Goal: Task Accomplishment & Management: Manage account settings

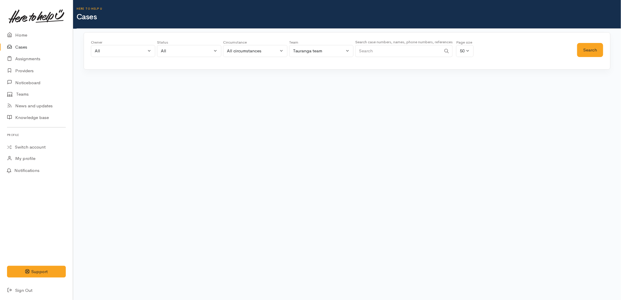
click at [386, 48] on input "Search" at bounding box center [398, 51] width 86 height 12
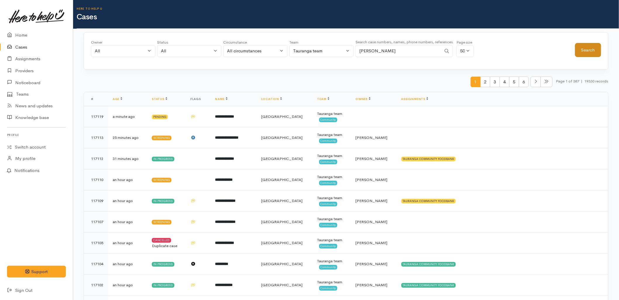
type input "heath hocking"
click at [590, 48] on button "Search" at bounding box center [588, 50] width 26 height 14
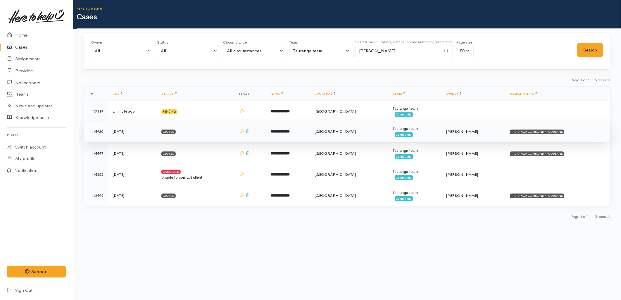
click at [410, 126] on div "Tauranga team" at bounding box center [415, 129] width 44 height 6
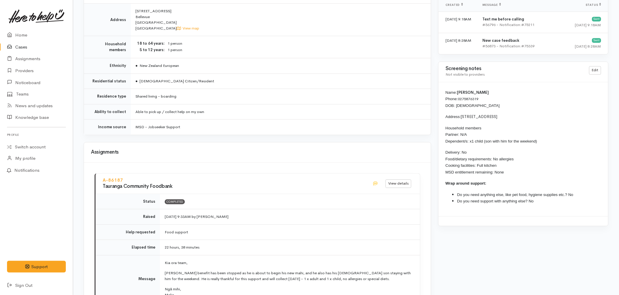
scroll to position [422, 0]
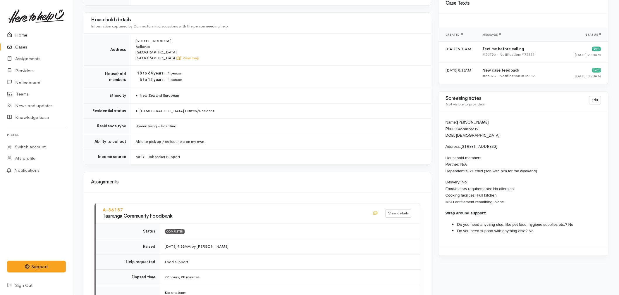
click at [18, 33] on link "Home" at bounding box center [36, 35] width 73 height 12
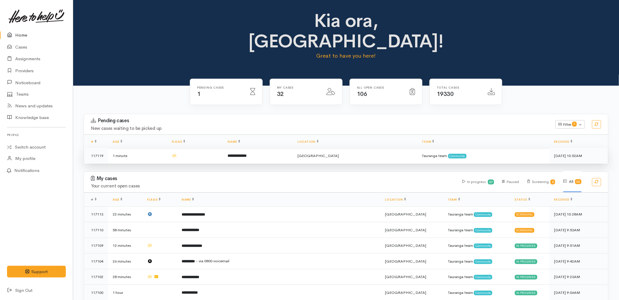
click at [265, 148] on td "**********" at bounding box center [258, 155] width 70 height 15
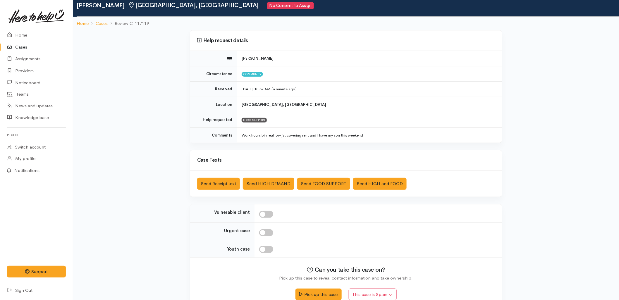
scroll to position [32, 0]
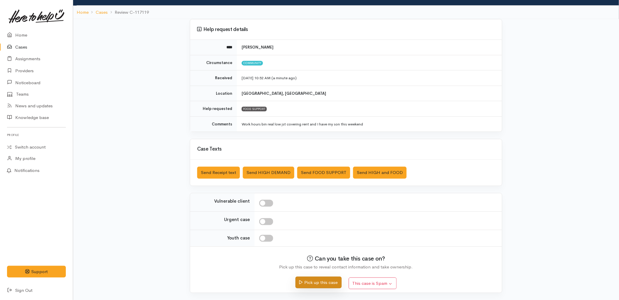
click at [312, 277] on button "Pick up this case" at bounding box center [318, 283] width 46 height 12
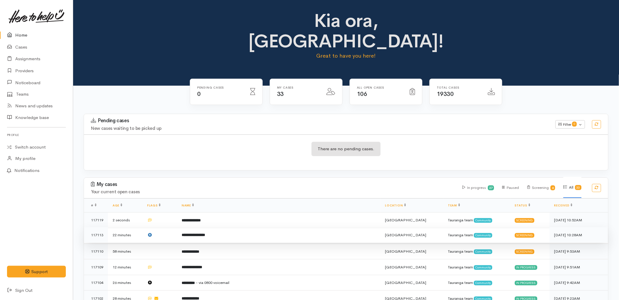
click at [249, 227] on td "**********" at bounding box center [278, 235] width 203 height 16
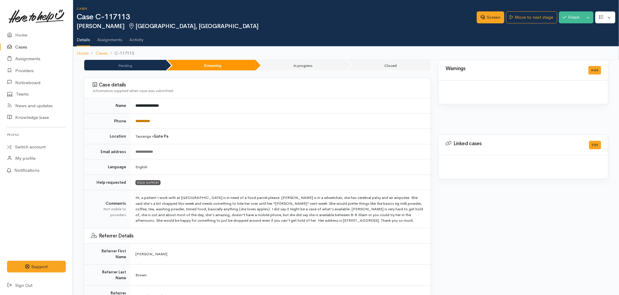
click at [146, 122] on link "**********" at bounding box center [142, 121] width 15 height 4
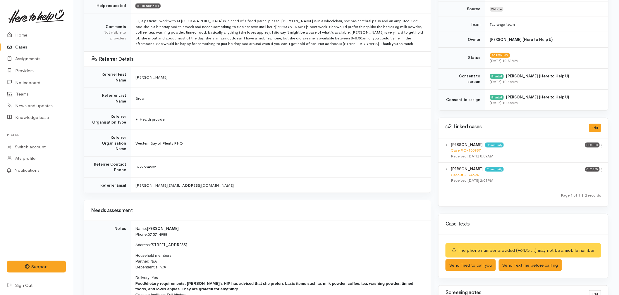
scroll to position [260, 0]
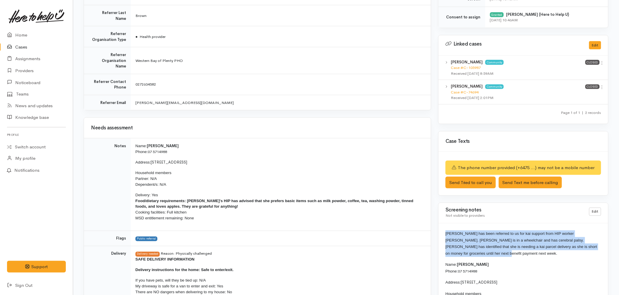
drag, startPoint x: 603, startPoint y: 248, endPoint x: 443, endPoint y: 236, distance: 159.8
copy span "[PERSON_NAME] has been referred to us for kai support from HIP worker [PERSON_N…"
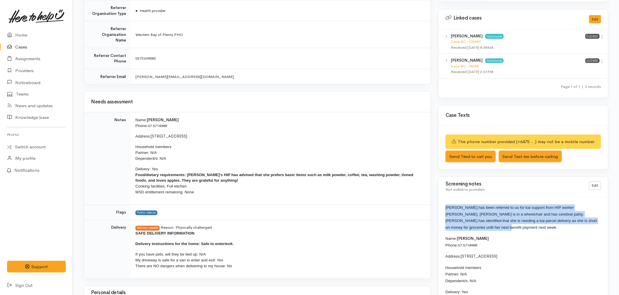
scroll to position [325, 0]
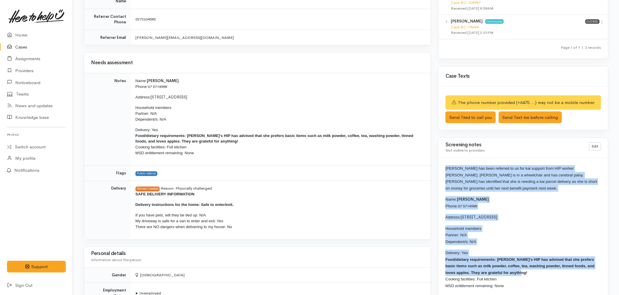
drag, startPoint x: 507, startPoint y: 266, endPoint x: 443, endPoint y: 171, distance: 114.8
click at [443, 171] on div "Rosemary has been referred to us for kai support from HIP worker Kylie. Rosemar…" at bounding box center [523, 244] width 170 height 172
copy div "Rosemary has been referred to us for kai support from HIP worker Kylie. Rosemar…"
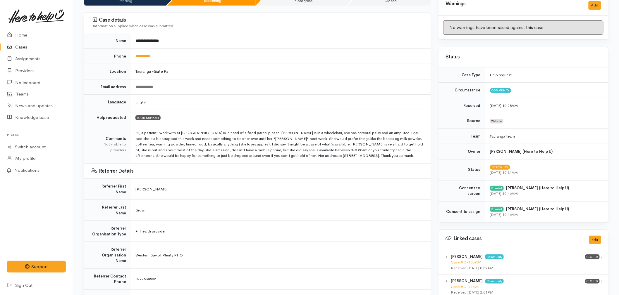
scroll to position [0, 0]
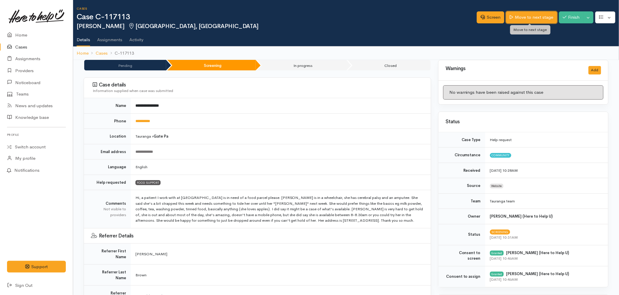
click at [531, 15] on link "Move to next stage" at bounding box center [531, 17] width 51 height 12
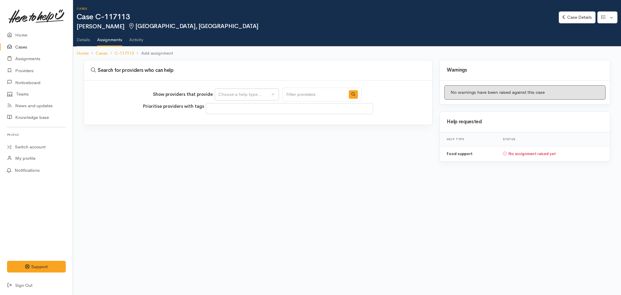
select select
click at [246, 92] on div "Choose a help type..." at bounding box center [243, 94] width 51 height 7
click at [238, 120] on span "Food support" at bounding box center [235, 122] width 27 height 7
select select "3"
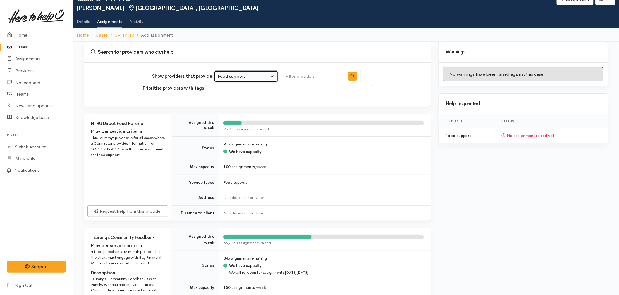
scroll to position [130, 0]
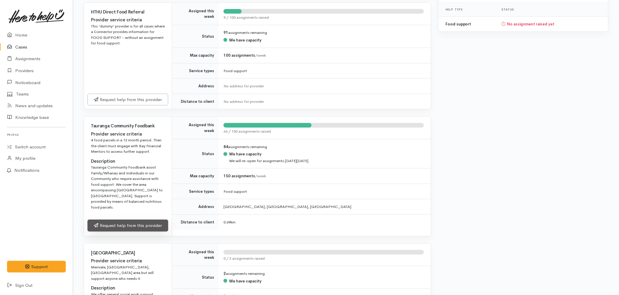
click at [129, 220] on link "Request help from this provider" at bounding box center [127, 226] width 81 height 12
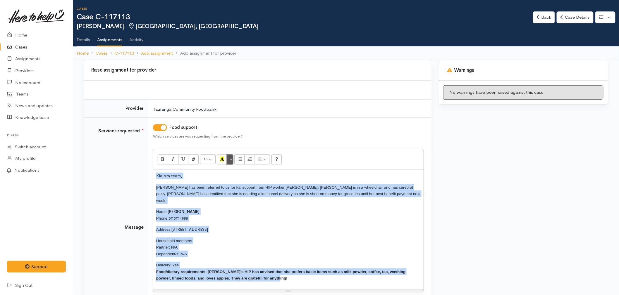
click at [232, 157] on button "More Color" at bounding box center [230, 160] width 6 height 10
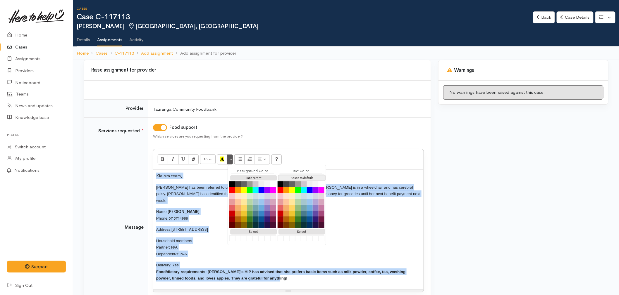
click at [303, 176] on button "Reset to default" at bounding box center [301, 178] width 47 height 6
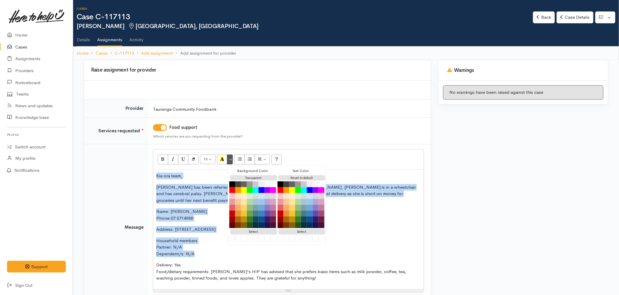
click at [186, 215] on link "07 5714988" at bounding box center [182, 218] width 22 height 6
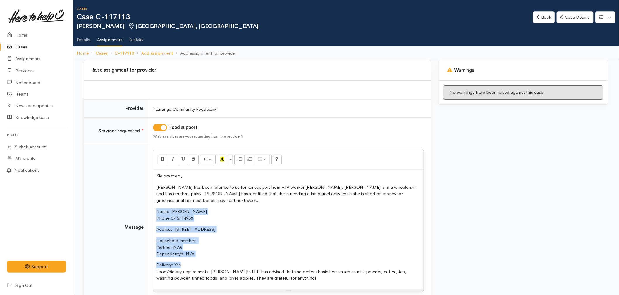
drag, startPoint x: 186, startPoint y: 256, endPoint x: 156, endPoint y: 203, distance: 61.0
click at [156, 203] on div "Kia ora team, [PERSON_NAME] has been referred to us for kai support from HIP wo…" at bounding box center [288, 230] width 270 height 120
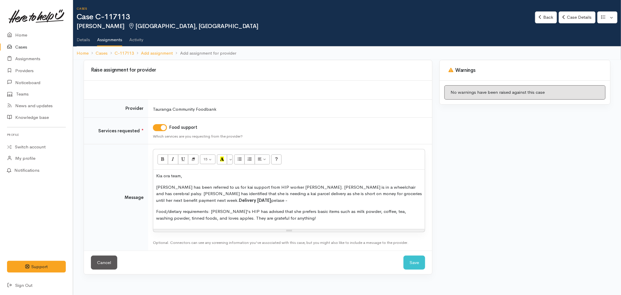
click at [212, 201] on p "Rosemary has been referred to us for kai support from HIP worker Kylie. Rosemar…" at bounding box center [289, 194] width 266 height 20
click at [211, 210] on p "Food/dietary requirements: [PERSON_NAME]'s HIP has advised that she prefers bas…" at bounding box center [289, 214] width 266 height 13
click at [275, 217] on p "Food/dietary requirements: [PERSON_NAME]'s HIP has advised that she prefers bas…" at bounding box center [289, 214] width 266 height 13
click at [298, 217] on p "Food/dietary requirements: [PERSON_NAME]'s HIP has advised that she prefers bas…" at bounding box center [289, 214] width 266 height 13
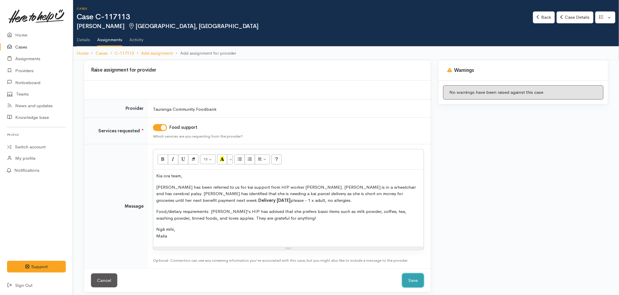
click at [407, 277] on button "Save" at bounding box center [413, 281] width 22 height 14
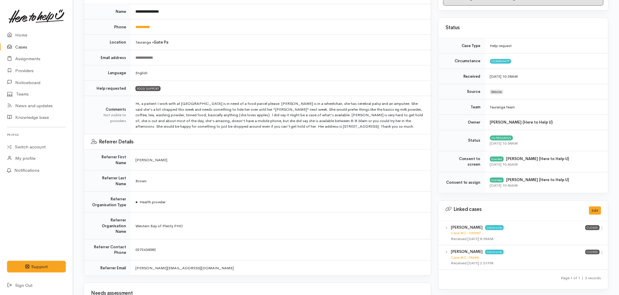
scroll to position [97, 0]
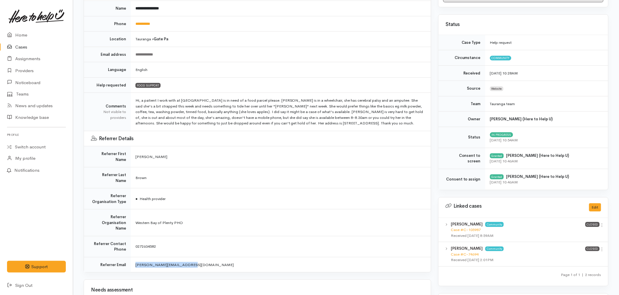
drag, startPoint x: 197, startPoint y: 248, endPoint x: 138, endPoint y: 249, distance: 59.0
click at [135, 257] on td "[PERSON_NAME][EMAIL_ADDRESS][DOMAIN_NAME]" at bounding box center [281, 264] width 300 height 15
copy span "[PERSON_NAME][EMAIL_ADDRESS][DOMAIN_NAME]"
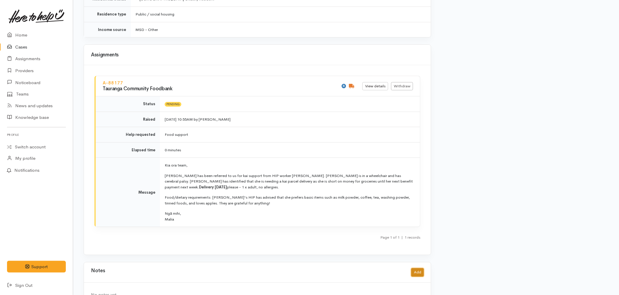
click at [419, 268] on button "Add" at bounding box center [417, 272] width 13 height 8
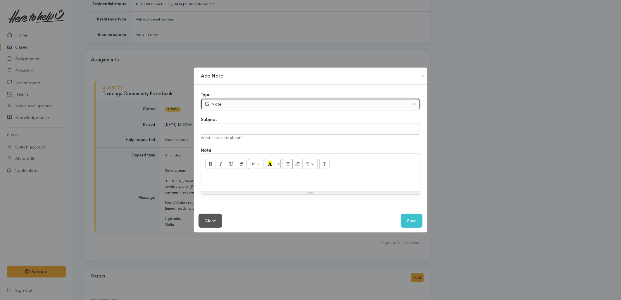
click at [226, 103] on div "Note" at bounding box center [308, 104] width 206 height 7
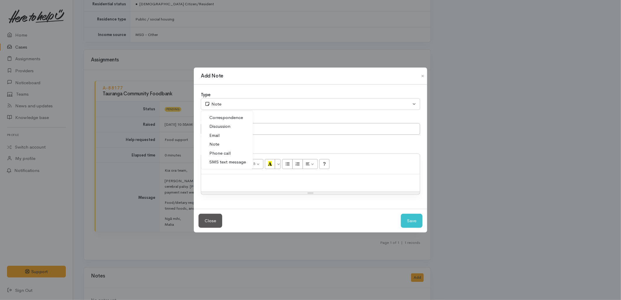
click at [224, 137] on link "Email" at bounding box center [227, 135] width 52 height 9
select select "2"
click at [223, 129] on input "text" at bounding box center [310, 129] width 219 height 12
type input "Email (to Kylie - HIP - re. support)"
paste div
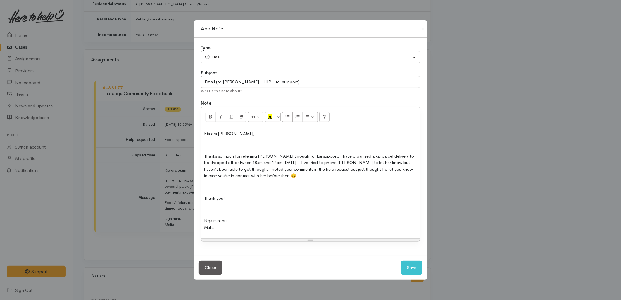
click at [221, 141] on div "Kia ora Kylie, Thanks so much for referring Rosemary through for kai support. I…" at bounding box center [310, 182] width 219 height 111
click at [202, 132] on div "Kia ora Kylie, Thanks so much for referring Rosemary through for kai support. I…" at bounding box center [310, 182] width 219 height 111
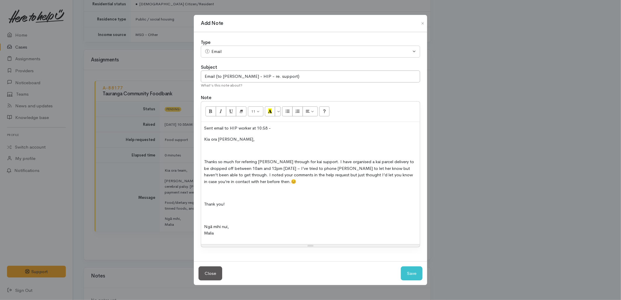
click at [208, 150] on p at bounding box center [310, 150] width 213 height 7
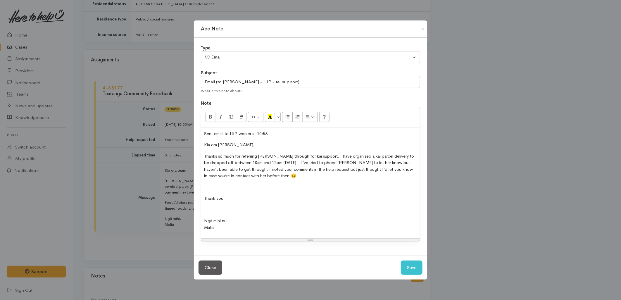
click at [209, 184] on p at bounding box center [310, 187] width 213 height 7
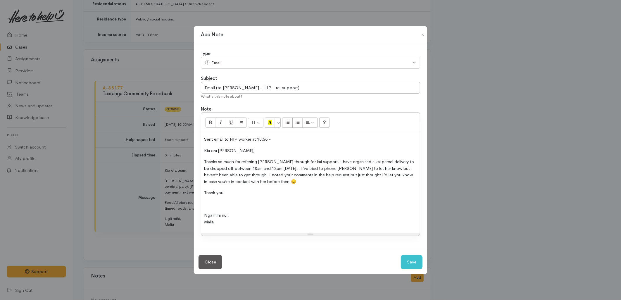
click at [208, 203] on p at bounding box center [310, 204] width 213 height 7
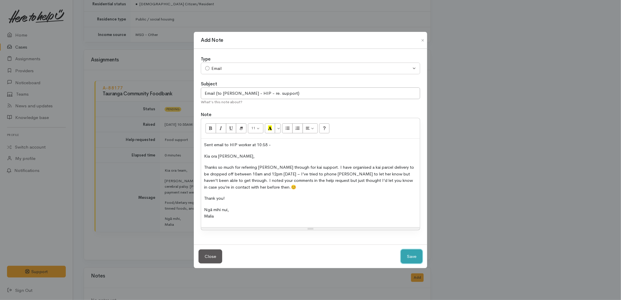
click at [417, 256] on button "Save" at bounding box center [412, 256] width 22 height 14
click at [411, 256] on button "Save" at bounding box center [412, 256] width 22 height 14
select select "1"
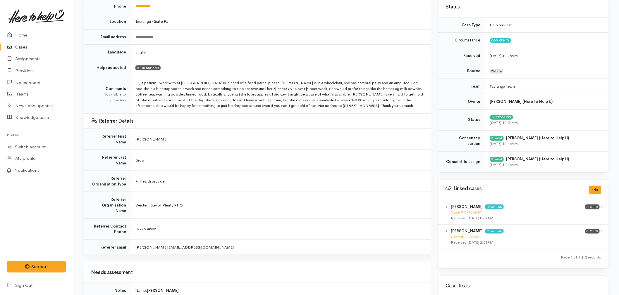
scroll to position [113, 0]
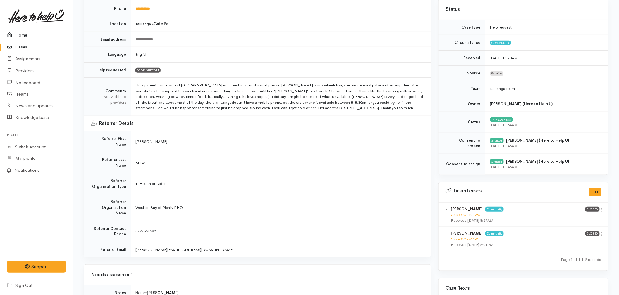
click at [30, 37] on link "Home" at bounding box center [36, 35] width 73 height 12
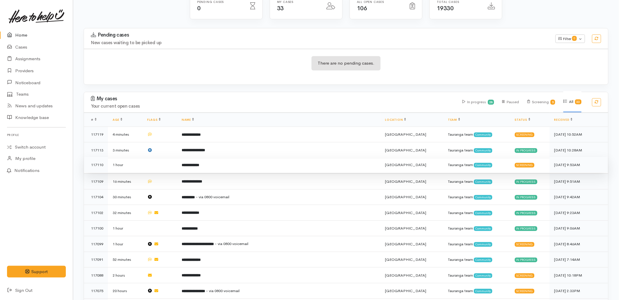
scroll to position [97, 0]
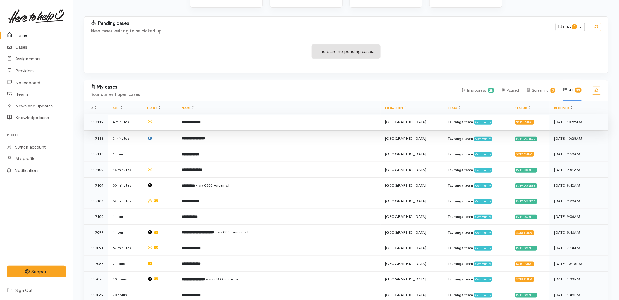
click at [201, 120] on b "**********" at bounding box center [191, 122] width 19 height 4
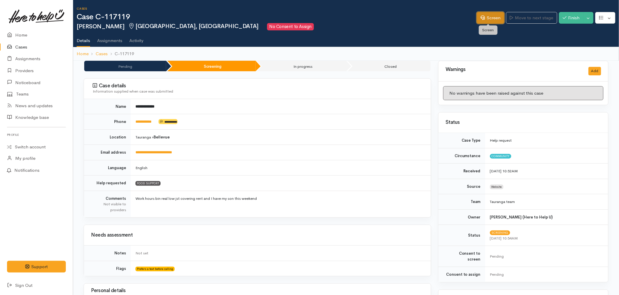
click at [493, 15] on link "Screen" at bounding box center [489, 18] width 27 height 12
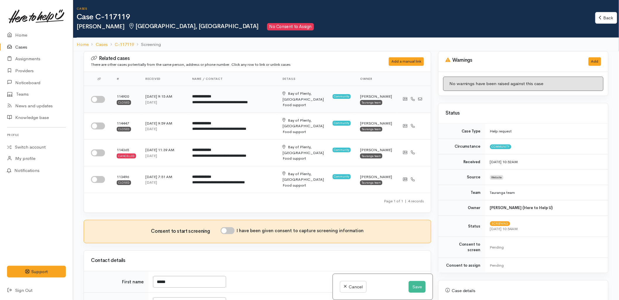
click at [96, 97] on input "checkbox" at bounding box center [98, 99] width 14 height 7
checkbox input "true"
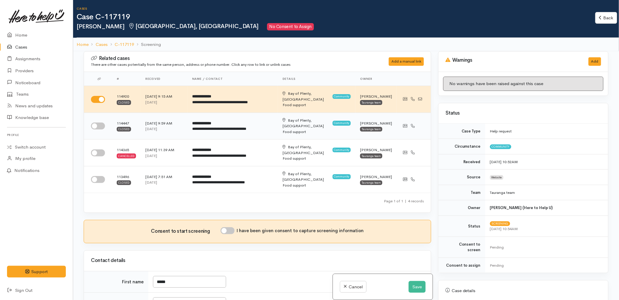
click at [97, 122] on input "checkbox" at bounding box center [98, 125] width 14 height 7
checkbox input "true"
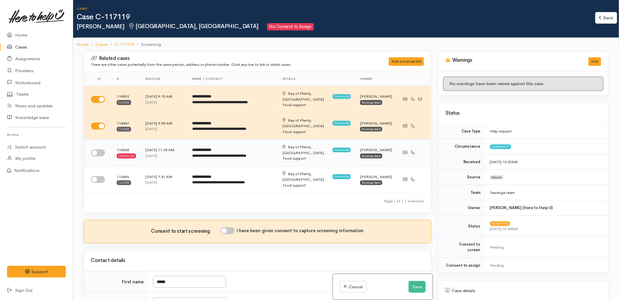
click at [96, 139] on td at bounding box center [98, 152] width 28 height 27
click at [97, 149] on input "checkbox" at bounding box center [98, 152] width 14 height 7
checkbox input "true"
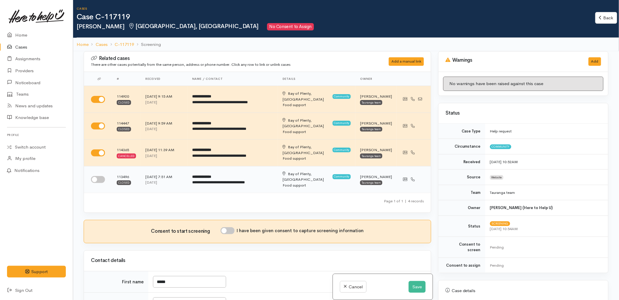
click at [97, 176] on input "checkbox" at bounding box center [98, 179] width 14 height 7
checkbox input "true"
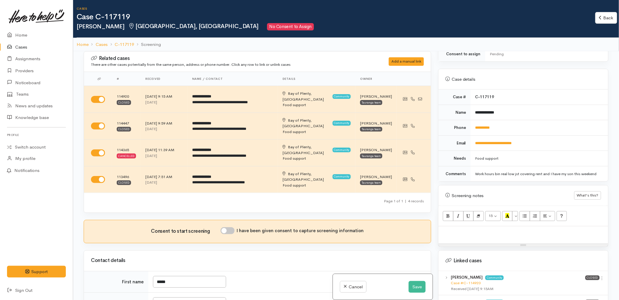
scroll to position [260, 0]
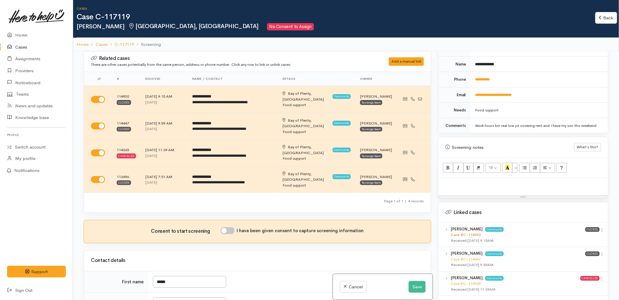
click at [463, 232] on link "Case #C-114920" at bounding box center [465, 234] width 30 height 5
click at [460, 181] on p at bounding box center [523, 184] width 164 height 7
paste div
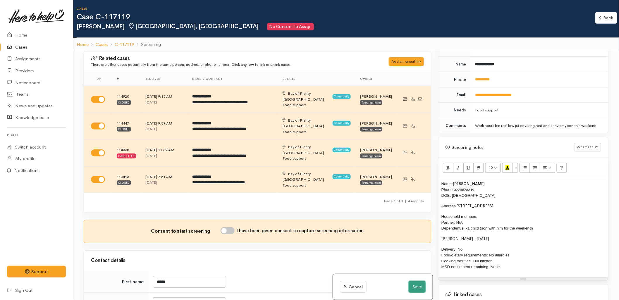
click at [418, 287] on button "Save" at bounding box center [416, 287] width 17 height 12
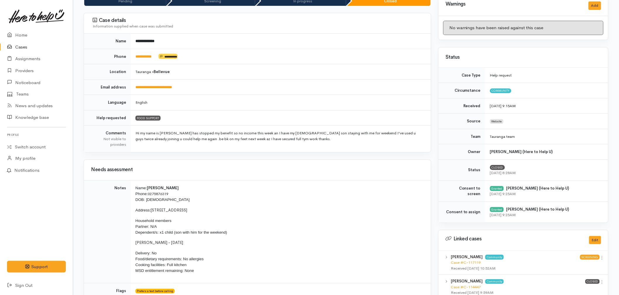
scroll to position [130, 0]
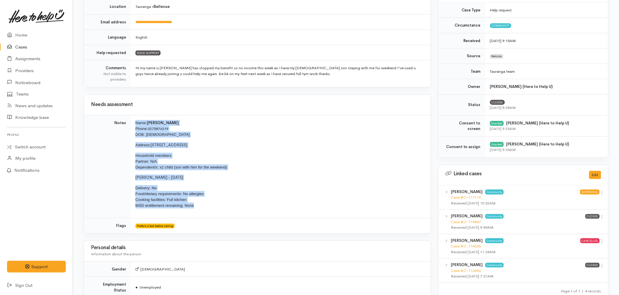
drag, startPoint x: 198, startPoint y: 208, endPoint x: 129, endPoint y: 125, distance: 107.6
click at [129, 125] on tr "Notes Name: Heath Hocking Phone: 0275876319 DOB: 04/07/1980 Address: 396 Ngatai…" at bounding box center [257, 166] width 347 height 103
copy tr "Name: Heath Hocking Phone: 0275876319 DOB: 04/07/1980 Address: 396 Ngatai Road,…"
click at [185, 186] on td "Name: Heath Hocking Phone: 0275876319 DOB: 04/07/1980 Address: 396 Ngatai Road,…" at bounding box center [281, 166] width 300 height 103
drag, startPoint x: 195, startPoint y: 205, endPoint x: 134, endPoint y: 124, distance: 101.3
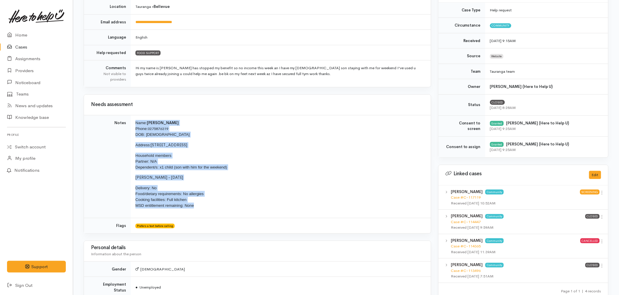
click at [134, 124] on td "Name: [PERSON_NAME] Phone: [PHONE_NUMBER] DOB: [DEMOGRAPHIC_DATA] Address: [STR…" at bounding box center [281, 166] width 300 height 103
copy td "Name: [PERSON_NAME] Phone: [PHONE_NUMBER] DOB: [DEMOGRAPHIC_DATA] Address: [STR…"
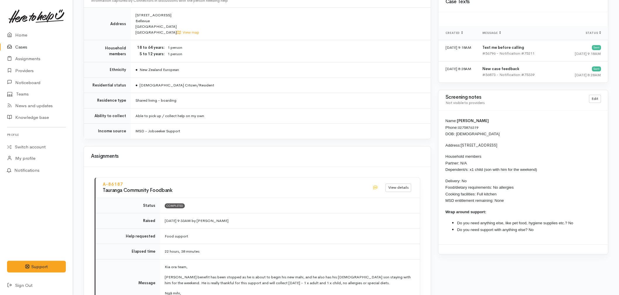
scroll to position [455, 0]
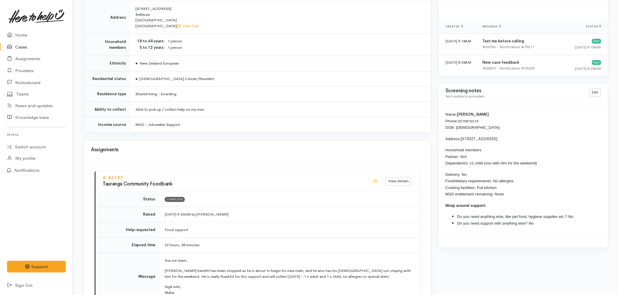
drag, startPoint x: 542, startPoint y: 225, endPoint x: 445, endPoint y: 203, distance: 99.9
click at [445, 203] on div "Name: Heath Hocking Phone: 0275876319 DOB: 04/07/1980 Address: 396 Ngatai Road,…" at bounding box center [523, 171] width 170 height 134
copy div "Wrap around support: Do you need anything else, like pet food, hygiene supplies…"
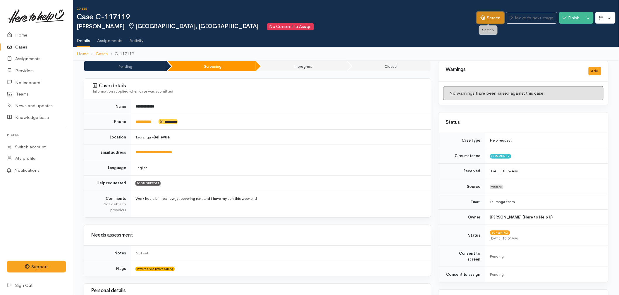
click at [482, 16] on link "Screen" at bounding box center [489, 18] width 27 height 12
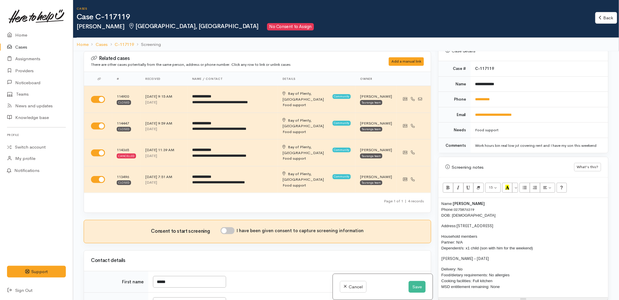
scroll to position [260, 0]
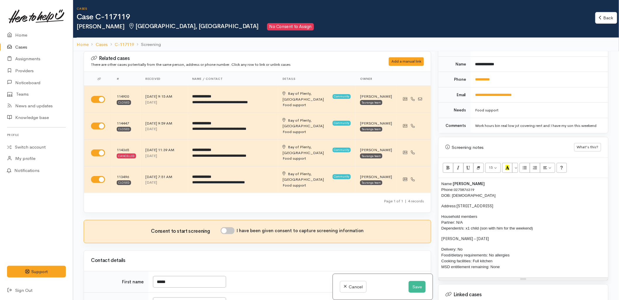
click at [513, 262] on p "Delivery: No Food/dietary requirements: No allergies Cooking facilities: Full k…" at bounding box center [523, 257] width 164 height 23
paste div
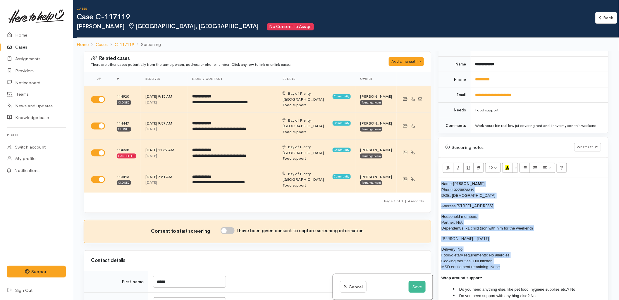
drag, startPoint x: 504, startPoint y: 263, endPoint x: 441, endPoint y: 179, distance: 105.5
click at [441, 179] on div "Name: Heath Hocking Phone: 0275876319 DOB: 04/07/1980 Address: 396 Ngatai Road,…" at bounding box center [523, 242] width 170 height 128
copy div "Name: Heath Hocking Phone: 0275876319 DOB: 04/07/1980 Address: 396 Ngatai Road,…"
click at [417, 282] on button "Save" at bounding box center [416, 287] width 17 height 12
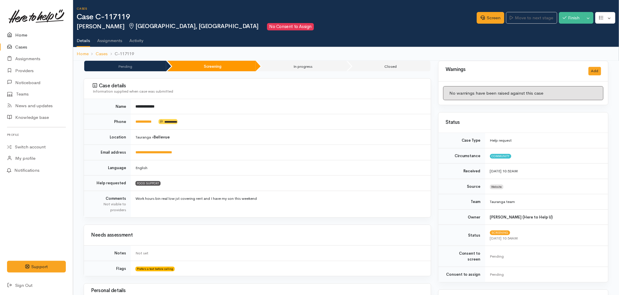
click at [17, 29] on link "Home" at bounding box center [36, 35] width 73 height 12
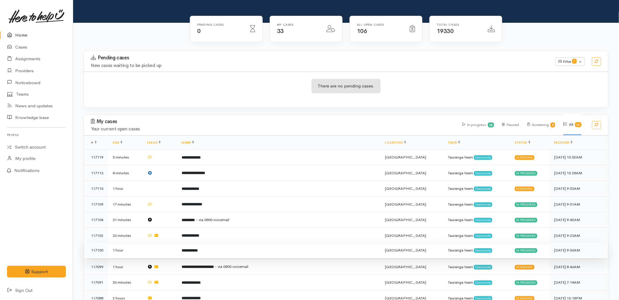
scroll to position [65, 0]
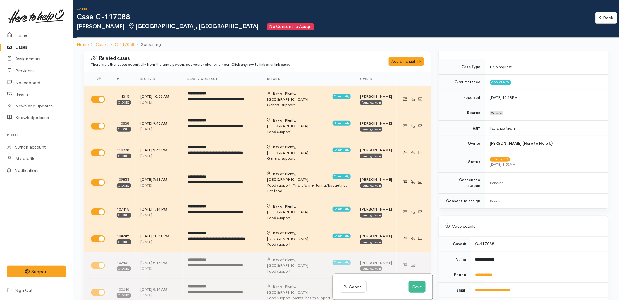
scroll to position [65, 0]
drag, startPoint x: 505, startPoint y: 271, endPoint x: 472, endPoint y: 272, distance: 32.8
click at [472, 272] on td "**********" at bounding box center [538, 274] width 137 height 15
copy link "**********"
drag, startPoint x: 502, startPoint y: 255, endPoint x: 472, endPoint y: 257, distance: 29.8
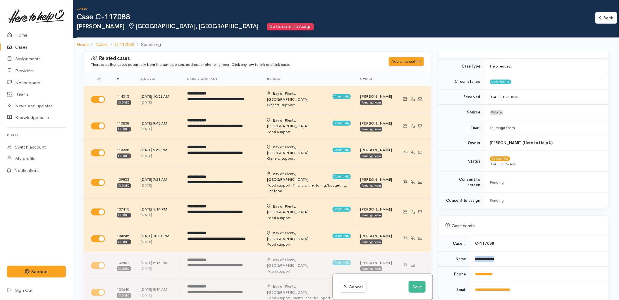
click at [472, 257] on td "**********" at bounding box center [538, 258] width 137 height 15
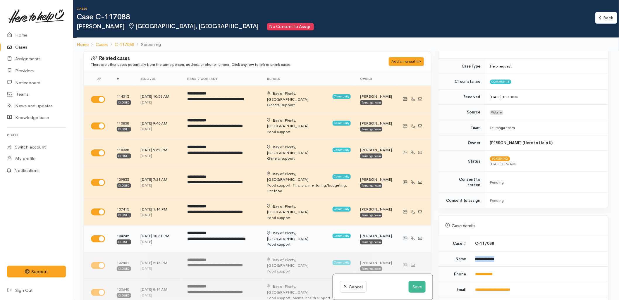
copy b "**********"
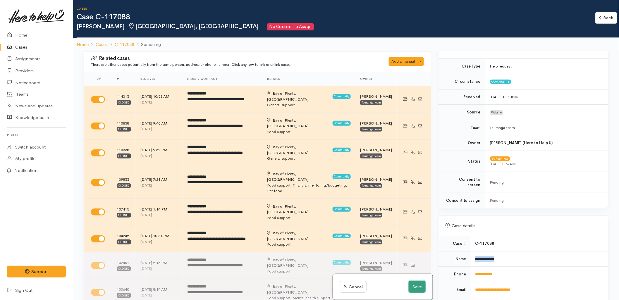
click at [418, 287] on button "Save" at bounding box center [416, 287] width 17 height 12
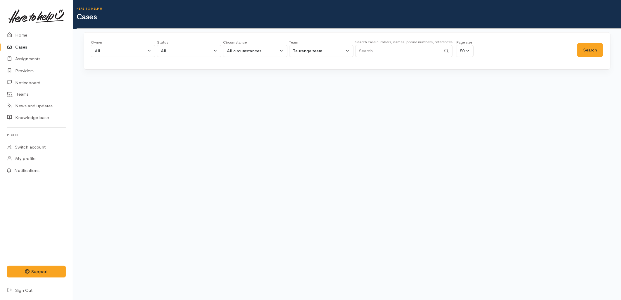
click at [422, 56] on input "Search" at bounding box center [398, 51] width 86 height 12
paste input "[PERSON_NAME]"
type input "[PERSON_NAME]"
click at [612, 51] on div "Owner All My cases 2Alice1 Faye Davies ('Here to help u') Aandrea Murray ('Here…" at bounding box center [347, 66] width 548 height 68
click at [603, 51] on button "Search" at bounding box center [590, 50] width 26 height 14
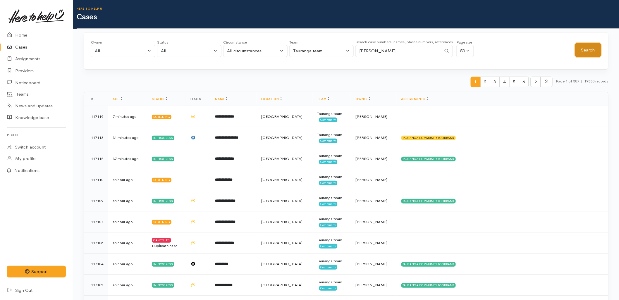
click at [585, 51] on button "Search" at bounding box center [588, 50] width 26 height 14
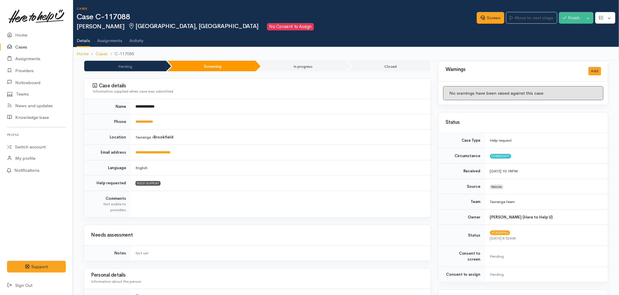
click at [17, 36] on link "Home" at bounding box center [36, 35] width 73 height 12
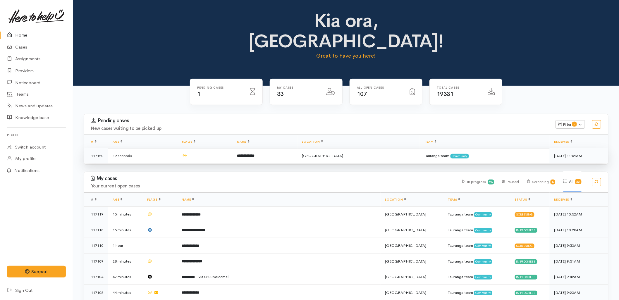
click at [224, 148] on td at bounding box center [204, 155] width 55 height 15
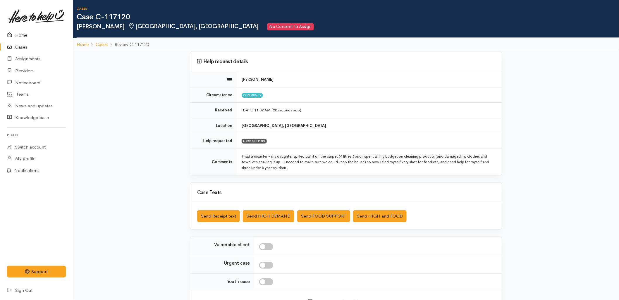
click at [20, 35] on link "Home" at bounding box center [36, 35] width 73 height 12
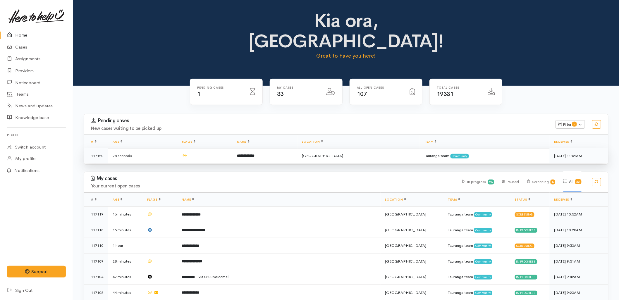
click at [262, 148] on td "**********" at bounding box center [264, 155] width 65 height 15
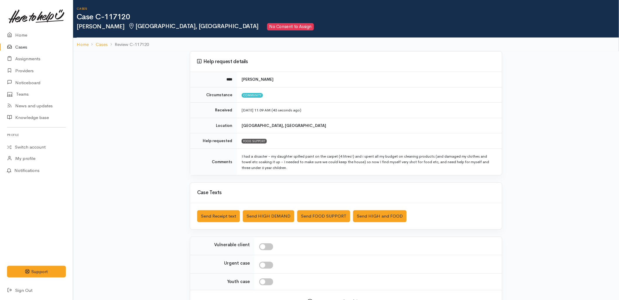
scroll to position [44, 0]
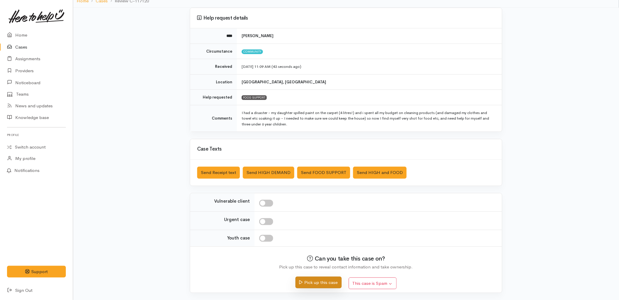
click at [323, 284] on button "Pick up this case" at bounding box center [318, 283] width 46 height 12
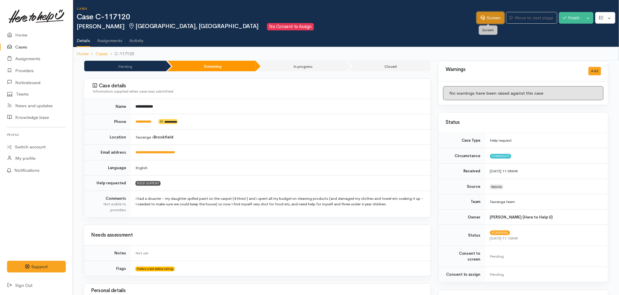
click at [494, 18] on link "Screen" at bounding box center [489, 18] width 27 height 12
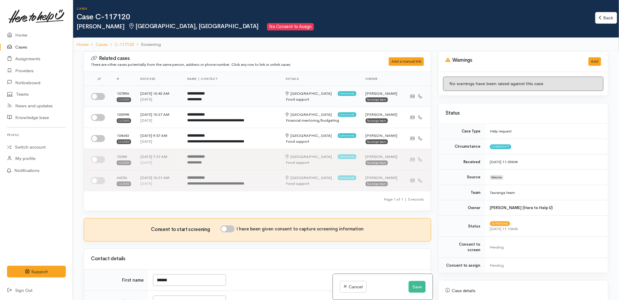
click at [96, 96] on input "checkbox" at bounding box center [98, 96] width 14 height 7
checkbox input "true"
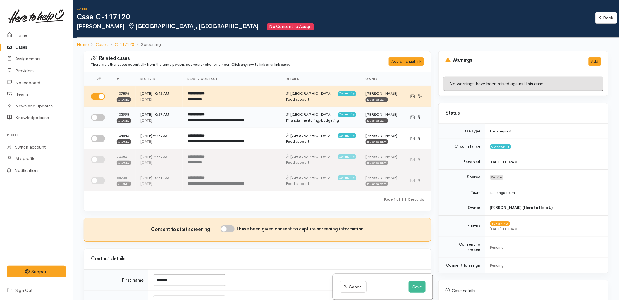
click at [98, 120] on input "checkbox" at bounding box center [98, 117] width 14 height 7
checkbox input "true"
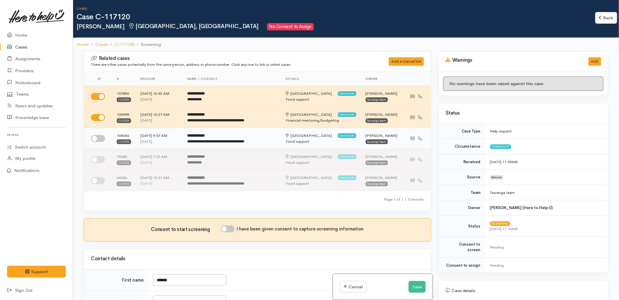
click at [99, 138] on input "checkbox" at bounding box center [98, 138] width 14 height 7
checkbox input "true"
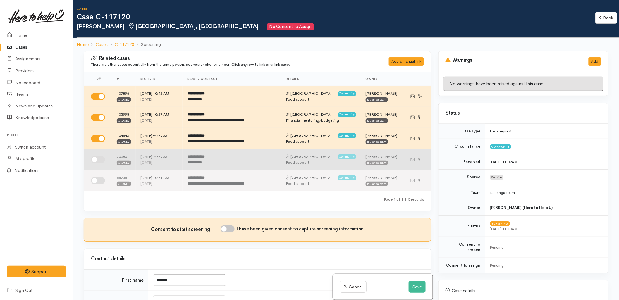
click at [100, 158] on input "checkbox" at bounding box center [98, 159] width 14 height 7
checkbox input "true"
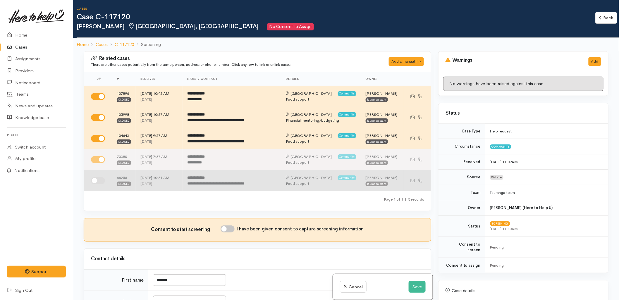
click at [99, 180] on input "checkbox" at bounding box center [98, 180] width 14 height 7
checkbox input "true"
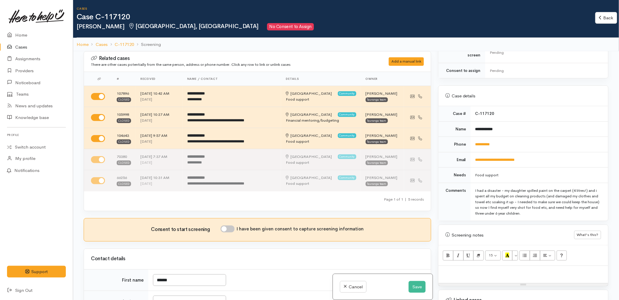
scroll to position [260, 0]
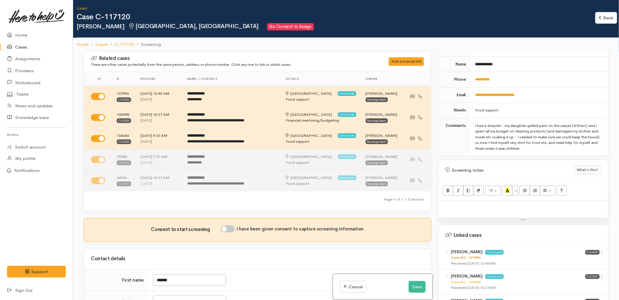
click at [463, 255] on link "Case #C-107896" at bounding box center [465, 257] width 30 height 5
click at [468, 204] on p at bounding box center [523, 207] width 164 height 7
paste div
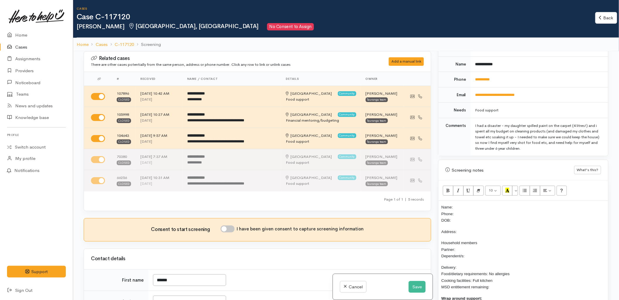
scroll to position [13, 0]
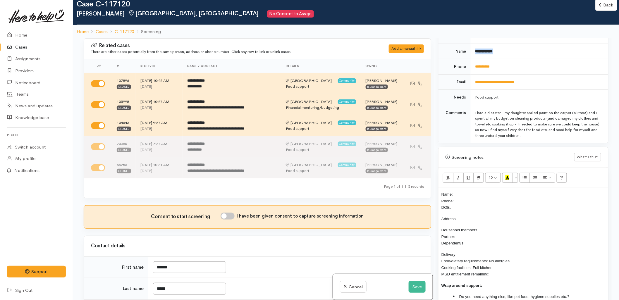
drag, startPoint x: 500, startPoint y: 47, endPoint x: 472, endPoint y: 50, distance: 27.6
click at [472, 50] on td "**********" at bounding box center [538, 51] width 137 height 15
copy b "**********"
click at [462, 191] on p "Name: Phone: DOB:" at bounding box center [523, 201] width 164 height 20
drag, startPoint x: 499, startPoint y: 65, endPoint x: 475, endPoint y: 65, distance: 24.3
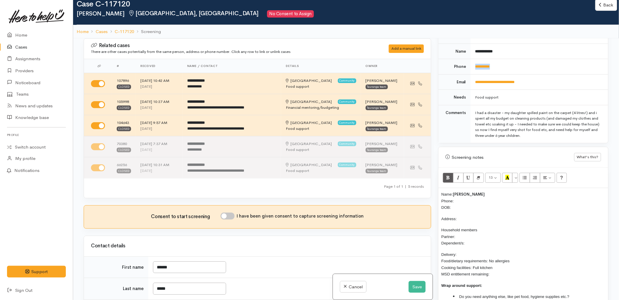
click at [475, 65] on td "**********" at bounding box center [538, 66] width 137 height 15
copy link "**********"
click at [458, 193] on p "Name: Alyssa Brown Phone: DOB:" at bounding box center [523, 201] width 164 height 20
click at [468, 215] on p "Address:" at bounding box center [523, 218] width 164 height 7
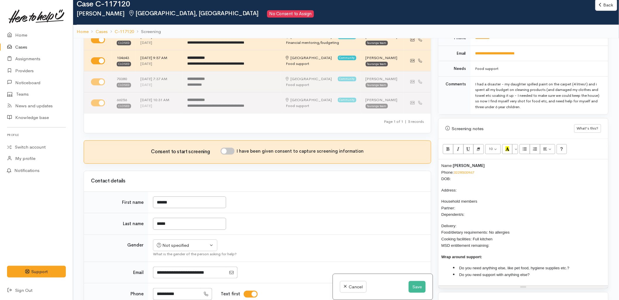
scroll to position [390, 0]
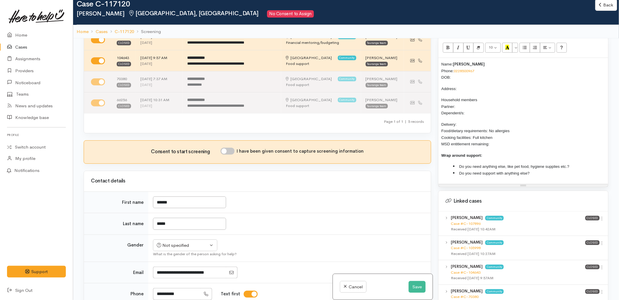
click at [469, 108] on p "Household members Partner: Dependent/s:" at bounding box center [523, 106] width 164 height 20
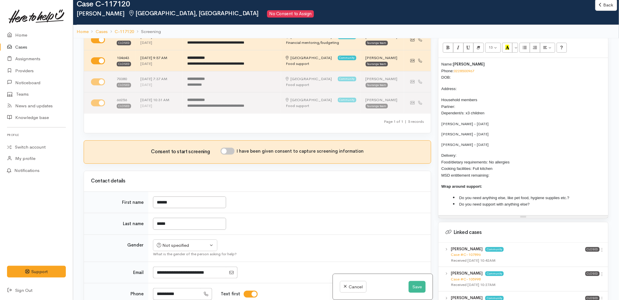
click at [440, 130] on div "Name: Alyssa Brown Phone: 0228500967 DOB: Address: Household members Partner: D…" at bounding box center [523, 136] width 170 height 157
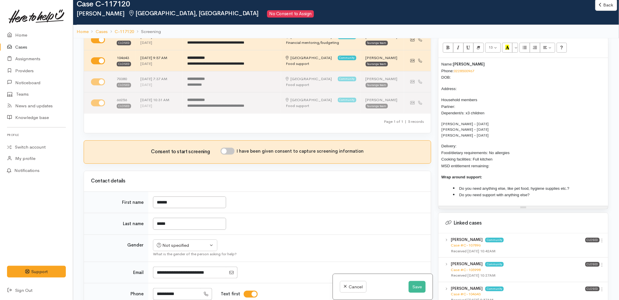
click at [463, 103] on p "Household members Partner: Dependent/s: x3 children" at bounding box center [523, 106] width 164 height 20
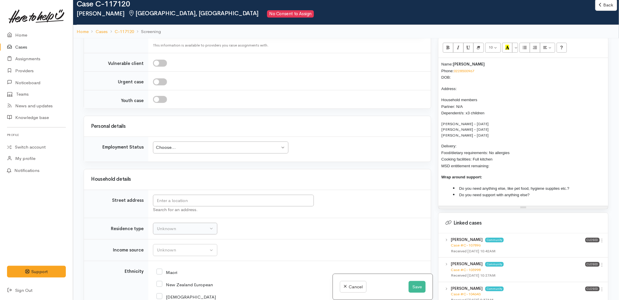
scroll to position [650, 0]
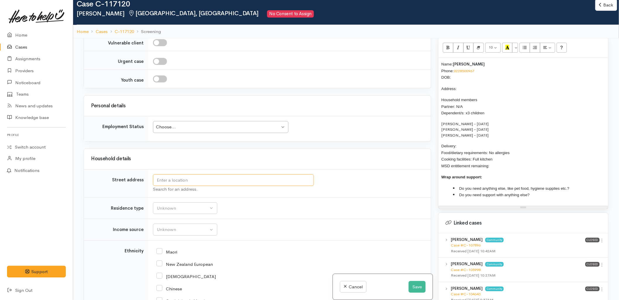
click at [188, 181] on input "text" at bounding box center [233, 180] width 161 height 12
type input "151A Otumoetai Road, Brookfield, Tauranga, New Zealand"
drag, startPoint x: 223, startPoint y: 181, endPoint x: 153, endPoint y: 177, distance: 70.0
click at [155, 178] on input "151A Otumoetai Road, Brookfield, Tauranga, New Zealand" at bounding box center [233, 180] width 161 height 12
click at [465, 85] on p "Address:" at bounding box center [523, 88] width 164 height 7
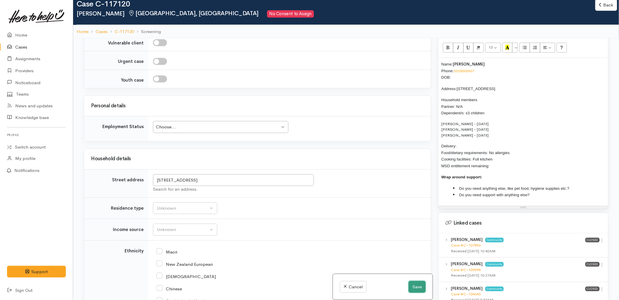
click at [414, 285] on button "Save" at bounding box center [416, 287] width 17 height 12
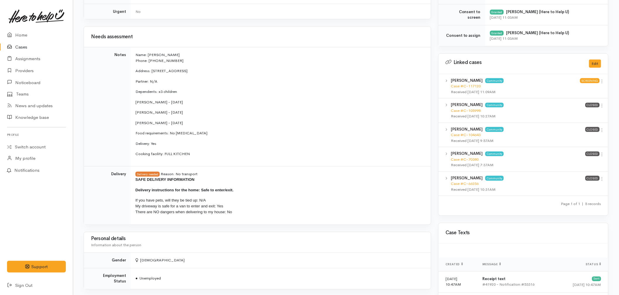
scroll to position [260, 0]
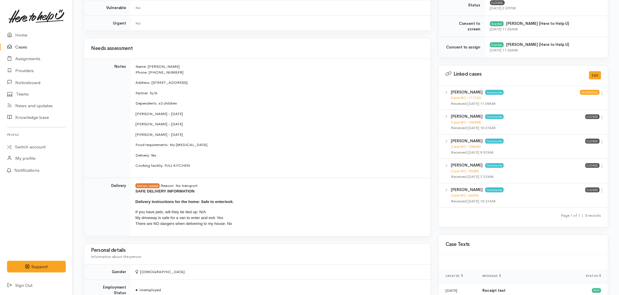
drag, startPoint x: 190, startPoint y: 133, endPoint x: 135, endPoint y: 110, distance: 60.3
click at [135, 110] on td "Name: Alyssa Brown Phone: 0228500967 Address: 151A Otumoetai Rd, Otumoetai Part…" at bounding box center [281, 118] width 300 height 119
copy td "Stella Brown - 01/04/2019 Layla Brown - 03/02/2021 Zavier Brown - 13/02/2024"
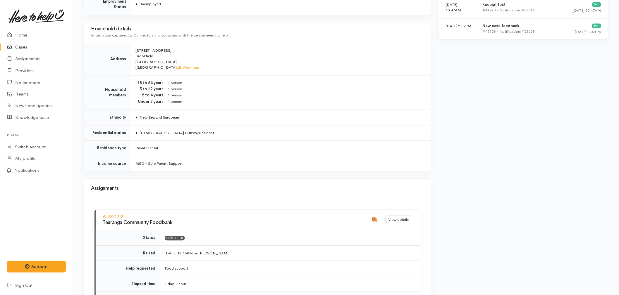
scroll to position [552, 0]
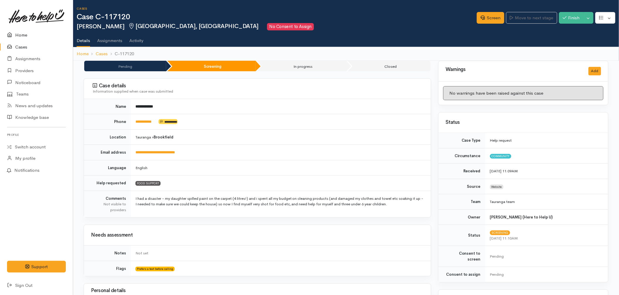
click at [24, 36] on link "Home" at bounding box center [36, 35] width 73 height 12
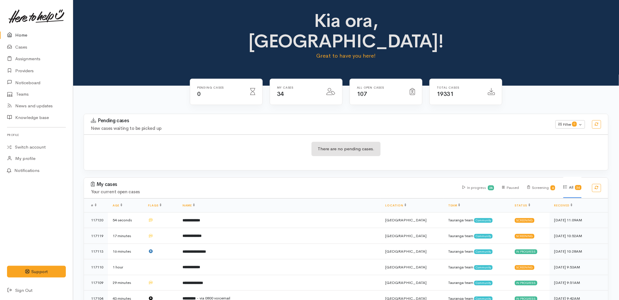
click at [21, 32] on link "Home" at bounding box center [36, 35] width 73 height 12
click at [196, 142] on div "There are no pending cases." at bounding box center [346, 152] width 524 height 21
click at [13, 50] on icon at bounding box center [11, 47] width 8 height 7
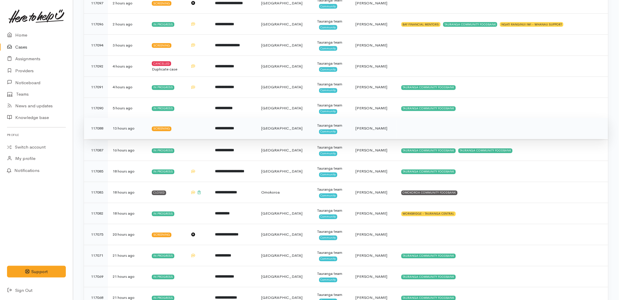
scroll to position [390, 0]
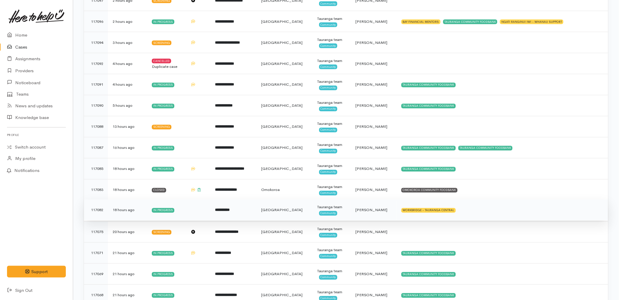
click at [256, 210] on td "**********" at bounding box center [233, 210] width 46 height 21
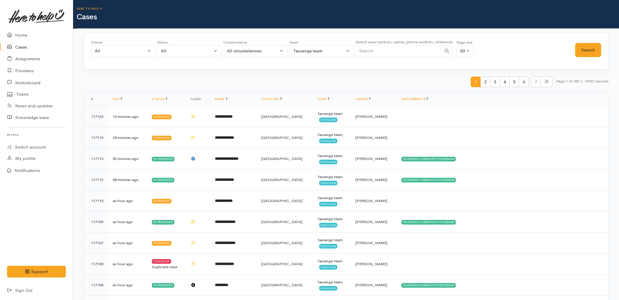
scroll to position [382, 0]
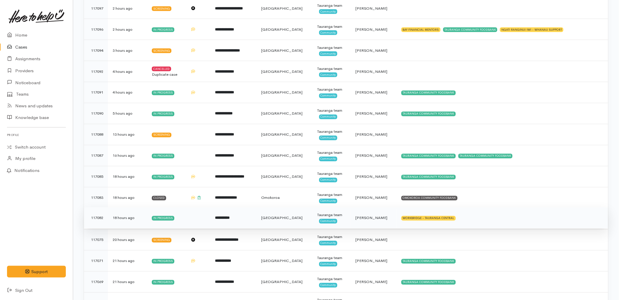
click at [236, 212] on td "**********" at bounding box center [233, 218] width 46 height 21
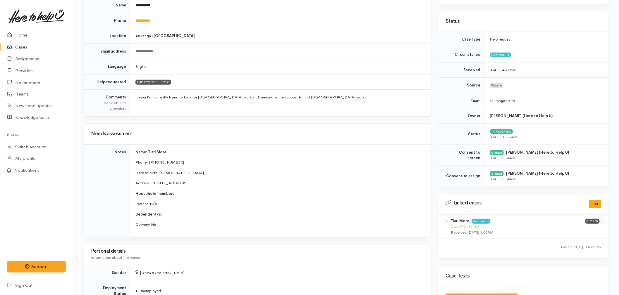
scroll to position [97, 0]
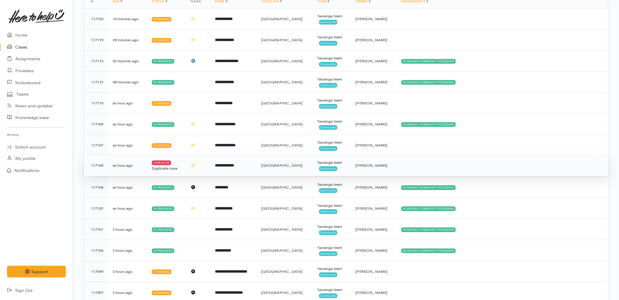
scroll to position [82, 0]
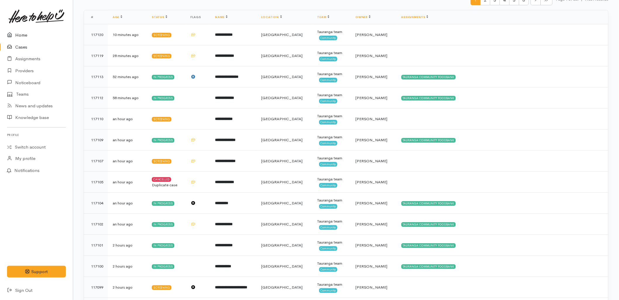
click at [34, 30] on link "Home" at bounding box center [36, 35] width 73 height 12
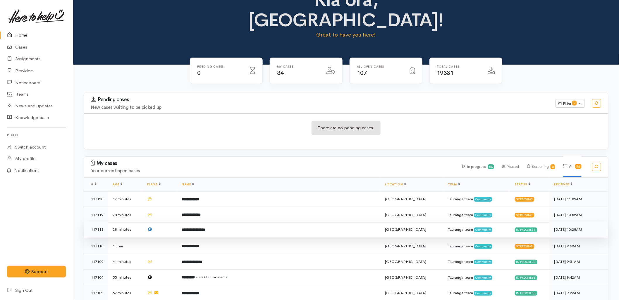
scroll to position [32, 0]
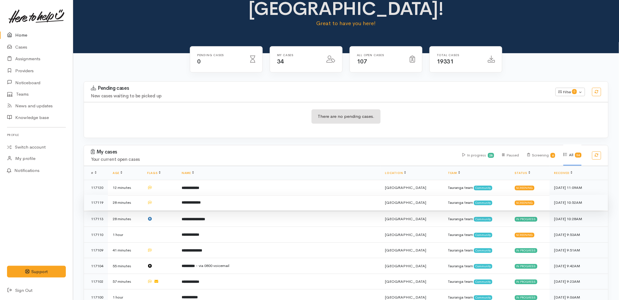
click at [200, 195] on td "**********" at bounding box center [278, 203] width 203 height 16
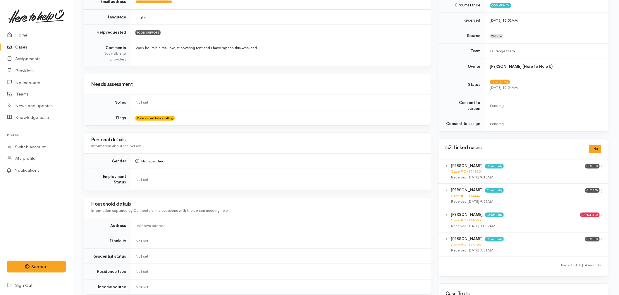
scroll to position [195, 0]
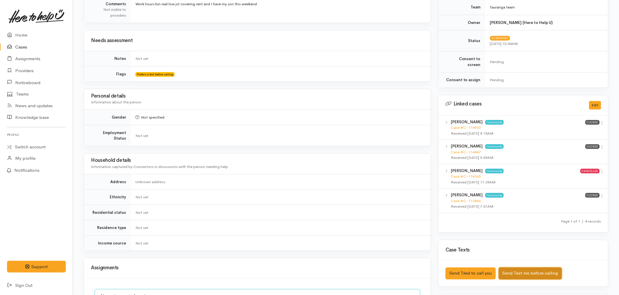
click at [550, 271] on button "Send Text me before calling" at bounding box center [529, 274] width 63 height 12
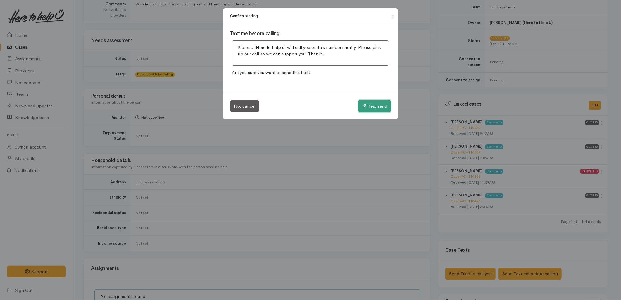
click at [381, 107] on button "Yes, send" at bounding box center [374, 106] width 32 height 12
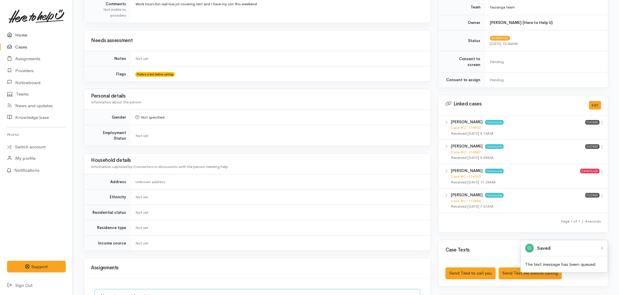
click at [16, 34] on link "Home" at bounding box center [36, 35] width 73 height 12
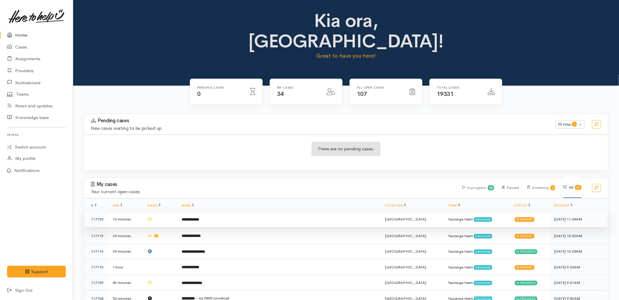
click at [243, 211] on td "**********" at bounding box center [278, 219] width 203 height 16
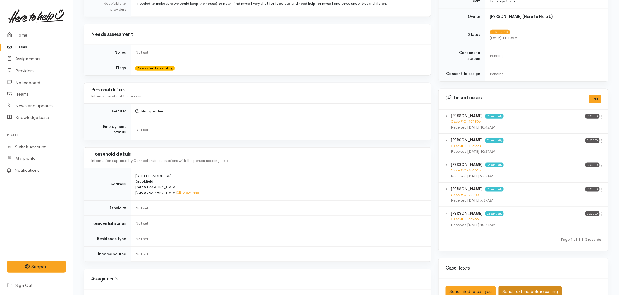
scroll to position [227, 0]
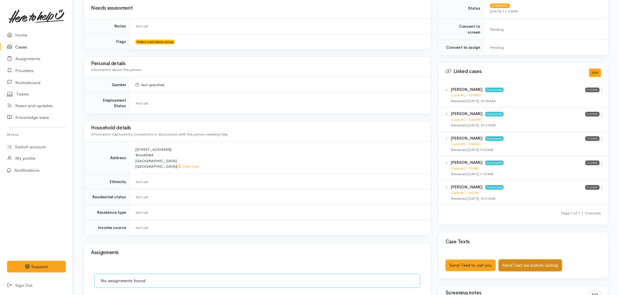
click at [549, 264] on button "Send Text me before calling" at bounding box center [529, 266] width 63 height 12
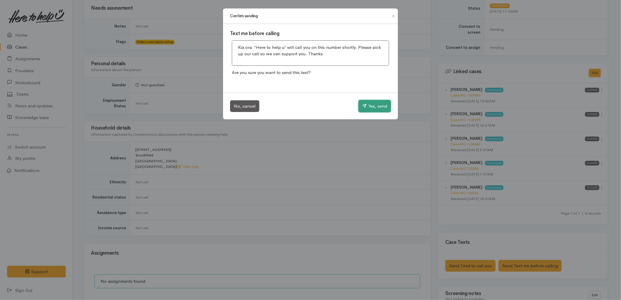
click at [374, 108] on button "Yes, send" at bounding box center [374, 106] width 32 height 12
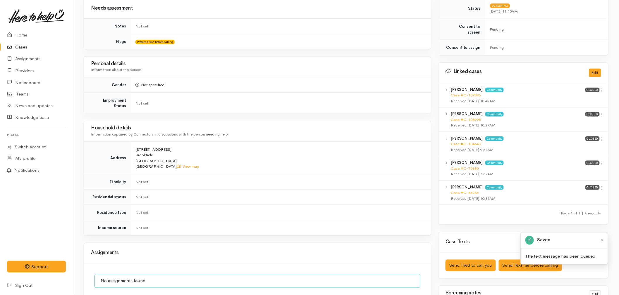
click at [13, 27] on link at bounding box center [36, 17] width 59 height 26
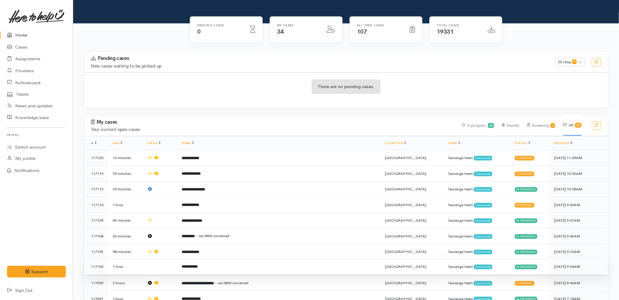
scroll to position [65, 0]
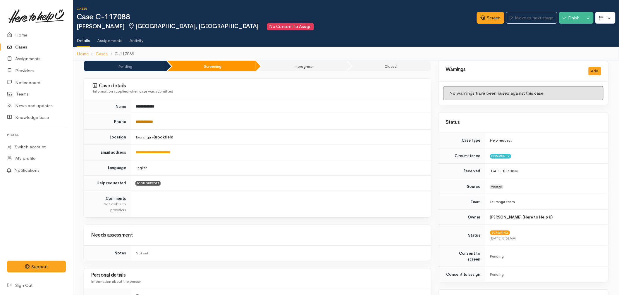
click at [144, 123] on link "**********" at bounding box center [144, 122] width 18 height 4
click at [218, 122] on td "**********" at bounding box center [281, 121] width 300 height 15
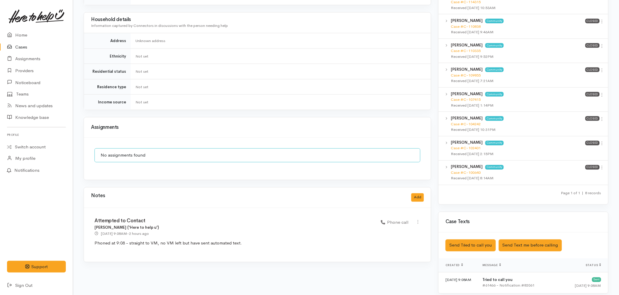
scroll to position [321, 0]
click at [417, 220] on icon at bounding box center [417, 222] width 5 height 5
click at [393, 229] on link "Edit" at bounding box center [397, 233] width 46 height 9
select select "3"
type input "Attempted to Contact"
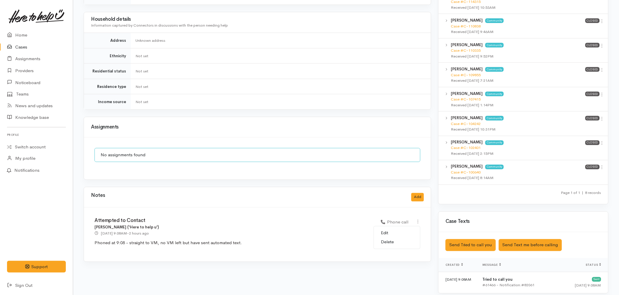
select select "3"
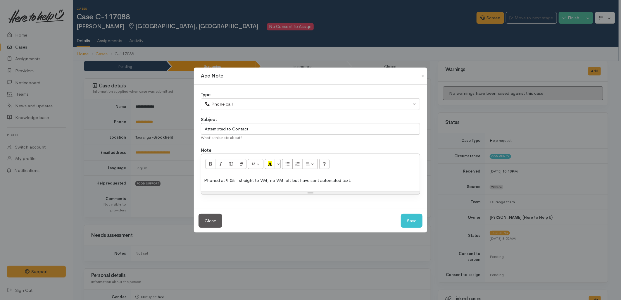
click at [366, 180] on p "Phoned at 9:08 - straight to VM, no VM left but have sent automated text." at bounding box center [310, 180] width 213 height 7
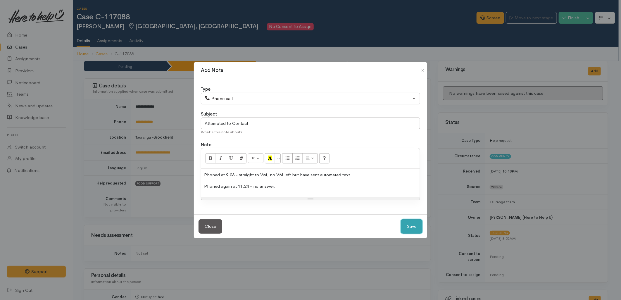
click at [416, 224] on button "Save" at bounding box center [412, 226] width 22 height 14
select select "1"
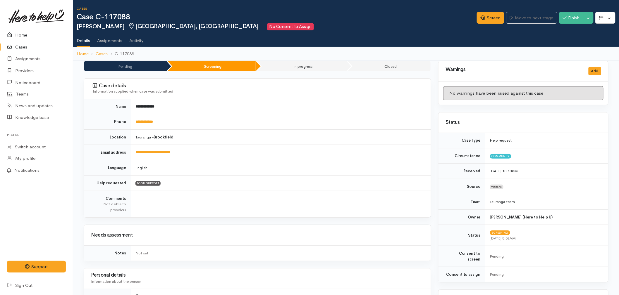
click at [20, 37] on link "Home" at bounding box center [36, 35] width 73 height 12
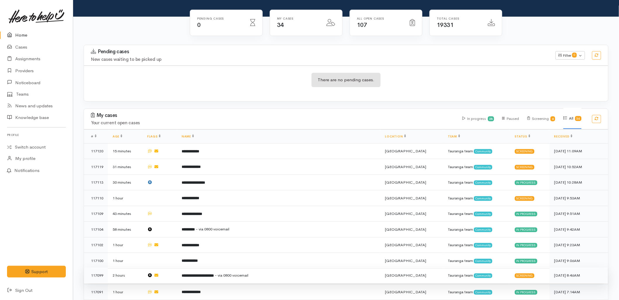
scroll to position [97, 0]
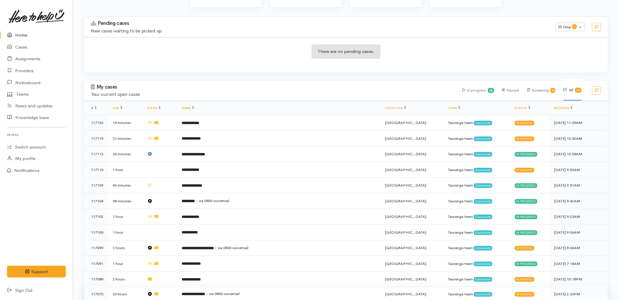
click at [239, 291] on span "- via 0800 voicemail" at bounding box center [223, 293] width 34 height 5
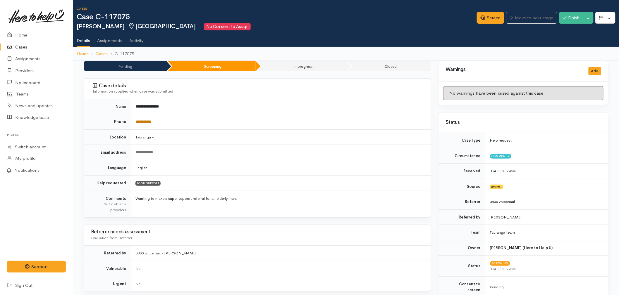
click at [144, 122] on link "**********" at bounding box center [143, 122] width 16 height 4
click at [483, 15] on link "Screen" at bounding box center [489, 18] width 27 height 12
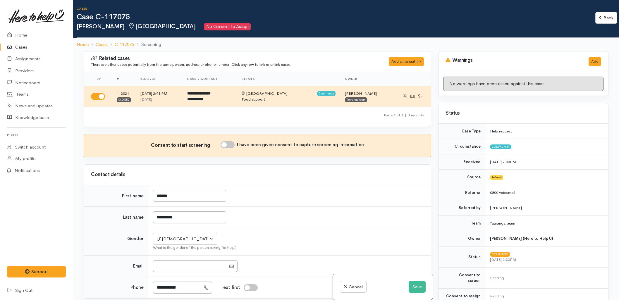
select select "3"
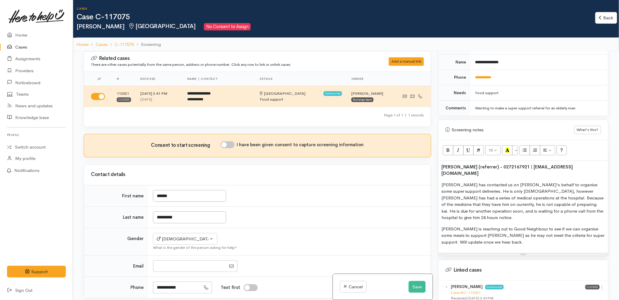
click at [223, 147] on input "I have been given consent to capture screening information" at bounding box center [227, 144] width 14 height 7
checkbox input "true"
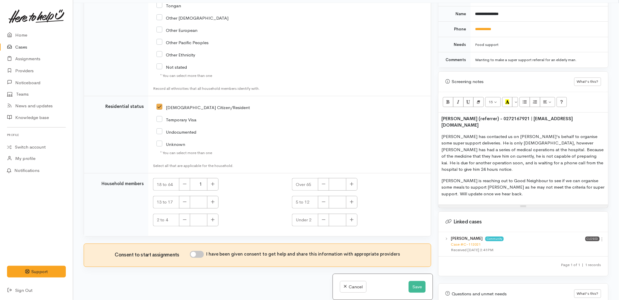
scroll to position [51, 0]
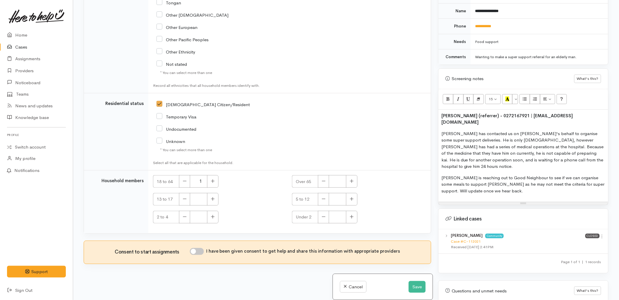
click at [198, 255] on div "I have been given consent to get help and share this information with appropria…" at bounding box center [295, 252] width 210 height 9
click at [201, 250] on input "I have been given consent to get help and share this information with appropria…" at bounding box center [197, 251] width 14 height 7
checkbox input "true"
click at [259, 201] on div "13 to 17" at bounding box center [219, 199] width 132 height 13
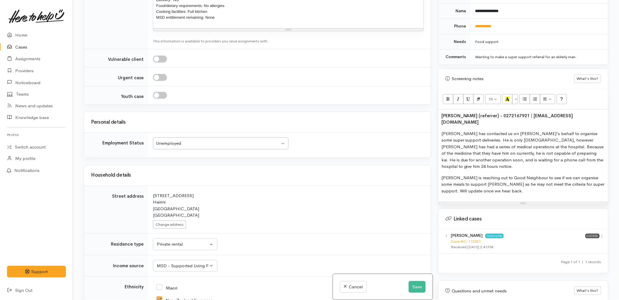
scroll to position [669, 0]
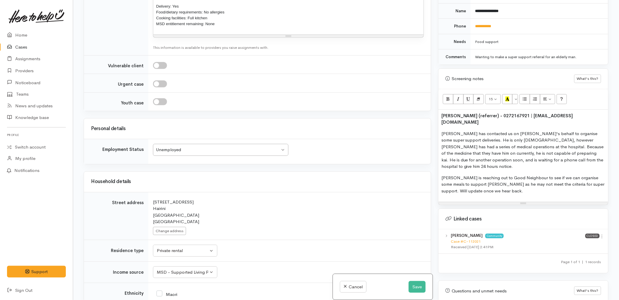
drag, startPoint x: 251, startPoint y: 218, endPoint x: 251, endPoint y: 214, distance: 4.4
click at [251, 214] on div "29B Haukore Street Hairini Tauranga New Zealand" at bounding box center [288, 212] width 271 height 26
drag, startPoint x: 251, startPoint y: 214, endPoint x: 219, endPoint y: 205, distance: 33.0
click at [219, 205] on div "29B Haukore Street Hairini Tauranga New Zealand" at bounding box center [288, 212] width 271 height 26
click at [483, 175] on p "Amanda is reaching out to Good Neighbour to see if we can organise some meals t…" at bounding box center [523, 185] width 164 height 20
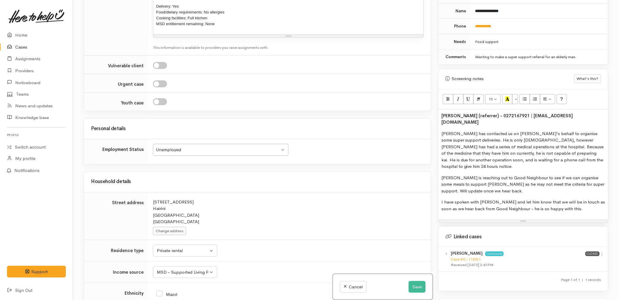
click at [530, 199] on p "I have spoken with Jeremy and let him know that we will be in touch as soon as …" at bounding box center [523, 205] width 164 height 13
click at [529, 199] on p "I have spoken with Jeremy and let him know that we will be in touch as soon as …" at bounding box center [523, 205] width 164 height 13
click at [411, 287] on button "Save" at bounding box center [416, 287] width 17 height 12
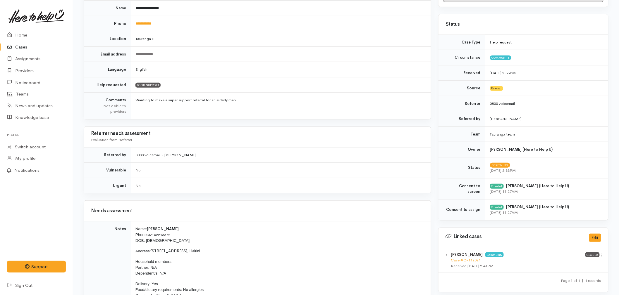
scroll to position [130, 0]
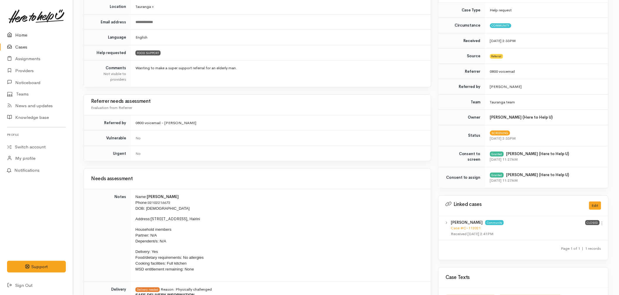
click at [24, 30] on link "Home" at bounding box center [36, 35] width 73 height 12
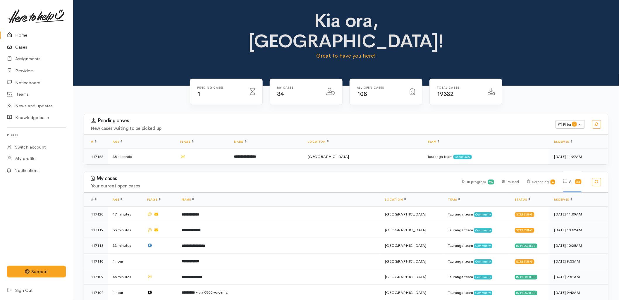
click at [25, 48] on link "Cases" at bounding box center [36, 47] width 73 height 12
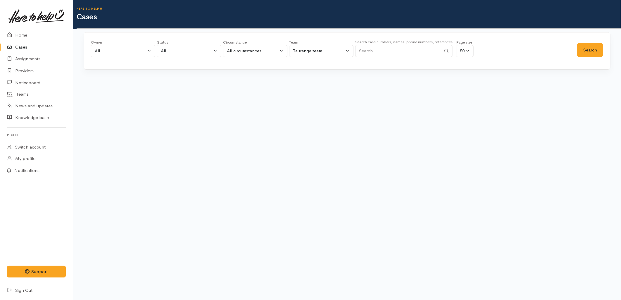
click at [419, 53] on input "Search" at bounding box center [398, 51] width 86 height 12
paste input "2102216672"
type input "2102216672"
click at [593, 53] on button "Search" at bounding box center [590, 50] width 26 height 14
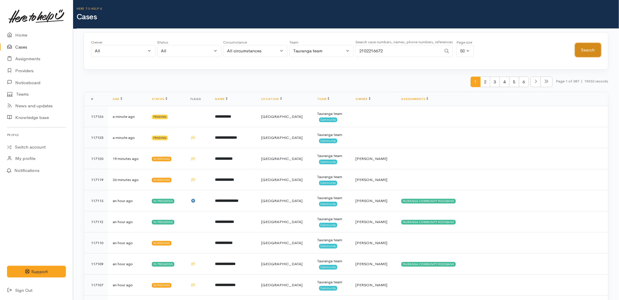
click at [595, 53] on button "Search" at bounding box center [588, 50] width 26 height 14
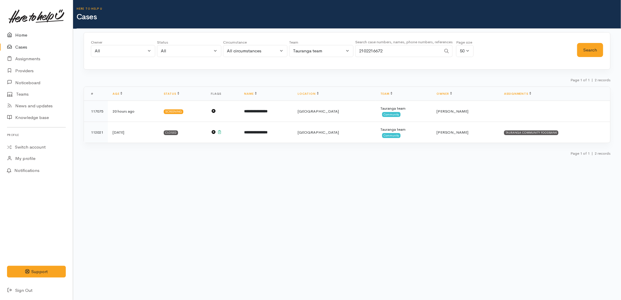
click at [25, 34] on link "Home" at bounding box center [36, 35] width 73 height 12
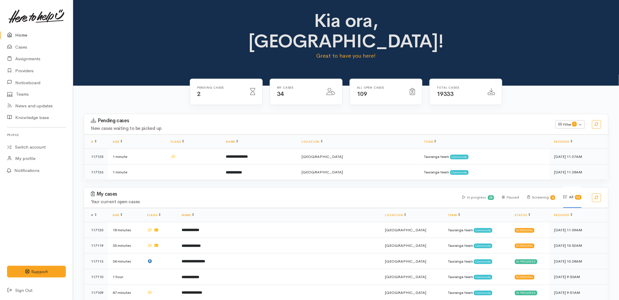
click at [221, 149] on td at bounding box center [193, 157] width 55 height 16
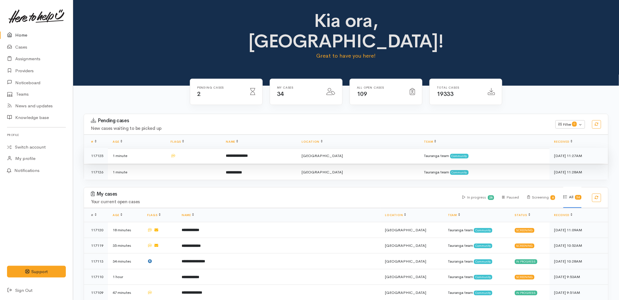
click at [221, 148] on td at bounding box center [193, 156] width 55 height 16
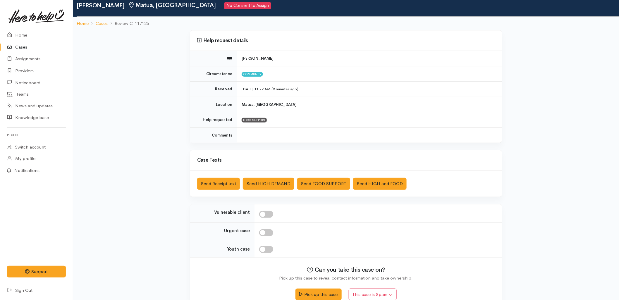
scroll to position [32, 0]
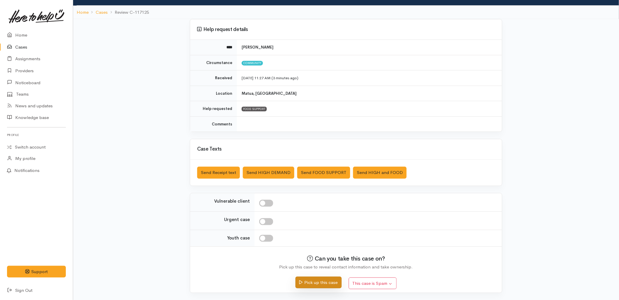
click at [306, 282] on button "Pick up this case" at bounding box center [318, 283] width 46 height 12
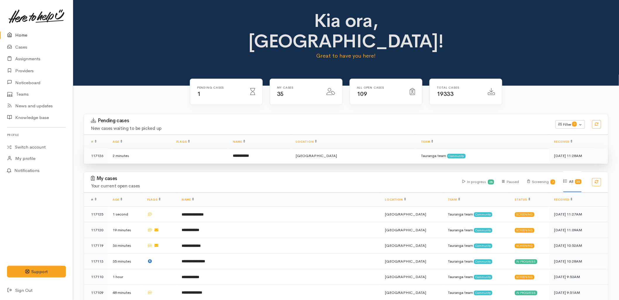
click at [249, 148] on td "**********" at bounding box center [259, 155] width 63 height 15
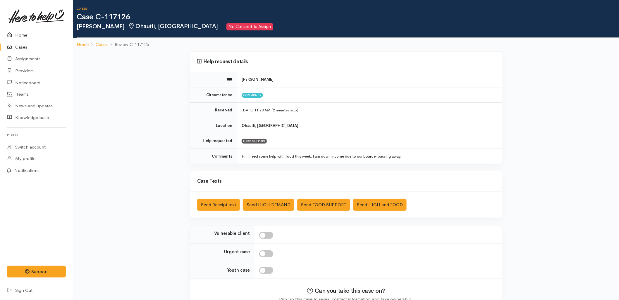
click at [14, 30] on link "Home" at bounding box center [36, 35] width 73 height 12
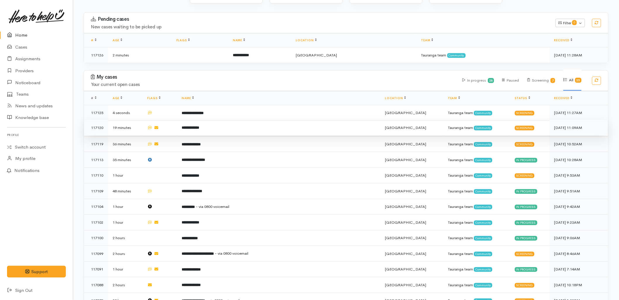
scroll to position [227, 0]
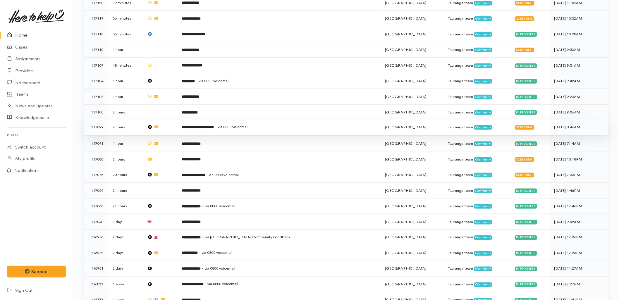
click at [241, 124] on span "- via 0800 voicemail" at bounding box center [232, 126] width 34 height 5
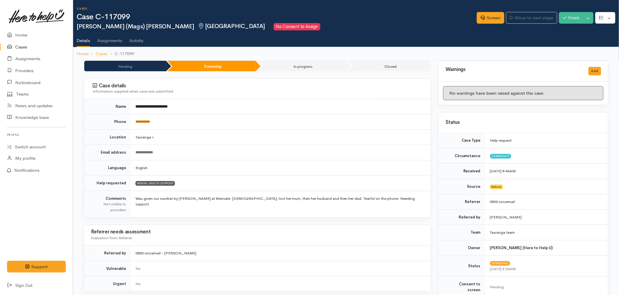
click at [150, 122] on link "**********" at bounding box center [142, 122] width 15 height 4
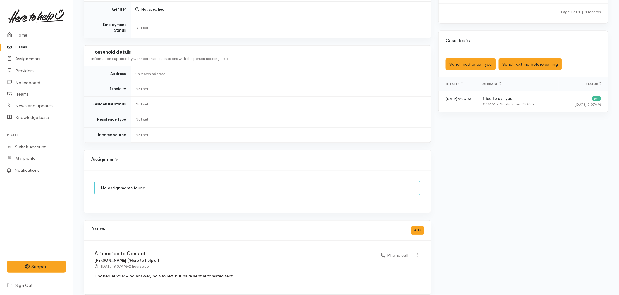
scroll to position [364, 0]
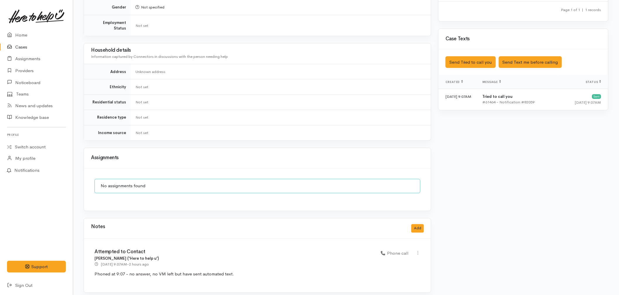
click at [321, 179] on div "No assignments found" at bounding box center [257, 186] width 326 height 14
click at [417, 251] on icon at bounding box center [417, 253] width 5 height 5
click at [405, 258] on div "Edit Delete" at bounding box center [396, 269] width 47 height 23
click at [417, 251] on icon at bounding box center [417, 253] width 5 height 5
click at [410, 260] on link "Edit" at bounding box center [397, 264] width 46 height 9
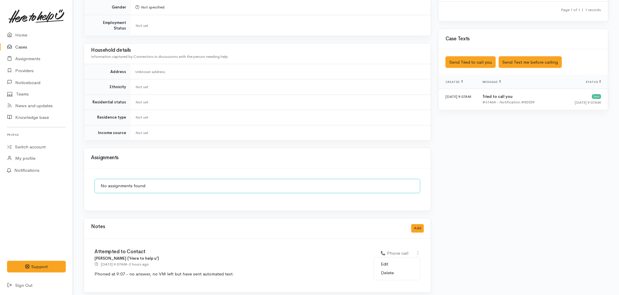
select select "3"
type input "Attempted to Contact"
select select "3"
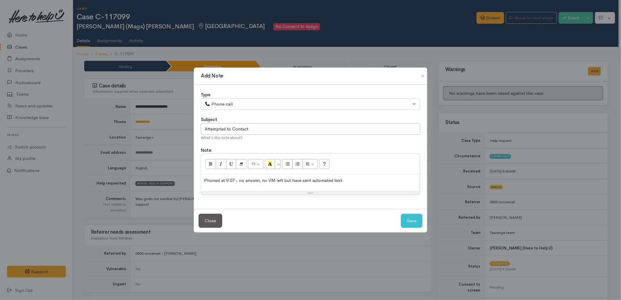
click at [367, 184] on div "Phoned at 9:07 - no answer, no VM left but have sent automated text." at bounding box center [310, 182] width 219 height 17
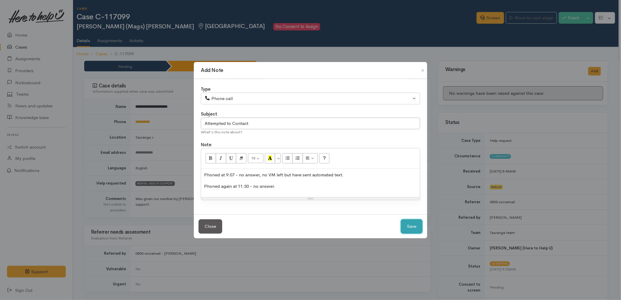
click at [408, 225] on button "Save" at bounding box center [412, 226] width 22 height 14
select select "1"
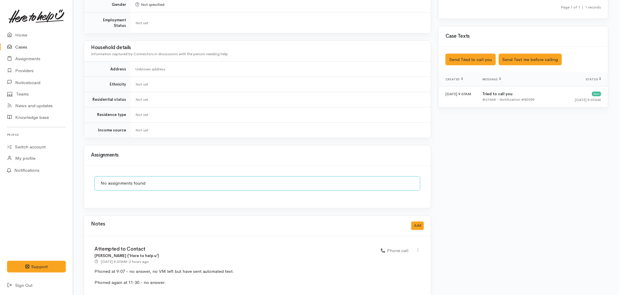
scroll to position [375, 0]
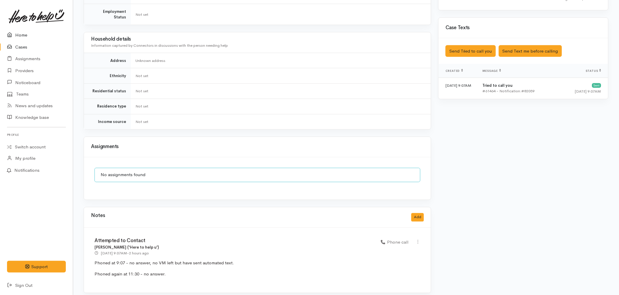
click at [27, 31] on link "Home" at bounding box center [36, 35] width 73 height 12
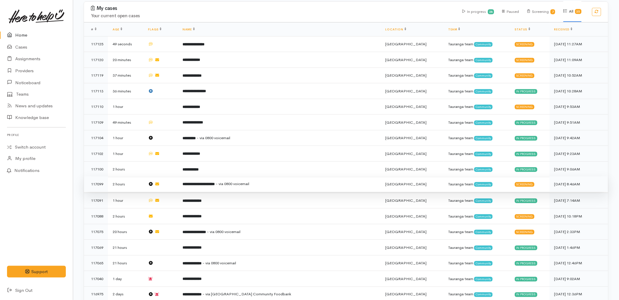
scroll to position [130, 0]
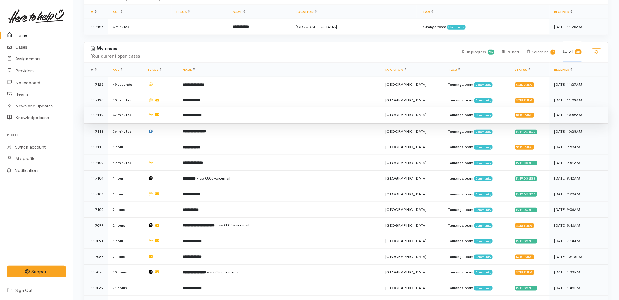
click at [233, 107] on td "**********" at bounding box center [279, 115] width 203 height 16
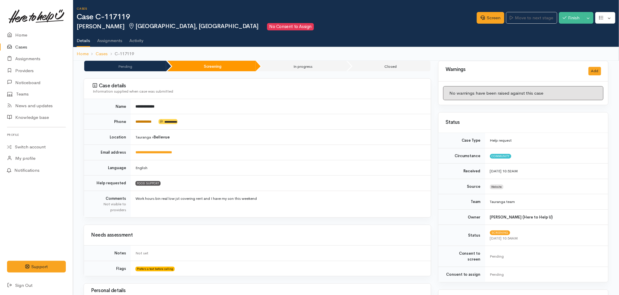
click at [144, 122] on link "**********" at bounding box center [143, 122] width 16 height 4
click at [491, 19] on link "Screen" at bounding box center [489, 18] width 27 height 12
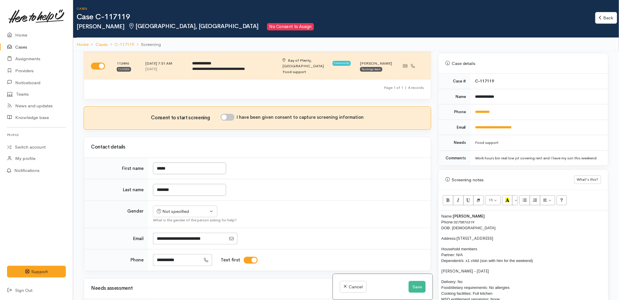
scroll to position [130, 0]
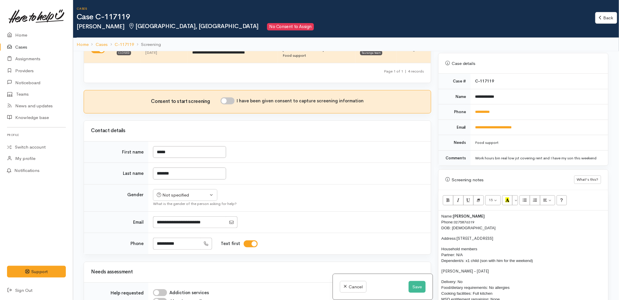
click at [226, 97] on input "I have been given consent to capture screening information" at bounding box center [227, 100] width 14 height 7
checkbox input "true"
click at [183, 192] on div "Not specified" at bounding box center [182, 195] width 51 height 7
click at [175, 213] on link "[DEMOGRAPHIC_DATA]" at bounding box center [187, 217] width 69 height 9
select select "Male"
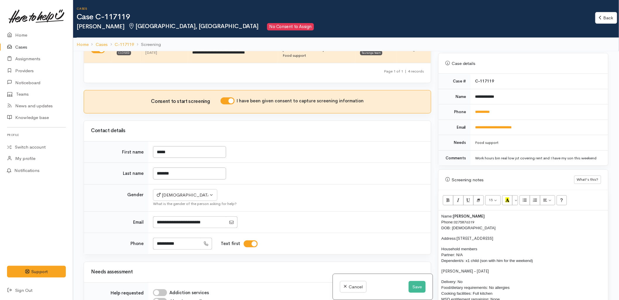
click at [323, 201] on div "What is the gender of the person asking for help?" at bounding box center [288, 204] width 271 height 6
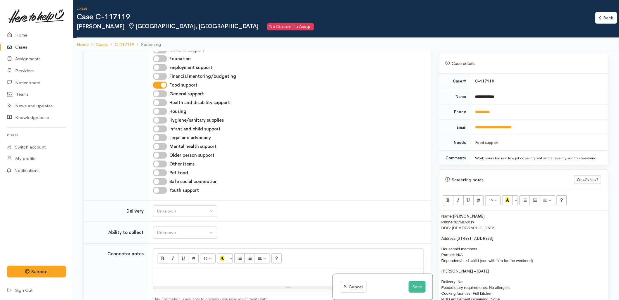
scroll to position [455, 0]
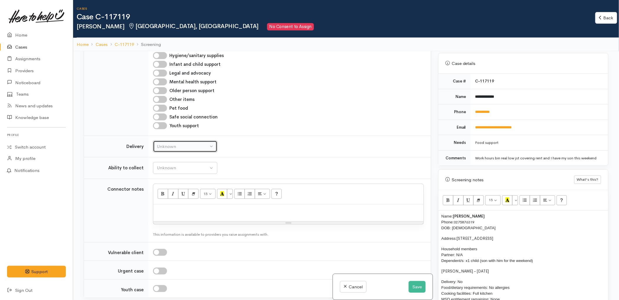
click at [177, 141] on button "Unknown" at bounding box center [185, 147] width 64 height 12
click at [170, 196] on link "No" at bounding box center [185, 200] width 64 height 9
select select "1"
click at [169, 165] on div "Unknown" at bounding box center [182, 168] width 51 height 7
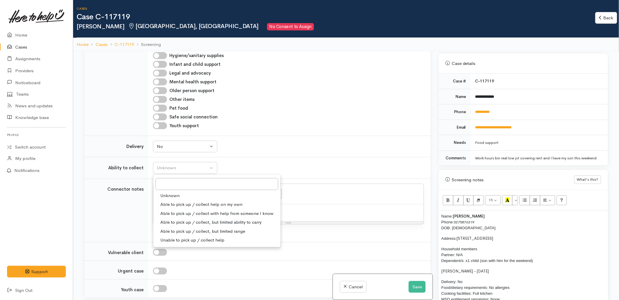
click at [170, 201] on span "Able to pick up / collect help on my own" at bounding box center [201, 204] width 82 height 7
select select "2"
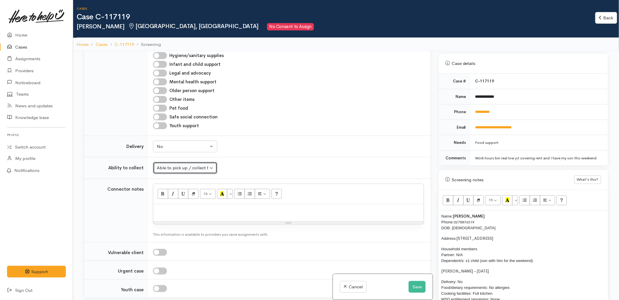
scroll to position [292, 0]
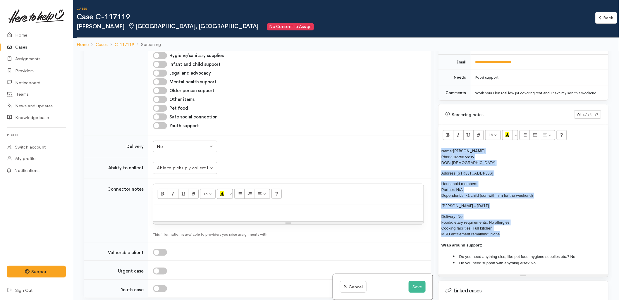
drag, startPoint x: 505, startPoint y: 233, endPoint x: 436, endPoint y: 146, distance: 110.5
click at [436, 146] on div "Warnings Add No warnings have been raised against this case Add Warning Title ●…" at bounding box center [522, 201] width 177 height 300
copy div "Name: Heath Hocking Phone: 0275876319 DOB: 04/07/1980 Address: 396 Ngatai Road,…"
click at [229, 204] on div at bounding box center [288, 212] width 270 height 17
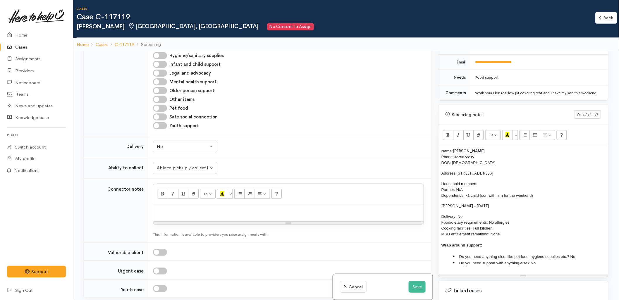
paste div
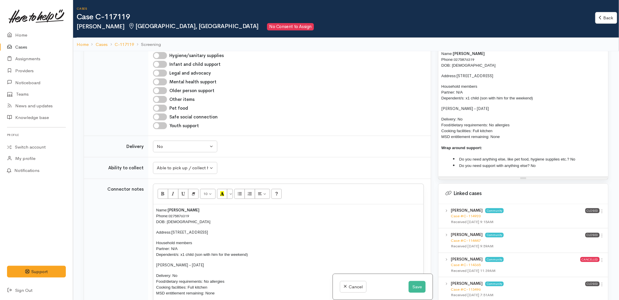
scroll to position [422, 0]
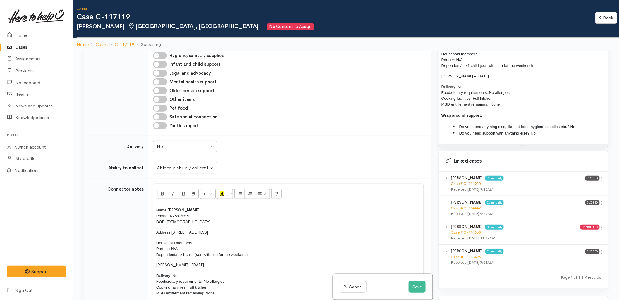
click at [468, 182] on link "Case #C-114920" at bounding box center [465, 183] width 30 height 5
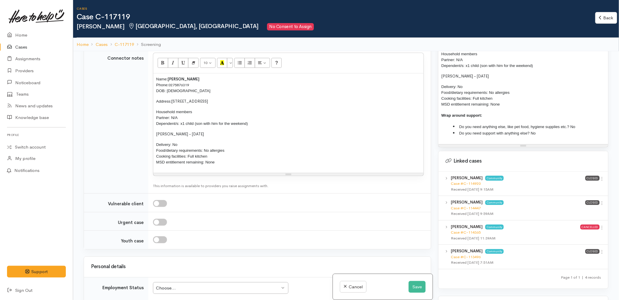
scroll to position [650, 0]
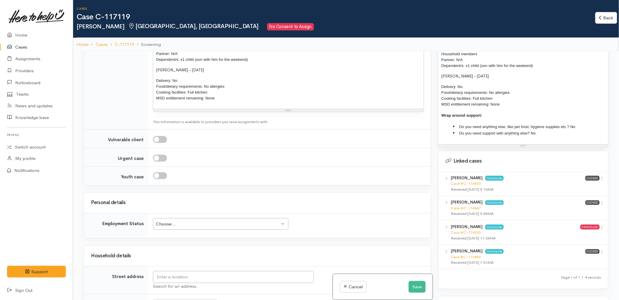
click at [185, 213] on td "Choose... Choose... Choose... Unknown Employed casually Employed full-time Empl…" at bounding box center [289, 225] width 282 height 25
click at [201, 221] on div "Choose..." at bounding box center [218, 224] width 124 height 7
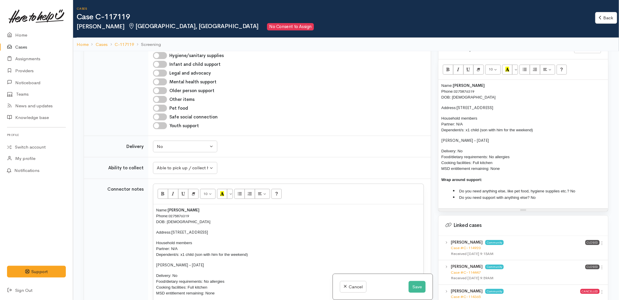
scroll to position [357, 0]
drag, startPoint x: 473, startPoint y: 92, endPoint x: 452, endPoint y: 92, distance: 20.5
click at [452, 92] on p "Name: Heath Hocking Phone: 0275876319 DOB: 04/07/1980" at bounding box center [523, 92] width 164 height 18
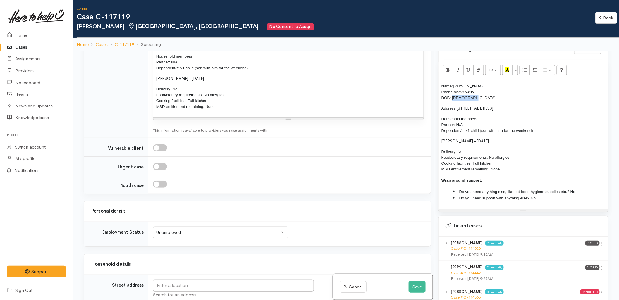
scroll to position [650, 0]
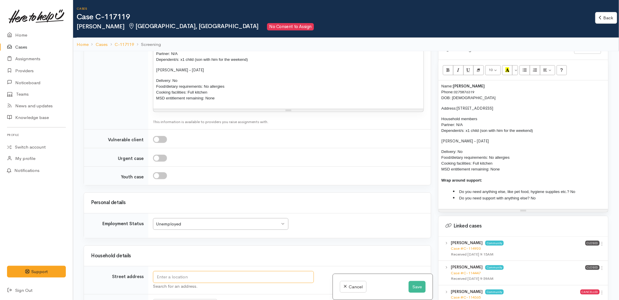
click at [192, 271] on input "text" at bounding box center [233, 277] width 161 height 12
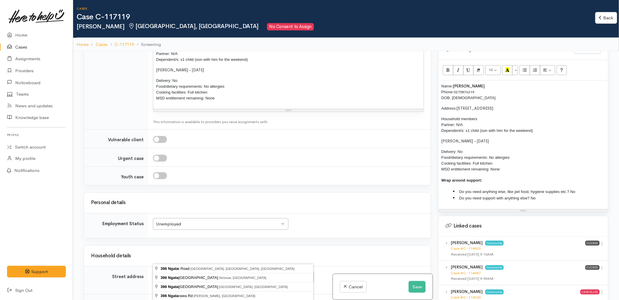
type input "396 Ngatai Road, Bellevue, Tauranga, New Zealand"
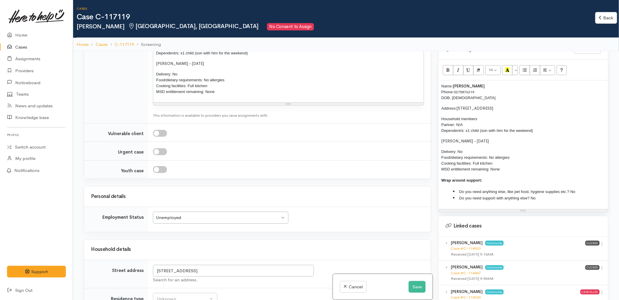
scroll to position [843, 0]
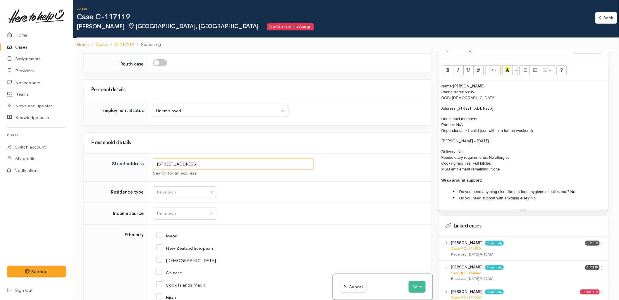
drag, startPoint x: 208, startPoint y: 127, endPoint x: 154, endPoint y: 127, distance: 54.4
click at [154, 158] on input "396 Ngatai Road, Bellevue, Tauranga, New Zealand" at bounding box center [233, 164] width 161 height 12
click at [174, 189] on div "Unknown" at bounding box center [182, 192] width 51 height 7
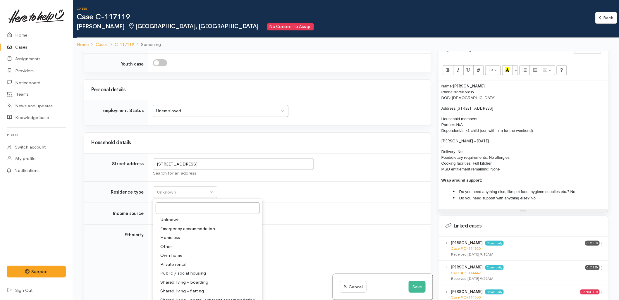
click at [174, 278] on link "Shared living - boarding" at bounding box center [207, 282] width 109 height 9
select select "4"
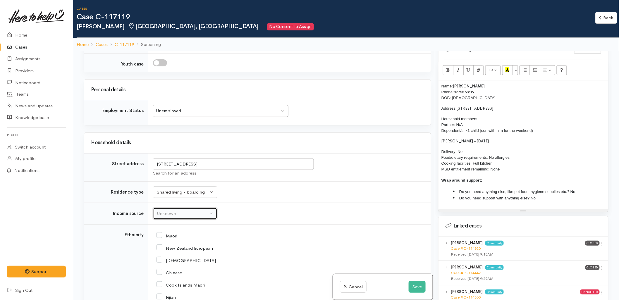
click at [171, 210] on div "Unknown" at bounding box center [182, 213] width 51 height 7
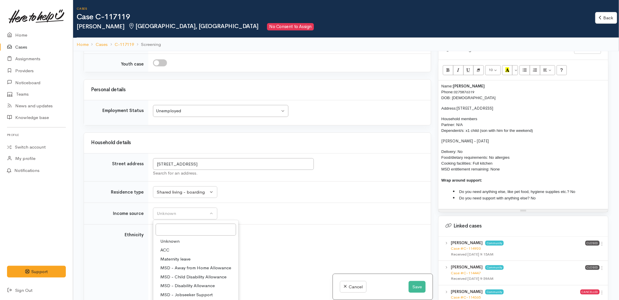
click at [174, 291] on span "MSD - Jobseeker Support" at bounding box center [186, 294] width 52 height 7
select select "4"
click at [175, 245] on input "New Zealand European" at bounding box center [184, 247] width 56 height 5
checkbox input "true"
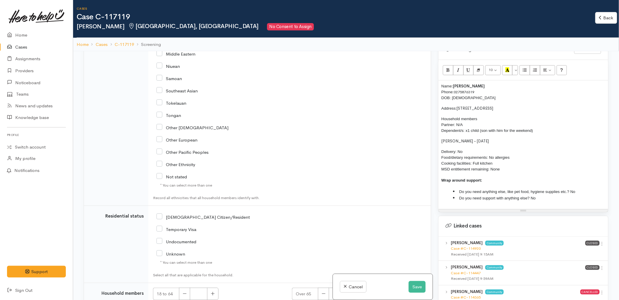
scroll to position [1135, 0]
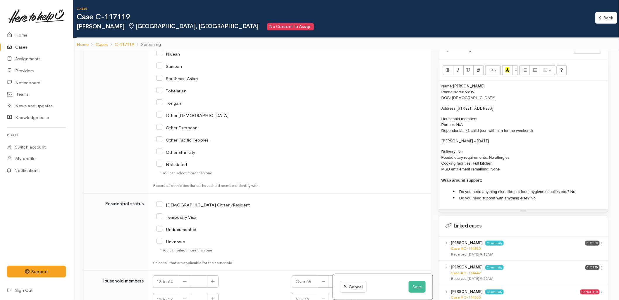
click at [181, 202] on input "[DEMOGRAPHIC_DATA] Citizen/Resident" at bounding box center [202, 204] width 93 height 5
checkbox input "true"
click at [209, 275] on button "button" at bounding box center [212, 281] width 11 height 13
type input "1"
click at [350, 297] on icon "button" at bounding box center [352, 299] width 4 height 4
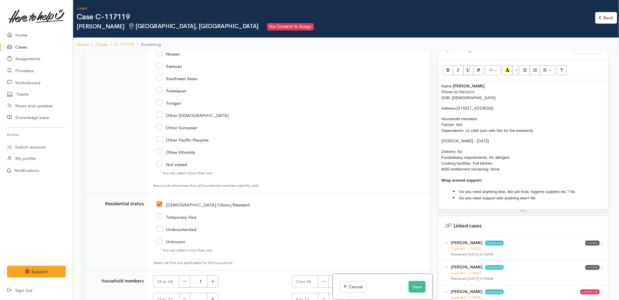
type input "1"
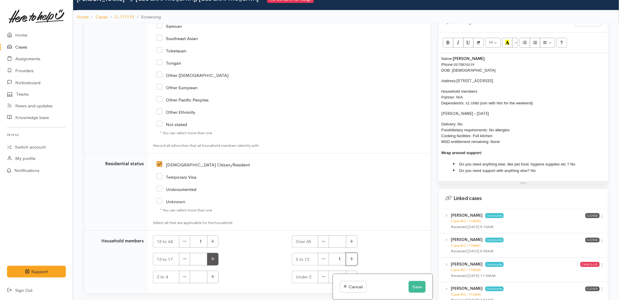
scroll to position [51, 0]
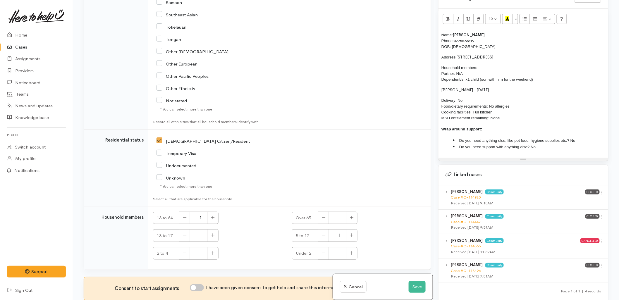
click at [201, 284] on input "I have been given consent to get help and share this information with appropria…" at bounding box center [197, 287] width 14 height 7
checkbox input "true"
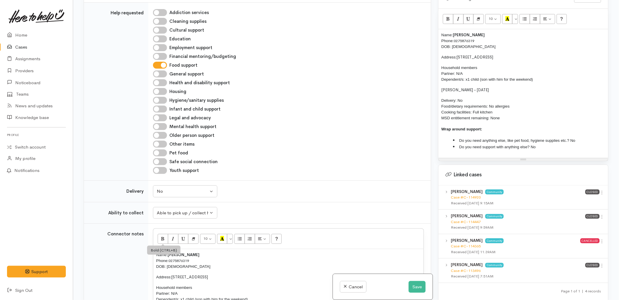
scroll to position [433, 0]
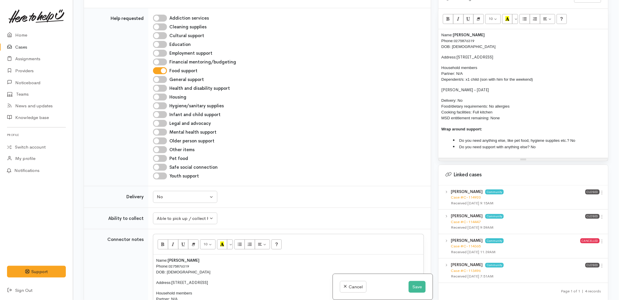
click at [440, 30] on div "Name: Heath Hocking Phone: 0275876319 DOB: 04/07/1980 Address: 396 Ngatai Road,…" at bounding box center [523, 93] width 170 height 128
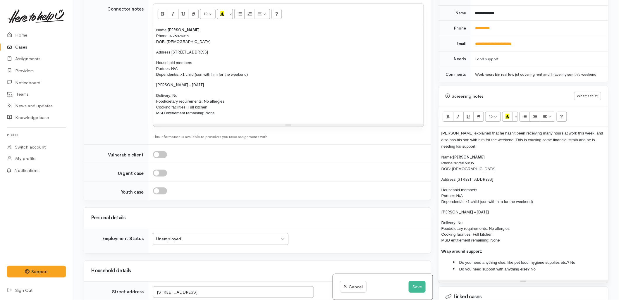
scroll to position [726, 0]
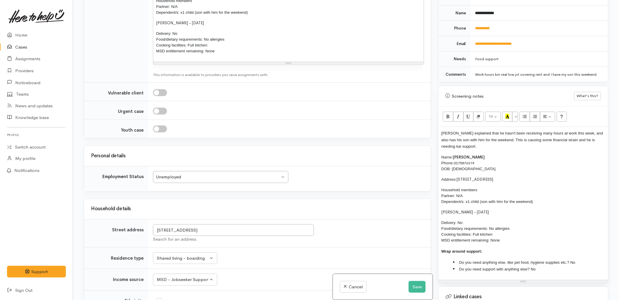
click at [182, 174] on div "Unemployed" at bounding box center [218, 177] width 124 height 7
click at [410, 289] on button "Save" at bounding box center [416, 287] width 17 height 12
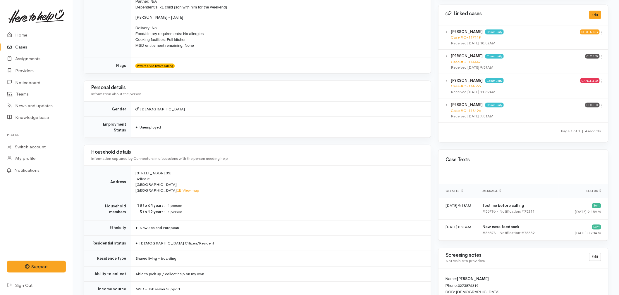
scroll to position [357, 0]
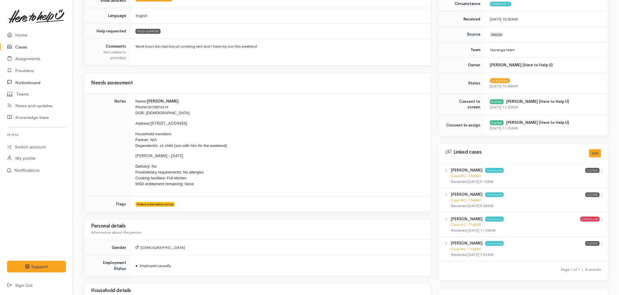
scroll to position [162, 0]
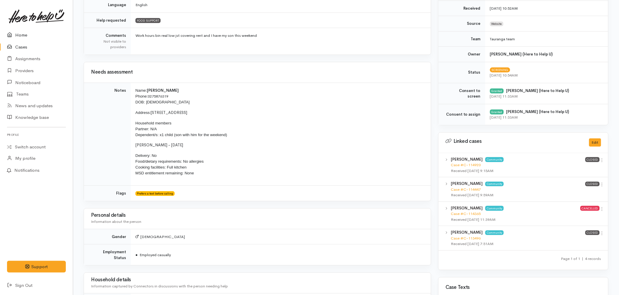
click at [30, 30] on link "Home" at bounding box center [36, 35] width 73 height 12
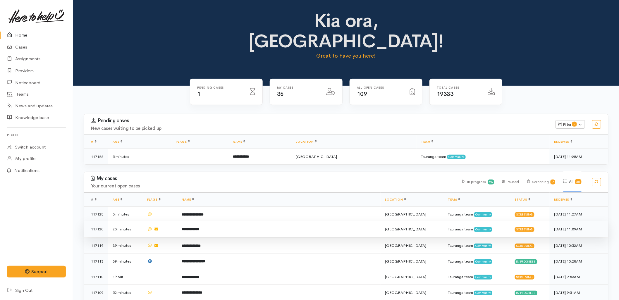
click at [281, 221] on td "**********" at bounding box center [278, 229] width 203 height 16
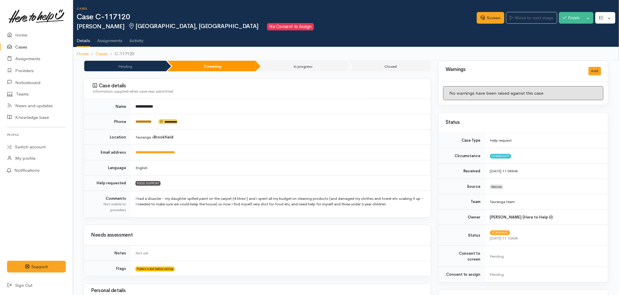
click at [148, 121] on link "**********" at bounding box center [143, 122] width 16 height 4
click at [486, 12] on link "Screen" at bounding box center [489, 18] width 27 height 12
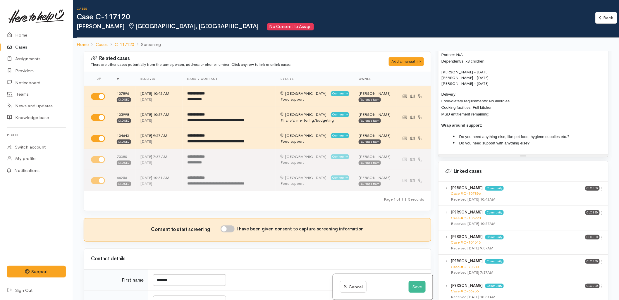
scroll to position [455, 0]
click at [478, 191] on link "Case #C-107896" at bounding box center [465, 193] width 30 height 5
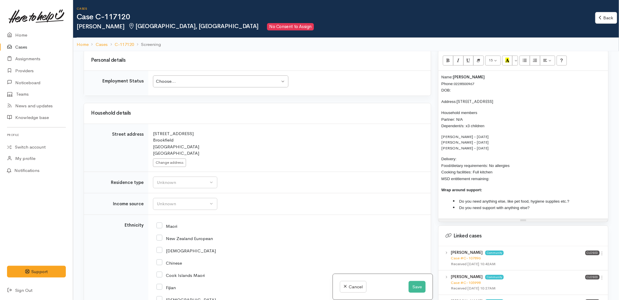
scroll to position [714, 0]
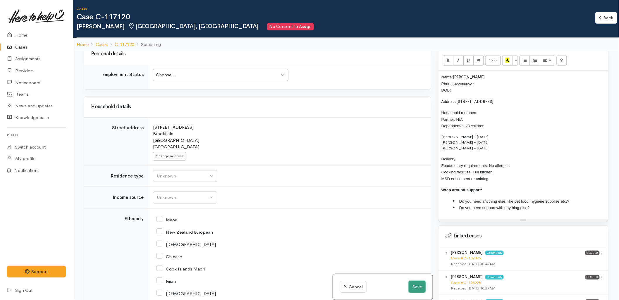
click at [412, 287] on button "Save" at bounding box center [416, 287] width 17 height 12
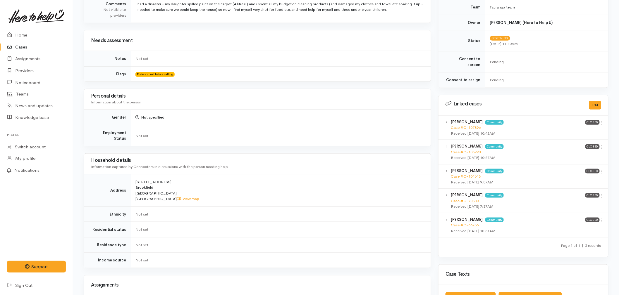
scroll to position [227, 0]
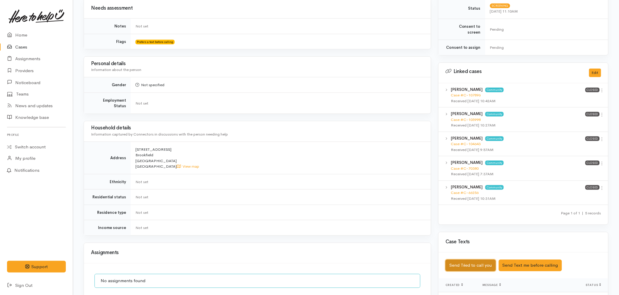
click at [469, 260] on button "Send Tried to call you" at bounding box center [470, 266] width 50 height 12
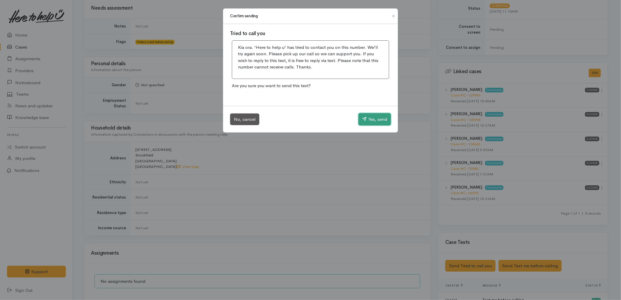
click at [373, 120] on button "Yes, send" at bounding box center [374, 119] width 32 height 12
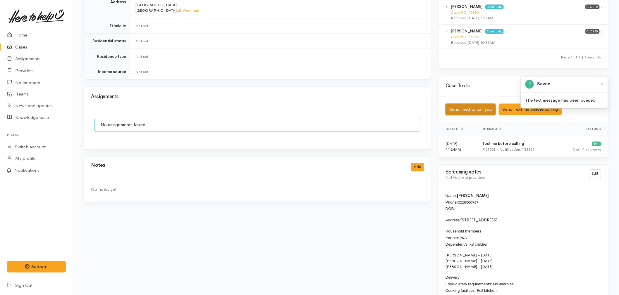
scroll to position [390, 0]
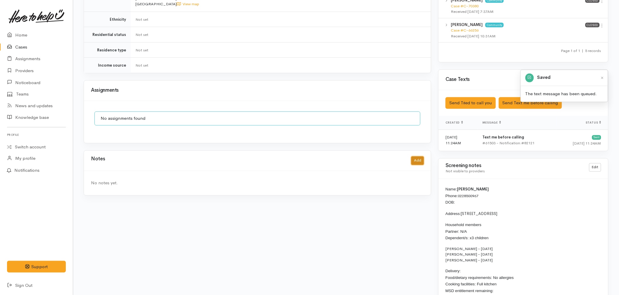
click at [420, 157] on button "Add" at bounding box center [417, 161] width 13 height 8
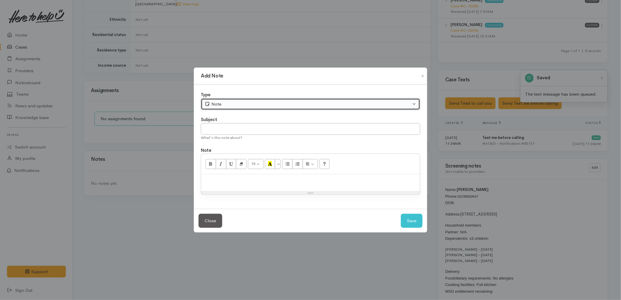
click at [234, 103] on div "Note" at bounding box center [308, 104] width 206 height 7
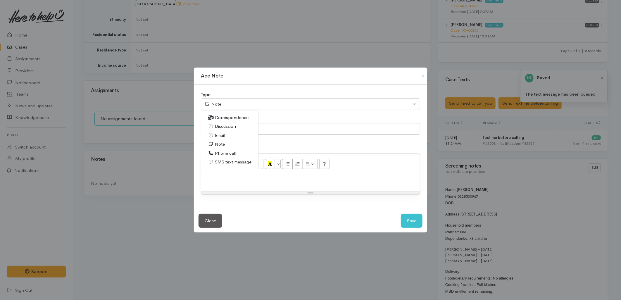
click at [210, 154] on icon at bounding box center [211, 153] width 6 height 4
select select "3"
click at [221, 130] on input "text" at bounding box center [310, 129] width 219 height 12
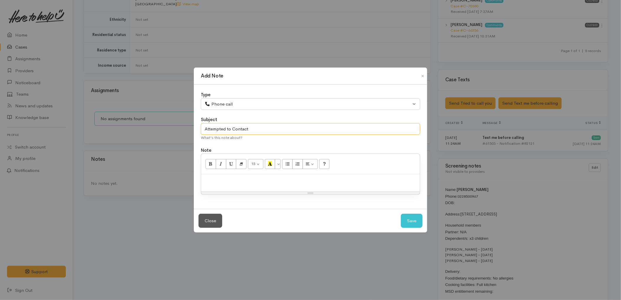
type input "Attempted to Contact"
click at [405, 221] on button "Save" at bounding box center [412, 221] width 22 height 14
select select "1"
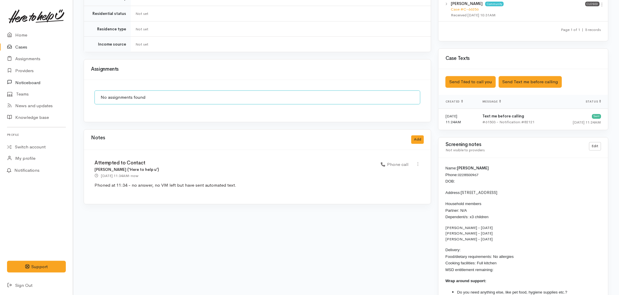
scroll to position [422, 0]
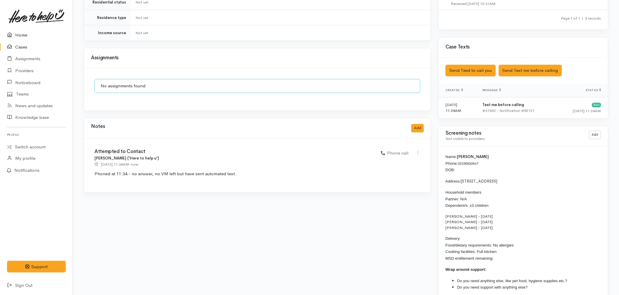
click at [20, 34] on link "Home" at bounding box center [36, 35] width 73 height 12
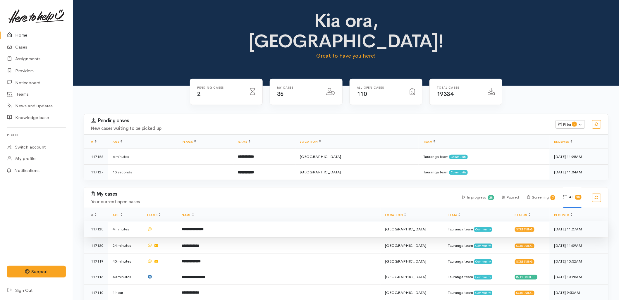
click at [262, 221] on td "**********" at bounding box center [278, 229] width 203 height 16
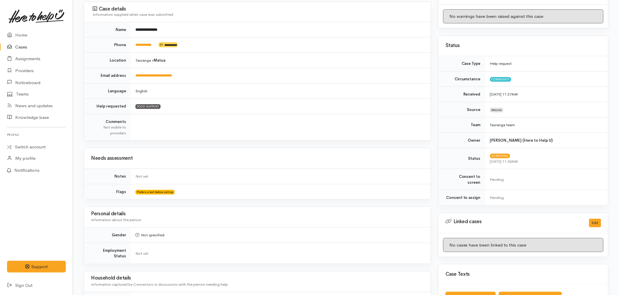
scroll to position [130, 0]
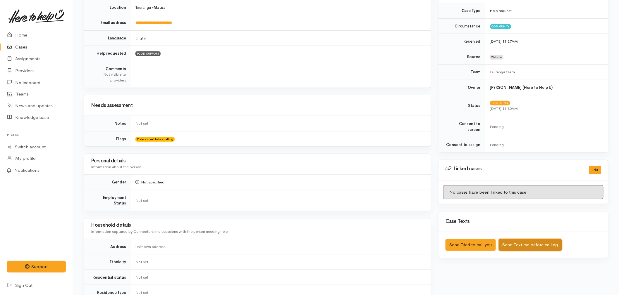
click at [537, 241] on button "Send Text me before calling" at bounding box center [529, 245] width 63 height 12
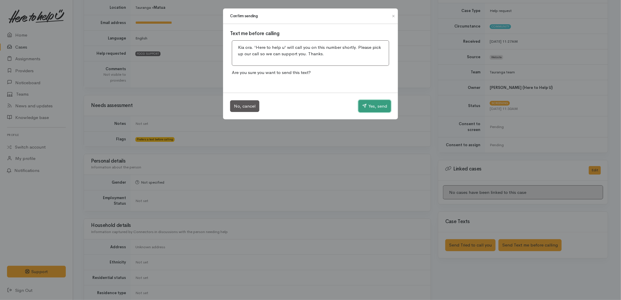
click at [358, 104] on button "Yes, send" at bounding box center [374, 106] width 32 height 12
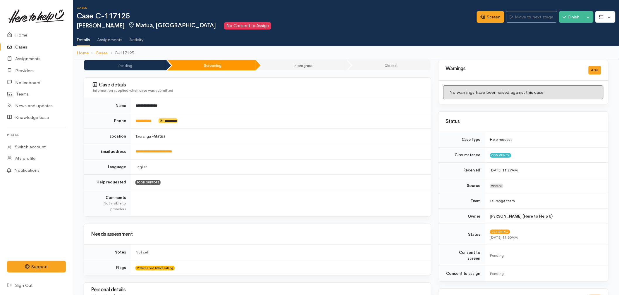
scroll to position [0, 0]
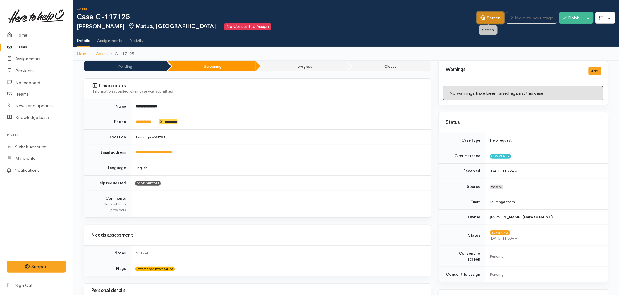
click at [488, 20] on link "Screen" at bounding box center [489, 18] width 27 height 12
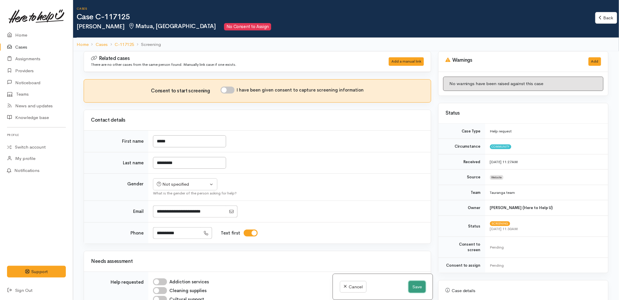
click at [409, 290] on button "Save" at bounding box center [416, 287] width 17 height 12
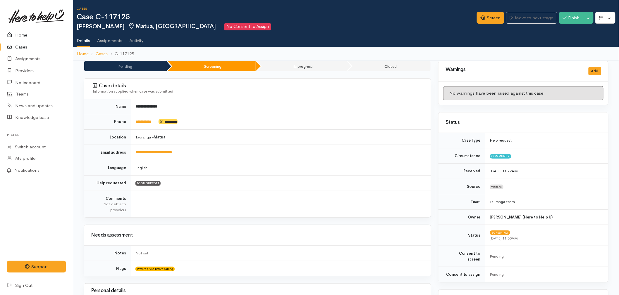
click at [21, 36] on link "Home" at bounding box center [36, 35] width 73 height 12
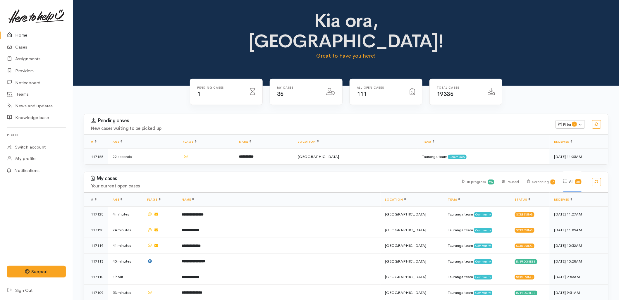
click at [420, 176] on h3 "My cases" at bounding box center [273, 179] width 364 height 6
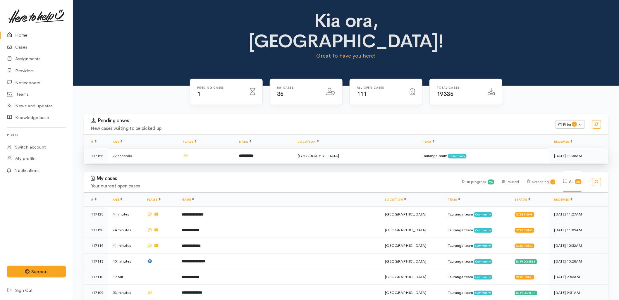
click at [233, 148] on td at bounding box center [206, 155] width 56 height 15
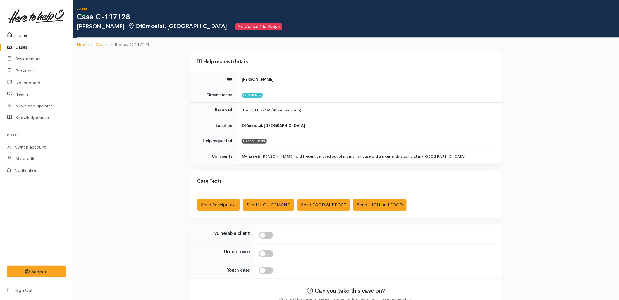
click at [25, 30] on link "Home" at bounding box center [36, 35] width 73 height 12
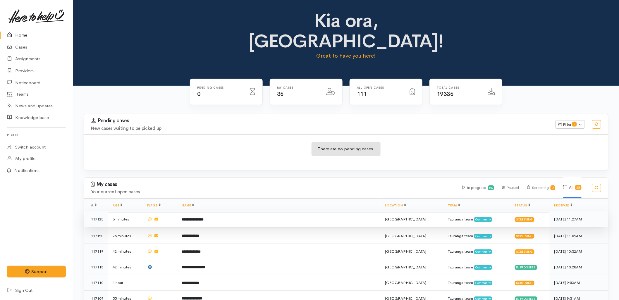
click at [279, 211] on td "**********" at bounding box center [278, 219] width 203 height 16
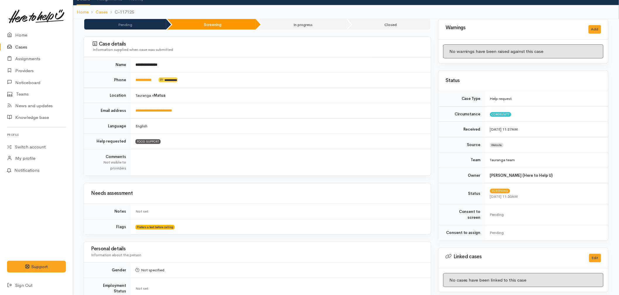
scroll to position [32, 0]
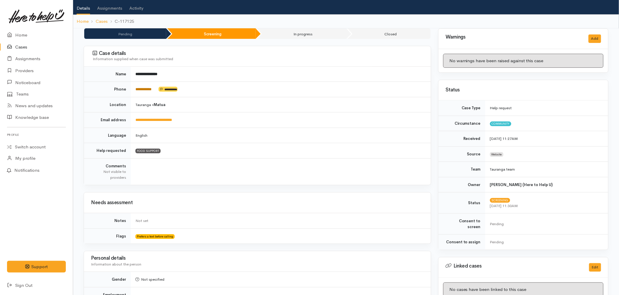
click at [143, 89] on link "**********" at bounding box center [143, 89] width 16 height 4
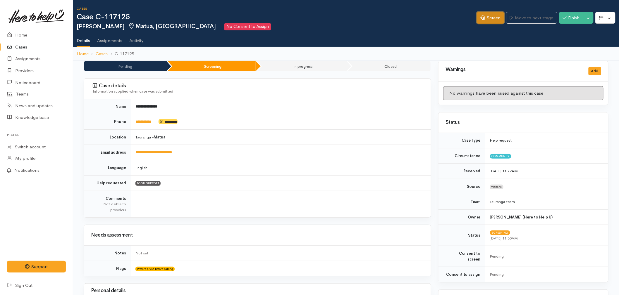
click at [492, 21] on link "Screen" at bounding box center [489, 18] width 27 height 12
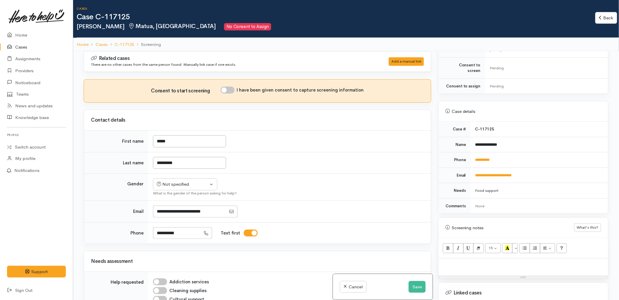
scroll to position [260, 0]
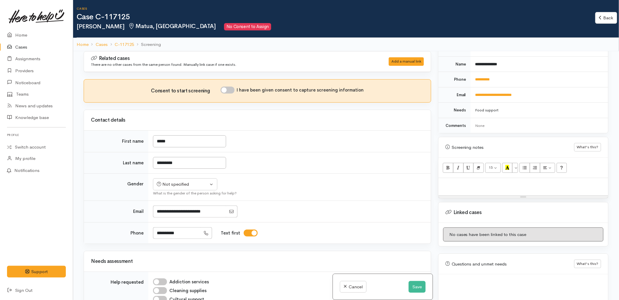
click at [464, 183] on div at bounding box center [523, 186] width 170 height 17
paste div
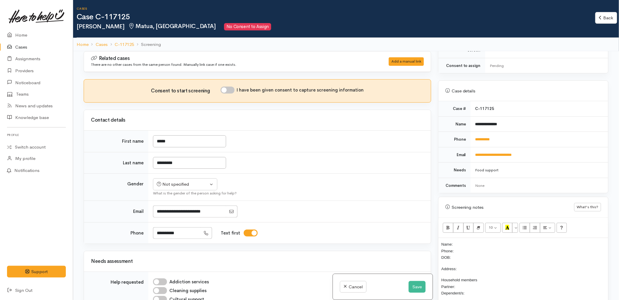
scroll to position [195, 0]
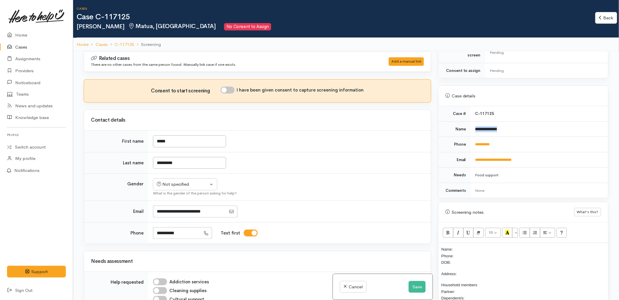
drag, startPoint x: 515, startPoint y: 122, endPoint x: 467, endPoint y: 148, distance: 55.2
click at [471, 129] on td "**********" at bounding box center [538, 128] width 137 height 15
copy b "**********"
click at [471, 246] on p "Name: Phone: DOB:" at bounding box center [523, 256] width 164 height 20
drag, startPoint x: 498, startPoint y: 142, endPoint x: 472, endPoint y: 143, distance: 25.2
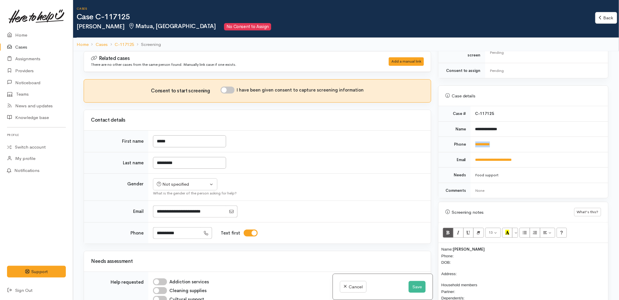
click at [472, 143] on td "**********" at bounding box center [538, 144] width 137 height 15
copy link "**********"
click at [472, 251] on p "Name: Tessa Templeton Phone: DOB:" at bounding box center [523, 256] width 164 height 20
click at [190, 184] on div "Not specified" at bounding box center [182, 184] width 51 height 7
click at [179, 215] on link "Female" at bounding box center [187, 215] width 69 height 9
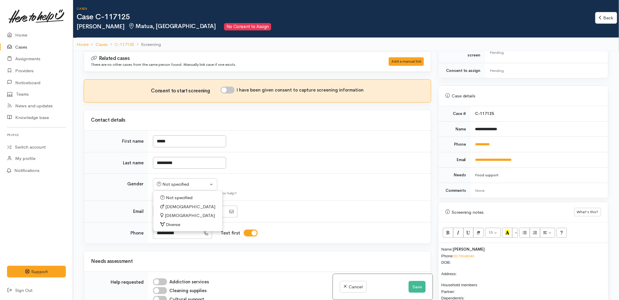
select select "Female"
click at [290, 187] on td "Not specified Male Female Diverse Female Not specified Male Female Diverse What…" at bounding box center [289, 187] width 282 height 27
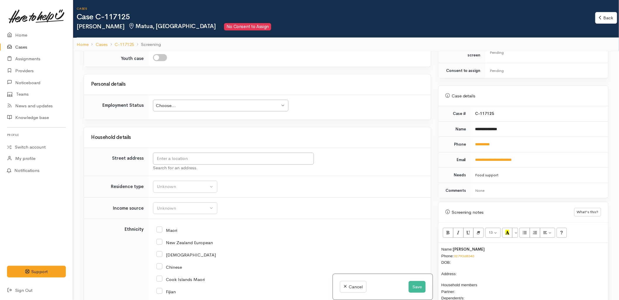
scroll to position [552, 0]
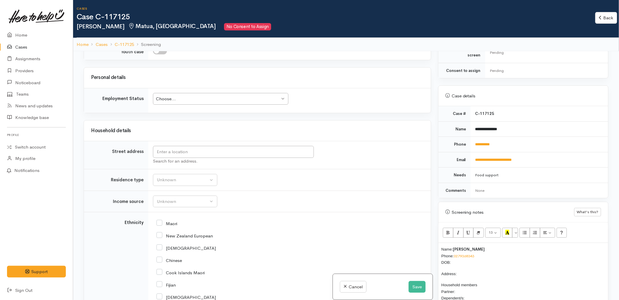
click at [461, 258] on p "Name: Tessa Templeton Phone: 0279368343 DOB:" at bounding box center [523, 256] width 164 height 20
click at [266, 151] on input "text" at bounding box center [233, 152] width 161 height 12
type input "11 Takahe Place, Matua, Tauranga, New Zealand"
drag, startPoint x: 203, startPoint y: 153, endPoint x: 150, endPoint y: 152, distance: 52.6
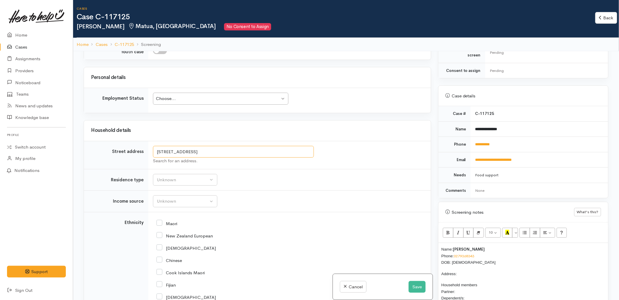
click at [150, 152] on td "11 Takahe Place, Matua, Tauranga, New Zealand Search for an address." at bounding box center [289, 155] width 282 height 28
click at [481, 265] on div "Name: Tessa Templeton Phone: 0279368343 DOB: 06/01/1992 Address: Household memb…" at bounding box center [523, 306] width 170 height 126
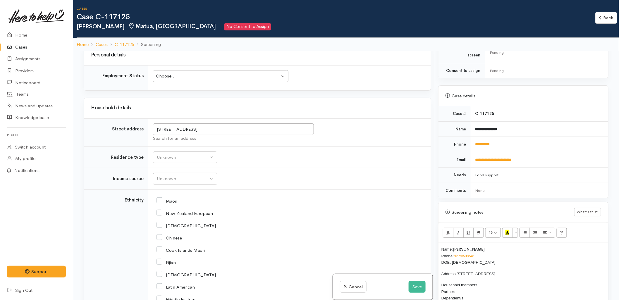
scroll to position [639, 0]
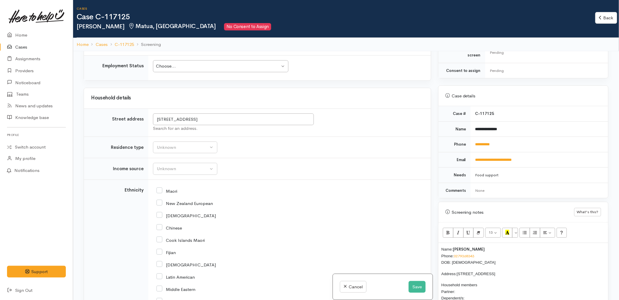
click at [479, 290] on p "Household members Partner: Dependent/s:" at bounding box center [523, 291] width 164 height 20
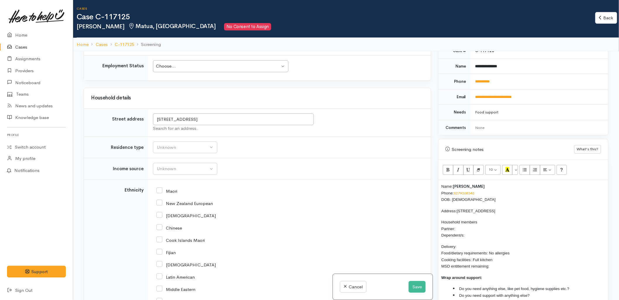
scroll to position [260, 0]
click at [441, 182] on span "Name:" at bounding box center [446, 184] width 11 height 4
click at [472, 229] on p "Household members Partner: Dependent/s:" at bounding box center [523, 227] width 164 height 20
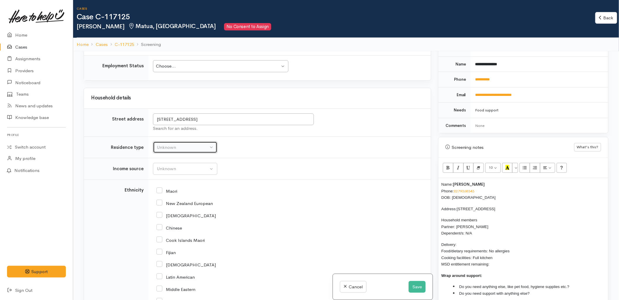
click at [171, 147] on div "Unknown" at bounding box center [182, 147] width 51 height 7
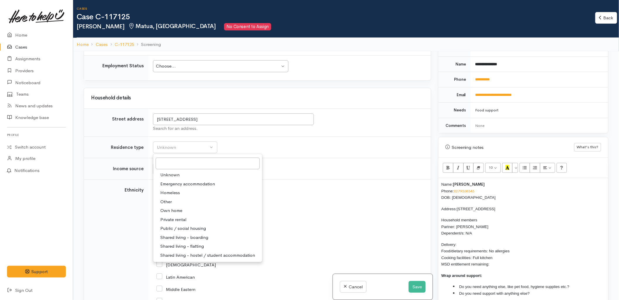
click at [322, 195] on div "Maori" at bounding box center [288, 190] width 264 height 12
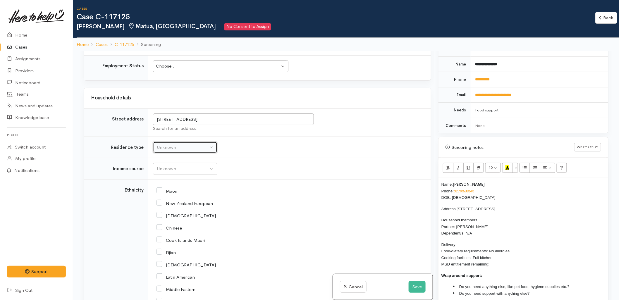
click at [180, 150] on div "Unknown" at bounding box center [182, 147] width 51 height 7
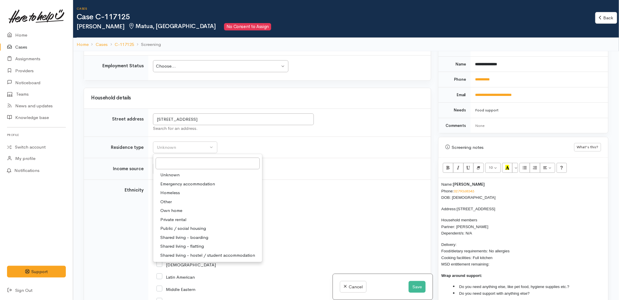
click at [174, 218] on span "Private rental" at bounding box center [173, 219] width 26 height 7
select select "2"
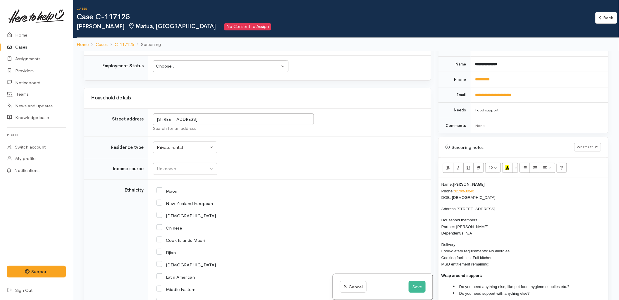
click at [283, 180] on td "Unknown ACC Maternity leave MSD - Away from Home Allowance MSD - Child Disabili…" at bounding box center [289, 169] width 282 height 22
click at [196, 168] on div "Unknown" at bounding box center [182, 168] width 51 height 7
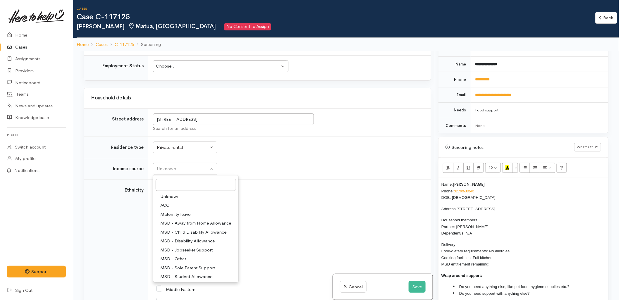
click at [323, 200] on div "New Zealand European" at bounding box center [288, 203] width 264 height 12
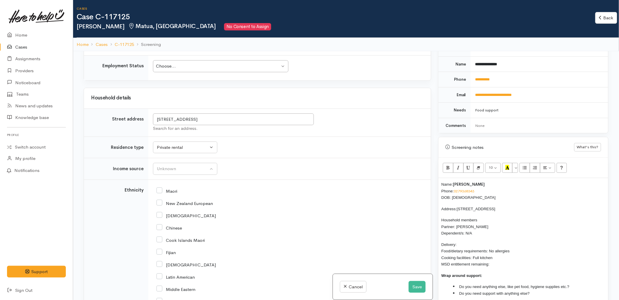
click at [493, 241] on p "Delivery: Food/dietary requirements: No allergies Cooking facilities: Full kitc…" at bounding box center [523, 254] width 164 height 26
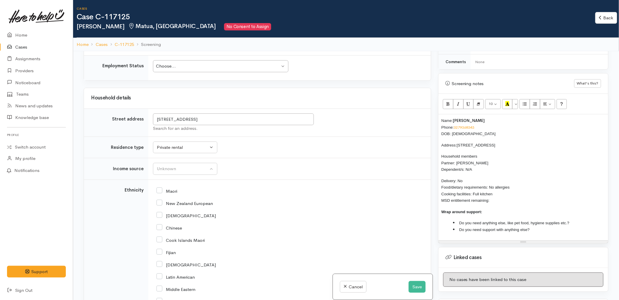
scroll to position [325, 0]
click at [500, 196] on p "Delivery: No Food/dietary requirements: No allergies Cooking facilities: Full k…" at bounding box center [523, 189] width 164 height 26
click at [575, 218] on li "Do you need anything else, like pet food, hygiene supplies etc.?" at bounding box center [529, 221] width 152 height 7
click at [559, 225] on li "Do you need support with anything else?" at bounding box center [529, 228] width 152 height 7
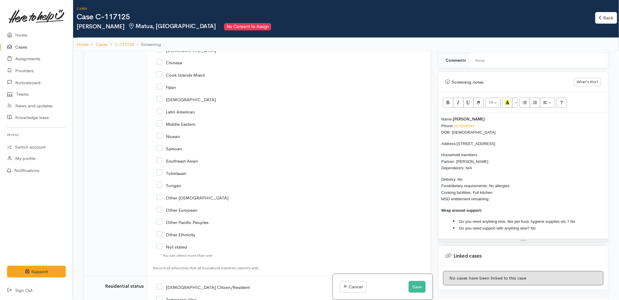
scroll to position [769, 0]
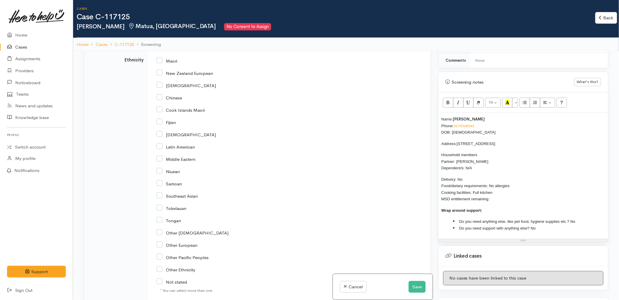
click at [182, 75] on input "New Zealand European" at bounding box center [184, 72] width 56 height 5
checkbox input "true"
drag, startPoint x: 514, startPoint y: 182, endPoint x: 489, endPoint y: 179, distance: 24.6
click at [489, 179] on p "Delivery: No Food/dietary requirements: No allergies Cooking facilities: Full k…" at bounding box center [523, 189] width 164 height 26
click at [446, 182] on span "Delivery: No Food/dietary requirements: No pork please. Cooking facilities: Ful…" at bounding box center [478, 189] width 75 height 24
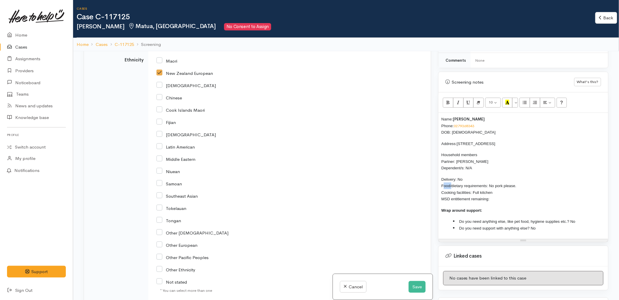
click at [446, 182] on span "Delivery: No Food/dietary requirements: No pork please. Cooking facilities: Ful…" at bounding box center [478, 189] width 75 height 24
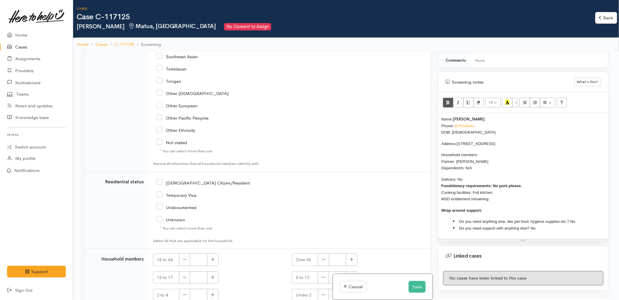
scroll to position [931, 0]
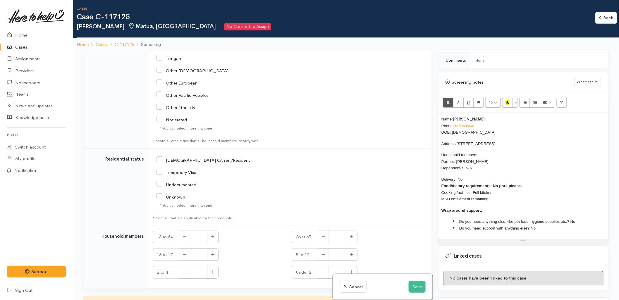
click at [179, 161] on input "NZ Citizen/Resident" at bounding box center [202, 159] width 93 height 5
checkbox input "true"
click at [495, 196] on p "Delivery: No Food/dietary requirements: No pork please. Cooking facilities: Ful…" at bounding box center [523, 189] width 164 height 26
click at [213, 237] on icon "button" at bounding box center [213, 236] width 4 height 4
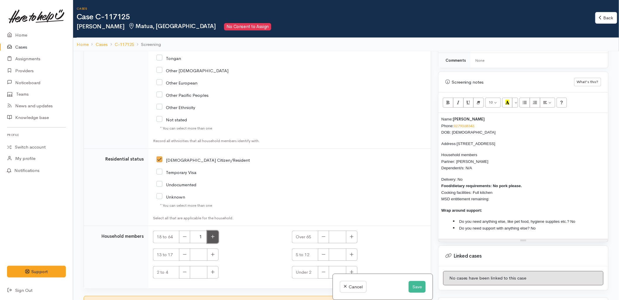
type input "2"
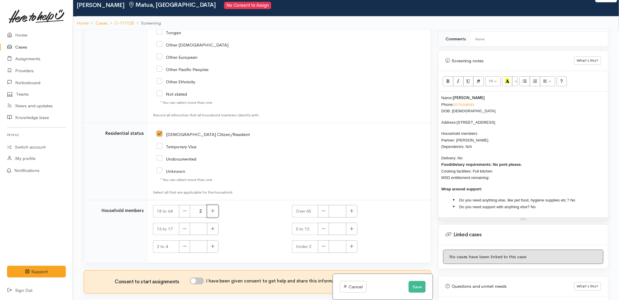
scroll to position [51, 0]
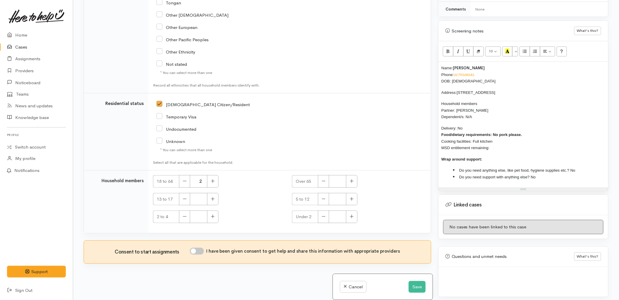
click at [200, 253] on input "I have been given consent to get help and share this information with appropria…" at bounding box center [197, 251] width 14 height 7
checkbox input "true"
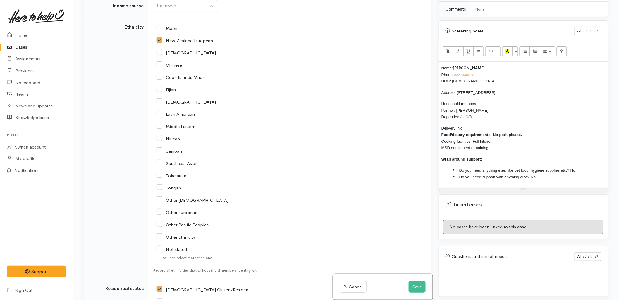
scroll to position [742, 0]
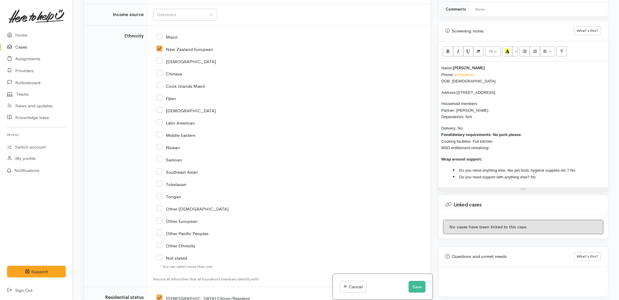
click at [512, 145] on p "Delivery: No Food/dietary requirements: No pork please. Cooking facilities: Ful…" at bounding box center [523, 138] width 164 height 26
drag, startPoint x: 501, startPoint y: 144, endPoint x: 438, endPoint y: 62, distance: 103.8
click at [438, 62] on div "Screening notes What's this? 10 8 9 10 11 12 14 18 24 36 Background Color Trans…" at bounding box center [523, 105] width 170 height 170
copy div "Name: Tessa Templeton Phone: 0279368343 DOB: 06/01/1992 Address: 11 Takahe Plac…"
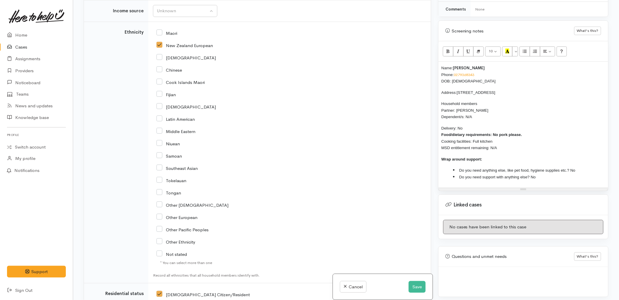
scroll to position [677, 0]
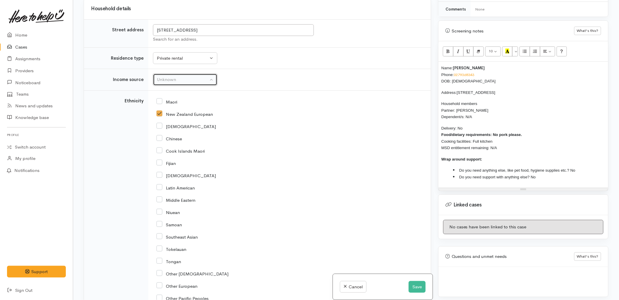
click at [186, 75] on button "Unknown" at bounding box center [185, 80] width 64 height 12
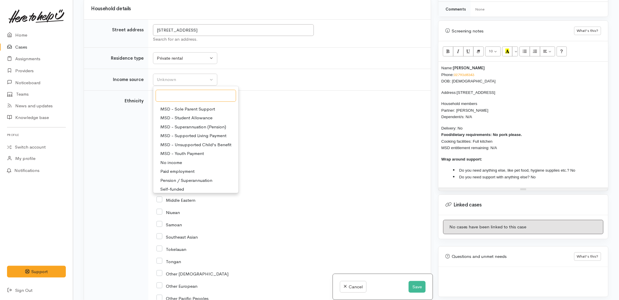
scroll to position [91, 0]
click at [182, 142] on link "No income" at bounding box center [195, 141] width 85 height 9
select select "5"
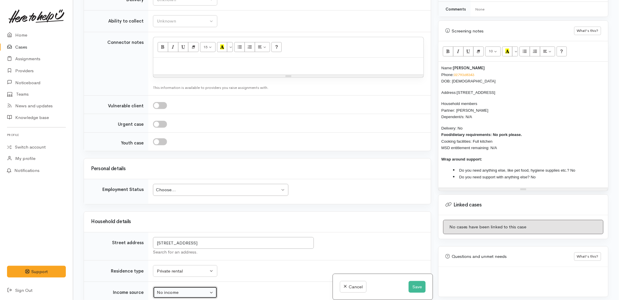
scroll to position [450, 0]
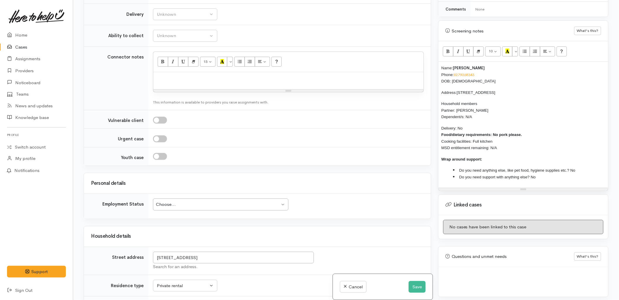
click at [180, 210] on div "Choose... Choose..." at bounding box center [220, 204] width 135 height 12
click at [206, 13] on div "Unknown" at bounding box center [182, 14] width 51 height 7
click at [170, 72] on link "No" at bounding box center [185, 68] width 64 height 9
select select "1"
click at [173, 36] on div "Unknown" at bounding box center [182, 35] width 51 height 7
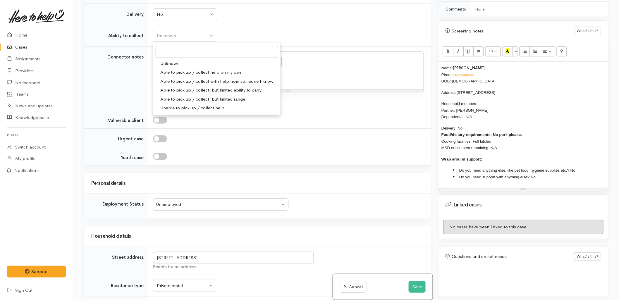
click at [172, 73] on span "Able to pick up / collect help on my own" at bounding box center [201, 72] width 82 height 7
select select "2"
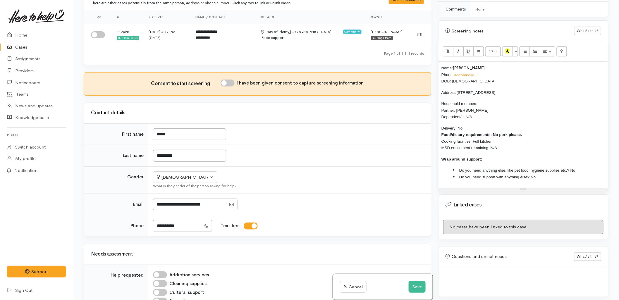
scroll to position [0, 0]
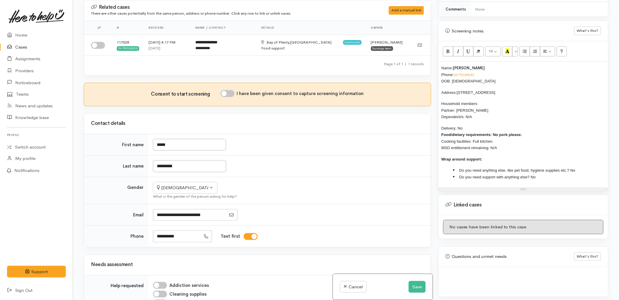
click at [230, 94] on input "I have been given consent to capture screening information" at bounding box center [227, 93] width 14 height 7
checkbox input "true"
click at [99, 43] on input "checkbox" at bounding box center [98, 45] width 14 height 7
checkbox input "true"
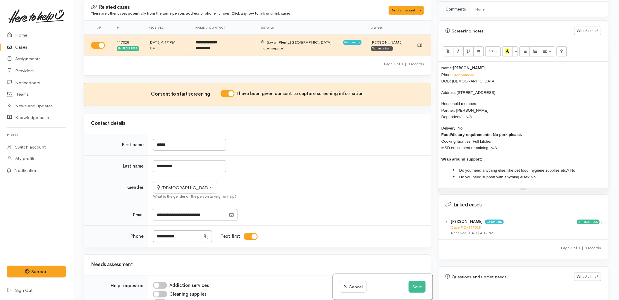
click at [506, 144] on p "Delivery: No Food/dietary requirements: No pork please. Cooking facilities: Ful…" at bounding box center [523, 138] width 164 height 26
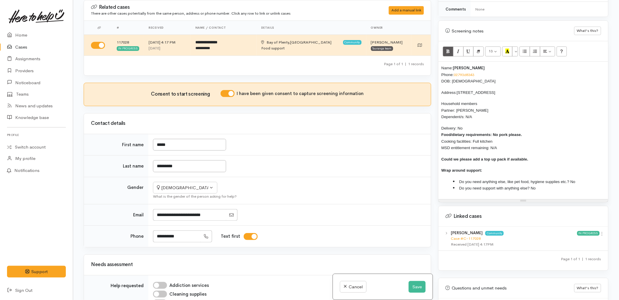
drag, startPoint x: 536, startPoint y: 153, endPoint x: 437, endPoint y: 57, distance: 138.1
click at [437, 57] on div "Warnings Add No warnings have been raised against this case Add Warning Title ●…" at bounding box center [522, 150] width 177 height 300
copy div "Name: Tessa Templeton Phone: 0279368343 DOB: 06/01/1992 Address: 11 Takahe Plac…"
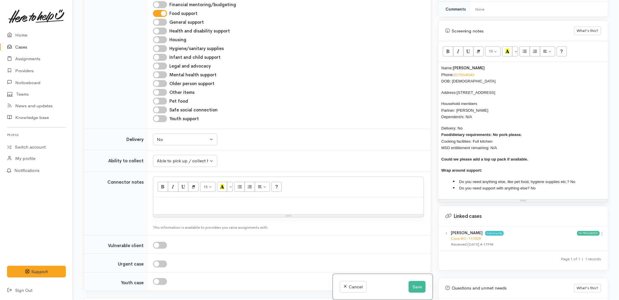
scroll to position [357, 0]
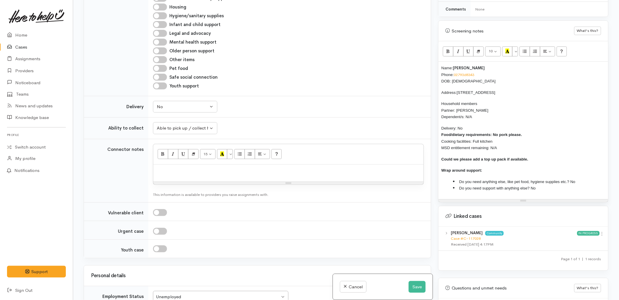
click at [205, 175] on div at bounding box center [288, 173] width 270 height 17
paste div
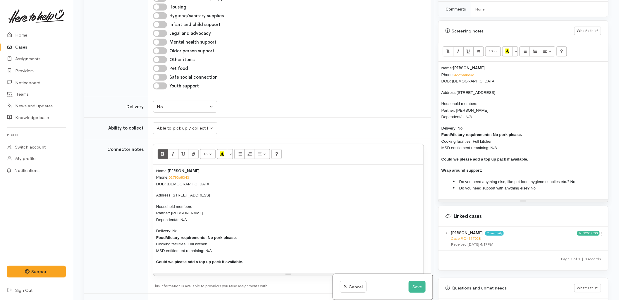
click at [574, 178] on li "Do you need anything else, like pet food, hygiene supplies etc.? No" at bounding box center [529, 181] width 152 height 7
click at [571, 179] on span "Do you need anything else, like pet food, hygiene supplies etc.? No" at bounding box center [517, 181] width 116 height 4
click at [472, 236] on link "Case #C-117028" at bounding box center [465, 238] width 30 height 5
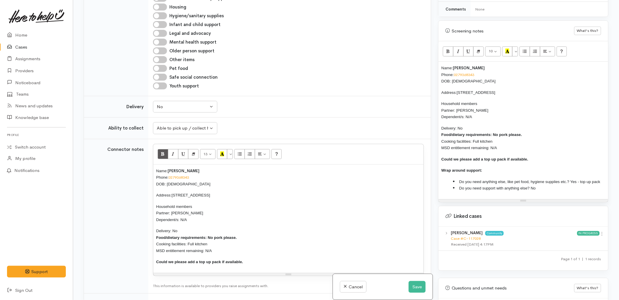
click at [439, 63] on div "Name: Tessa Templeton Phone: 0279368343 DOB: 06/01/1992 Address: 11 Takahe Plac…" at bounding box center [523, 130] width 170 height 137
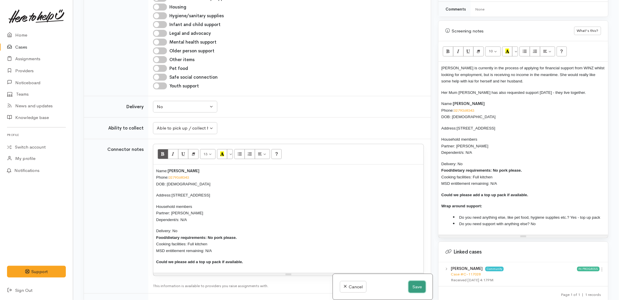
click at [416, 287] on button "Save" at bounding box center [416, 287] width 17 height 12
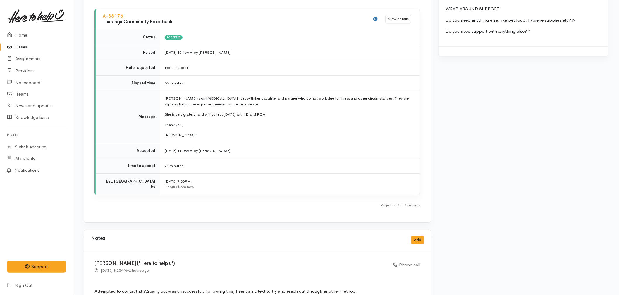
scroll to position [682, 0]
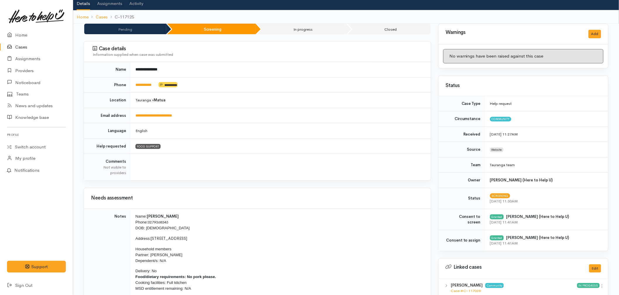
scroll to position [65, 0]
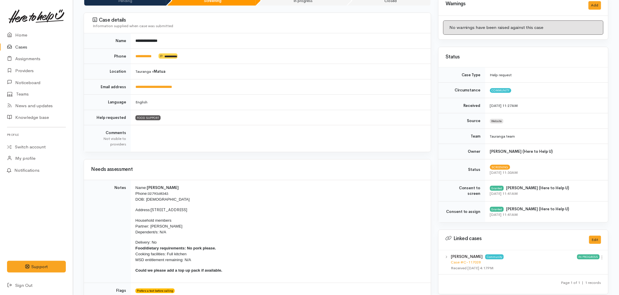
click at [25, 47] on link "Cases" at bounding box center [36, 47] width 73 height 12
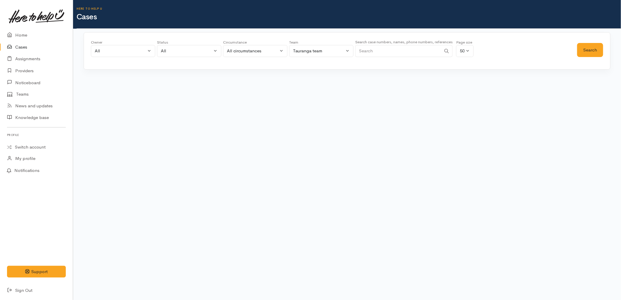
click at [402, 54] on input "Search" at bounding box center [398, 51] width 86 height 12
paste input "228500967"
type input "228500967"
click at [588, 52] on button "Search" at bounding box center [590, 50] width 26 height 14
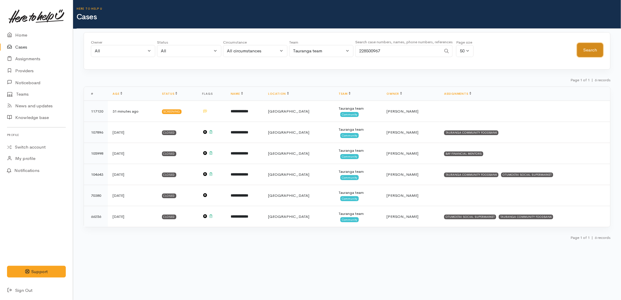
click at [588, 52] on button "Search" at bounding box center [590, 50] width 26 height 14
click at [26, 34] on link "Home" at bounding box center [36, 35] width 73 height 12
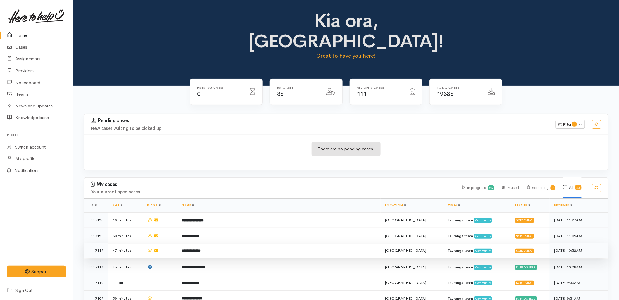
scroll to position [32, 0]
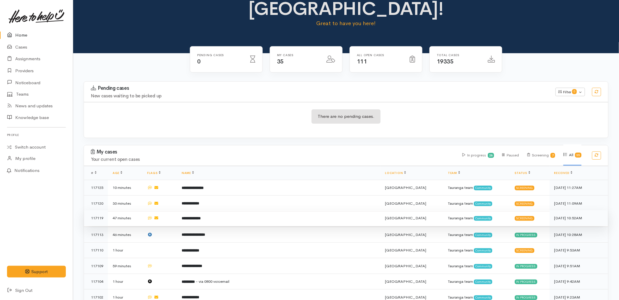
click at [222, 210] on td "**********" at bounding box center [278, 218] width 203 height 16
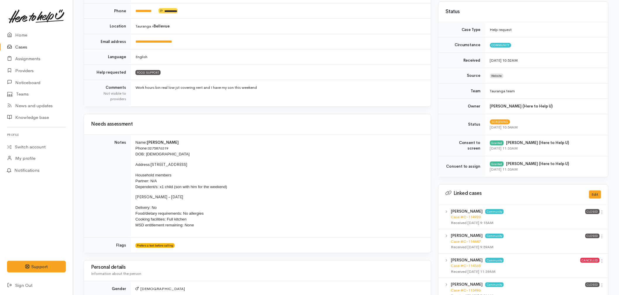
scroll to position [130, 0]
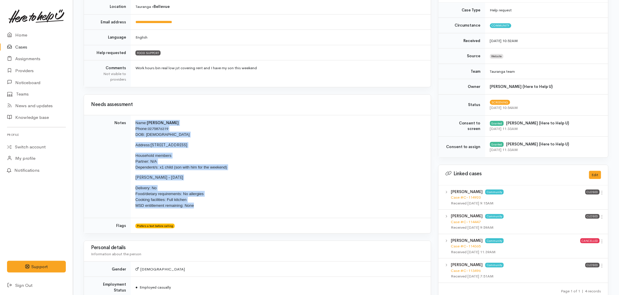
drag, startPoint x: 199, startPoint y: 209, endPoint x: 133, endPoint y: 124, distance: 107.9
click at [132, 124] on td "Name: Heath Hocking Phone: 0275876319 DOB: 04/07/1980 Address: 396 Ngatai Road,…" at bounding box center [281, 166] width 300 height 103
copy td "Name: Heath Hocking Phone: 0275876319 DOB: 04/07/1980 Address: 396 Ngatai Road,…"
click at [23, 34] on link "Home" at bounding box center [36, 35] width 73 height 12
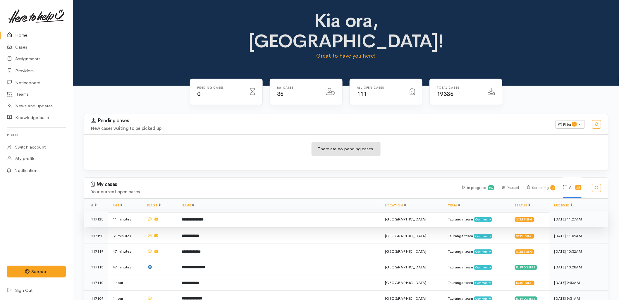
click at [233, 211] on td "**********" at bounding box center [278, 219] width 203 height 16
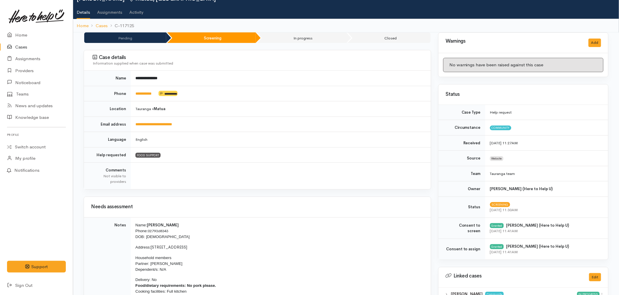
scroll to position [65, 0]
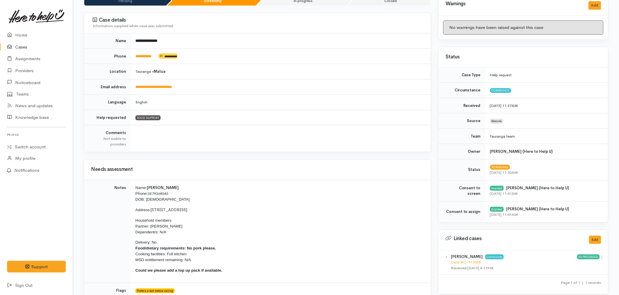
drag, startPoint x: 219, startPoint y: 272, endPoint x: 137, endPoint y: 187, distance: 118.4
click at [137, 187] on td "Name: [PERSON_NAME] Phone: [PHONE_NUMBER] DOB: [DEMOGRAPHIC_DATA] Address: [STR…" at bounding box center [281, 231] width 300 height 103
click at [30, 34] on link "Home" at bounding box center [36, 35] width 73 height 12
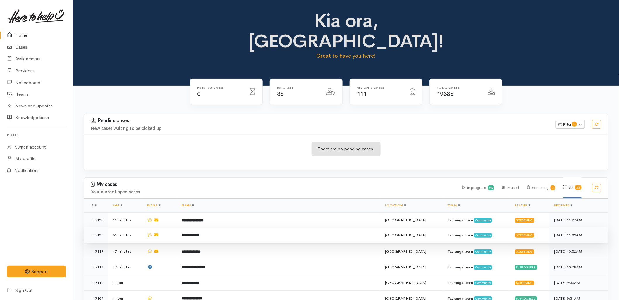
click at [228, 227] on td "**********" at bounding box center [278, 235] width 203 height 16
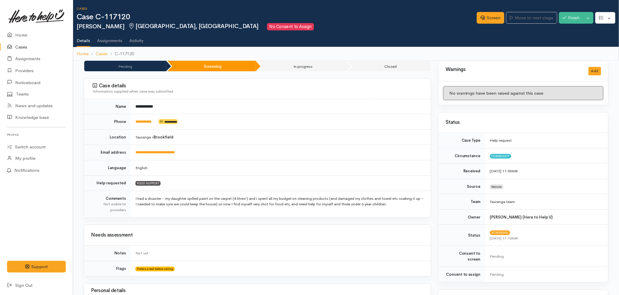
click at [143, 124] on td "**********" at bounding box center [281, 121] width 300 height 15
click at [142, 124] on link "**********" at bounding box center [143, 122] width 16 height 4
click at [233, 184] on td "FOOD SUPPORT" at bounding box center [281, 183] width 300 height 15
click at [490, 21] on link "Screen" at bounding box center [489, 18] width 27 height 12
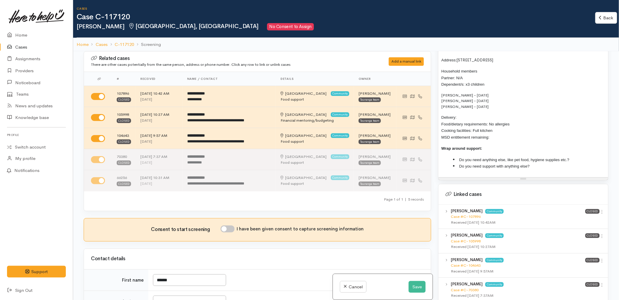
scroll to position [455, 0]
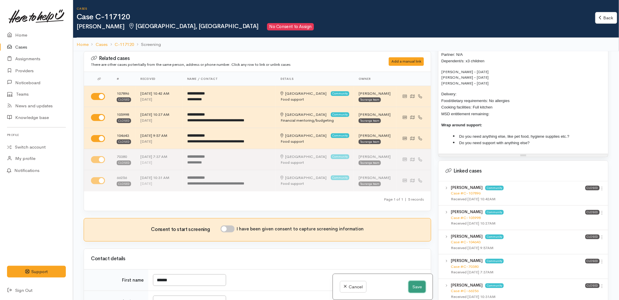
click at [414, 285] on button "Save" at bounding box center [416, 287] width 17 height 12
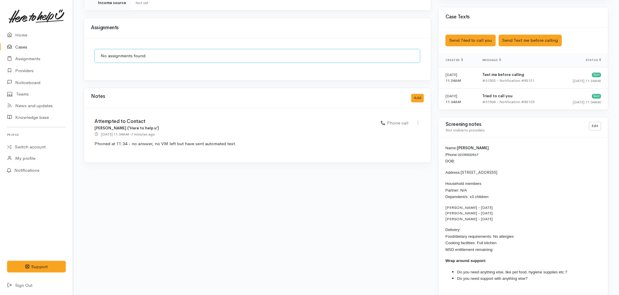
scroll to position [455, 0]
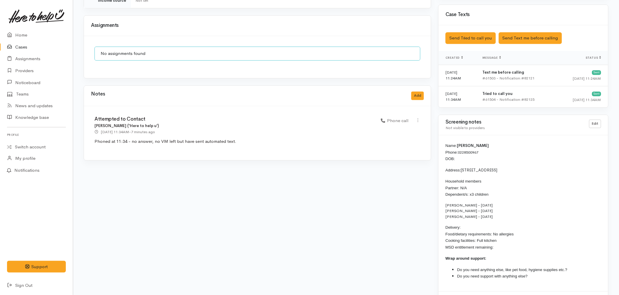
click at [421, 117] on div "Edit [GEOGRAPHIC_DATA]" at bounding box center [418, 121] width 12 height 8
click at [419, 118] on icon at bounding box center [417, 120] width 5 height 5
click at [398, 127] on link "Edit" at bounding box center [397, 131] width 46 height 9
select select "3"
type input "Attempted to Contact"
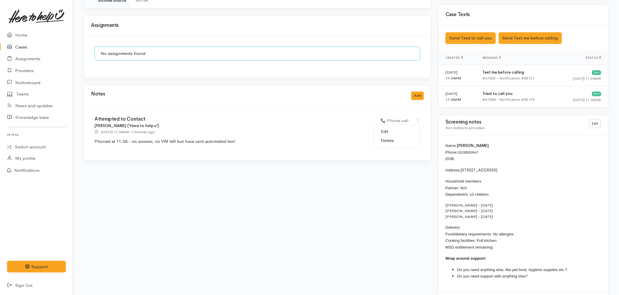
select select "3"
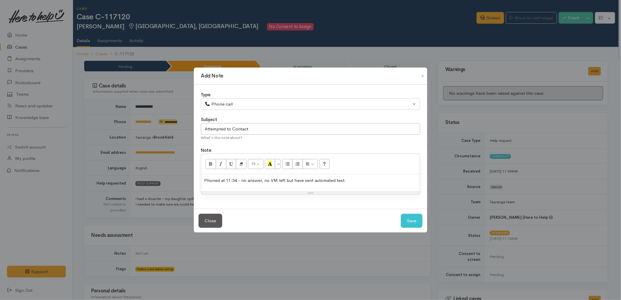
click at [366, 183] on p "Phoned at 11:34 - no answer, no VM left but have sent automated text." at bounding box center [310, 180] width 213 height 7
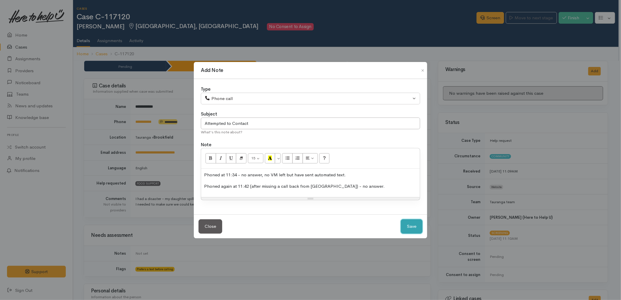
click at [407, 225] on button "Save" at bounding box center [412, 226] width 22 height 14
select select "1"
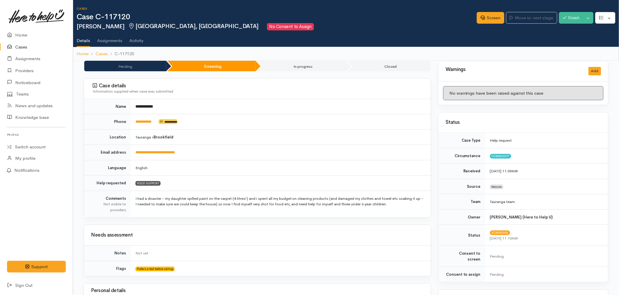
click at [256, 144] on td "[GEOGRAPHIC_DATA] » [GEOGRAPHIC_DATA]" at bounding box center [281, 136] width 300 height 15
click at [25, 33] on link "Home" at bounding box center [36, 35] width 73 height 12
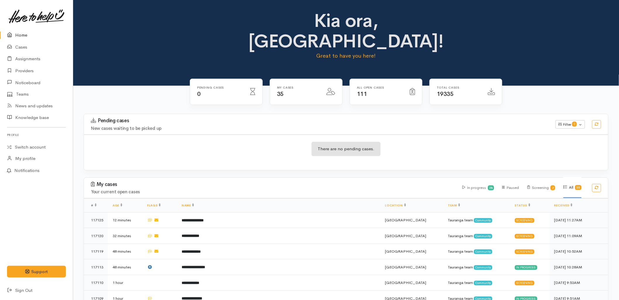
click at [139, 142] on div "There are no pending cases." at bounding box center [346, 152] width 524 height 21
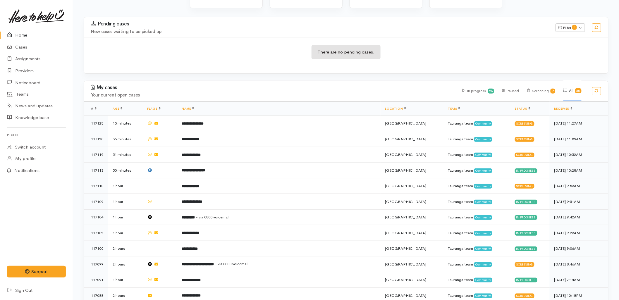
scroll to position [97, 0]
drag, startPoint x: 30, startPoint y: 47, endPoint x: 34, endPoint y: 48, distance: 3.7
click at [30, 47] on link "Cases" at bounding box center [36, 47] width 73 height 12
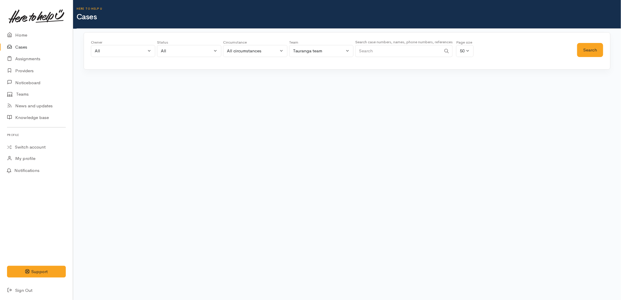
click at [390, 48] on input "Search" at bounding box center [398, 51] width 86 height 12
paste input "220137423"
click at [590, 45] on button "Search" at bounding box center [590, 50] width 26 height 14
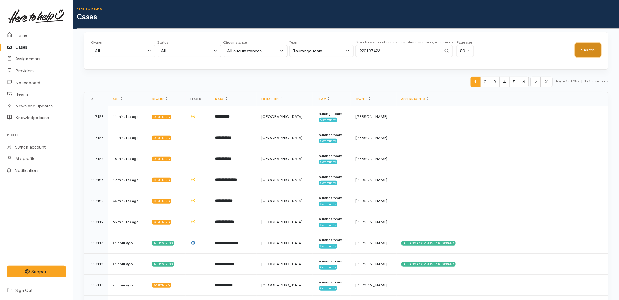
click at [595, 53] on button "Search" at bounding box center [588, 50] width 26 height 14
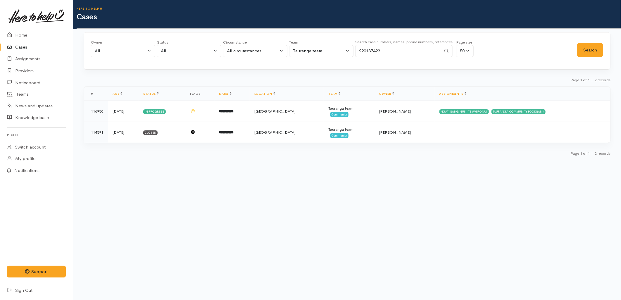
drag, startPoint x: 399, startPoint y: 51, endPoint x: 267, endPoint y: 51, distance: 132.4
click at [267, 51] on div "Owner All My cases 2Alice1 Faye Davies ('Here to help u') Aandrea Murray ('Here…" at bounding box center [334, 49] width 486 height 21
paste input "1636524"
type input "221636524"
click at [590, 48] on button "Search" at bounding box center [590, 50] width 26 height 14
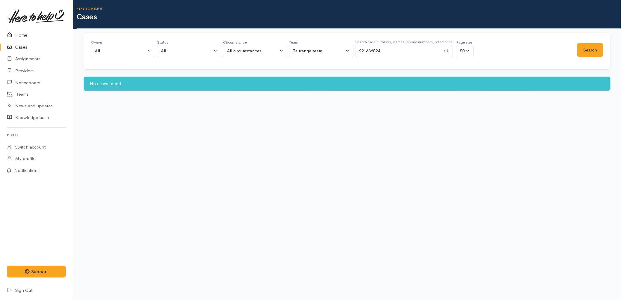
click at [20, 35] on link "Home" at bounding box center [36, 35] width 73 height 12
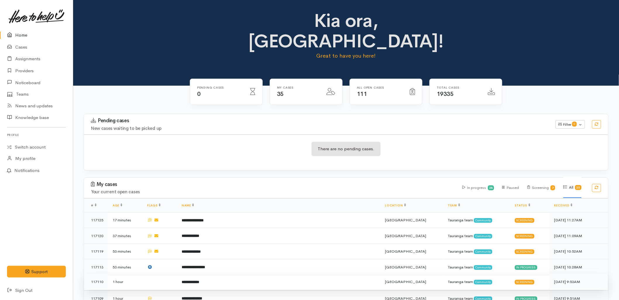
click at [199, 280] on b "**********" at bounding box center [191, 282] width 18 height 4
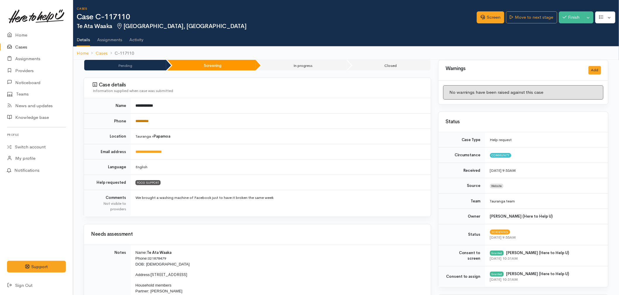
click at [143, 122] on link "*********" at bounding box center [141, 121] width 13 height 4
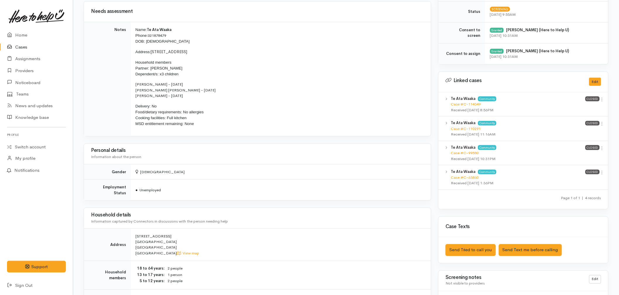
scroll to position [195, 0]
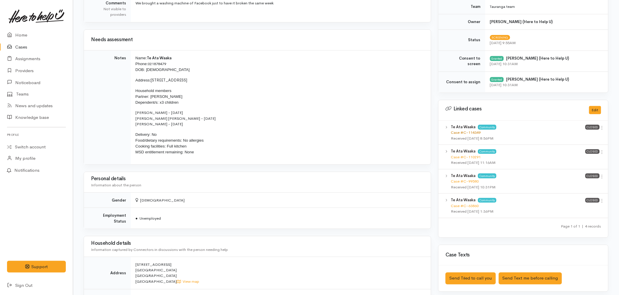
click at [471, 131] on link "Case #C-114349" at bounding box center [465, 132] width 30 height 5
click at [314, 144] on p "Delivery: No Food/dietary requirements: No allergies Cooking facilities: Full k…" at bounding box center [279, 143] width 288 height 23
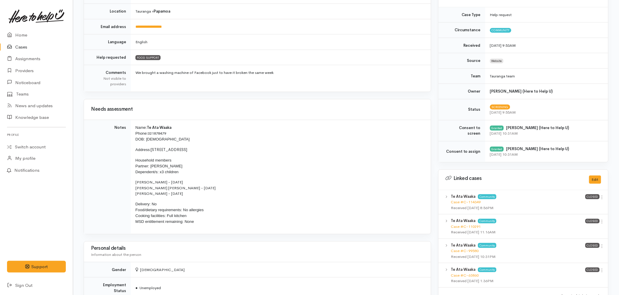
scroll to position [97, 0]
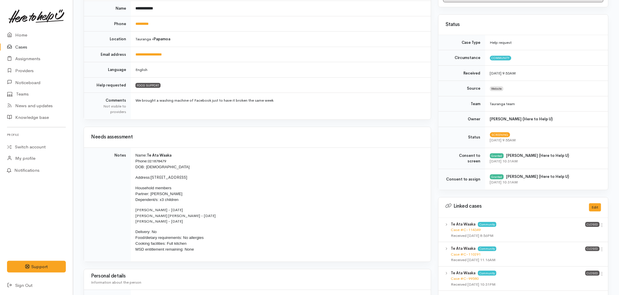
click at [253, 178] on p "Address: 15 Ebba Te Tua Place, Papamoa Beach" at bounding box center [279, 178] width 288 height 6
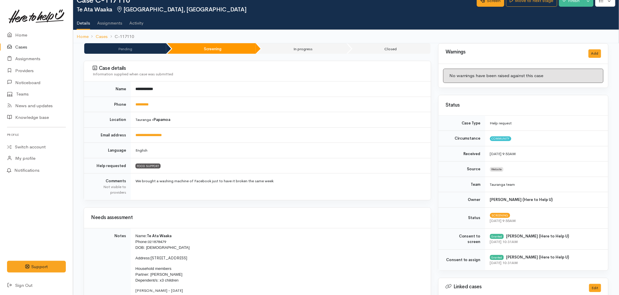
scroll to position [0, 0]
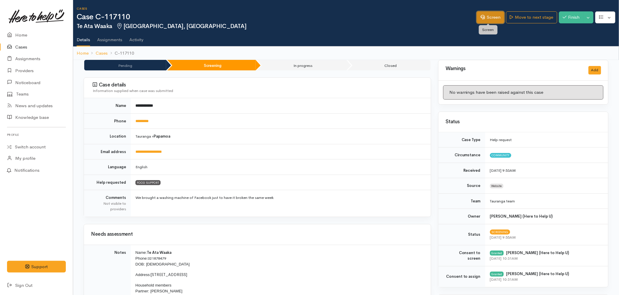
click at [481, 15] on icon at bounding box center [482, 17] width 4 height 4
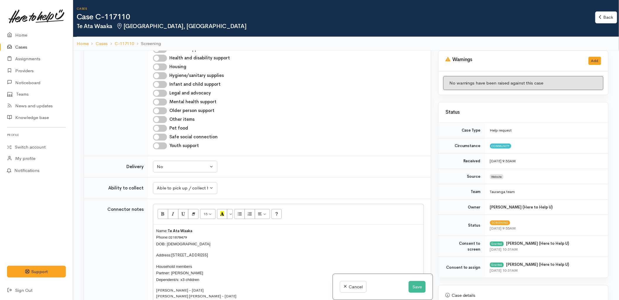
scroll to position [487, 0]
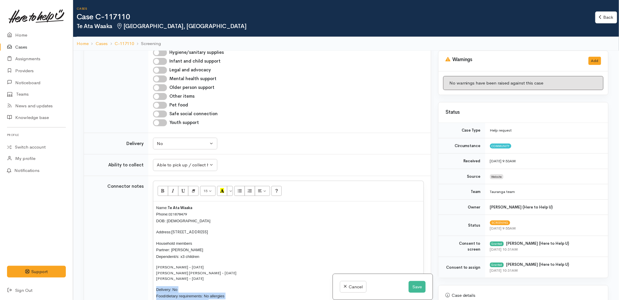
drag, startPoint x: 217, startPoint y: 284, endPoint x: 131, endPoint y: 259, distance: 90.4
click at [131, 259] on tr "Connector notes 15 8 9 10 11 12 14 18 24 36 Background Color Transparent Select…" at bounding box center [257, 258] width 347 height 165
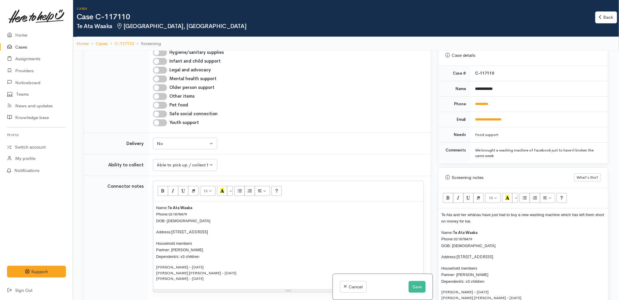
scroll to position [292, 0]
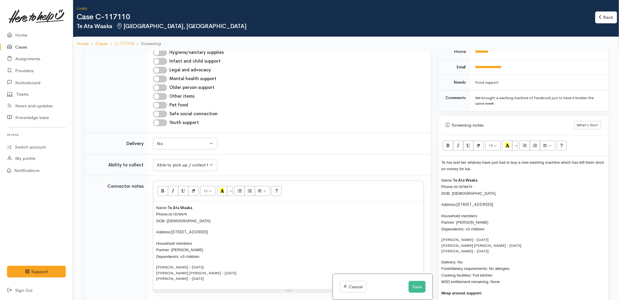
click at [499, 232] on p "Household members Partner: Marshall Thompson Dependent/s: x3 children" at bounding box center [523, 223] width 164 height 20
click at [499, 214] on p "Household members Partner: Marshall Thompson Dependent/s: x3 children" at bounding box center [523, 223] width 164 height 20
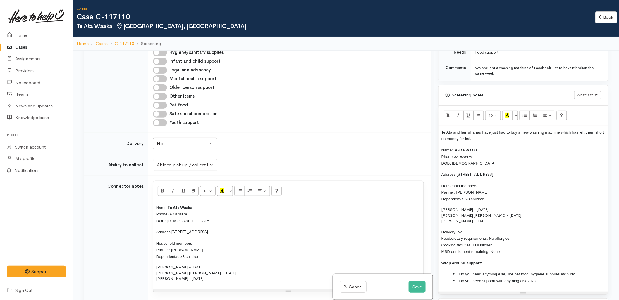
scroll to position [357, 0]
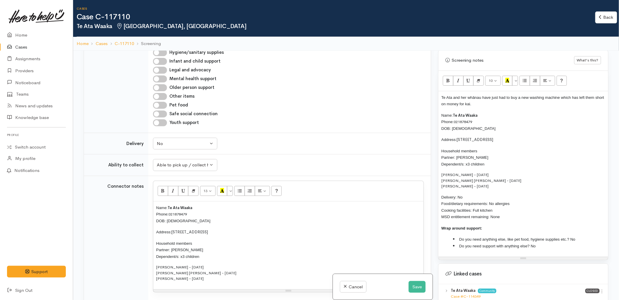
drag, startPoint x: 543, startPoint y: 248, endPoint x: 440, endPoint y: 109, distance: 172.2
click at [440, 109] on div "Te Ata and her whānau have just had to buy a new washing machine which has left…" at bounding box center [523, 174] width 170 height 166
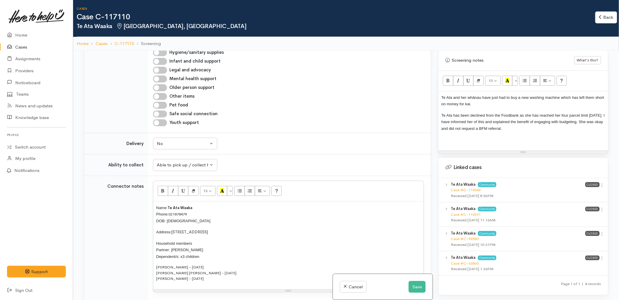
drag, startPoint x: 447, startPoint y: 143, endPoint x: 437, endPoint y: 148, distance: 10.6
click at [447, 143] on p at bounding box center [523, 139] width 164 height 7
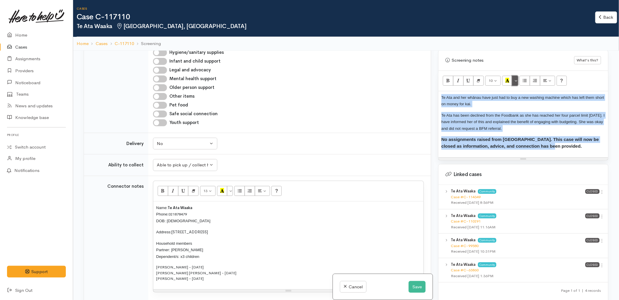
click at [516, 80] on button "More Color" at bounding box center [515, 81] width 6 height 10
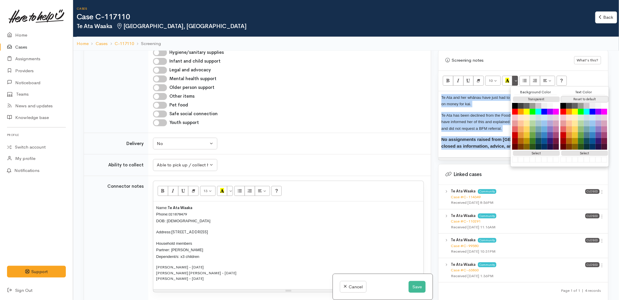
click at [580, 99] on button "Reset to default" at bounding box center [584, 99] width 47 height 6
click at [471, 148] on p "No assignments raised from HTHU. This case will now be closed as information, a…" at bounding box center [523, 142] width 164 height 13
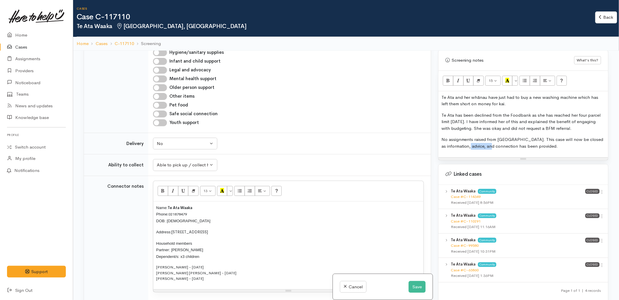
click at [471, 148] on p "No assignments raised from HTHU. This case will now be closed as information, a…" at bounding box center [523, 142] width 164 height 13
click at [417, 288] on button "Save" at bounding box center [416, 287] width 17 height 12
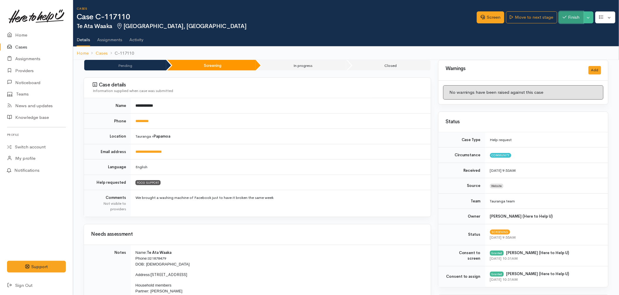
click at [568, 17] on button "Finish" at bounding box center [571, 17] width 25 height 12
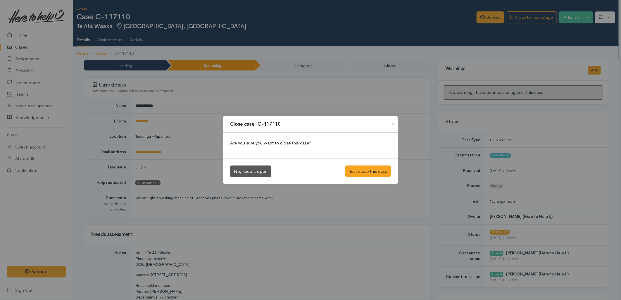
click at [369, 178] on div "No, keep it open Yes, close this case" at bounding box center [310, 171] width 175 height 26
click at [374, 168] on button "Yes, close this case" at bounding box center [368, 171] width 46 height 12
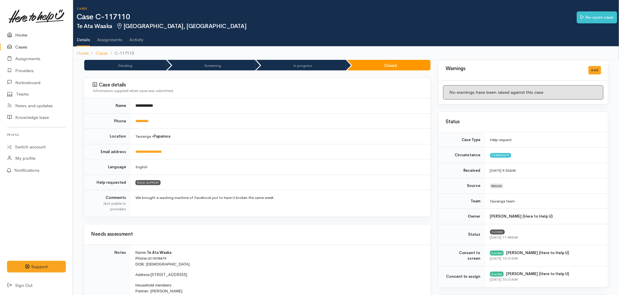
click at [18, 30] on link "Home" at bounding box center [36, 35] width 73 height 12
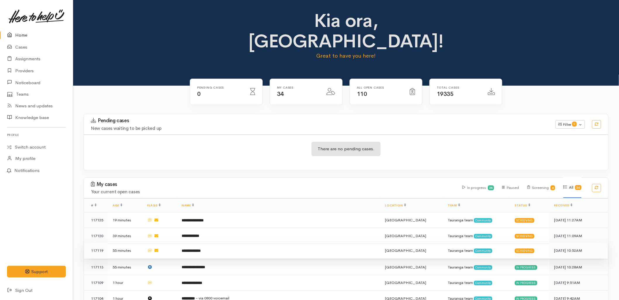
click at [240, 243] on td "**********" at bounding box center [278, 251] width 203 height 16
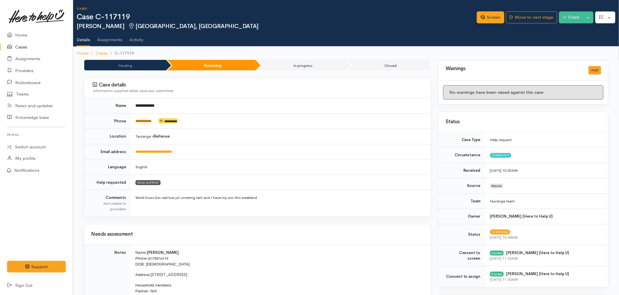
click at [151, 121] on link "**********" at bounding box center [143, 121] width 16 height 4
click at [484, 18] on link "Screen" at bounding box center [489, 17] width 27 height 12
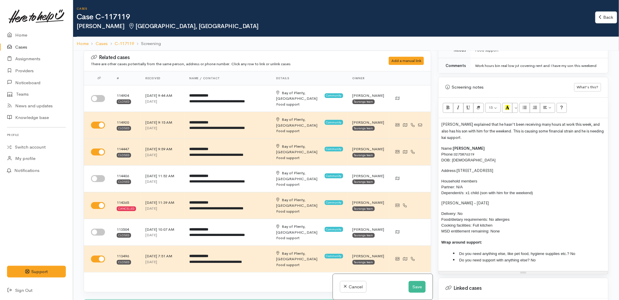
scroll to position [325, 0]
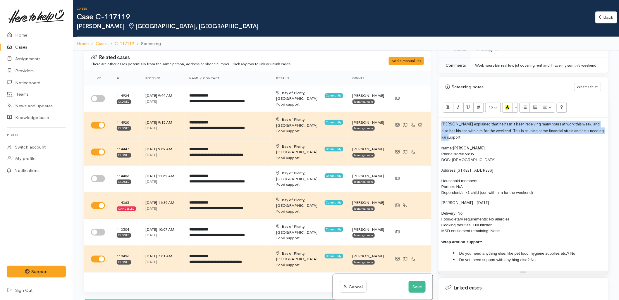
drag, startPoint x: 460, startPoint y: 137, endPoint x: 437, endPoint y: 118, distance: 29.0
click at [437, 118] on div "Warnings Add No warnings have been raised against this case Add Warning Title ●…" at bounding box center [522, 201] width 177 height 300
click at [517, 108] on button "More Color" at bounding box center [515, 108] width 6 height 10
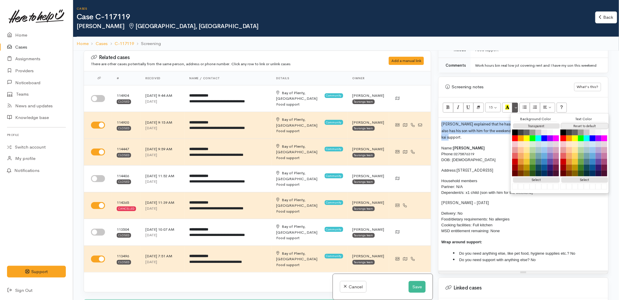
click at [571, 125] on button "Reset to default" at bounding box center [584, 126] width 47 height 6
click at [441, 123] on div "[PERSON_NAME] explained that he hasn't been receiving many hours at work this w…" at bounding box center [523, 194] width 170 height 153
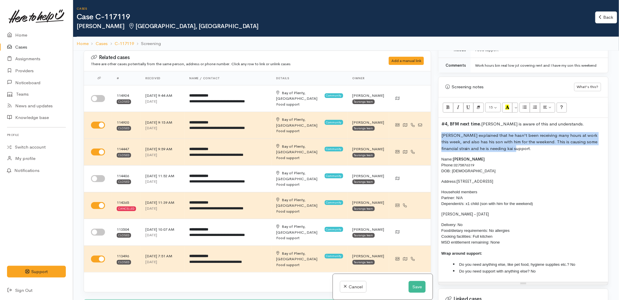
drag, startPoint x: 507, startPoint y: 150, endPoint x: 439, endPoint y: 134, distance: 69.5
click at [439, 134] on div "#4, BFM next time. Heath is aware of this and understands. Heath explained that…" at bounding box center [523, 200] width 170 height 164
copy p "[PERSON_NAME] explained that he hasn't been receiving many hours at work this w…"
click at [416, 292] on button "Save" at bounding box center [416, 287] width 17 height 12
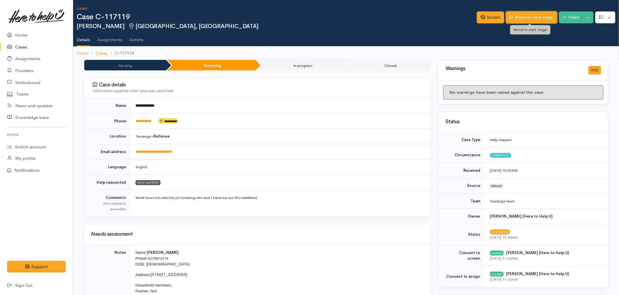
click at [541, 18] on link "Move to next stage" at bounding box center [531, 17] width 51 height 12
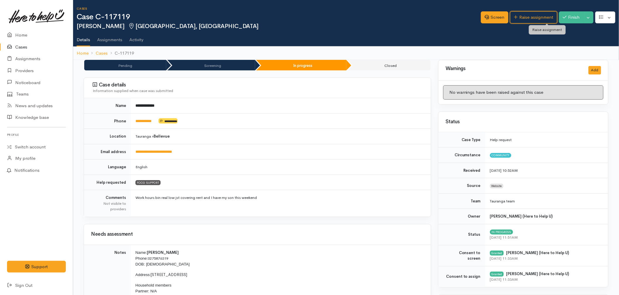
click at [541, 18] on link "Raise assignment" at bounding box center [533, 17] width 47 height 12
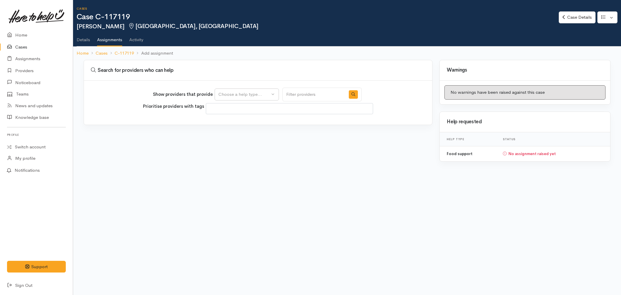
select select
click at [263, 98] on button "Choose a help type..." at bounding box center [247, 95] width 64 height 12
click at [252, 122] on link "Food support" at bounding box center [247, 122] width 64 height 9
select select "3"
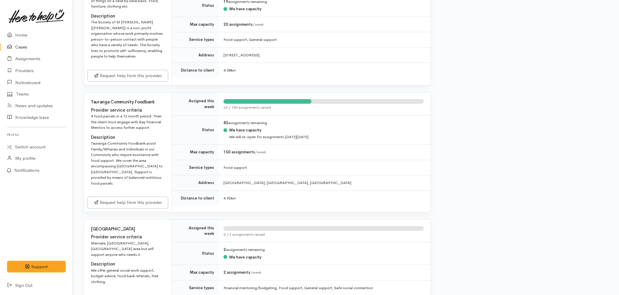
scroll to position [650, 0]
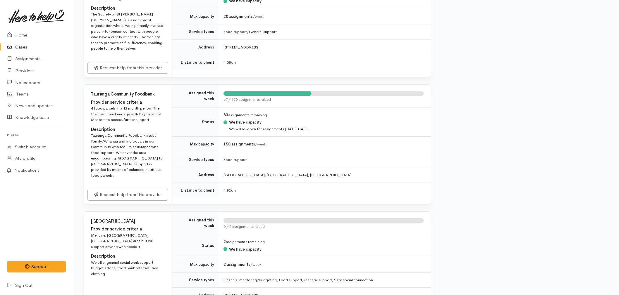
click at [138, 185] on div "Request help from this provider" at bounding box center [128, 194] width 88 height 19
click at [138, 188] on link "Request help from this provider" at bounding box center [127, 194] width 81 height 12
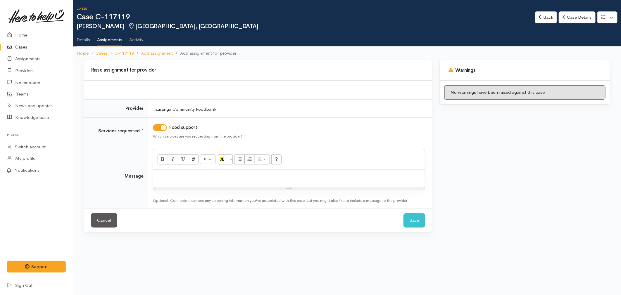
click at [205, 179] on p at bounding box center [289, 176] width 266 height 7
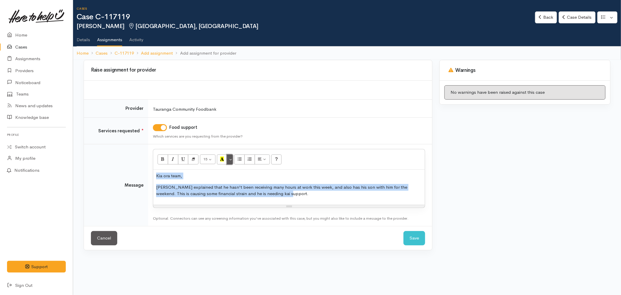
click at [230, 160] on button "More Color" at bounding box center [230, 160] width 6 height 10
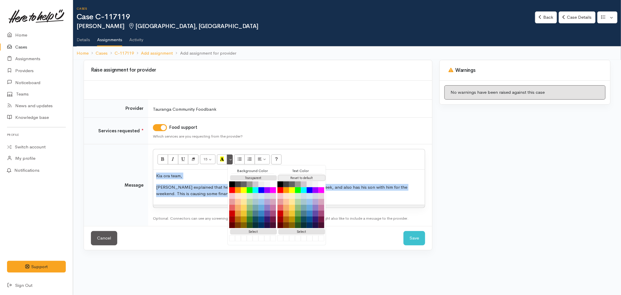
click at [302, 176] on button "Reset to default" at bounding box center [301, 178] width 47 height 6
click at [354, 196] on p "Heath explained that he hasn't been receiving many hours at work this week, and…" at bounding box center [289, 190] width 266 height 13
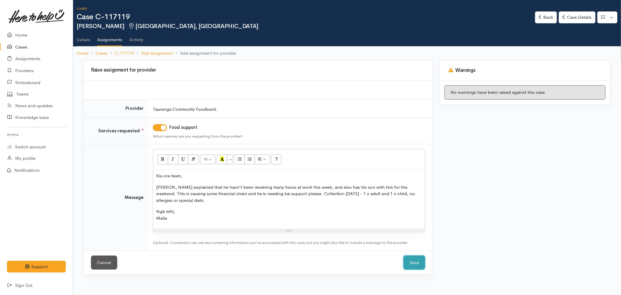
click at [410, 258] on button "Save" at bounding box center [414, 263] width 22 height 14
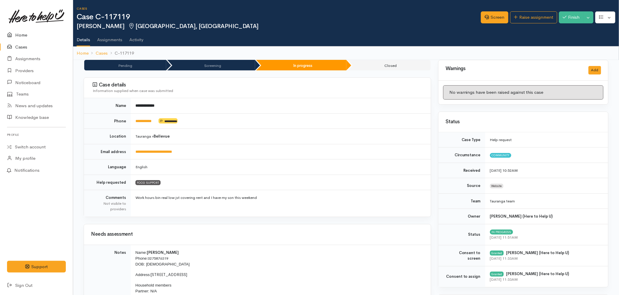
click at [19, 32] on link "Home" at bounding box center [36, 35] width 73 height 12
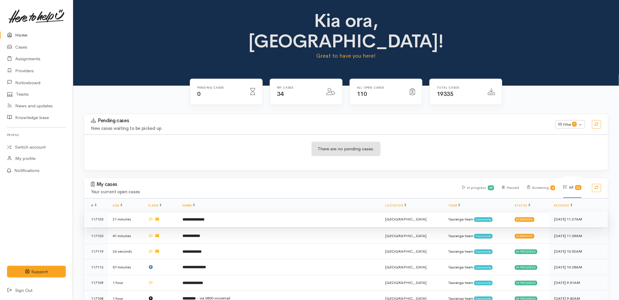
click at [255, 211] on td "**********" at bounding box center [279, 219] width 203 height 16
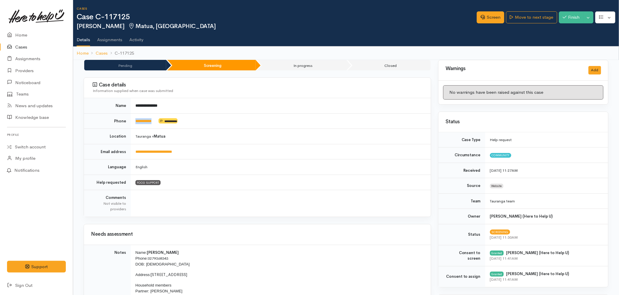
drag, startPoint x: 159, startPoint y: 124, endPoint x: 133, endPoint y: 124, distance: 26.6
click at [133, 124] on td "**********" at bounding box center [281, 120] width 300 height 15
copy td "**********"
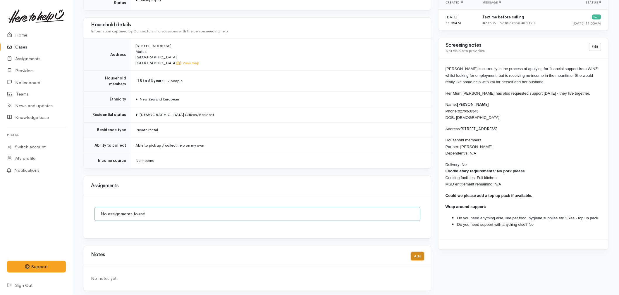
click at [417, 254] on button "Add" at bounding box center [417, 257] width 13 height 8
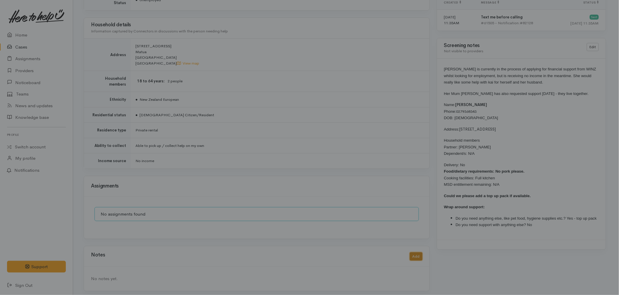
scroll to position [413, 0]
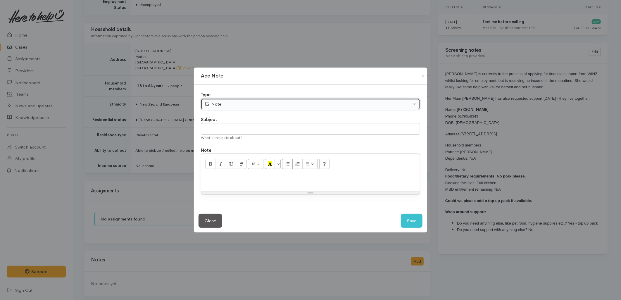
click at [221, 106] on div "Note" at bounding box center [308, 104] width 206 height 7
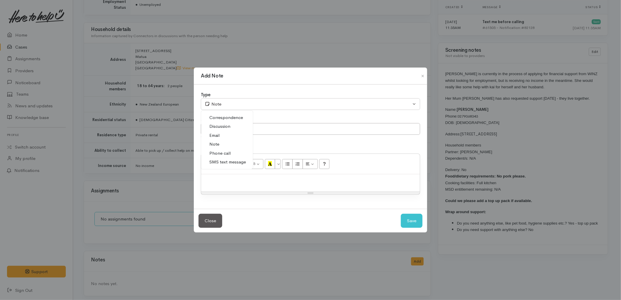
click at [218, 162] on span "SMS text message" at bounding box center [227, 162] width 37 height 7
select select "5"
click at [221, 132] on input "text" at bounding box center [310, 129] width 219 height 12
type input "E-Text"
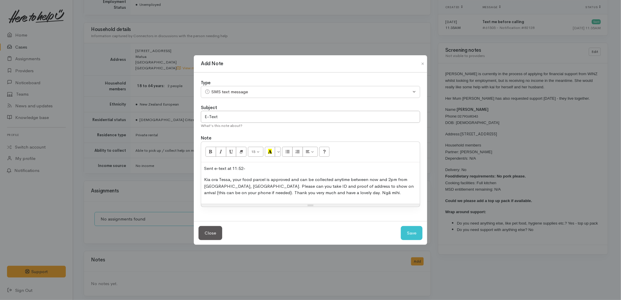
click at [247, 163] on div "Sent e-text at 11:52- Kia ora Tessa, your food parcel is approved and can be co…" at bounding box center [310, 183] width 219 height 42
click at [410, 233] on button "Save" at bounding box center [412, 233] width 22 height 14
select select "1"
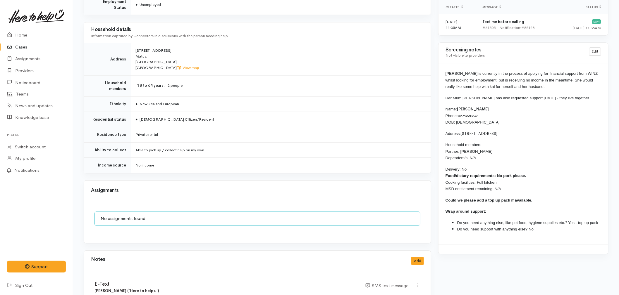
drag, startPoint x: 537, startPoint y: 200, endPoint x: 442, endPoint y: 68, distance: 163.0
click at [442, 68] on div "Tessa is currently in the process of applying for financial support from WINZ w…" at bounding box center [523, 153] width 170 height 181
copy div "Tessa is currently in the process of applying for financial support from WINZ w…"
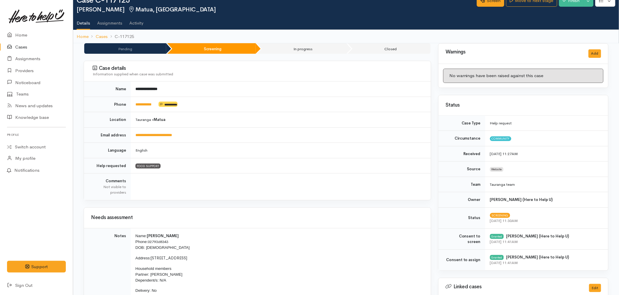
scroll to position [0, 0]
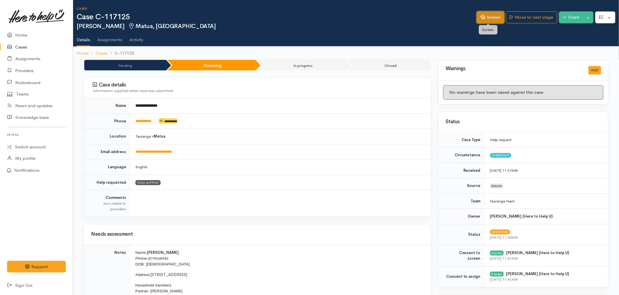
click at [490, 18] on link "Screen" at bounding box center [489, 17] width 27 height 12
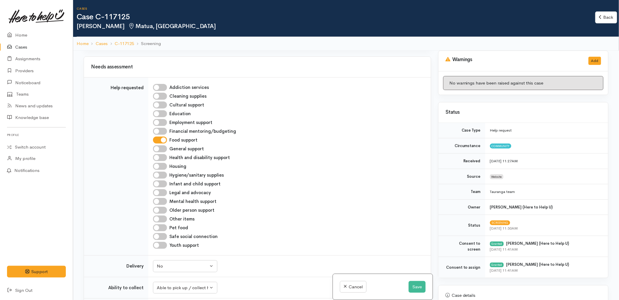
scroll to position [254, 0]
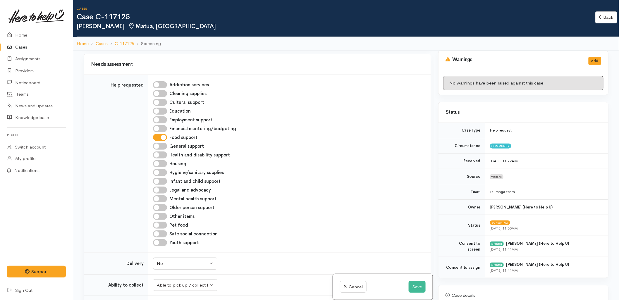
click at [159, 215] on input "Other items" at bounding box center [160, 216] width 14 height 7
checkbox input "true"
click at [420, 287] on button "Save" at bounding box center [416, 287] width 17 height 12
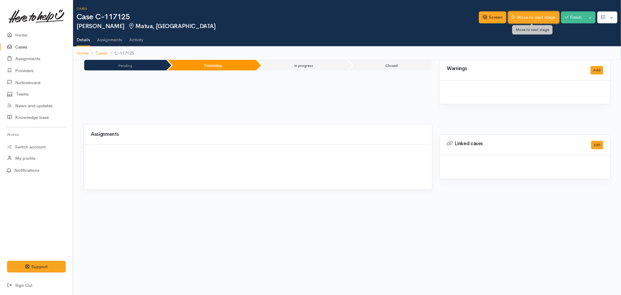
click at [540, 15] on link "Move to next stage" at bounding box center [533, 17] width 51 height 12
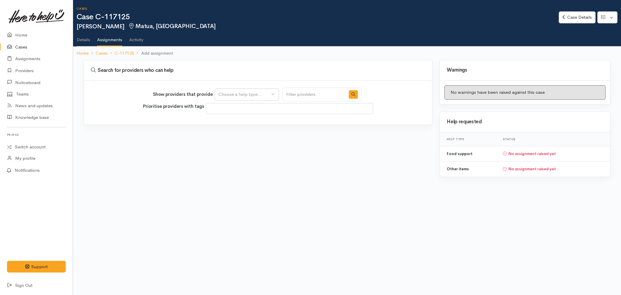
select select
click at [230, 94] on div "Choose a help type..." at bounding box center [243, 94] width 51 height 7
click at [227, 119] on span "Food support" at bounding box center [235, 122] width 27 height 7
select select "3"
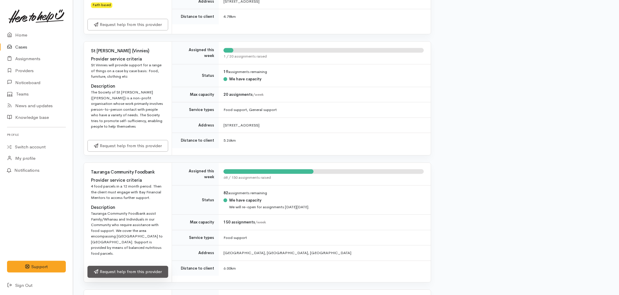
scroll to position [585, 0]
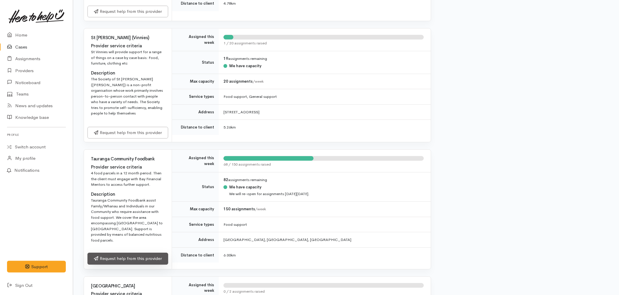
click at [135, 253] on link "Request help from this provider" at bounding box center [127, 259] width 81 height 12
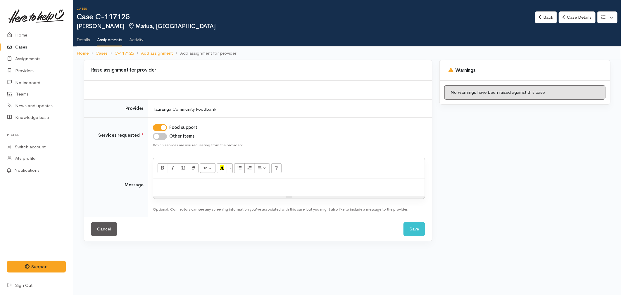
click at [162, 137] on input "Other items" at bounding box center [160, 136] width 14 height 7
checkbox input "true"
click at [188, 186] on p at bounding box center [289, 185] width 266 height 7
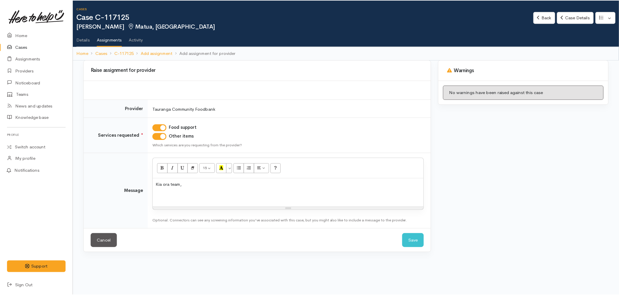
scroll to position [23, 0]
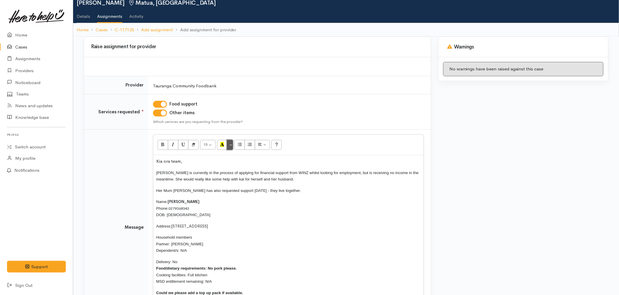
click at [231, 144] on button "More Color" at bounding box center [230, 145] width 6 height 10
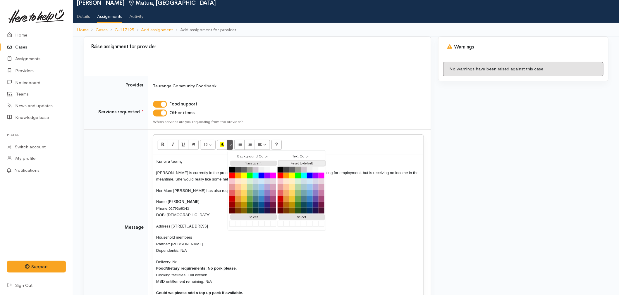
click at [315, 162] on button "Reset to default" at bounding box center [301, 164] width 47 height 6
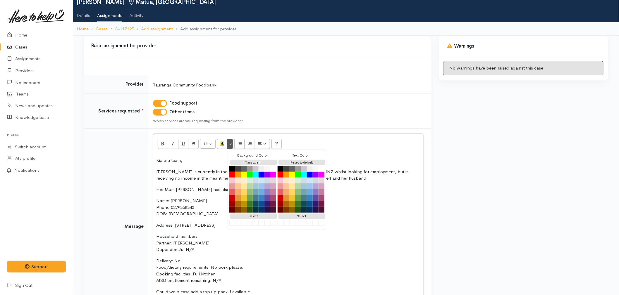
click at [359, 207] on p "Name: Tessa Templeton Phone: 0279368343 DOB: 06/01/1992" at bounding box center [288, 208] width 264 height 20
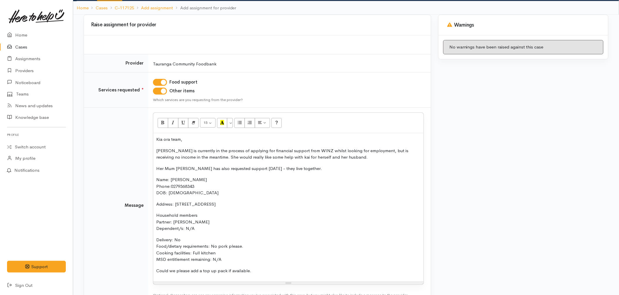
scroll to position [57, 0]
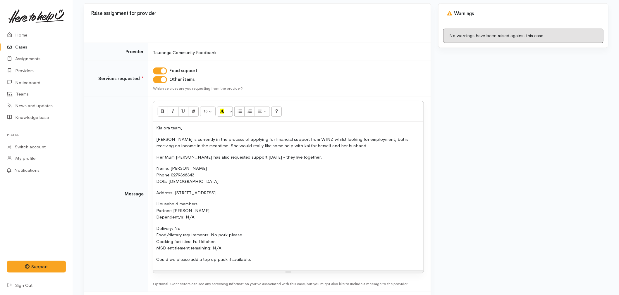
click at [332, 147] on p "Tessa is currently in the process of applying for financial support from WINZ w…" at bounding box center [288, 142] width 264 height 13
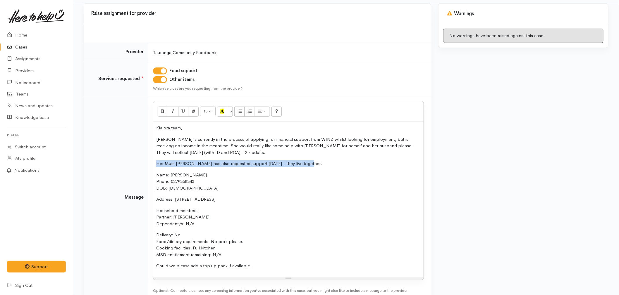
drag, startPoint x: 319, startPoint y: 166, endPoint x: 156, endPoint y: 162, distance: 162.9
click at [156, 162] on p "Her Mum Wendy has also requested support yesterday - they live together." at bounding box center [288, 163] width 264 height 7
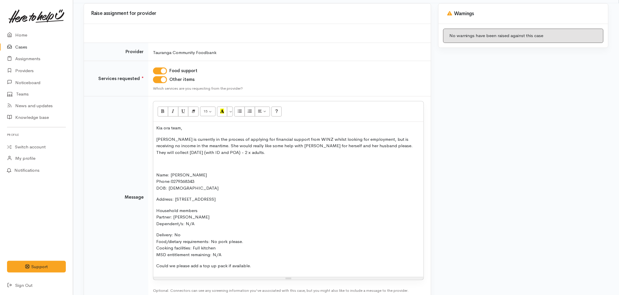
click at [340, 144] on p "Tessa is currently in the process of applying for financial support from WINZ w…" at bounding box center [288, 146] width 264 height 20
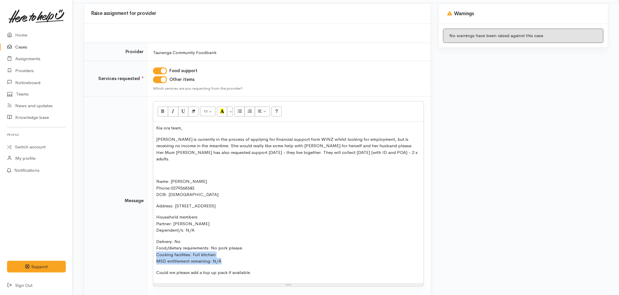
drag, startPoint x: 227, startPoint y: 255, endPoint x: 155, endPoint y: 249, distance: 71.9
click at [155, 249] on div "Kia ora team, Tessa is currently in the process of applying for financial suppo…" at bounding box center [288, 203] width 270 height 162
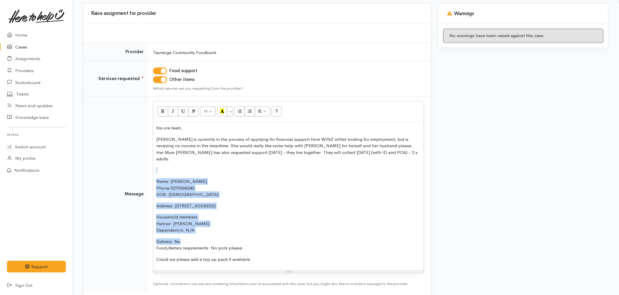
drag, startPoint x: 194, startPoint y: 234, endPoint x: 146, endPoint y: 163, distance: 85.1
click at [146, 163] on tr "Message <p>Kia ora team,</p><p>Tessa is currently in the process of applying fo…" at bounding box center [257, 194] width 347 height 196
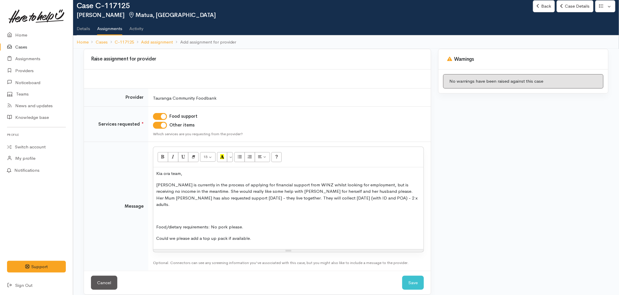
scroll to position [0, 0]
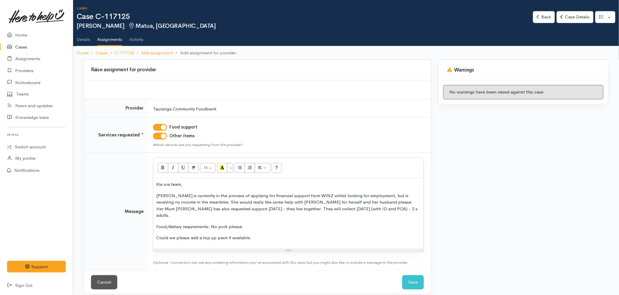
click at [180, 224] on p "Food/dietary requirements: No pork please." at bounding box center [288, 227] width 264 height 7
drag, startPoint x: 260, startPoint y: 230, endPoint x: 142, endPoint y: 220, distance: 118.5
click at [142, 220] on tr "Message <p>Kia ora team,</p><p>Tessa is currently in the process of applying fo…" at bounding box center [257, 212] width 347 height 118
click at [285, 227] on div "Kia ora team, Tessa is currently in the process of applying for financial suppo…" at bounding box center [288, 213] width 270 height 71
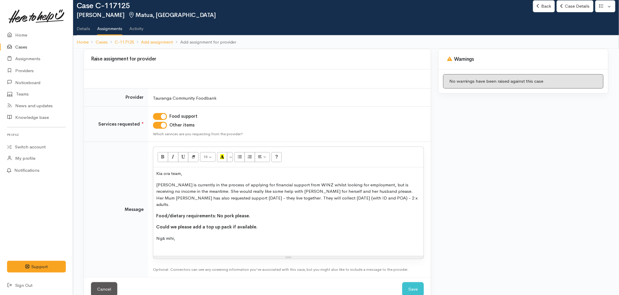
scroll to position [18, 0]
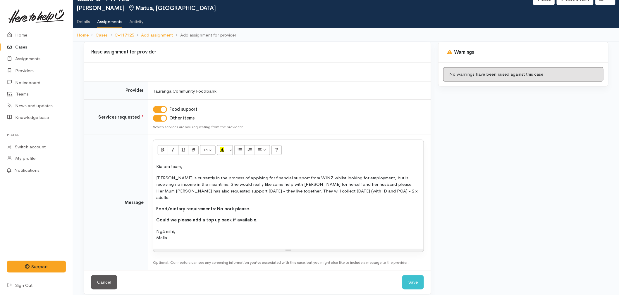
click at [379, 185] on p "Tessa is currently in the process of applying for financial support from WINZ w…" at bounding box center [288, 188] width 264 height 26
click at [410, 275] on button "Save" at bounding box center [413, 282] width 22 height 14
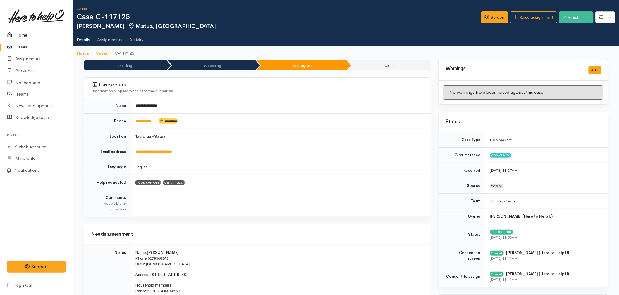
click at [15, 34] on link "Home" at bounding box center [36, 35] width 73 height 12
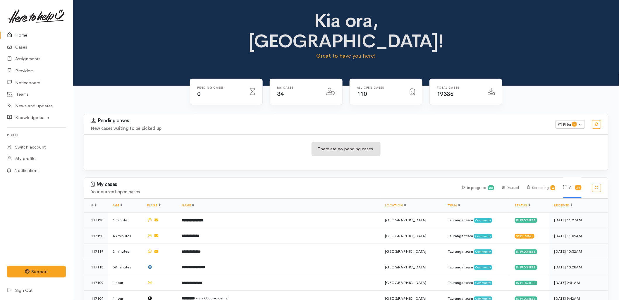
click at [30, 34] on link "Home" at bounding box center [36, 35] width 73 height 12
click at [458, 114] on div "Pending cases New cases waiting to be picked up Filter 0 Filters Clear filters …" at bounding box center [345, 124] width 531 height 20
click at [451, 142] on div "There are no pending cases." at bounding box center [346, 152] width 524 height 21
click at [132, 47] on div "Kia ora, [GEOGRAPHIC_DATA]! Great to have you here!" at bounding box center [345, 43] width 545 height 86
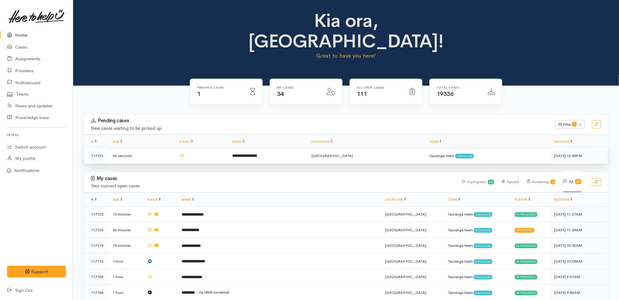
click at [253, 154] on b "**********" at bounding box center [244, 156] width 25 height 4
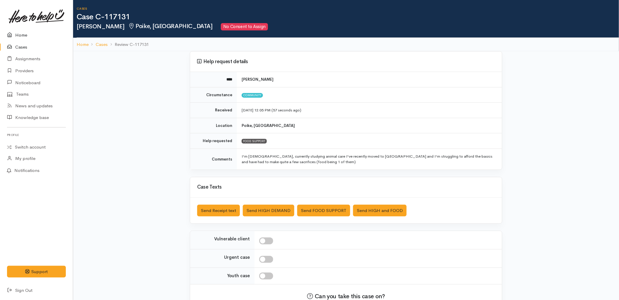
click at [8, 33] on icon at bounding box center [11, 35] width 8 height 7
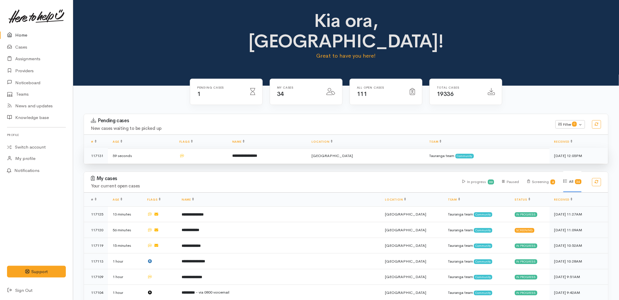
click at [270, 148] on td "**********" at bounding box center [267, 155] width 80 height 15
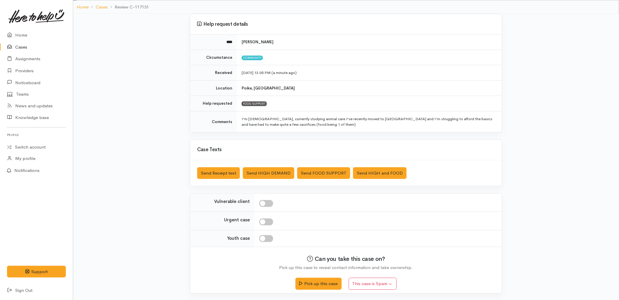
scroll to position [38, 0]
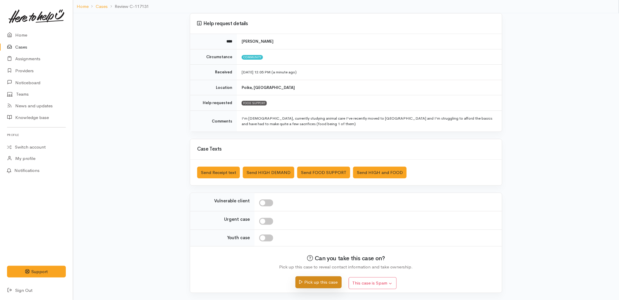
click at [320, 284] on button "Pick up this case" at bounding box center [318, 282] width 46 height 12
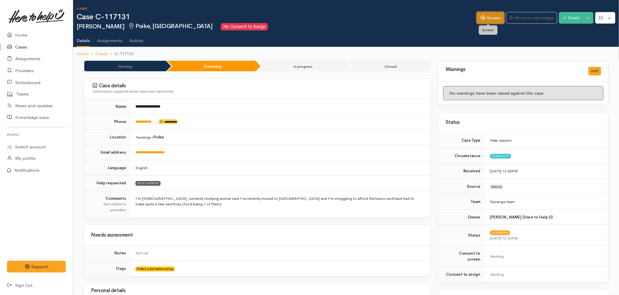
click at [487, 17] on link "Screen" at bounding box center [489, 18] width 27 height 12
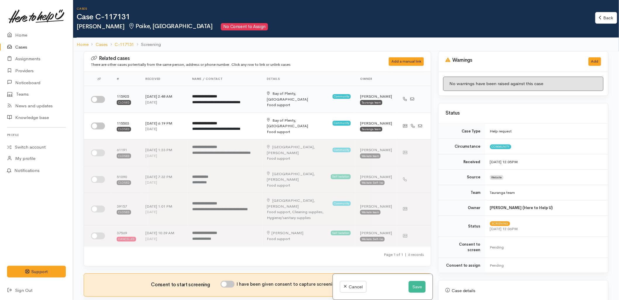
click at [91, 96] on input "checkbox" at bounding box center [98, 99] width 14 height 7
checkbox input "true"
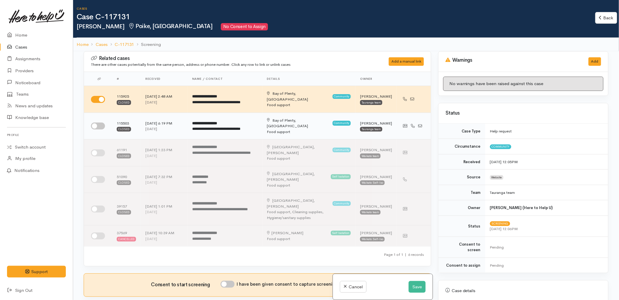
click at [104, 122] on input "checkbox" at bounding box center [98, 125] width 14 height 7
checkbox input "true"
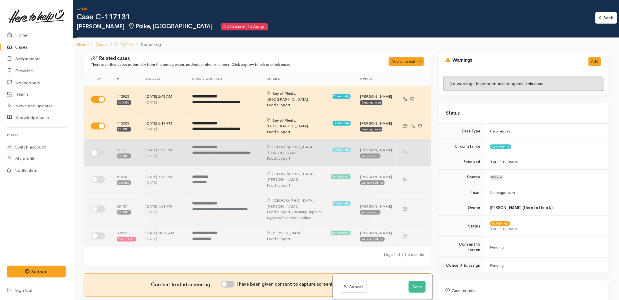
click at [97, 149] on input "checkbox" at bounding box center [98, 152] width 14 height 7
checkbox input "true"
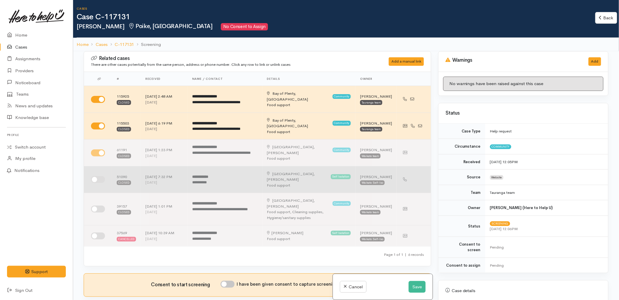
click at [99, 176] on input "checkbox" at bounding box center [98, 179] width 14 height 7
checkbox input "true"
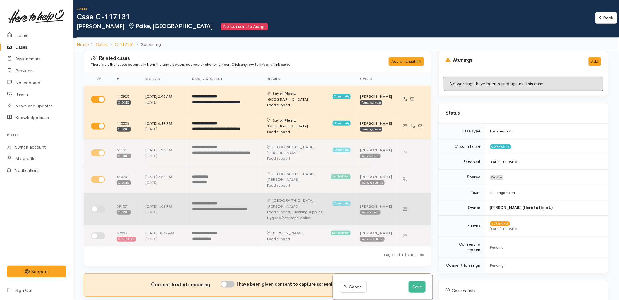
click at [97, 193] on td at bounding box center [98, 209] width 28 height 32
click at [96, 205] on input "checkbox" at bounding box center [98, 208] width 14 height 7
checkbox input "true"
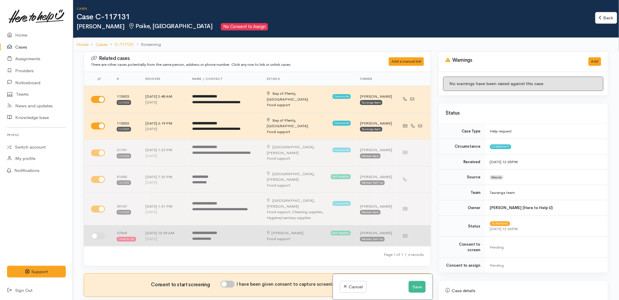
click at [96, 225] on td at bounding box center [98, 235] width 28 height 21
click at [90, 225] on td at bounding box center [98, 235] width 28 height 21
click at [96, 232] on input "checkbox" at bounding box center [98, 235] width 14 height 7
checkbox input "true"
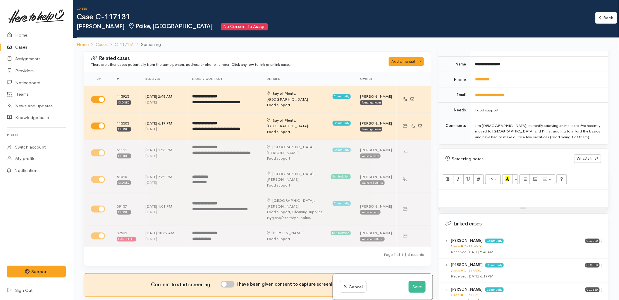
click at [467, 243] on link "Case #C-115925" at bounding box center [465, 245] width 30 height 5
click at [454, 192] on p at bounding box center [523, 195] width 164 height 7
paste div
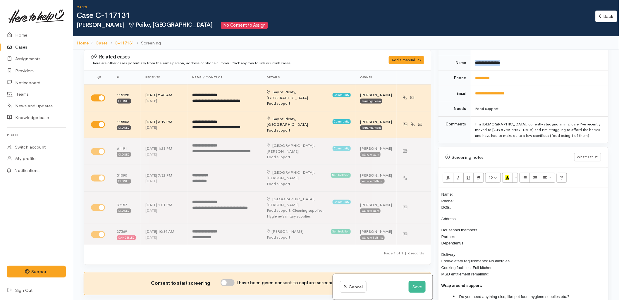
drag, startPoint x: 513, startPoint y: 59, endPoint x: 475, endPoint y: 60, distance: 38.3
click at [475, 60] on td "**********" at bounding box center [538, 62] width 137 height 15
copy b "**********"
click at [473, 191] on p "Name: Phone: DOB:" at bounding box center [523, 201] width 164 height 20
drag, startPoint x: 502, startPoint y: 74, endPoint x: 468, endPoint y: 92, distance: 38.7
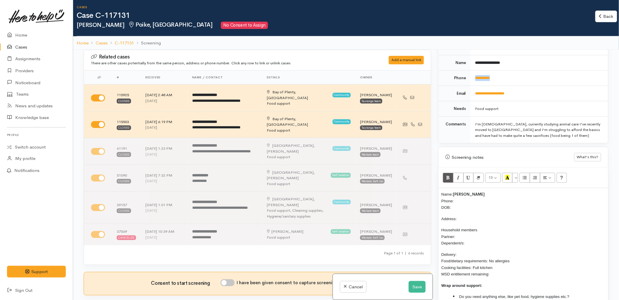
click at [474, 76] on td "**********" at bounding box center [538, 77] width 137 height 15
copy link "**********"
click at [463, 196] on p "Name: Britney Donaldson Phone: DOB:" at bounding box center [523, 201] width 164 height 20
click at [462, 200] on p "Name: Britney Donaldson Phone: 0272996642 DOB:" at bounding box center [523, 201] width 164 height 20
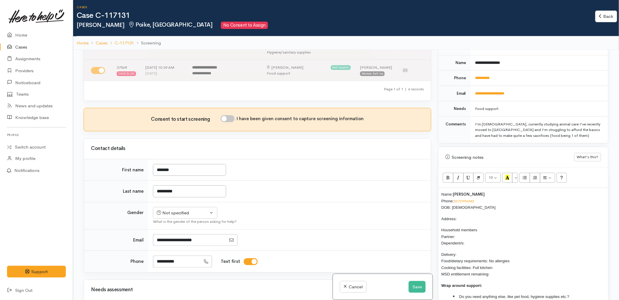
scroll to position [195, 0]
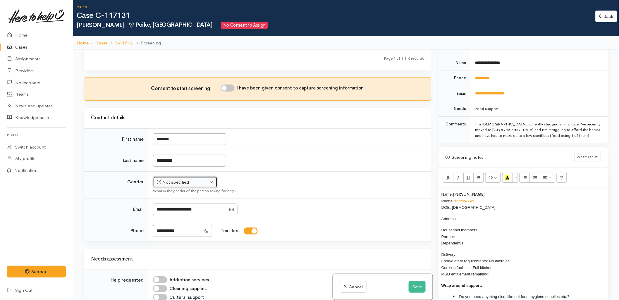
click at [180, 179] on div "Not specified" at bounding box center [182, 182] width 51 height 7
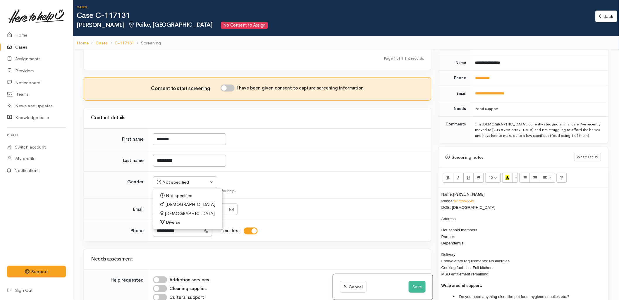
click at [174, 210] on span "Female" at bounding box center [190, 213] width 50 height 7
select select "Female"
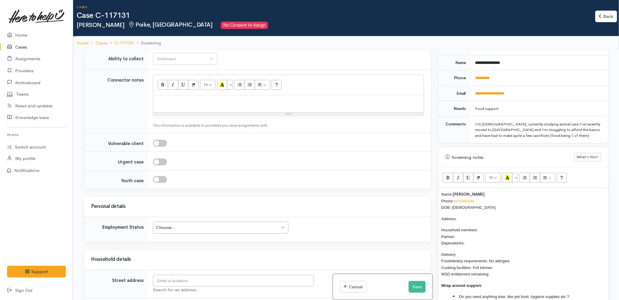
scroll to position [617, 0]
click at [198, 273] on input "text" at bounding box center [233, 279] width 161 height 12
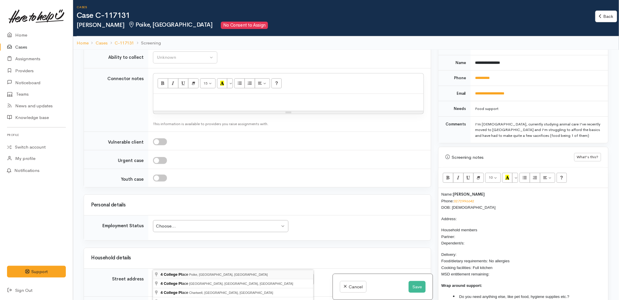
type input "4 College Place, Poike, Tauranga, New Zealand"
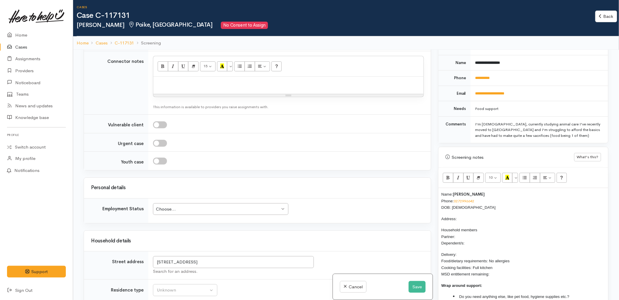
scroll to position [644, 0]
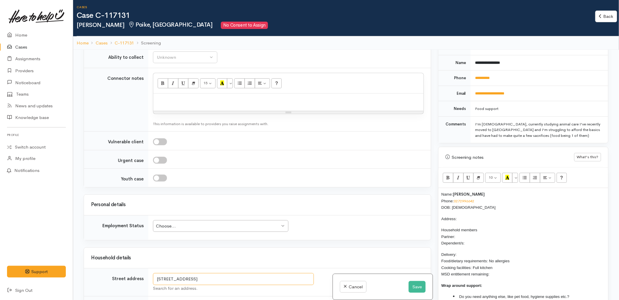
drag, startPoint x: 200, startPoint y: 263, endPoint x: 146, endPoint y: 262, distance: 53.8
click at [147, 268] on tr "Street address 4 College Place, Poike, Tauranga, New Zealand Search for an addr…" at bounding box center [257, 282] width 347 height 28
click at [483, 215] on p "Address:" at bounding box center [523, 218] width 164 height 7
click at [473, 232] on p "Household members Partner: Dependent/s:" at bounding box center [523, 237] width 164 height 20
click at [501, 268] on p "Delivery: No Food/dietary requirements: No allergies Cooking facilities: Full k…" at bounding box center [523, 264] width 164 height 26
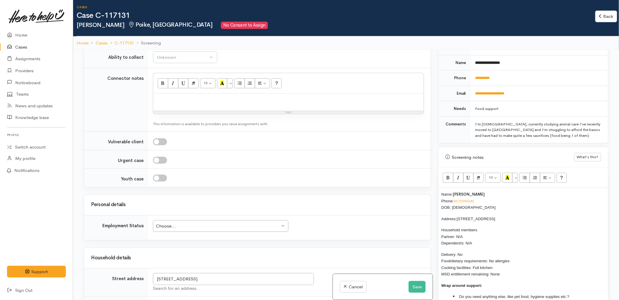
drag, startPoint x: 507, startPoint y: 270, endPoint x: 438, endPoint y: 188, distance: 107.0
click at [438, 188] on div "Name: Britney Donaldson Phone: 0272996642 DOB: 21/08/2003 Address: 4 College Pl…" at bounding box center [523, 251] width 170 height 126
copy div "Name: Britney Donaldson Phone: 0272996642 DOB: 21/08/2003 Address: 4 College Pl…"
click at [579, 293] on li "Do you need anything else, like pet food, hygiene supplies etc.?" at bounding box center [529, 296] width 152 height 7
click at [558, 294] on span "Do you need anything else, like pet food, hygiene supplies etc.? No" at bounding box center [517, 296] width 116 height 4
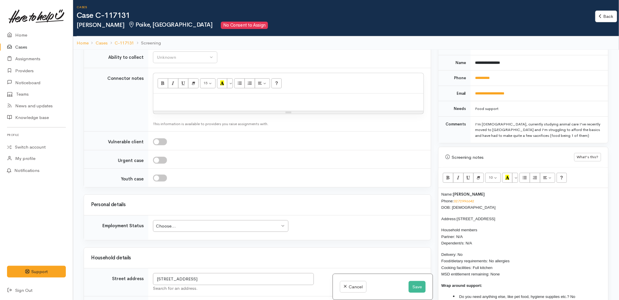
click at [556, 300] on li "Do you need support with anything else?" at bounding box center [529, 303] width 152 height 7
click at [417, 284] on button "Save" at bounding box center [416, 287] width 17 height 12
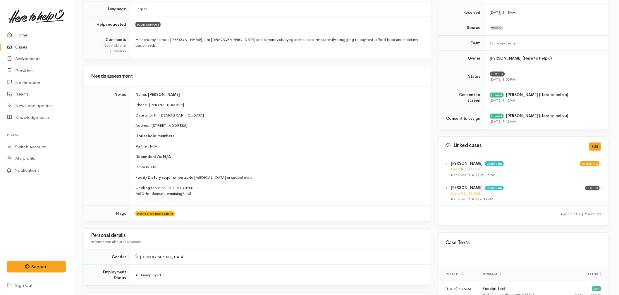
scroll to position [162, 0]
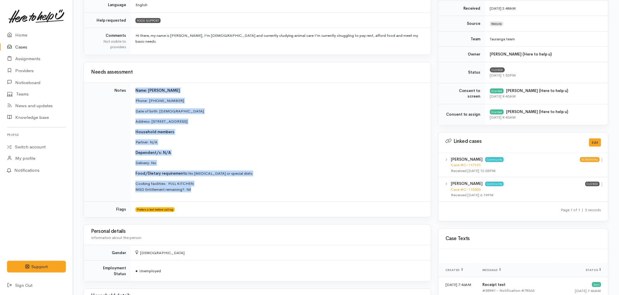
drag, startPoint x: 197, startPoint y: 188, endPoint x: 134, endPoint y: 90, distance: 117.0
click at [134, 90] on td "Name: [PERSON_NAME] Phone:  [PHONE_NUMBER] Date of birth: [DEMOGRAPHIC_DATA] Ad…" at bounding box center [281, 142] width 300 height 119
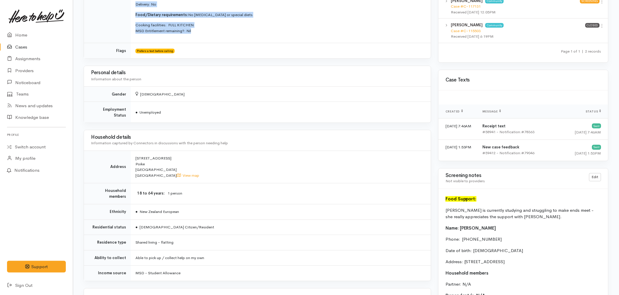
scroll to position [357, 0]
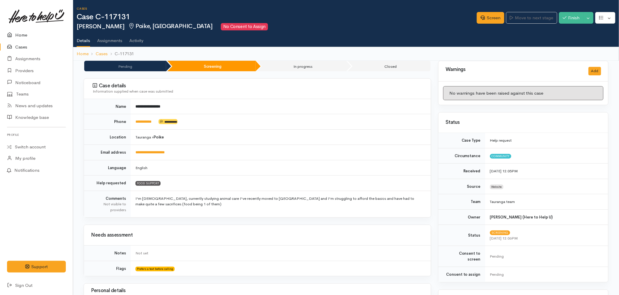
click at [16, 34] on link "Home" at bounding box center [36, 35] width 73 height 12
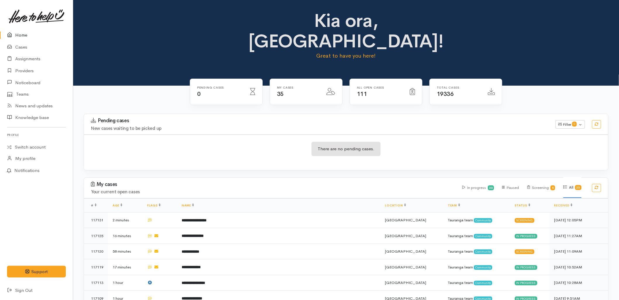
click at [305, 156] on div "Pending cases New cases waiting to be picked up Filter 0 Filters Clear filters …" at bounding box center [345, 146] width 531 height 64
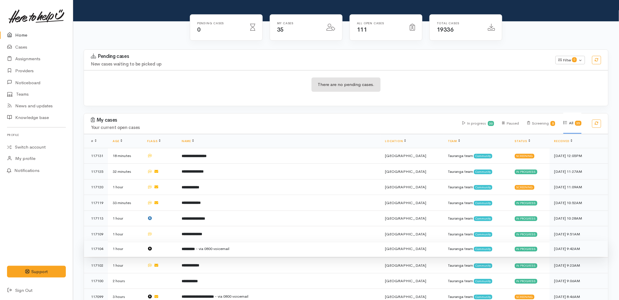
scroll to position [65, 0]
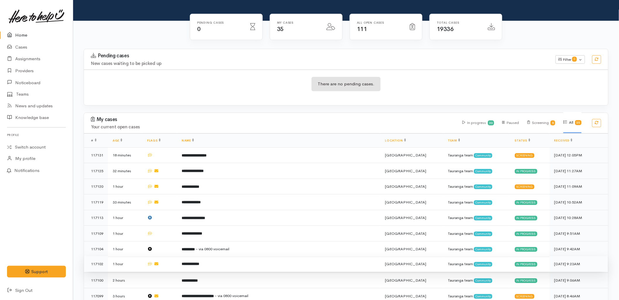
click at [236, 256] on td "**********" at bounding box center [278, 264] width 203 height 16
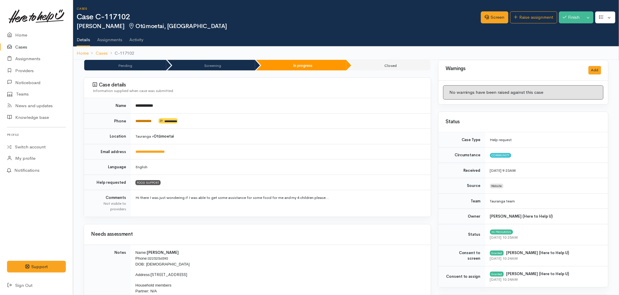
click at [149, 121] on link "**********" at bounding box center [143, 121] width 16 height 4
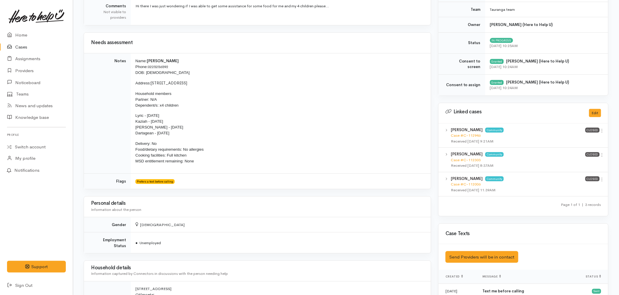
scroll to position [195, 0]
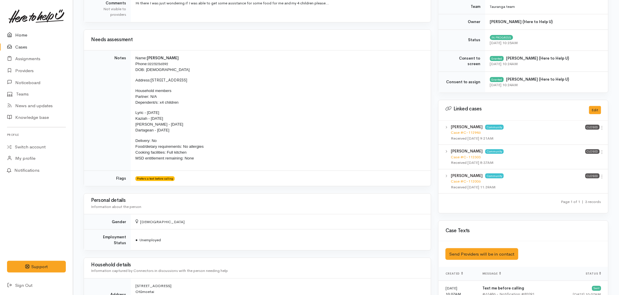
click at [28, 36] on link "Home" at bounding box center [36, 35] width 73 height 12
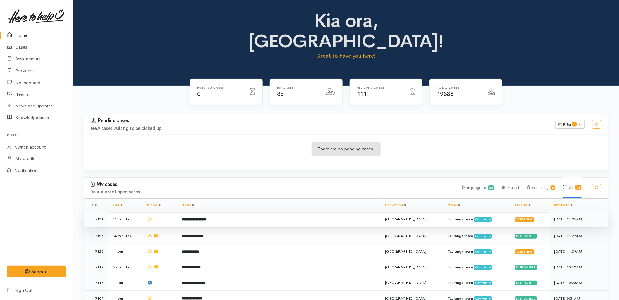
click at [232, 211] on td "**********" at bounding box center [278, 219] width 203 height 16
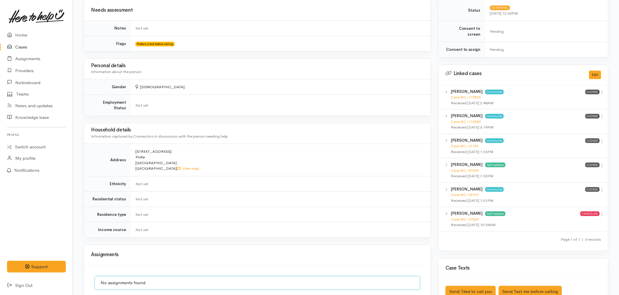
scroll to position [227, 0]
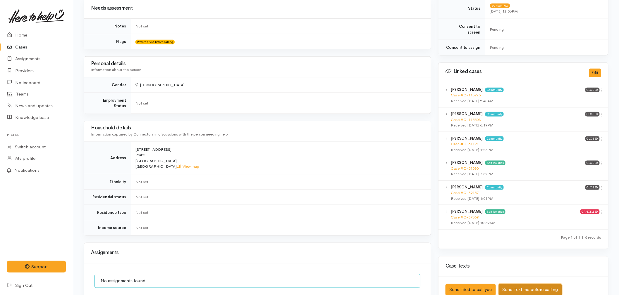
click at [528, 287] on button "Send Text me before calling" at bounding box center [529, 290] width 63 height 12
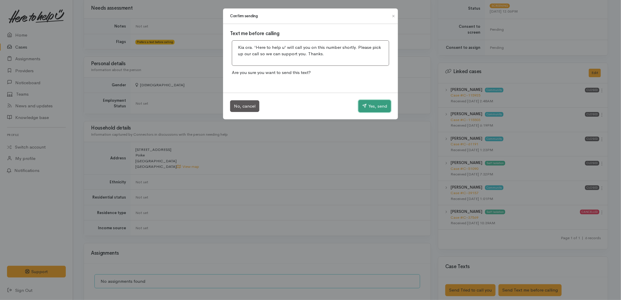
click at [365, 107] on icon "button" at bounding box center [364, 105] width 4 height 4
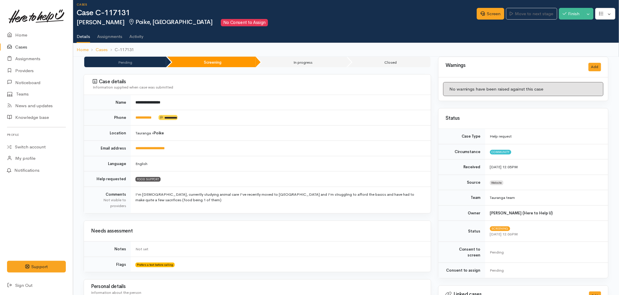
scroll to position [0, 0]
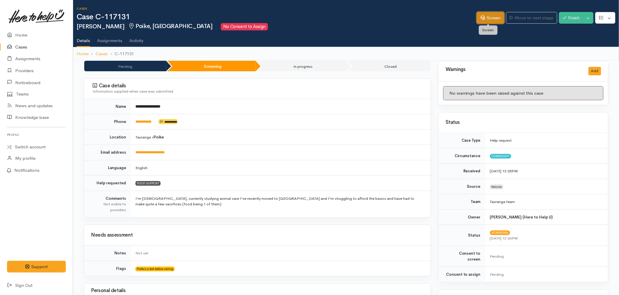
click at [491, 19] on link "Screen" at bounding box center [489, 18] width 27 height 12
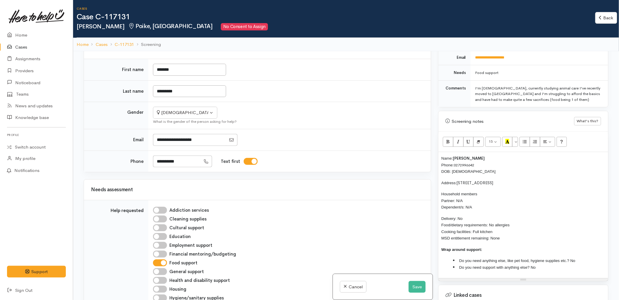
scroll to position [487, 0]
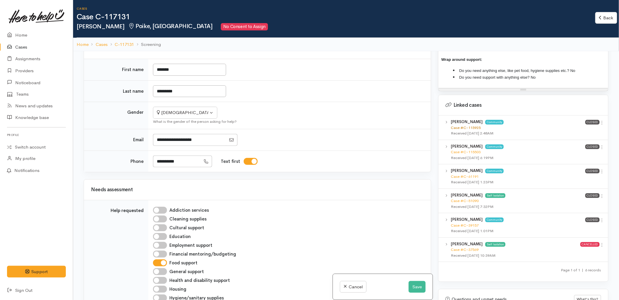
click at [466, 125] on link "Case #C-115925" at bounding box center [465, 127] width 30 height 5
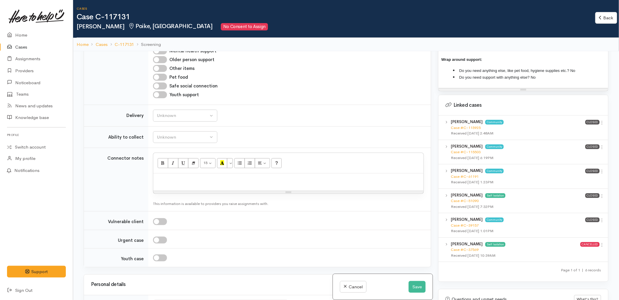
scroll to position [585, 0]
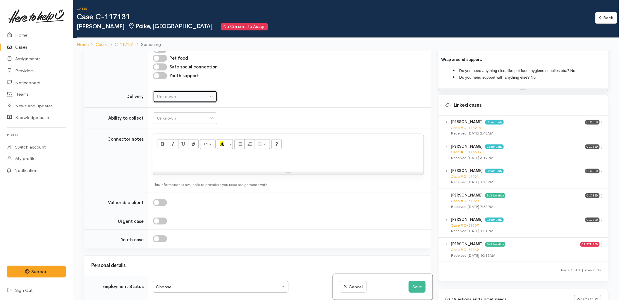
click at [182, 91] on button "Unknown" at bounding box center [185, 97] width 64 height 12
click at [179, 146] on link "No" at bounding box center [185, 150] width 64 height 9
select select "1"
click at [174, 115] on div "Unknown" at bounding box center [182, 118] width 51 height 7
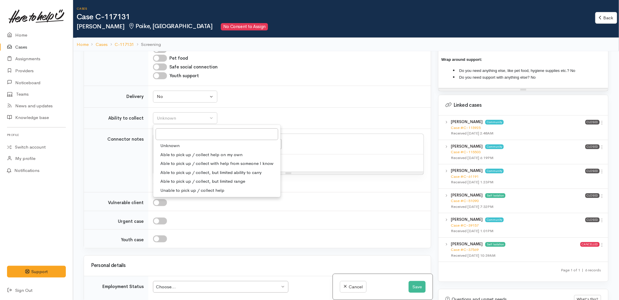
click at [177, 150] on link "Able to pick up / collect help on my own" at bounding box center [216, 154] width 127 height 9
select select "2"
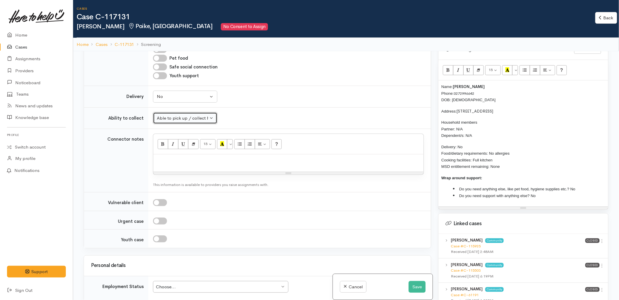
scroll to position [357, 0]
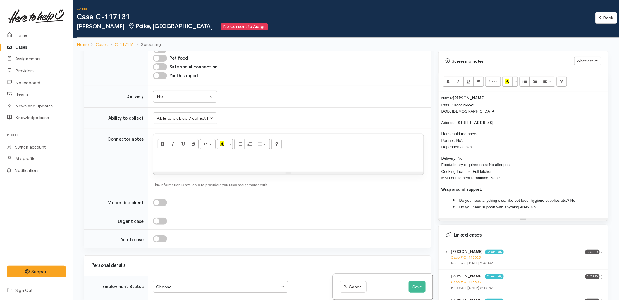
drag, startPoint x: 506, startPoint y: 174, endPoint x: 432, endPoint y: 94, distance: 109.4
click at [432, 94] on div "Related cases There are other cases potentially from the same person, address o…" at bounding box center [345, 201] width 531 height 300
copy div "Name: Britney Donaldson Phone: 0272996642 DOB: 21/08/2003 Address: 4 College Pl…"
click at [224, 154] on div at bounding box center [288, 162] width 270 height 17
paste div
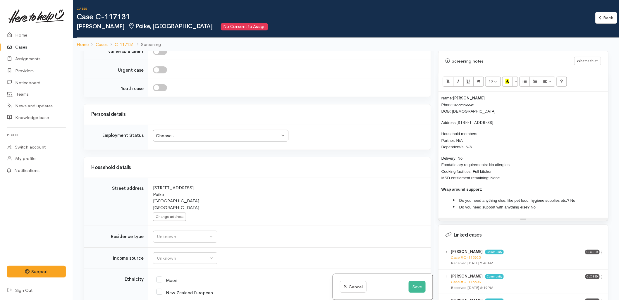
scroll to position [844, 0]
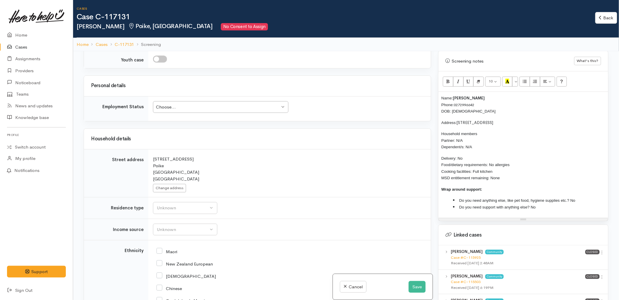
click at [198, 104] on div "Choose..." at bounding box center [218, 107] width 124 height 7
click at [181, 205] on div "Unknown" at bounding box center [182, 208] width 51 height 7
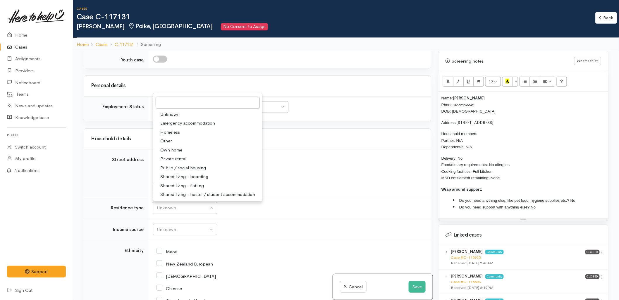
click at [174, 156] on span "Private rental" at bounding box center [173, 159] width 26 height 7
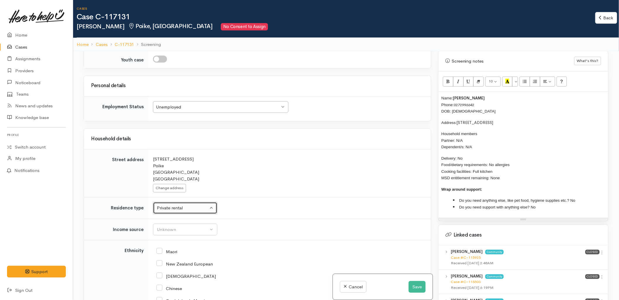
click at [171, 205] on div "Private rental" at bounding box center [182, 208] width 51 height 7
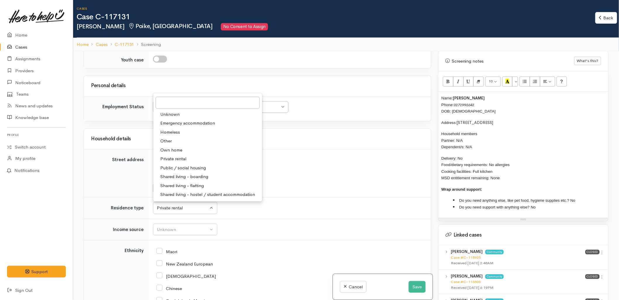
click at [175, 182] on span "Shared living - flatting" at bounding box center [182, 185] width 44 height 7
select select "5"
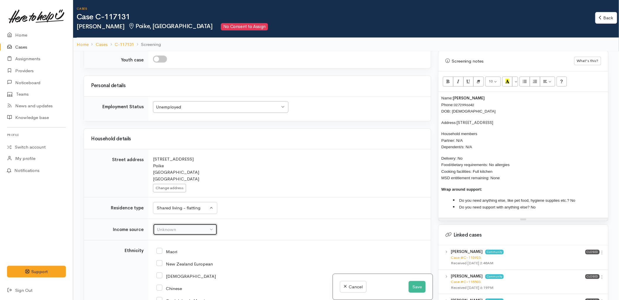
click at [198, 226] on div "Unknown" at bounding box center [182, 229] width 51 height 7
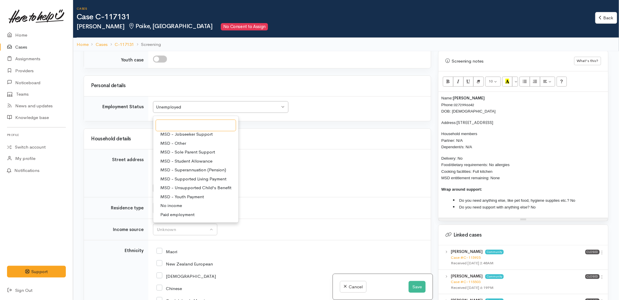
scroll to position [65, 0]
click at [186, 149] on span "MSD - Student Allowance" at bounding box center [186, 152] width 52 height 7
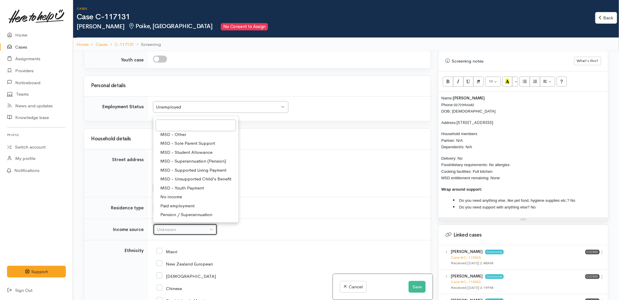
select select "9"
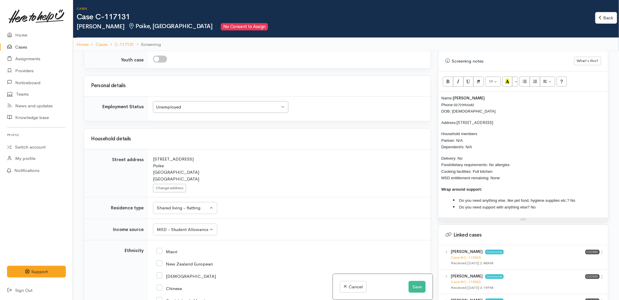
click at [187, 261] on input "New Zealand European" at bounding box center [184, 263] width 56 height 5
checkbox input "true"
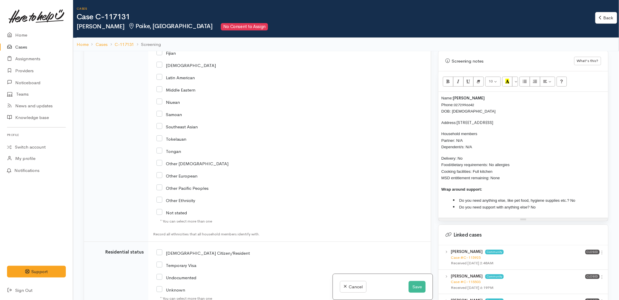
click at [194, 250] on input "NZ Citizen/Resident" at bounding box center [202, 252] width 93 height 5
checkbox input "true"
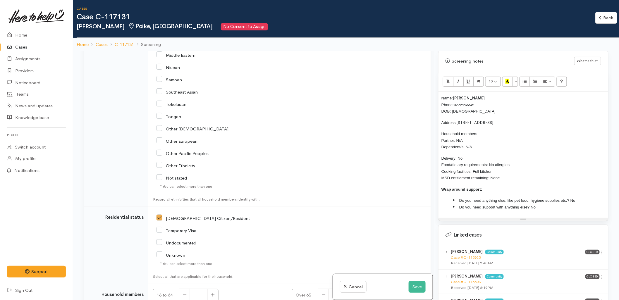
scroll to position [1186, 0]
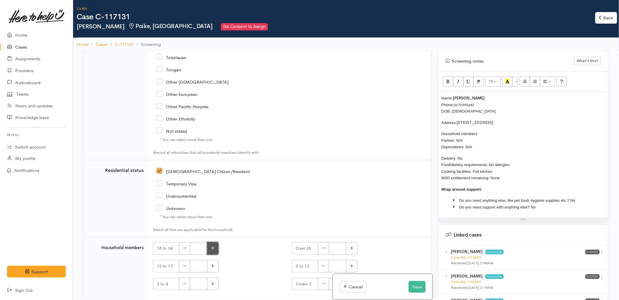
click at [216, 242] on button "button" at bounding box center [212, 248] width 11 height 13
type input "1"
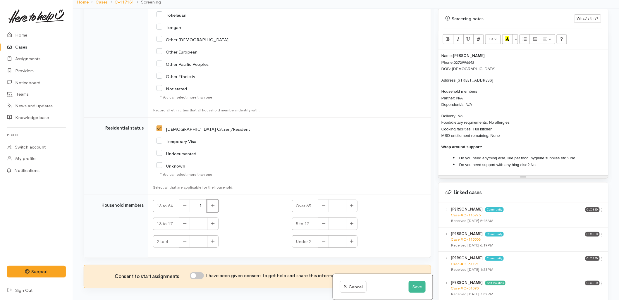
scroll to position [51, 0]
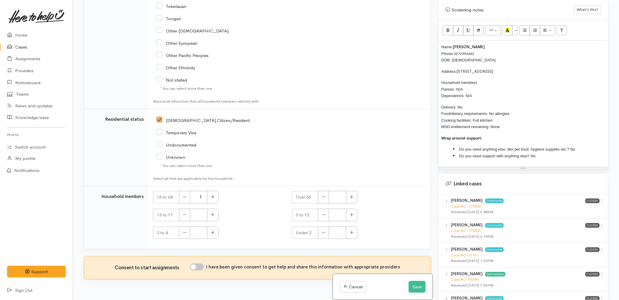
click at [196, 263] on input "I have been given consent to get help and share this information with appropria…" at bounding box center [197, 266] width 14 height 7
checkbox input "true"
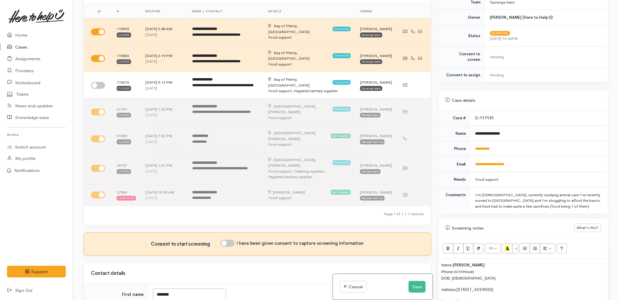
scroll to position [130, 0]
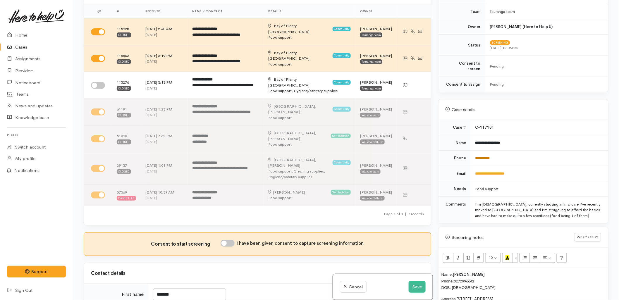
click at [484, 156] on link "**********" at bounding box center [482, 158] width 15 height 4
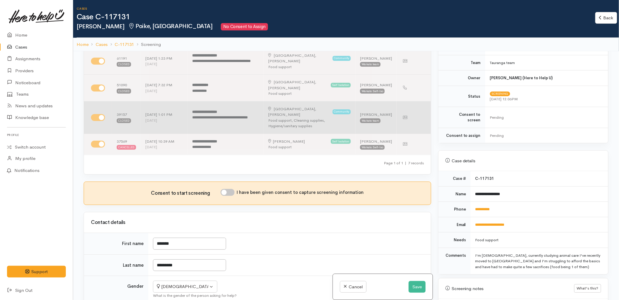
scroll to position [162, 0]
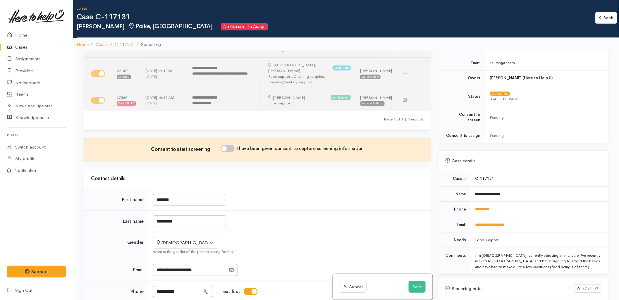
click at [227, 145] on input "I have been given consent to capture screening information" at bounding box center [227, 148] width 14 height 7
checkbox input "true"
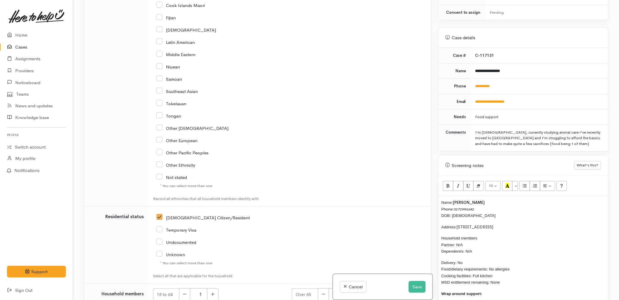
scroll to position [195, 0]
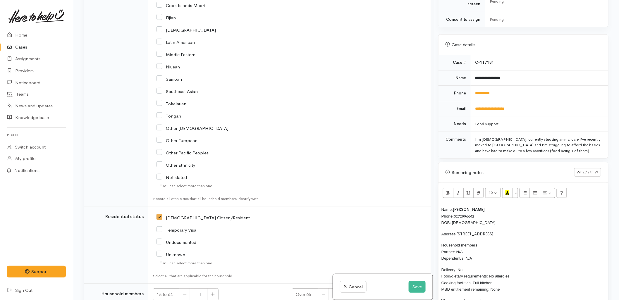
click at [482, 218] on p "Name: Britney Donaldson Phone: 0272996642 DOB: 21/08/2003" at bounding box center [523, 216] width 164 height 20
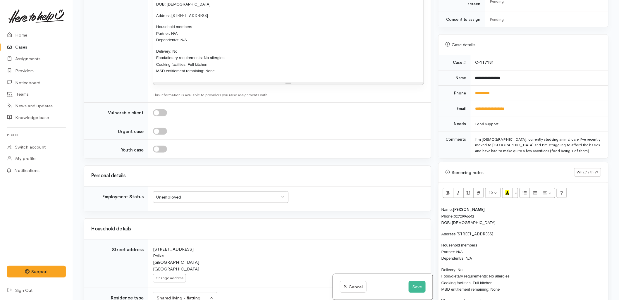
scroll to position [699, 0]
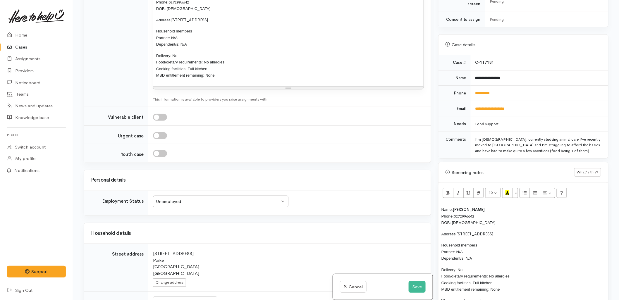
click at [278, 177] on h3 "Personal details" at bounding box center [257, 180] width 333 height 6
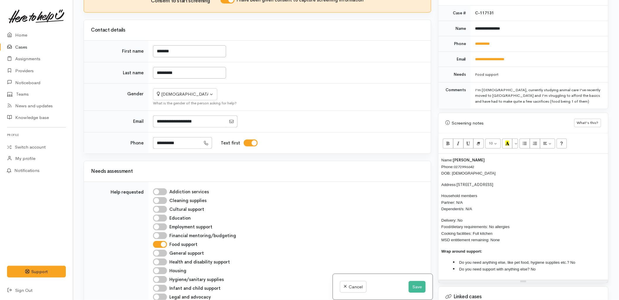
scroll to position [260, 0]
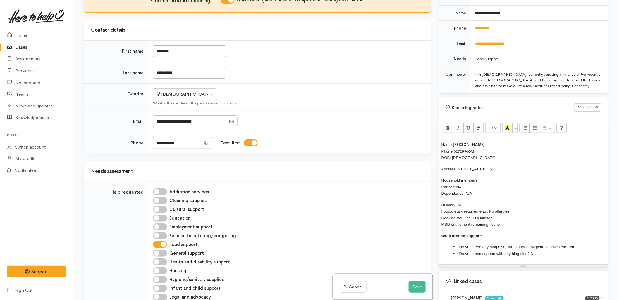
click at [471, 201] on p "Delivery: No Food/dietary requirements: No allergies Cooking facilities: Full k…" at bounding box center [523, 214] width 164 height 26
click at [372, 206] on div "Cultural support" at bounding box center [288, 209] width 271 height 7
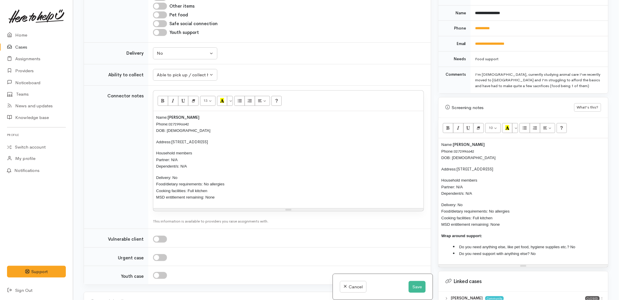
scroll to position [585, 0]
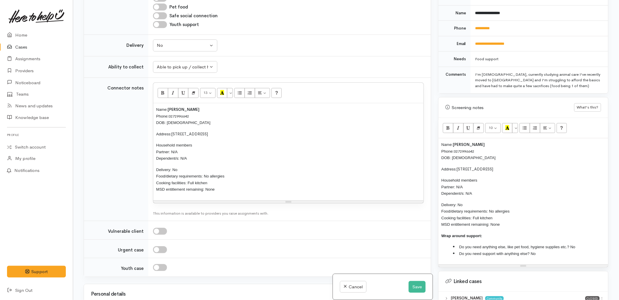
click at [137, 171] on td "Connector notes" at bounding box center [116, 149] width 64 height 143
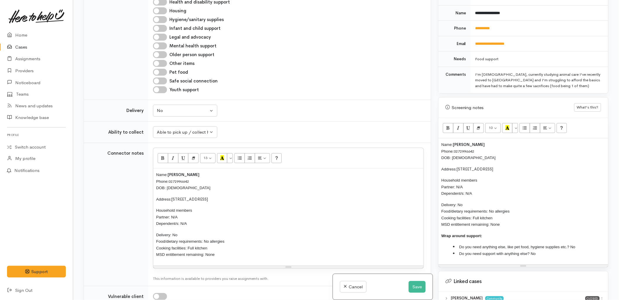
click at [176, 233] on span "Delivery: No Food/dietary requirements: No allergies Cooking facilities: Full k…" at bounding box center [190, 245] width 68 height 24
click at [206, 211] on div "Name: Britney Donaldson Phone: 0272996642 DOB: 21/08/2003 Address: 4 College Pl…" at bounding box center [288, 216] width 270 height 97
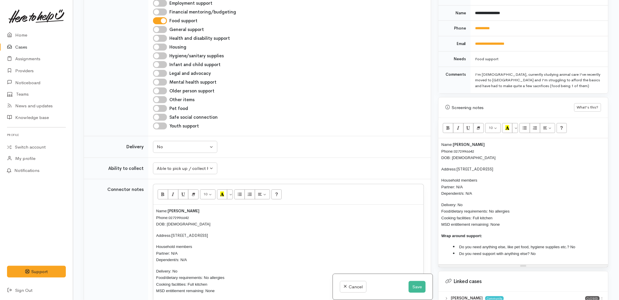
scroll to position [487, 0]
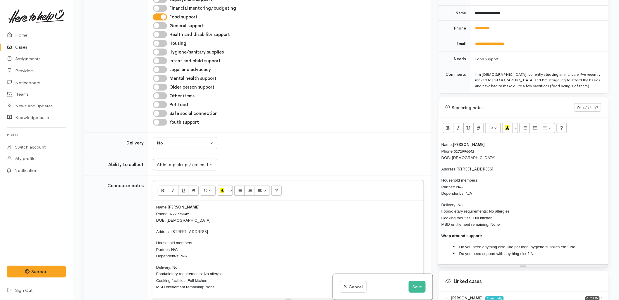
click at [196, 204] on p "Name: Britney Donaldson Phone: 0272996642 DOB: 21/08/2003" at bounding box center [288, 214] width 264 height 20
click at [130, 192] on td "Connector notes" at bounding box center [116, 246] width 64 height 143
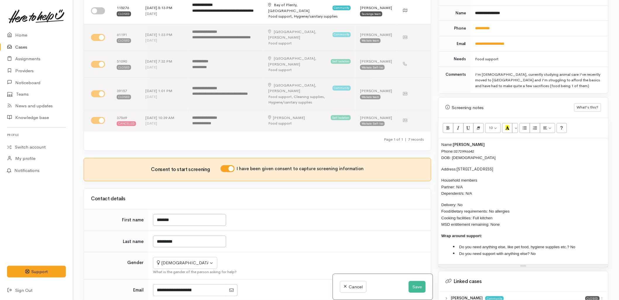
scroll to position [0, 0]
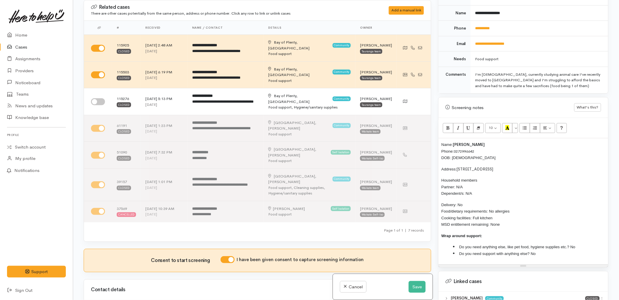
click at [439, 139] on div "Name: Britney Donaldson Phone: 0272996642 DOB: 21/08/2003 Address: 4 College Pl…" at bounding box center [523, 201] width 170 height 126
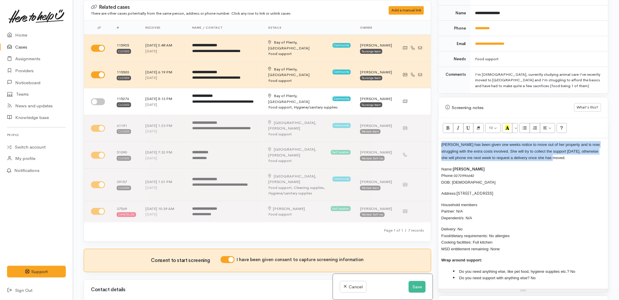
drag, startPoint x: 561, startPoint y: 152, endPoint x: 440, endPoint y: 137, distance: 122.3
click at [440, 138] on div "Britney has been given one weeks notice to move out of her property and is now …" at bounding box center [523, 213] width 170 height 151
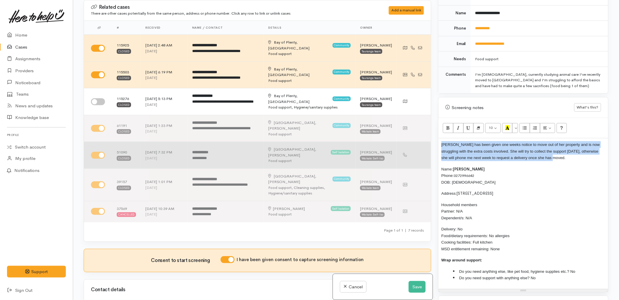
copy span "Britney has been given one weeks notice to move out of her property and is now …"
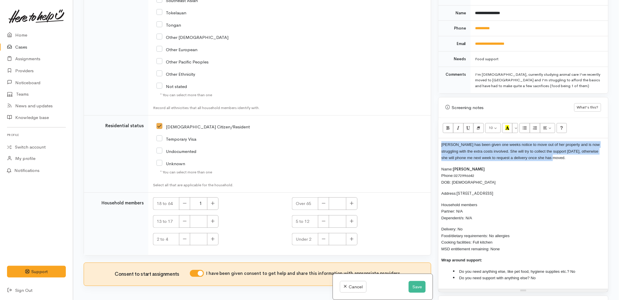
scroll to position [1186, 0]
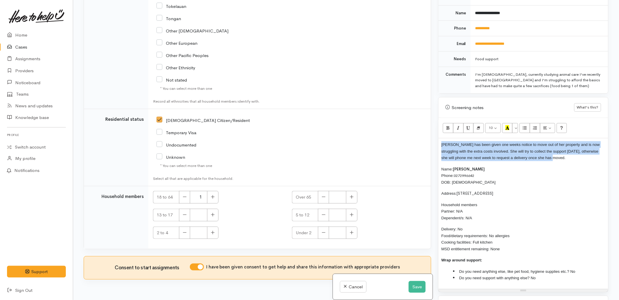
copy span "Britney has been given one weeks notice to move out of her property and is now …"
click at [421, 291] on button "Save" at bounding box center [416, 287] width 17 height 12
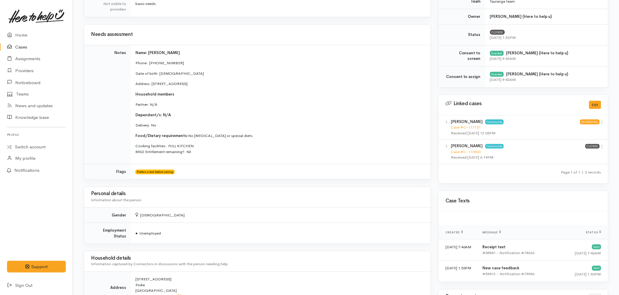
scroll to position [195, 0]
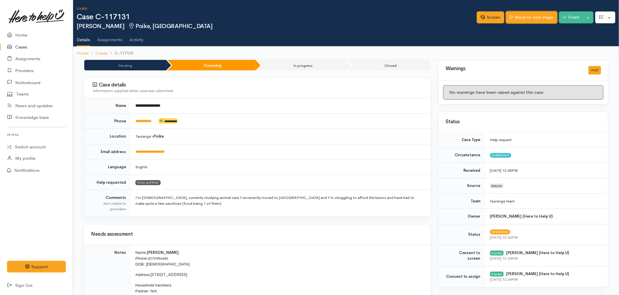
click at [530, 20] on link "Move to next stage" at bounding box center [531, 17] width 51 height 12
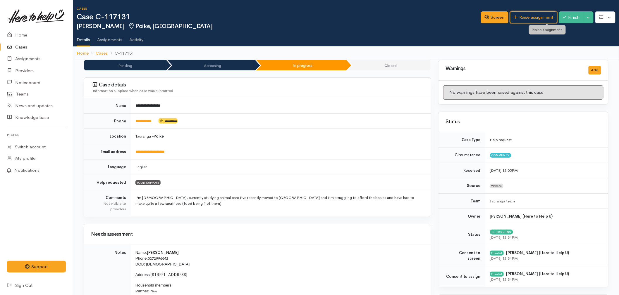
click at [533, 18] on link "Raise assignment" at bounding box center [533, 17] width 47 height 12
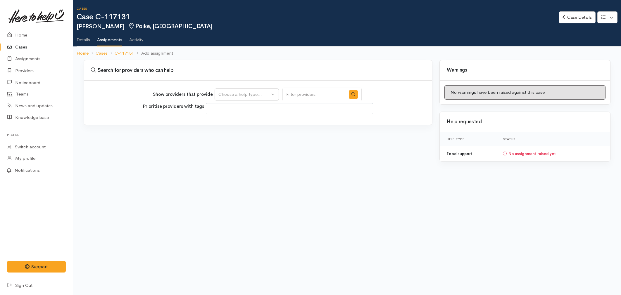
select select
click at [238, 91] on div "Choose a help type..." at bounding box center [243, 94] width 51 height 7
click at [233, 123] on span "Food support" at bounding box center [235, 122] width 27 height 7
select select "3"
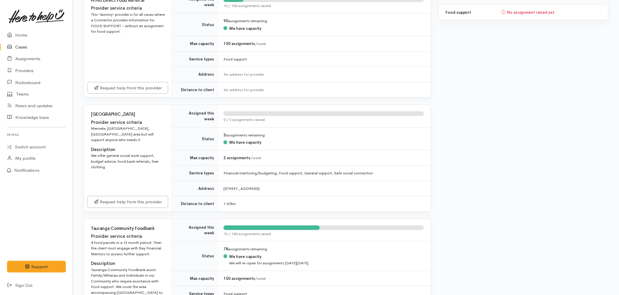
scroll to position [260, 0]
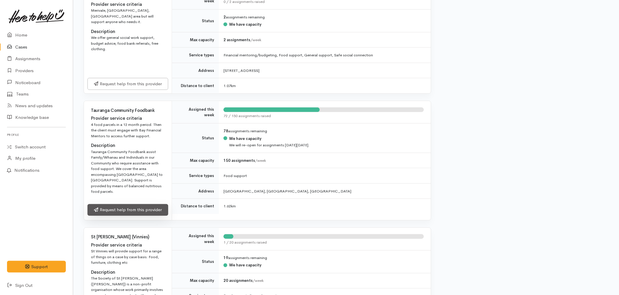
click at [137, 204] on link "Request help from this provider" at bounding box center [127, 210] width 81 height 12
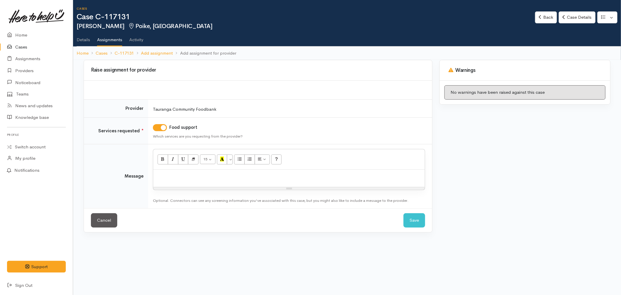
click at [182, 183] on div at bounding box center [289, 178] width 272 height 17
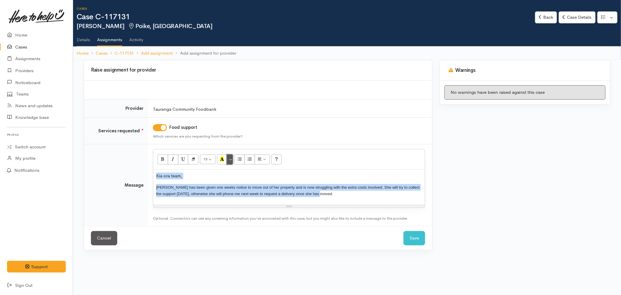
click at [230, 161] on button "More Color" at bounding box center [230, 160] width 6 height 10
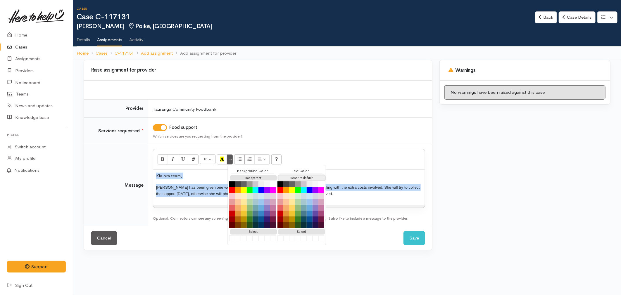
click at [305, 179] on button "Reset to default" at bounding box center [301, 178] width 47 height 6
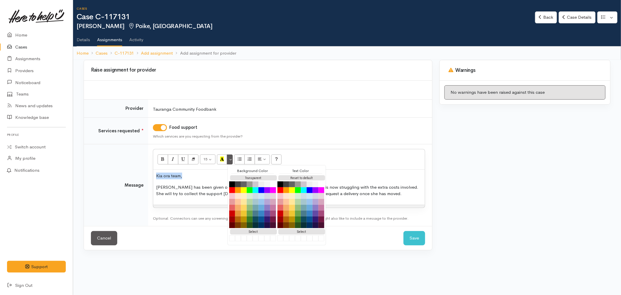
click at [194, 193] on p "Britney has been given one weeks notice to move out of her property and is now …" at bounding box center [289, 190] width 266 height 13
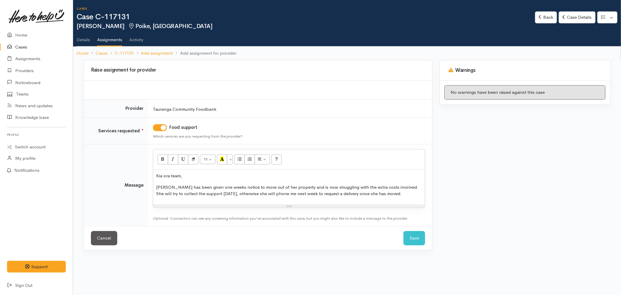
click at [385, 196] on p "Britney has been given one weeks notice to move out of her property and is now …" at bounding box center [289, 190] width 266 height 13
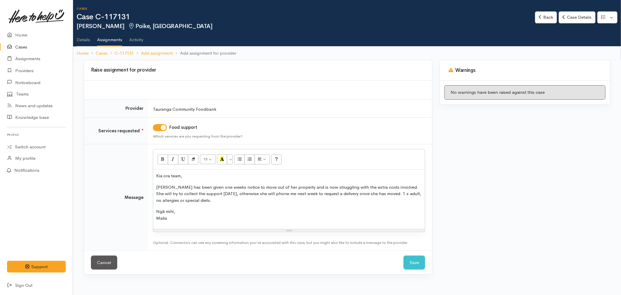
click at [214, 204] on div "Kia ora team, Britney has been given one weeks notice to move out of her proper…" at bounding box center [289, 199] width 272 height 59
click at [217, 196] on p "Britney has been given one weeks notice to move out of her property and is now …" at bounding box center [289, 194] width 266 height 20
click at [199, 201] on p "Britney has been given one weeks notice to move out of her property and is now …" at bounding box center [289, 194] width 266 height 20
click at [191, 215] on p "Ngā mihi, Malia" at bounding box center [289, 214] width 266 height 13
click at [183, 226] on div "Kia ora team, Britney has been given one weeks notice to move out of her proper…" at bounding box center [289, 199] width 272 height 59
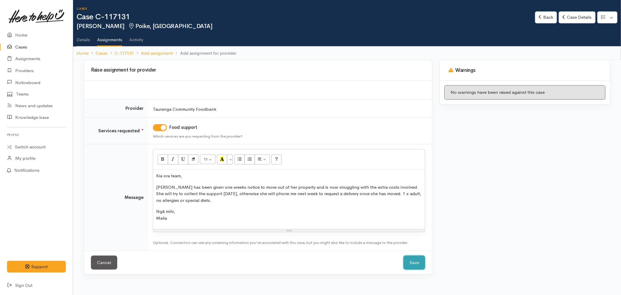
click at [409, 262] on button "Save" at bounding box center [414, 263] width 22 height 14
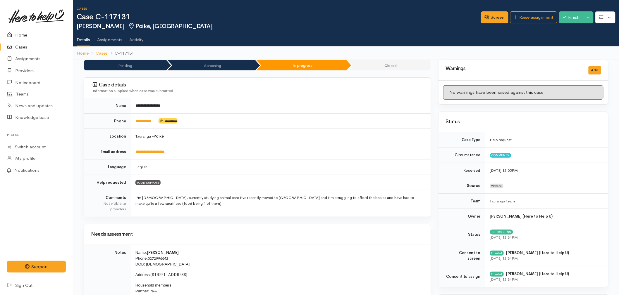
click at [13, 33] on icon at bounding box center [11, 35] width 8 height 7
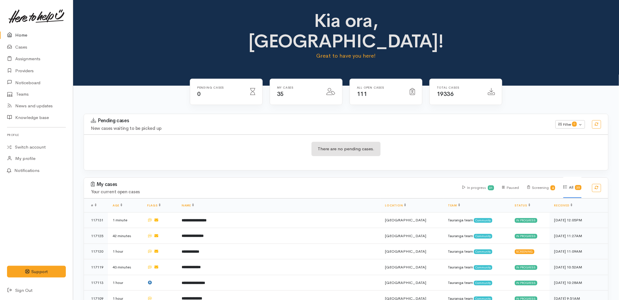
click at [215, 114] on div "Pending cases New cases waiting to be picked up Filter 0 Filters Clear filters …" at bounding box center [345, 124] width 531 height 20
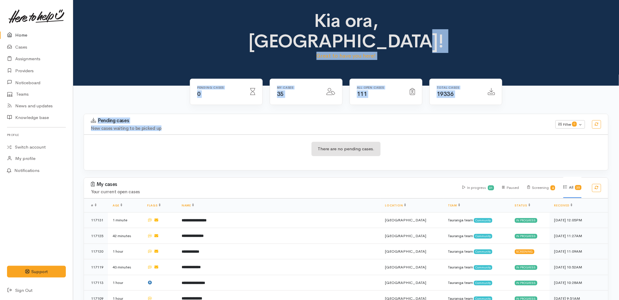
drag, startPoint x: 170, startPoint y: 107, endPoint x: 151, endPoint y: 16, distance: 92.7
drag, startPoint x: 151, startPoint y: 16, endPoint x: 160, endPoint y: 91, distance: 75.9
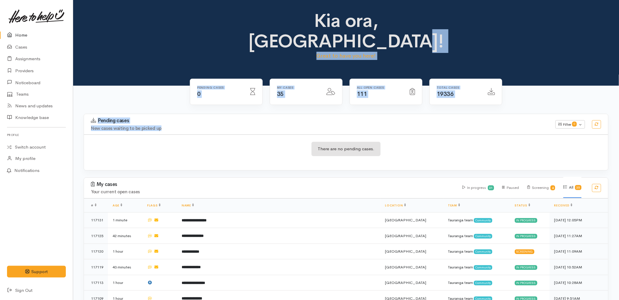
click at [191, 118] on h3 "Pending cases" at bounding box center [319, 121] width 457 height 6
click at [189, 114] on div "Pending cases New cases waiting to be picked up Filter 0 Filters Clear filters …" at bounding box center [345, 124] width 531 height 20
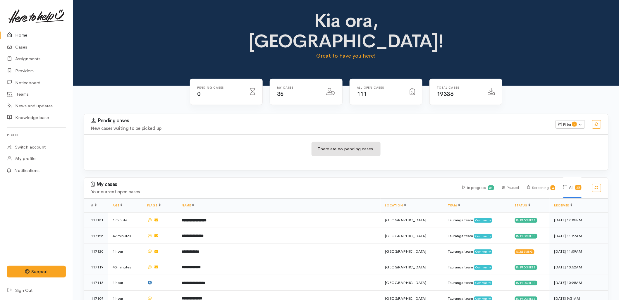
drag, startPoint x: 249, startPoint y: 128, endPoint x: 253, endPoint y: 135, distance: 7.8
click at [249, 142] on div "There are no pending cases." at bounding box center [346, 152] width 524 height 21
click at [177, 142] on div "There are no pending cases." at bounding box center [346, 152] width 524 height 21
click at [176, 142] on div "There are no pending cases." at bounding box center [346, 152] width 524 height 21
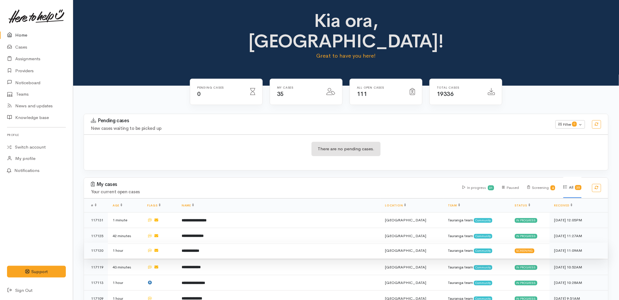
click at [243, 243] on td "**********" at bounding box center [278, 251] width 203 height 16
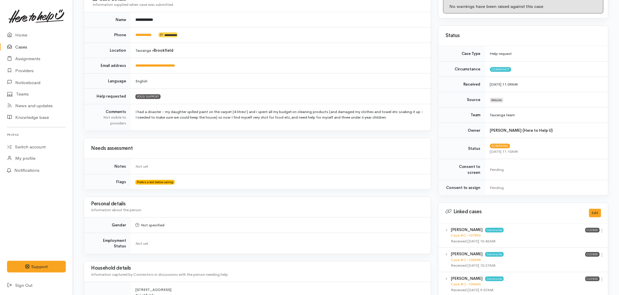
scroll to position [40, 0]
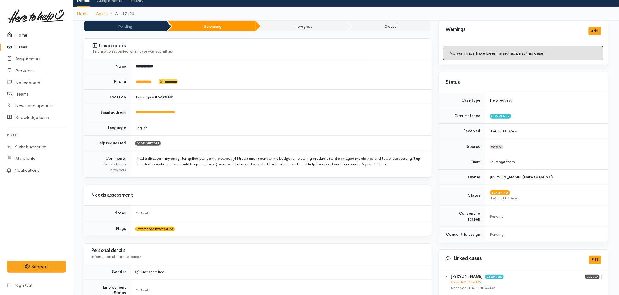
click at [17, 33] on link "Home" at bounding box center [36, 35] width 73 height 12
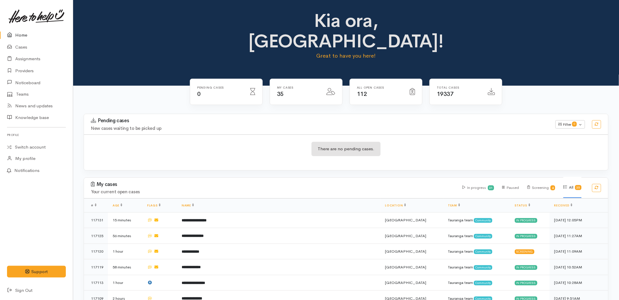
click at [222, 148] on div "There are no pending cases." at bounding box center [346, 152] width 524 height 36
click at [281, 142] on div "There are no pending cases." at bounding box center [346, 152] width 524 height 21
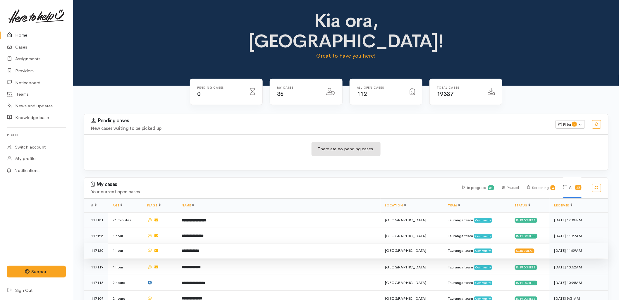
click at [206, 243] on td "**********" at bounding box center [278, 251] width 203 height 16
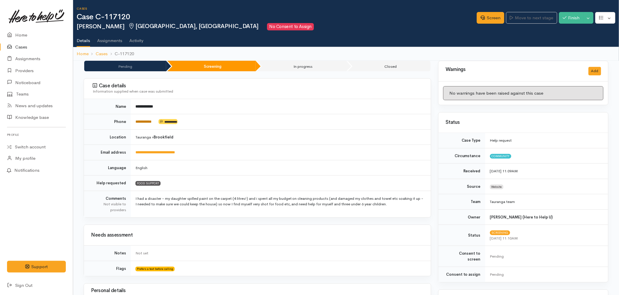
click at [148, 122] on link "**********" at bounding box center [143, 122] width 16 height 4
click at [491, 15] on link "Screen" at bounding box center [489, 18] width 27 height 12
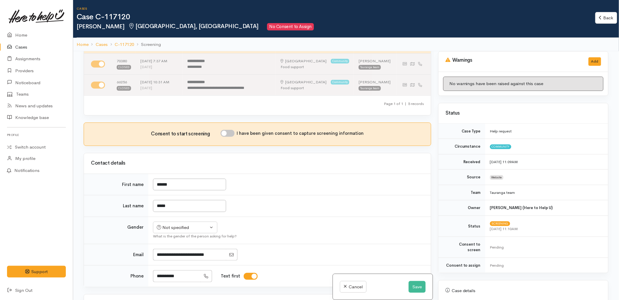
scroll to position [130, 0]
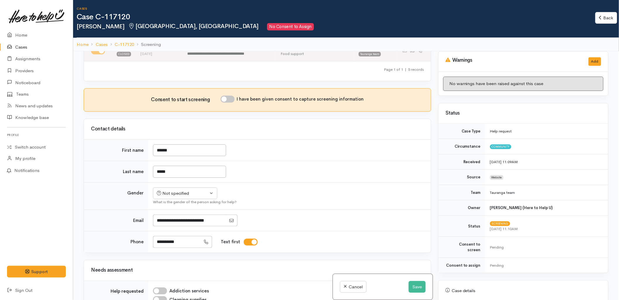
click at [229, 100] on input "I have been given consent to capture screening information" at bounding box center [227, 99] width 14 height 7
checkbox input "true"
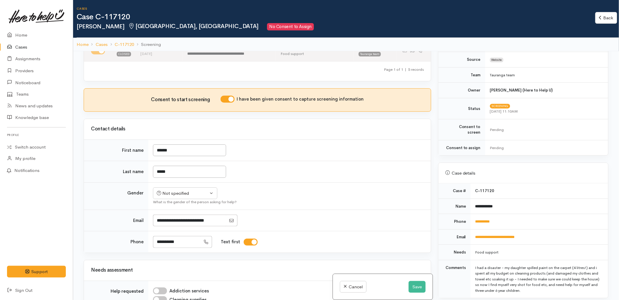
scroll to position [162, 0]
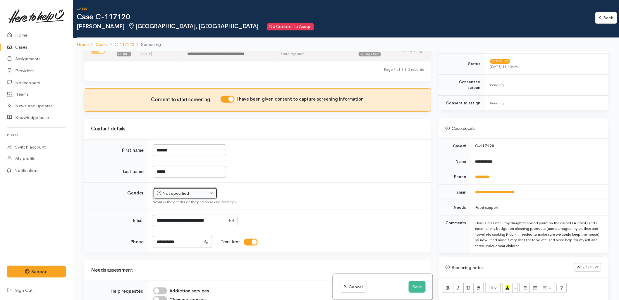
click at [170, 197] on div "Not specified" at bounding box center [182, 193] width 51 height 7
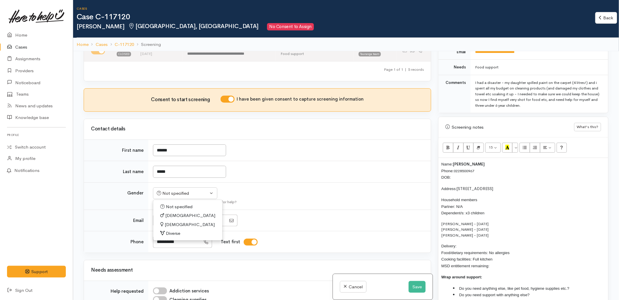
scroll to position [325, 0]
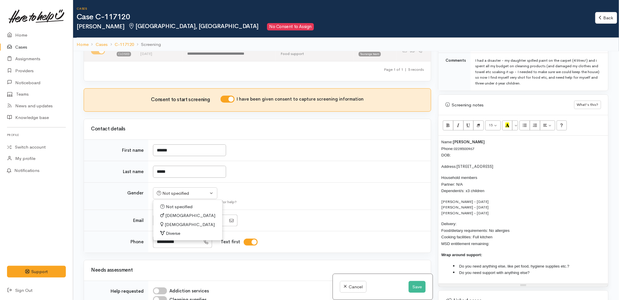
click at [177, 224] on span "[DEMOGRAPHIC_DATA]" at bounding box center [190, 224] width 50 height 7
select select "[DEMOGRAPHIC_DATA]"
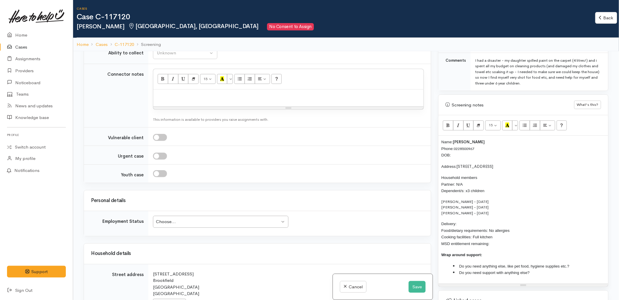
scroll to position [585, 0]
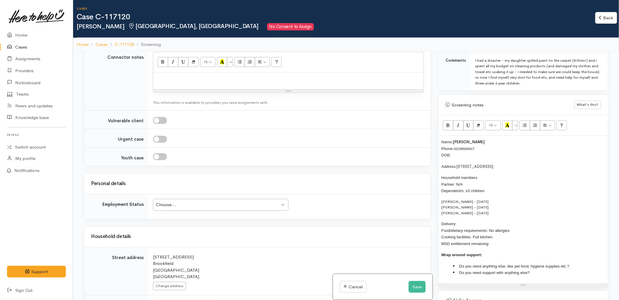
click at [366, 199] on td "Choose... Choose... Choose... Unknown Employed casually Employed full-time Empl…" at bounding box center [289, 206] width 282 height 25
click at [506, 204] on p "Stella Brown - 01/04/2019 Layla Brown - 03/02/2021 Zavier Brown - 13/02/2024" at bounding box center [523, 207] width 164 height 17
click at [460, 151] on p "Name: Alyssa Brown Phone: 0228500967 DOB:" at bounding box center [523, 149] width 164 height 20
drag, startPoint x: 552, startPoint y: 192, endPoint x: 528, endPoint y: 182, distance: 26.8
click at [552, 192] on div "Name: Alyssa Brown Phone: 0228500967 DOB: Address: 151A Otumoetai Road, Brookfi…" at bounding box center [523, 210] width 170 height 148
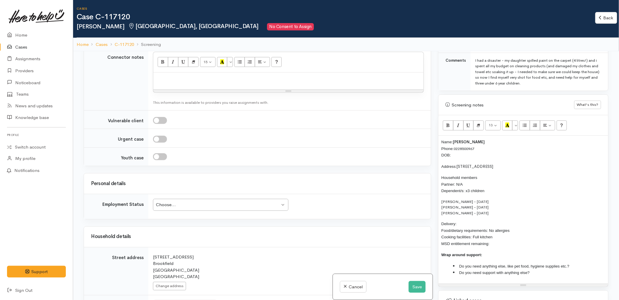
click at [462, 151] on p "Name: Alyssa Brown Phone: 0228500967 DOB:" at bounding box center [523, 149] width 164 height 20
drag, startPoint x: 329, startPoint y: 202, endPoint x: 315, endPoint y: 205, distance: 14.6
click at [329, 203] on td "Choose... Choose... Choose... Unknown Employed casually Employed full-time Empl…" at bounding box center [289, 206] width 282 height 25
click at [209, 205] on div "Choose..." at bounding box center [218, 204] width 124 height 7
drag, startPoint x: 322, startPoint y: 201, endPoint x: 352, endPoint y: 203, distance: 29.3
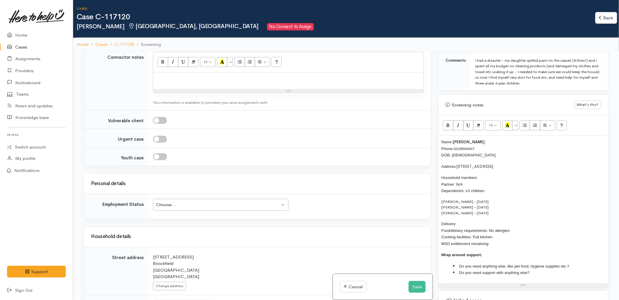
click at [322, 200] on td "Choose... Choose... Choose... Unknown Employed casually Employed full-time Empl…" at bounding box center [289, 206] width 282 height 25
click at [489, 220] on p "Delivery: Food/dietary requirements: No allergies Cooking facilities: Full kitc…" at bounding box center [523, 233] width 164 height 26
click at [324, 213] on td "Choose... Choose... Choose... Unknown Employed casually Employed full-time Empl…" at bounding box center [289, 206] width 282 height 25
drag, startPoint x: 475, startPoint y: 220, endPoint x: 468, endPoint y: 220, distance: 6.7
click at [475, 220] on p "Delivery: Food/dietary requirements: No allergies Cooking facilities: Full kitc…" at bounding box center [523, 233] width 164 height 26
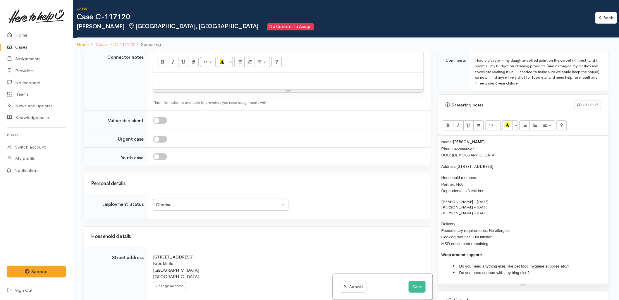
click at [359, 214] on td "Choose... Choose... Choose... Unknown Employed casually Employed full-time Empl…" at bounding box center [289, 206] width 282 height 25
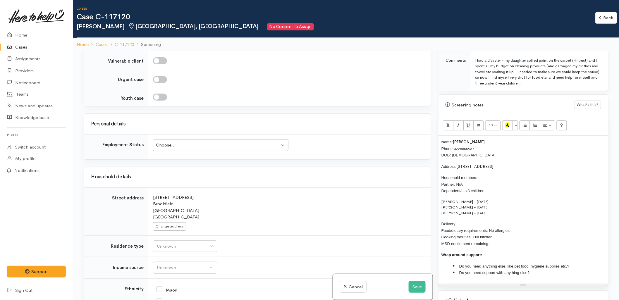
scroll to position [650, 0]
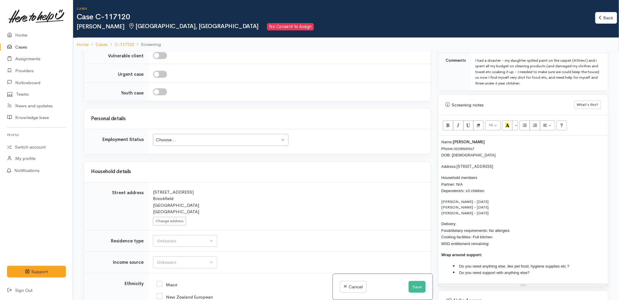
click at [486, 220] on p "Delivery: Food/dietary requirements: No allergies Cooking facilities: Full kitc…" at bounding box center [523, 233] width 164 height 26
click at [190, 139] on div "Choose..." at bounding box center [218, 140] width 124 height 7
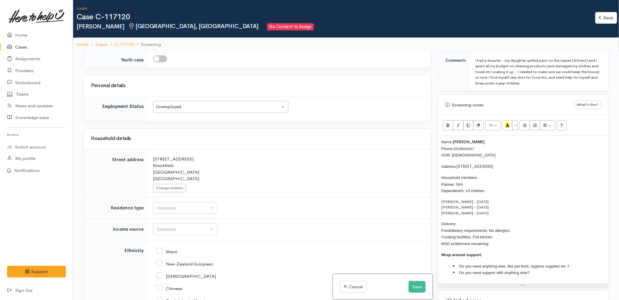
scroll to position [714, 0]
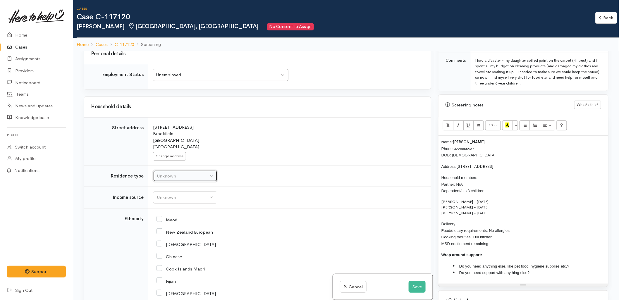
click at [171, 177] on div "Unknown" at bounding box center [182, 176] width 51 height 7
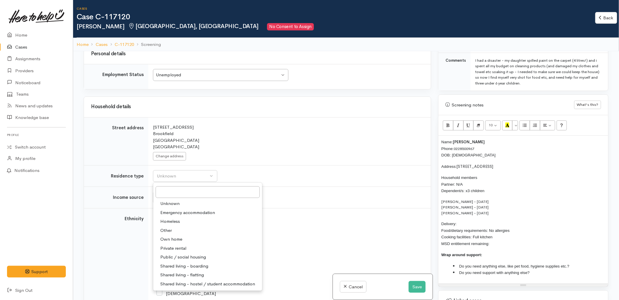
click at [185, 249] on span "Private rental" at bounding box center [173, 248] width 26 height 7
select select "2"
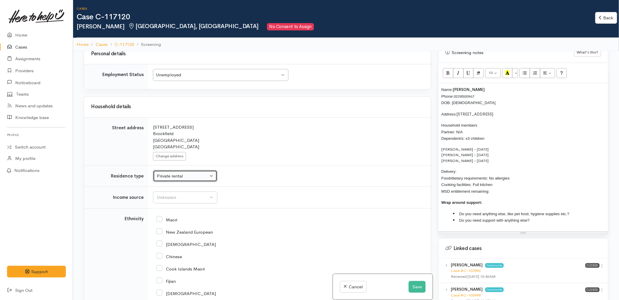
scroll to position [487, 0]
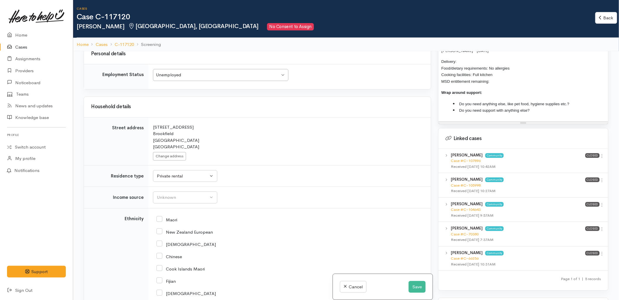
click at [274, 185] on td "Unknown Emergency accommodation Homeless Other Own home Private rental Public /…" at bounding box center [289, 176] width 282 height 22
click at [191, 203] on button "Unknown" at bounding box center [185, 197] width 64 height 12
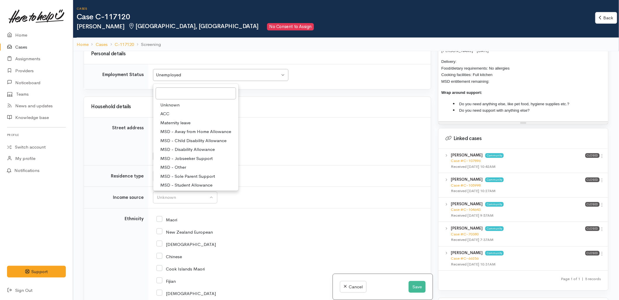
click at [346, 160] on div "151A Otumoetai Road Brookfield Tauranga New Zealand Change address" at bounding box center [288, 142] width 271 height 37
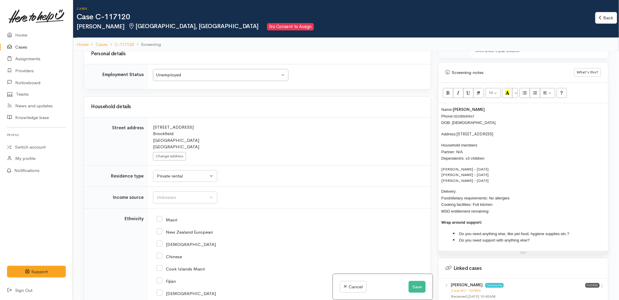
scroll to position [422, 0]
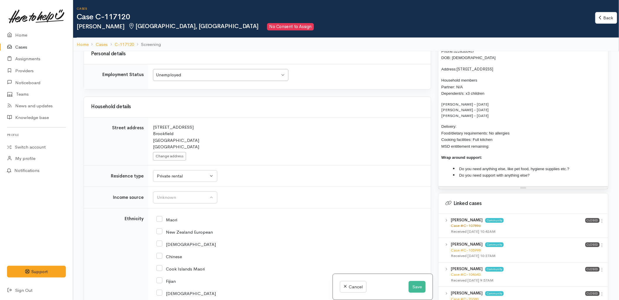
click at [464, 223] on link "Case #C-107896" at bounding box center [465, 225] width 30 height 5
click at [174, 198] on div "Unknown" at bounding box center [182, 197] width 51 height 7
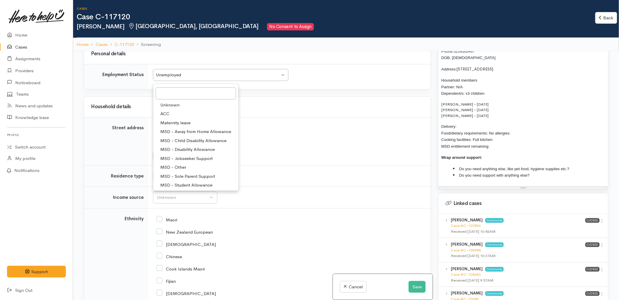
click at [170, 175] on span "MSD - Sole Parent Support" at bounding box center [187, 176] width 55 height 7
select select "7"
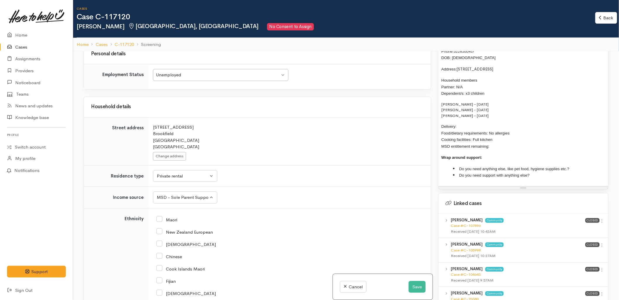
click at [177, 234] on input "New Zealand European" at bounding box center [184, 231] width 56 height 5
checkbox input "true"
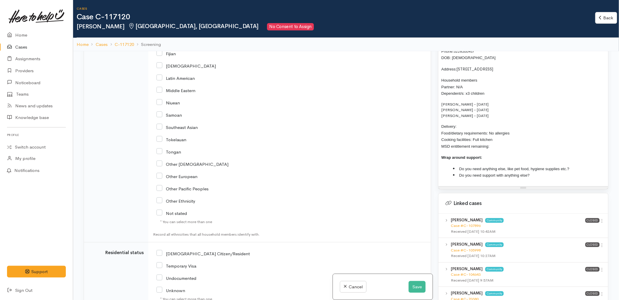
click at [185, 254] on input "NZ Citizen/Resident" at bounding box center [202, 253] width 93 height 5
checkbox input "true"
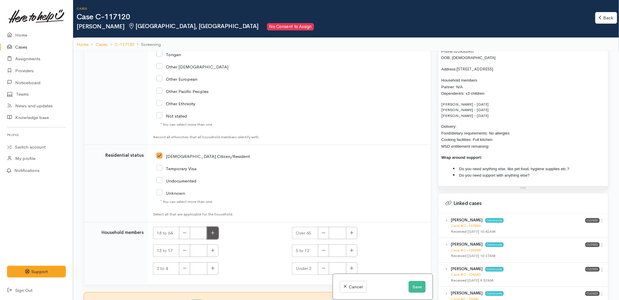
click at [214, 232] on icon "button" at bounding box center [213, 233] width 4 height 4
type input "1"
click at [350, 249] on icon "button" at bounding box center [352, 250] width 4 height 4
type input "1"
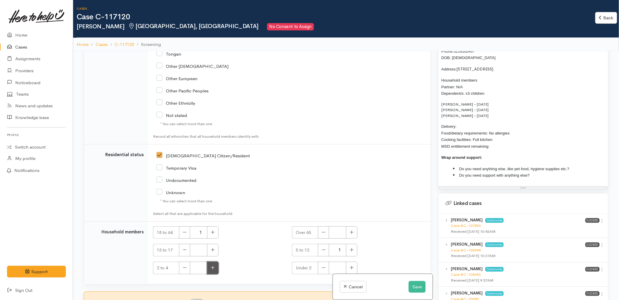
click at [213, 269] on icon "button" at bounding box center [213, 267] width 4 height 4
type input "1"
click at [352, 270] on button "button" at bounding box center [351, 268] width 11 height 13
type input "1"
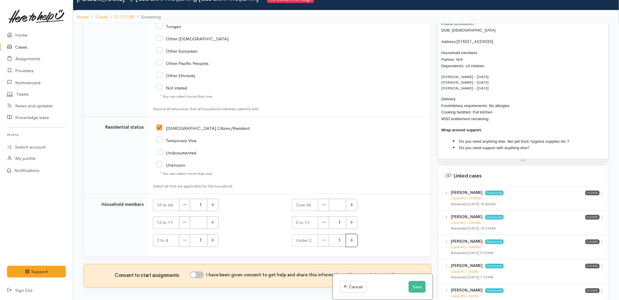
scroll to position [51, 0]
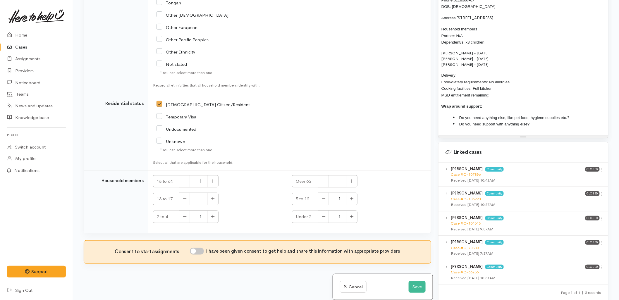
click at [200, 254] on input "I have been given consent to get help and share this information with appropria…" at bounding box center [197, 251] width 14 height 7
checkbox input "true"
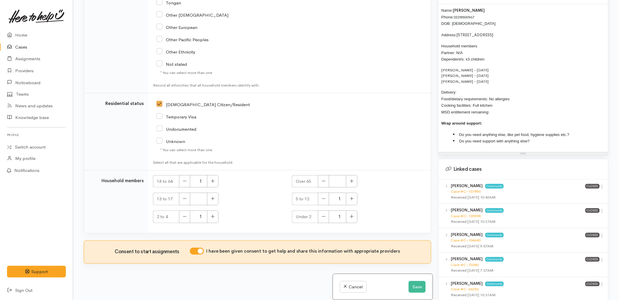
scroll to position [390, 0]
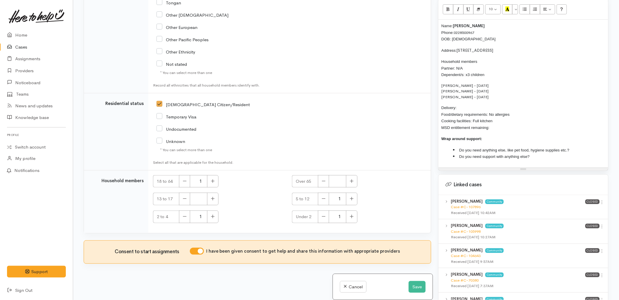
click at [462, 104] on p "Delivery: Food/dietary requirements: No allergies Cooking facilities: Full kitc…" at bounding box center [523, 117] width 164 height 26
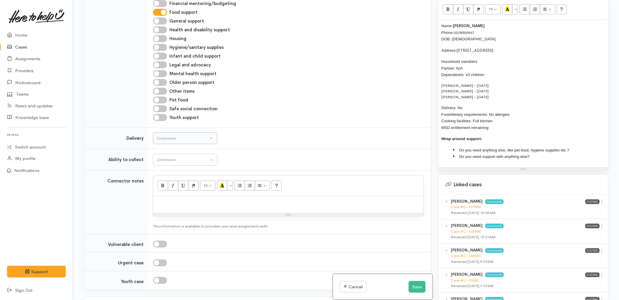
scroll to position [391, 0]
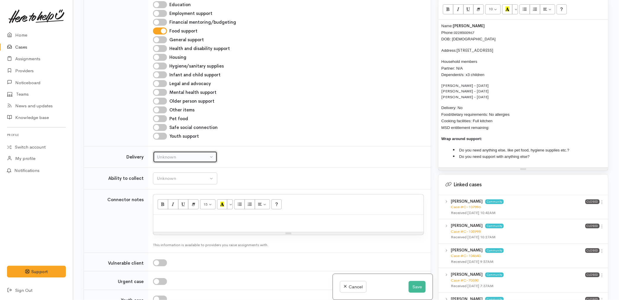
click at [173, 152] on button "Unknown" at bounding box center [185, 157] width 64 height 12
click at [172, 209] on link "No" at bounding box center [185, 211] width 64 height 9
select select "1"
click at [174, 186] on td "Unknown Able to pick up / collect help on my own Able to pick up / collect with…" at bounding box center [289, 179] width 282 height 22
click at [174, 177] on div "Unknown" at bounding box center [182, 178] width 51 height 7
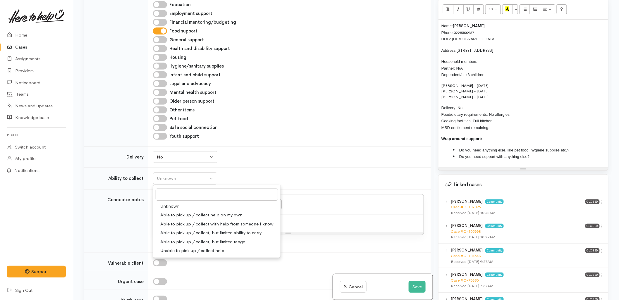
click at [174, 216] on span "Able to pick up / collect help on my own" at bounding box center [201, 215] width 82 height 7
select select "2"
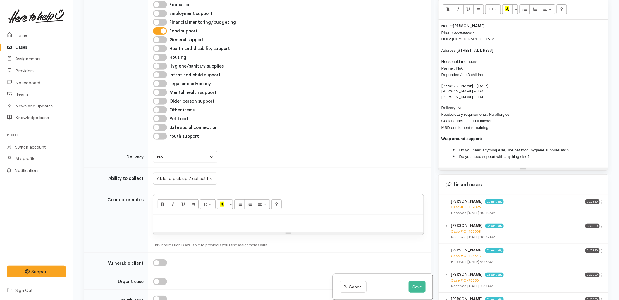
click at [495, 121] on p "Delivery: No Food/dietary requirements: No allergies Cooking facilities: Full k…" at bounding box center [523, 117] width 164 height 26
click at [594, 147] on li "Do you need anything else, like pet food, hygiene supplies etc.?" at bounding box center [529, 150] width 152 height 7
click at [542, 153] on li "Do you need support with anything else?" at bounding box center [529, 156] width 152 height 7
drag, startPoint x: 505, startPoint y: 123, endPoint x: 436, endPoint y: 22, distance: 122.5
click at [436, 22] on div "Warnings Add No warnings have been raised against this case Add Warning Title ●…" at bounding box center [522, 150] width 177 height 300
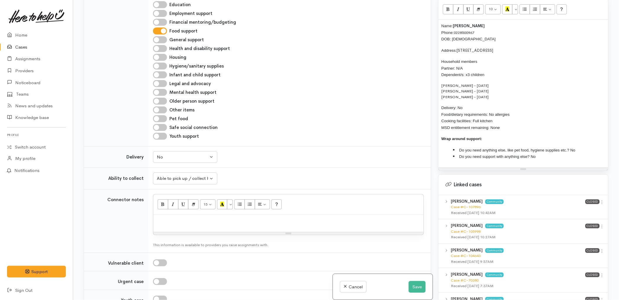
copy div "Name: Alyssa Brown Phone: 0228500967 DOB: 14/12/2000 Address: 151A Otumoetai Ro…"
click at [258, 221] on p at bounding box center [288, 221] width 264 height 7
paste div
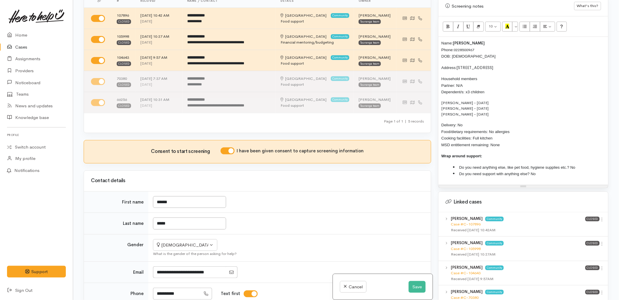
scroll to position [357, 0]
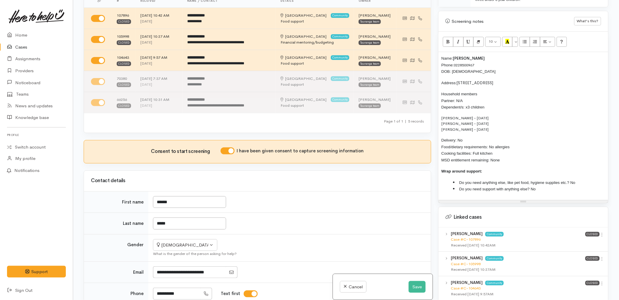
click at [440, 54] on div "Name: Alyssa Brown Phone: 0228500967 DOB: 14/12/2000 Address: 151A Otumoetai Ro…" at bounding box center [523, 126] width 170 height 148
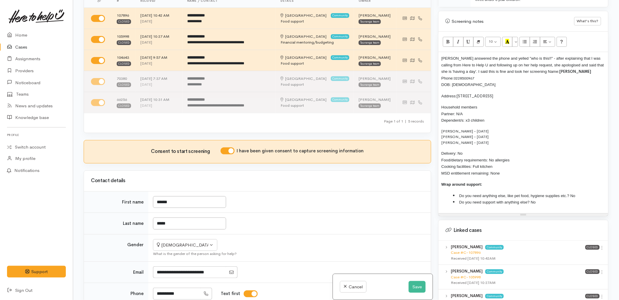
click at [534, 66] on span "Alyssa answered the phone and yelled "who is this!!" - after explaining that I …" at bounding box center [522, 65] width 163 height 18
click at [537, 66] on span "Alyssa answered the phone and yelled "who is this!!" - after explaining that I …" at bounding box center [522, 65] width 163 height 18
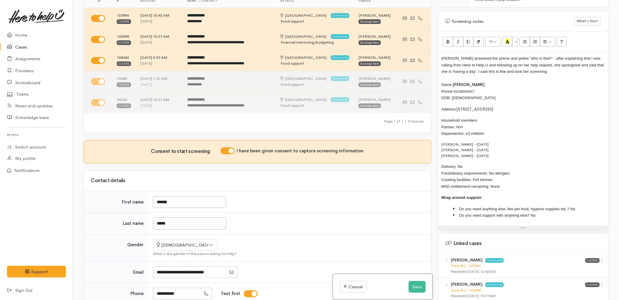
click at [549, 66] on p "Alyssa answered the phone and yelled "who is this!!" - after explaining that I …" at bounding box center [523, 78] width 164 height 46
click at [551, 212] on li "Do you need support with anything else? No" at bounding box center [529, 215] width 152 height 7
click at [416, 287] on button "Save" at bounding box center [416, 287] width 17 height 12
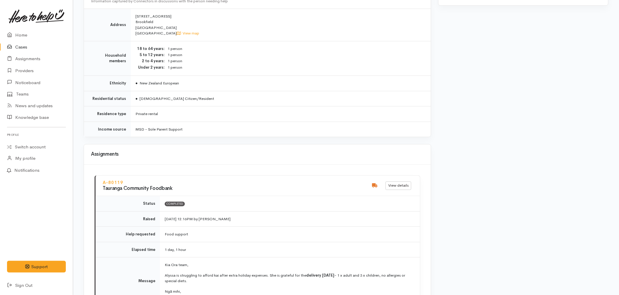
scroll to position [617, 0]
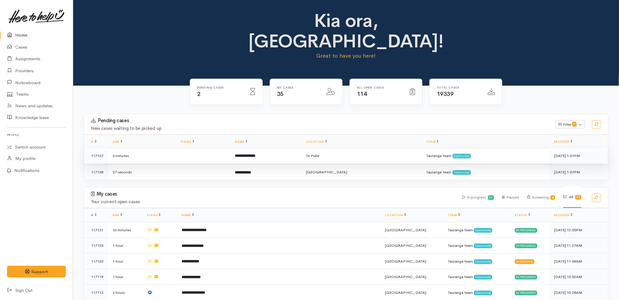
click at [228, 148] on td at bounding box center [203, 156] width 54 height 16
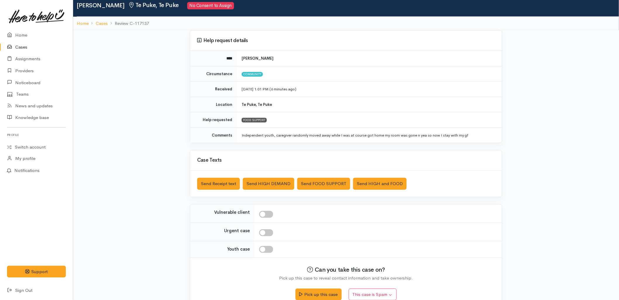
scroll to position [32, 0]
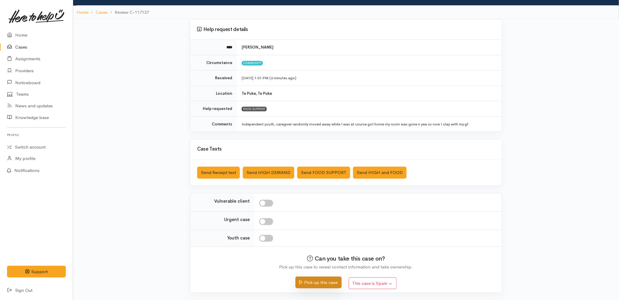
click at [323, 281] on button "Pick up this case" at bounding box center [318, 283] width 46 height 12
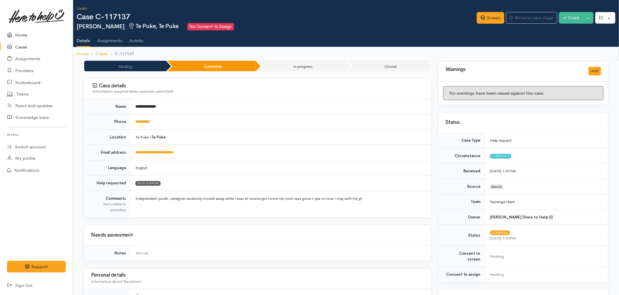
click at [24, 34] on link "Home" at bounding box center [36, 35] width 73 height 12
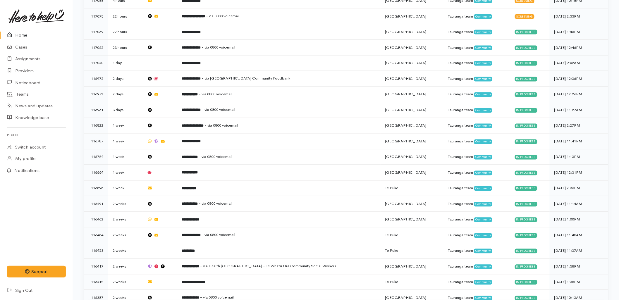
scroll to position [390, 0]
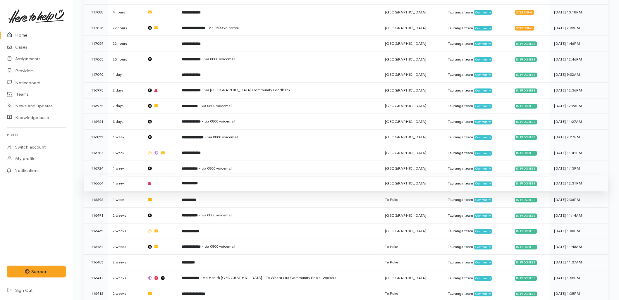
click at [198, 182] on b "**********" at bounding box center [190, 184] width 16 height 4
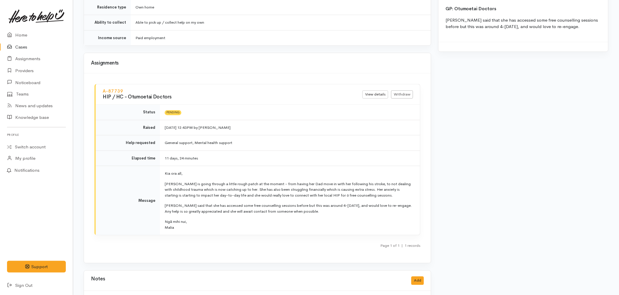
scroll to position [487, 0]
click at [399, 93] on link "Withdraw" at bounding box center [402, 94] width 22 height 8
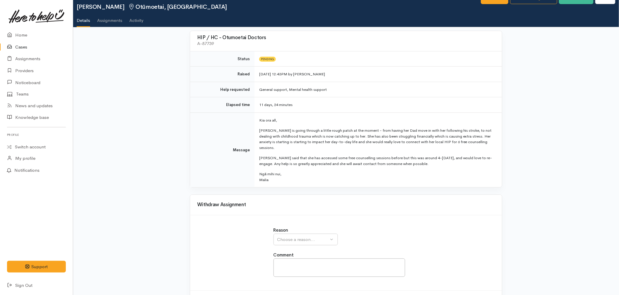
scroll to position [40, 0]
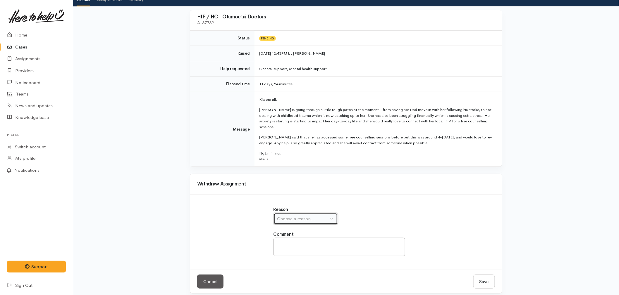
click at [296, 216] on div "Choose a reason..." at bounding box center [302, 219] width 51 height 7
click at [303, 261] on span "Provider took too long to respond" at bounding box center [315, 264] width 68 height 7
select select "3"
click at [300, 240] on textarea at bounding box center [339, 247] width 132 height 18
click at [293, 238] on textarea "Provider thanks" at bounding box center [339, 247] width 132 height 18
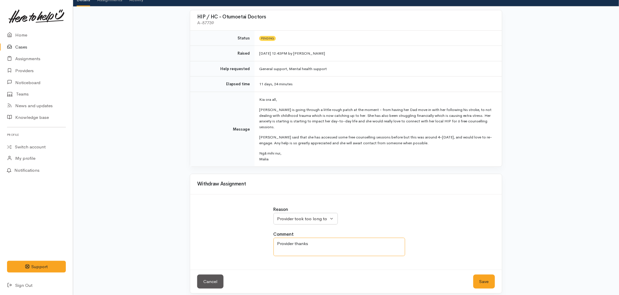
click at [317, 242] on textarea "Provider thanks" at bounding box center [339, 247] width 132 height 18
click at [318, 238] on textarea "Provider thanks" at bounding box center [339, 247] width 132 height 18
click at [295, 238] on textarea "Provider thanks" at bounding box center [339, 247] width 132 height 18
click at [313, 242] on textarea "Provider thanks" at bounding box center [339, 247] width 132 height 18
click at [294, 241] on textarea "Provider thanks" at bounding box center [339, 247] width 132 height 18
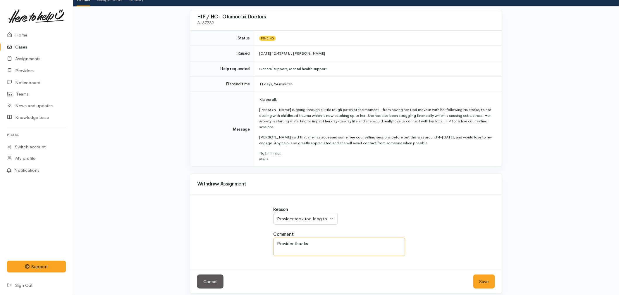
click at [325, 243] on textarea "Provider thanks" at bounding box center [339, 247] width 132 height 18
click at [375, 239] on textarea "Provider thanks" at bounding box center [339, 247] width 132 height 18
click at [346, 239] on textarea "Provider thanks" at bounding box center [339, 247] width 132 height 18
click at [296, 238] on textarea "Provider thanks" at bounding box center [339, 247] width 132 height 18
click at [316, 239] on textarea "Provider thanks" at bounding box center [339, 247] width 132 height 18
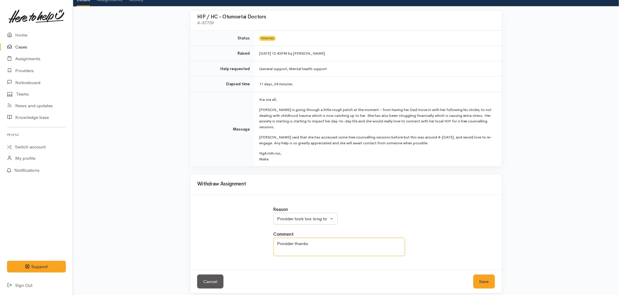
click at [299, 239] on textarea "Provider thanks" at bounding box center [339, 247] width 132 height 18
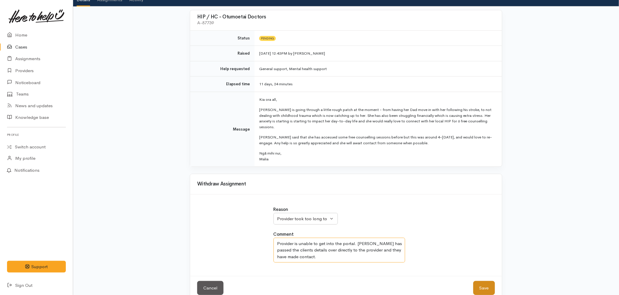
type textarea "Provider is unable to get into the portal. [PERSON_NAME] has passed the clients…"
click at [485, 281] on button "Save" at bounding box center [484, 288] width 22 height 14
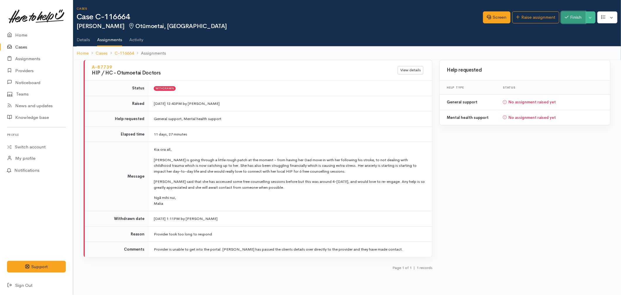
click at [574, 18] on button "Finish" at bounding box center [573, 17] width 25 height 12
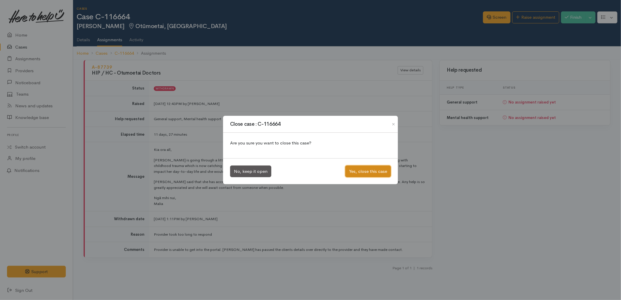
click at [357, 175] on button "Yes, close this case" at bounding box center [368, 171] width 46 height 12
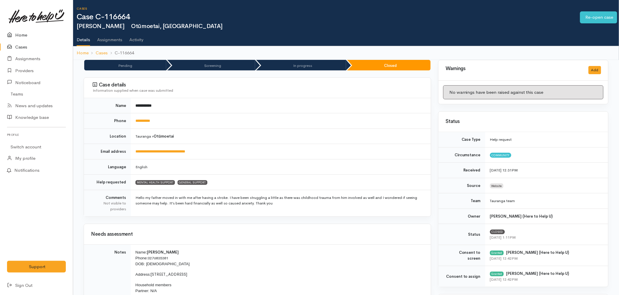
click at [26, 31] on link "Home" at bounding box center [36, 35] width 73 height 12
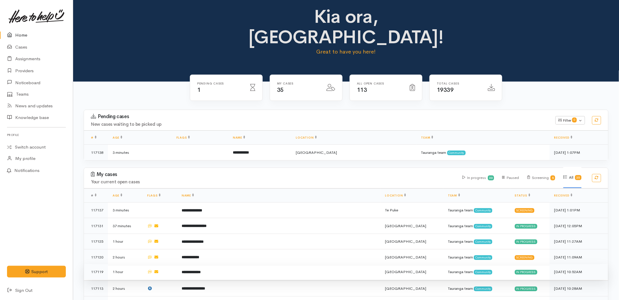
scroll to position [32, 0]
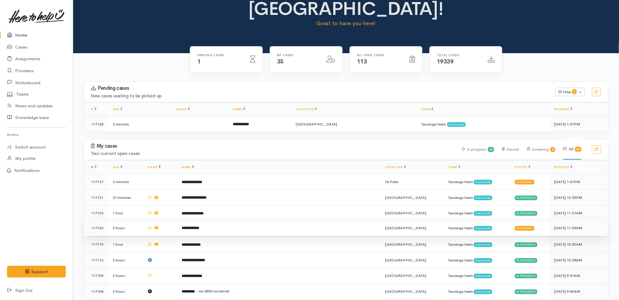
click at [230, 220] on td "**********" at bounding box center [278, 228] width 203 height 16
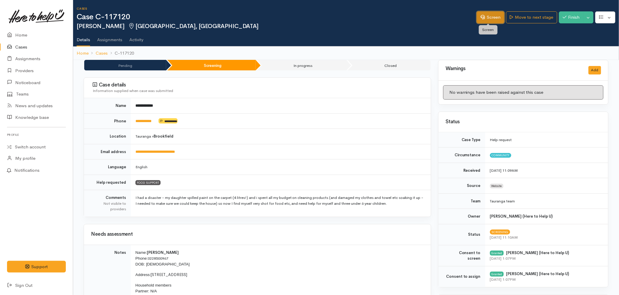
click at [489, 19] on link "Screen" at bounding box center [489, 17] width 27 height 12
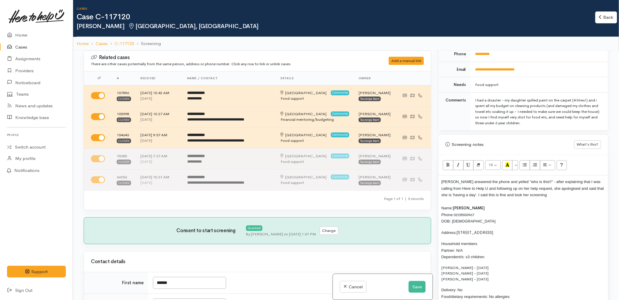
scroll to position [292, 0]
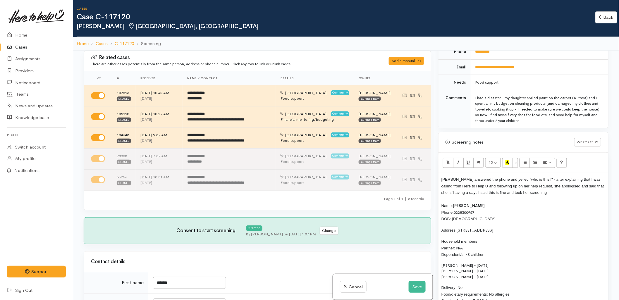
click at [544, 195] on p "[PERSON_NAME] answered the phone and yelled "who is this!!" - after explaining …" at bounding box center [523, 199] width 164 height 46
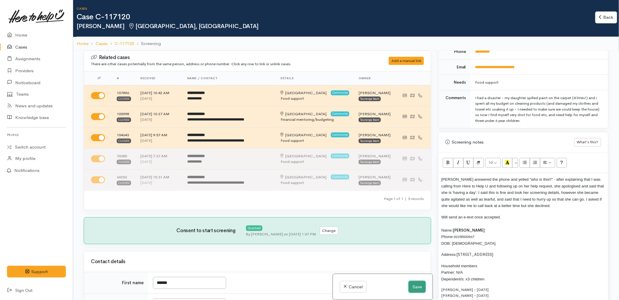
click at [417, 285] on button "Save" at bounding box center [416, 287] width 17 height 12
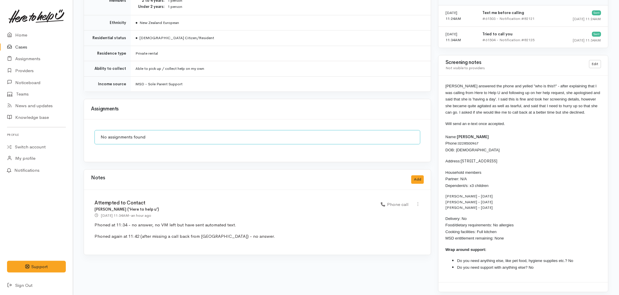
scroll to position [524, 0]
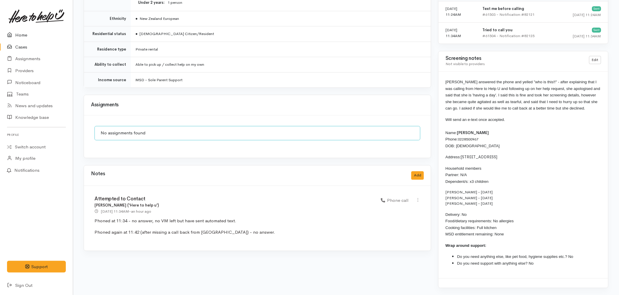
click at [10, 30] on link "Home" at bounding box center [36, 35] width 73 height 12
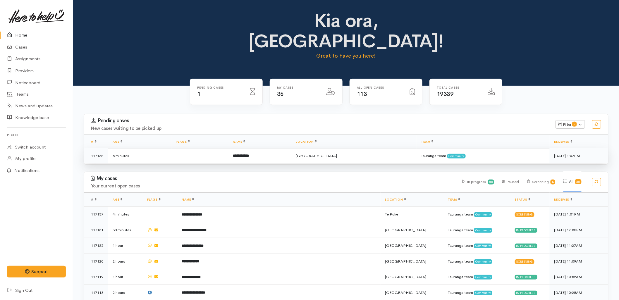
click at [214, 148] on td at bounding box center [200, 155] width 56 height 15
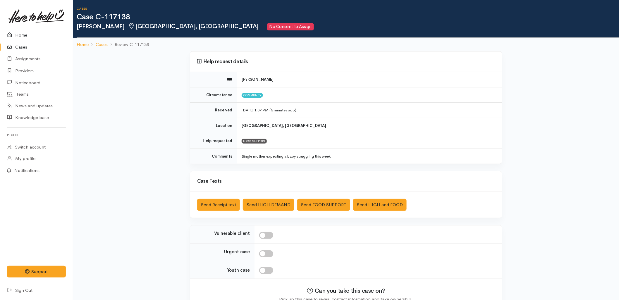
click at [17, 34] on link "Home" at bounding box center [36, 35] width 73 height 12
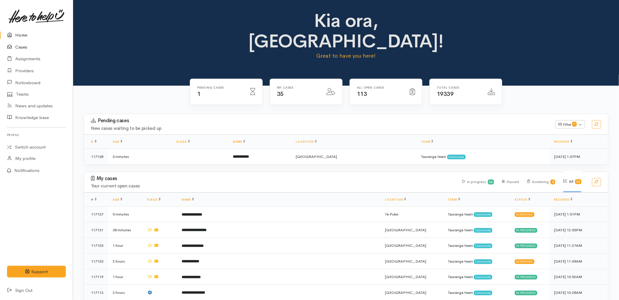
click at [13, 45] on icon at bounding box center [11, 47] width 8 height 7
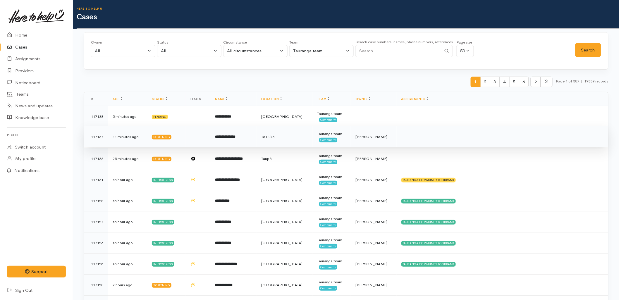
click at [222, 141] on td "**********" at bounding box center [233, 136] width 46 height 21
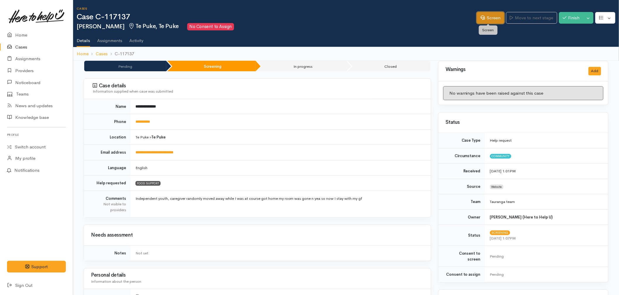
click at [486, 15] on link "Screen" at bounding box center [489, 18] width 27 height 12
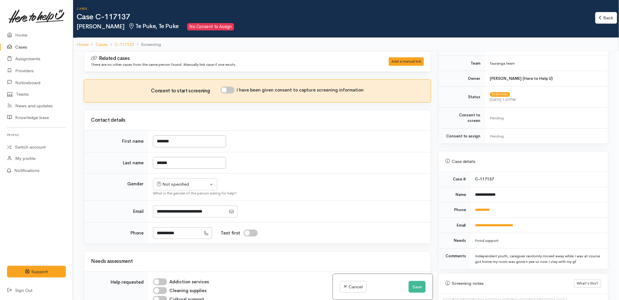
scroll to position [130, 0]
click at [480, 207] on link "**********" at bounding box center [482, 209] width 15 height 4
click at [305, 177] on td "Not specified Male Female Diverse Not specified What is the gender of the perso…" at bounding box center [289, 187] width 282 height 27
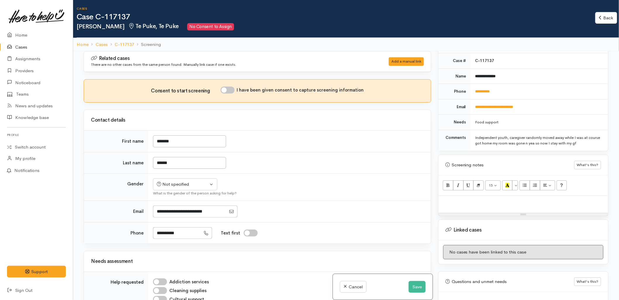
scroll to position [271, 0]
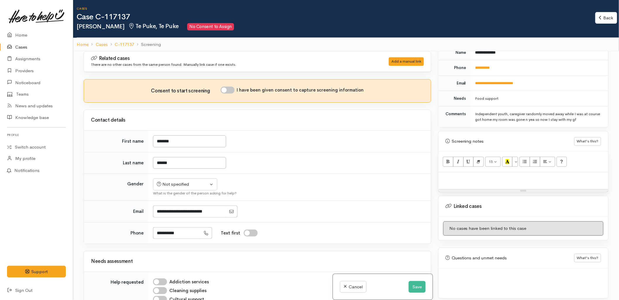
click at [444, 177] on div at bounding box center [523, 180] width 170 height 17
paste div
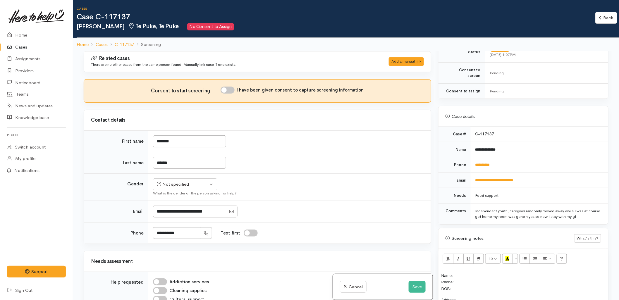
scroll to position [174, 0]
drag, startPoint x: 504, startPoint y: 145, endPoint x: 475, endPoint y: 150, distance: 29.7
click at [475, 150] on td "**********" at bounding box center [538, 149] width 137 height 15
copy b "**********"
click at [474, 272] on p "Name: Phone: DOB:" at bounding box center [523, 282] width 164 height 20
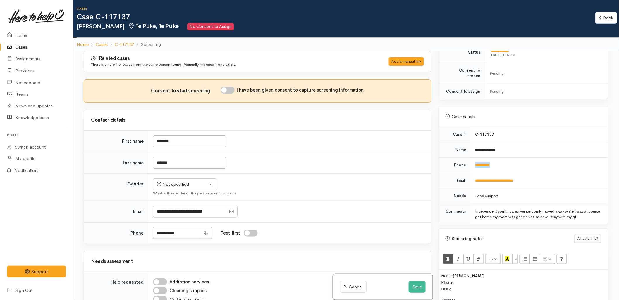
drag, startPoint x: 496, startPoint y: 164, endPoint x: 475, endPoint y: 166, distance: 20.8
click at [475, 166] on td "**********" at bounding box center [538, 165] width 137 height 15
copy link "**********"
click at [468, 278] on p "Name: Roihana Tawhai Phone: DOB:" at bounding box center [523, 282] width 164 height 20
click at [229, 91] on input "I have been given consent to capture screening information" at bounding box center [227, 90] width 14 height 7
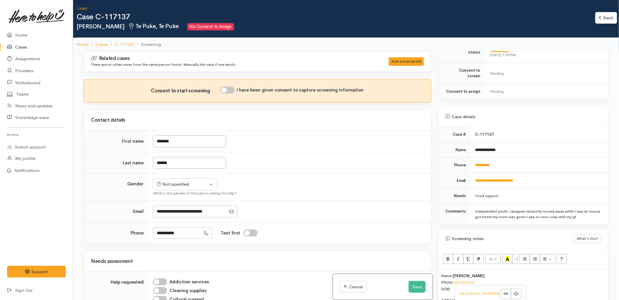
checkbox input "true"
click at [195, 182] on div "Not specified" at bounding box center [182, 184] width 51 height 7
click at [184, 206] on link "[DEMOGRAPHIC_DATA]" at bounding box center [187, 206] width 69 height 9
select select "[DEMOGRAPHIC_DATA]"
click at [337, 175] on td "Not specified Male Female Diverse Male Not specified Male Female Diverse What i…" at bounding box center [289, 187] width 282 height 27
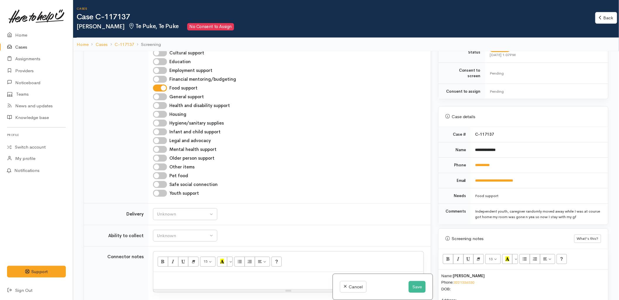
scroll to position [260, 0]
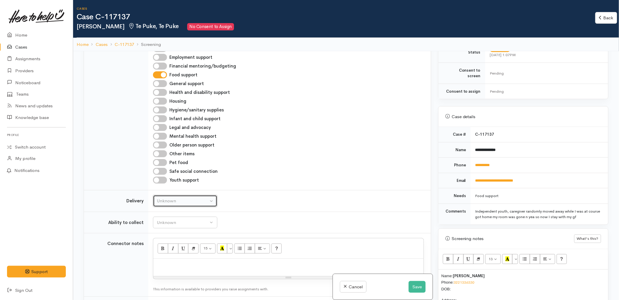
click at [199, 200] on div "Unknown" at bounding box center [182, 201] width 51 height 7
click at [167, 257] on link "No" at bounding box center [185, 255] width 64 height 9
select select "1"
click at [171, 224] on div "Unknown" at bounding box center [182, 222] width 51 height 7
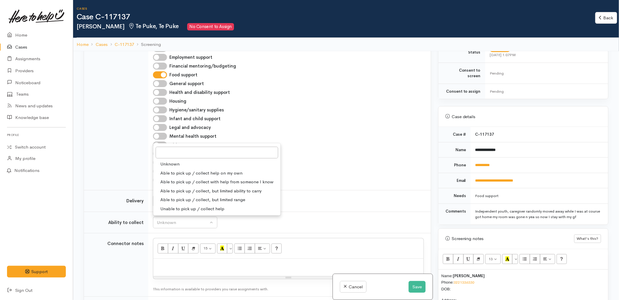
click at [181, 175] on span "Able to pick up / collect help on my own" at bounding box center [201, 173] width 82 height 7
select select "2"
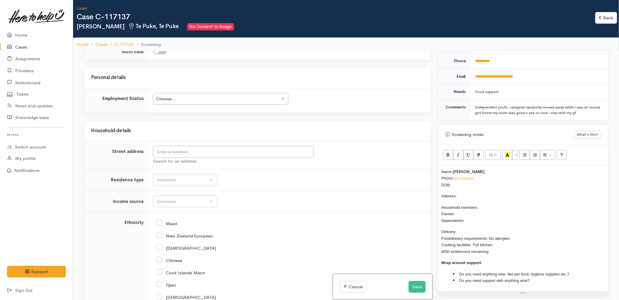
scroll to position [304, 0]
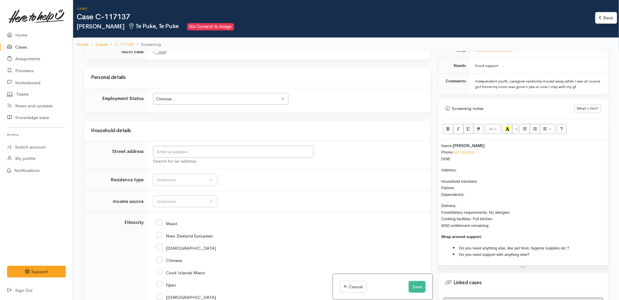
click at [457, 154] on p "Name: Roihana Tawhai Phone: 0221336330 DOB:" at bounding box center [523, 152] width 164 height 20
click at [260, 160] on div "Search for an address." at bounding box center [288, 161] width 271 height 7
click at [261, 156] on input "text" at bounding box center [233, 152] width 161 height 12
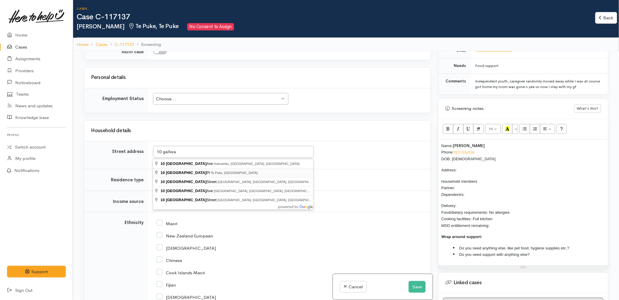
type input "10 Galway Pl, Te Puke, New Zealand"
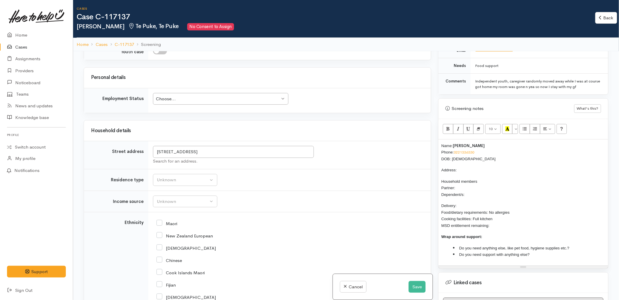
scroll to position [552, 0]
drag, startPoint x: 200, startPoint y: 154, endPoint x: 144, endPoint y: 154, distance: 55.8
click at [144, 154] on tr "Street address 10 Galway Pl, Te Puke, New Zealand Search for an address." at bounding box center [257, 155] width 347 height 28
click at [476, 167] on p "Address:" at bounding box center [523, 170] width 164 height 7
click at [180, 186] on button "Unknown" at bounding box center [185, 180] width 64 height 12
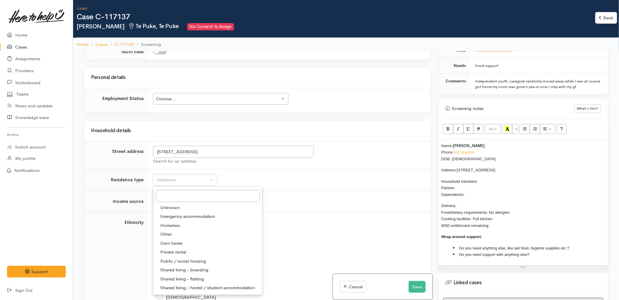
click at [369, 191] on td "Unknown Emergency accommodation Homeless Other Own home Private rental Public /…" at bounding box center [289, 180] width 282 height 22
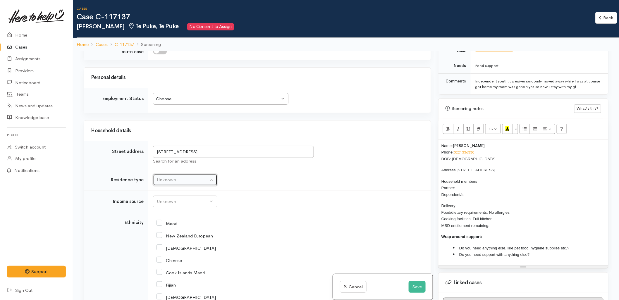
drag, startPoint x: 180, startPoint y: 184, endPoint x: 186, endPoint y: 183, distance: 6.4
click at [180, 183] on div "Unknown" at bounding box center [182, 180] width 51 height 7
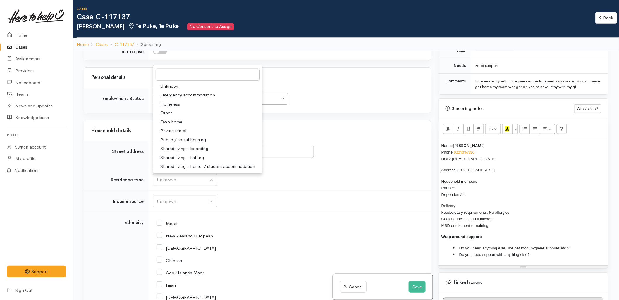
click at [326, 183] on td "Unknown Emergency accommodation Homeless Other Own home Private rental Public /…" at bounding box center [289, 180] width 282 height 22
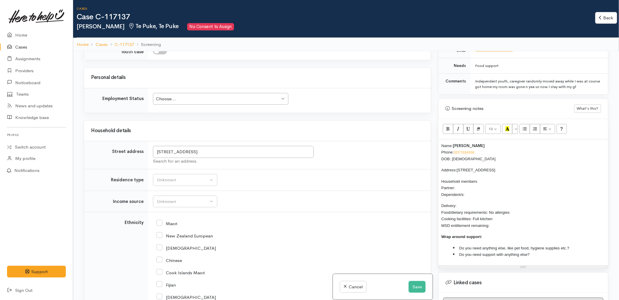
click at [479, 188] on p "Household members Partner: Dependent/s:" at bounding box center [523, 188] width 164 height 20
click at [469, 182] on p "Household members Partner: Dependent/s:" at bounding box center [523, 188] width 164 height 20
click at [477, 186] on p "Household members Partner: Dependent/s:" at bounding box center [523, 188] width 164 height 20
click at [492, 202] on p "Delivery: Food/dietary requirements: No allergies Cooking facilities: Full kitc…" at bounding box center [523, 215] width 164 height 26
click at [309, 196] on td "Unknown ACC Maternity leave MSD - Away from Home Allowance MSD - Child Disabili…" at bounding box center [289, 202] width 282 height 22
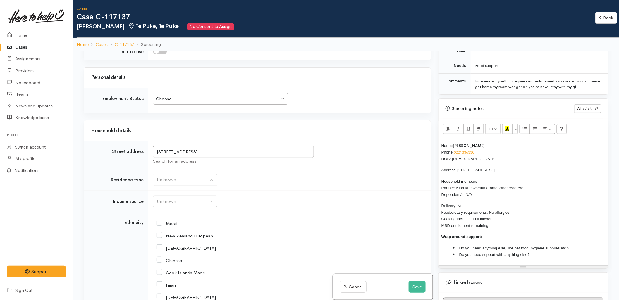
click at [376, 197] on td "Unknown ACC Maternity leave MSD - Away from Home Allowance MSD - Child Disabili…" at bounding box center [289, 202] width 282 height 22
click at [506, 222] on p "Delivery: No Food/dietary requirements: No allergies Cooking facilities: Full k…" at bounding box center [523, 215] width 164 height 26
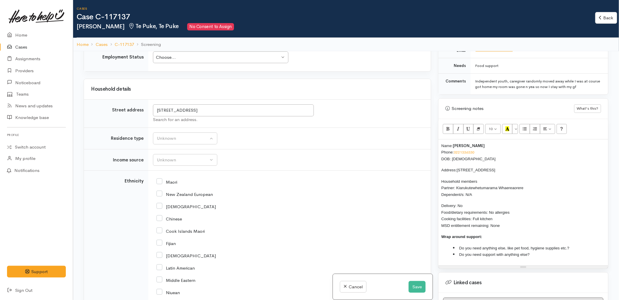
scroll to position [682, 0]
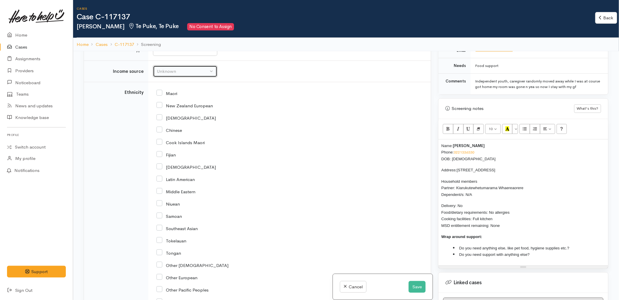
click at [174, 72] on div "Unknown" at bounding box center [182, 71] width 51 height 7
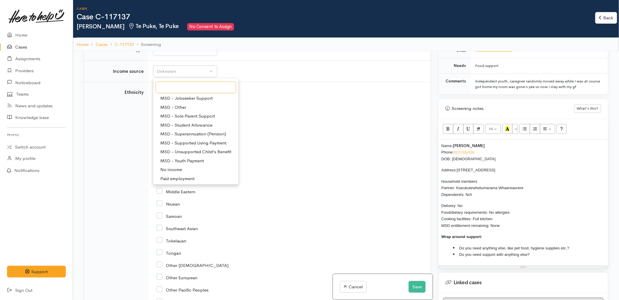
scroll to position [65, 0]
click at [175, 162] on span "No income" at bounding box center [171, 159] width 22 height 7
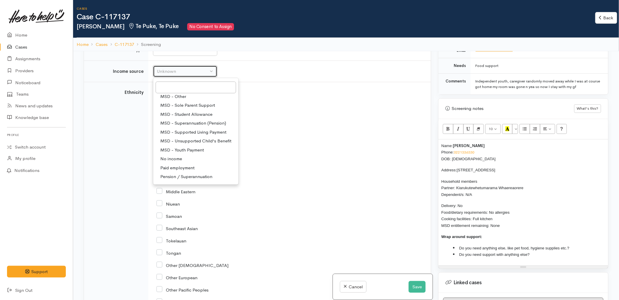
select select "5"
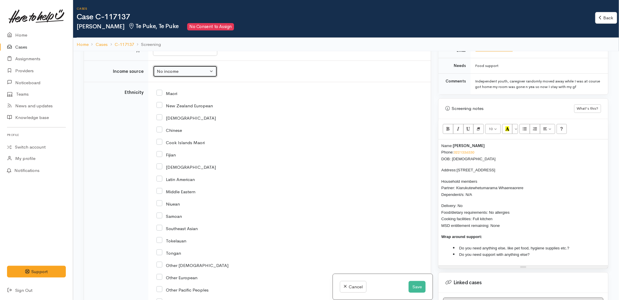
scroll to position [617, 0]
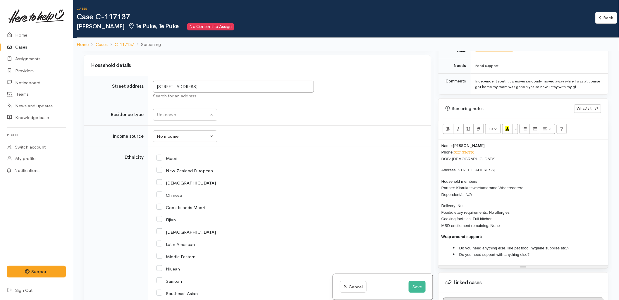
click at [176, 127] on td "Unknown ACC Maternity leave MSD - Away from Home Allowance MSD - Child Disabili…" at bounding box center [289, 136] width 282 height 22
click at [176, 121] on button "Unknown" at bounding box center [185, 115] width 64 height 12
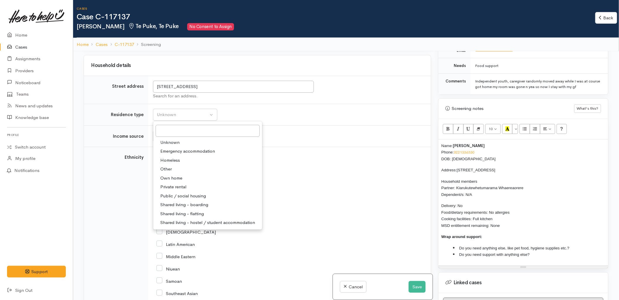
click at [171, 189] on span "Private rental" at bounding box center [173, 187] width 26 height 7
select select "2"
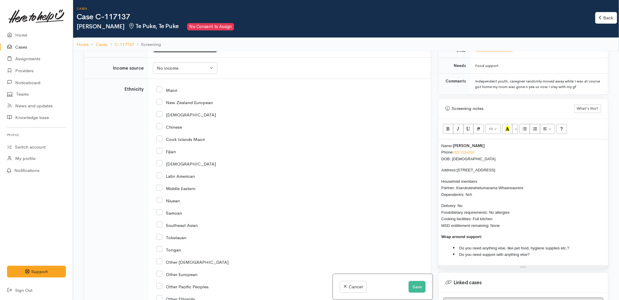
scroll to position [682, 0]
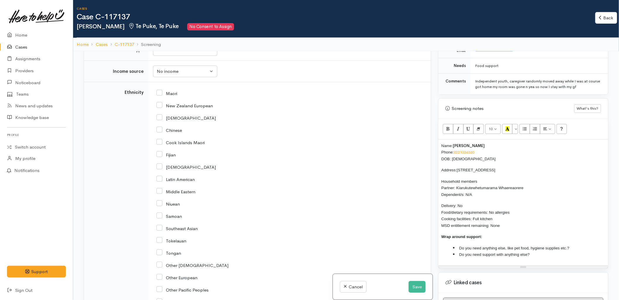
click at [167, 95] on input "Maori" at bounding box center [166, 92] width 21 height 5
checkbox input "true"
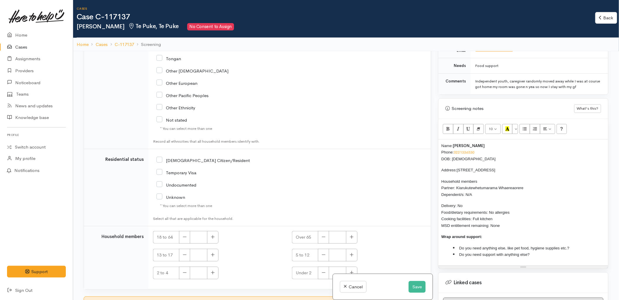
scroll to position [877, 0]
click at [182, 162] on input "[DEMOGRAPHIC_DATA] Citizen/Resident" at bounding box center [202, 159] width 93 height 5
checkbox input "true"
click at [213, 253] on button "button" at bounding box center [212, 254] width 11 height 13
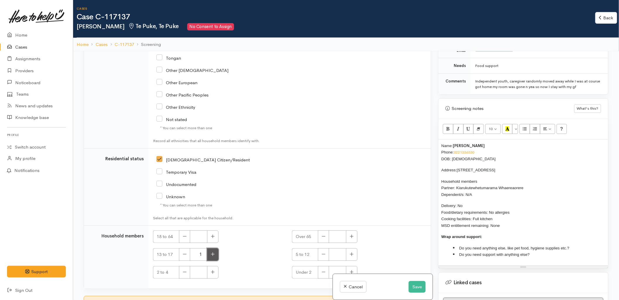
type input "2"
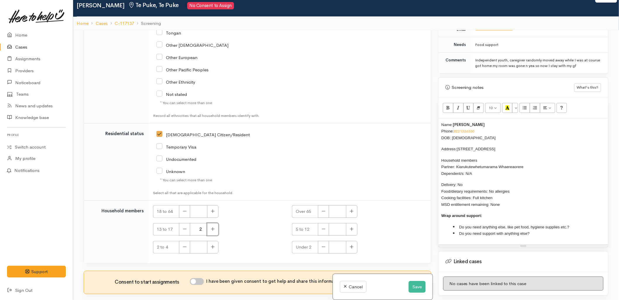
scroll to position [32, 0]
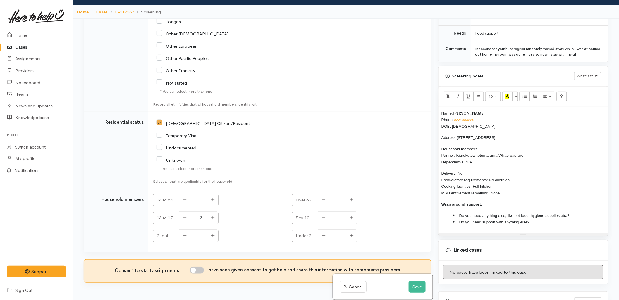
click at [200, 268] on input "I have been given consent to get help and share this information with appropria…" at bounding box center [197, 270] width 14 height 7
checkbox input "true"
click at [584, 212] on li "Do you need anything else, like pet food, hygiene supplies etc.?" at bounding box center [529, 215] width 152 height 7
click at [571, 219] on li "Do you need support with anything else?" at bounding box center [529, 222] width 152 height 7
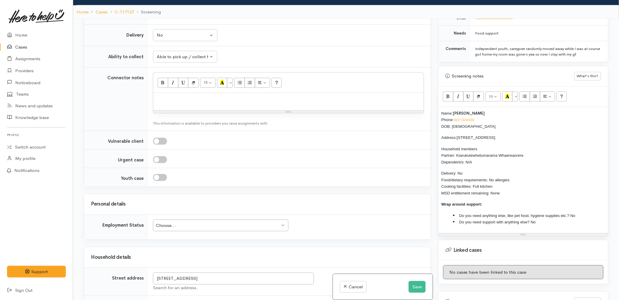
scroll to position [395, 0]
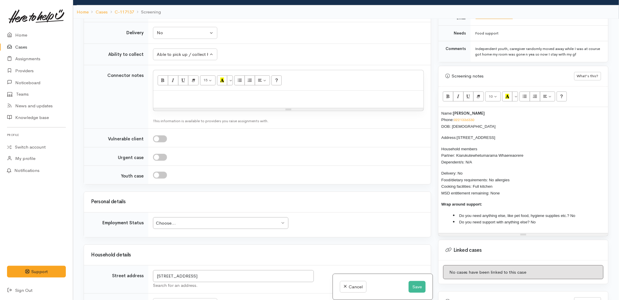
click at [200, 225] on div "Choose..." at bounding box center [218, 223] width 124 height 7
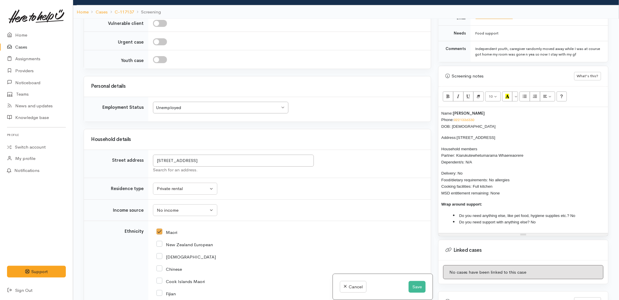
scroll to position [525, 0]
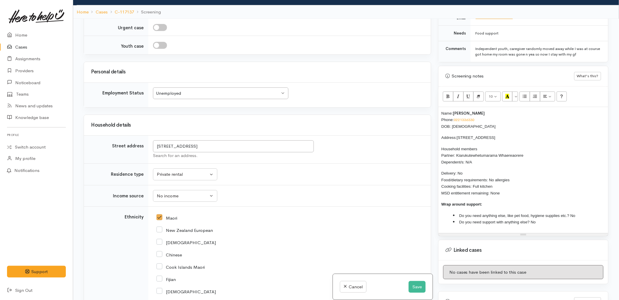
drag, startPoint x: 507, startPoint y: 190, endPoint x: 433, endPoint y: 110, distance: 108.6
click at [433, 110] on div "Related cases There are no other cases from the same person found. Manually lin…" at bounding box center [345, 169] width 531 height 300
copy div "Name: Roihana Tawhai Phone: 0221336330 DOB: 13/09/2008 Address: 10 Galway Pl, T…"
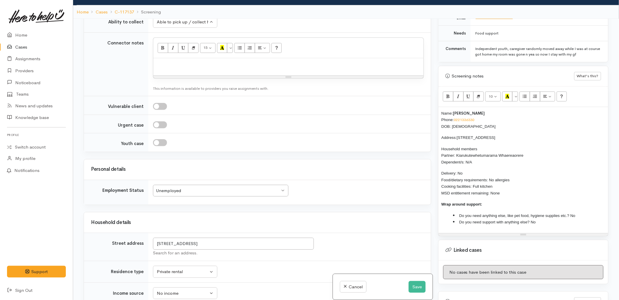
click at [197, 68] on div at bounding box center [288, 66] width 270 height 17
paste div
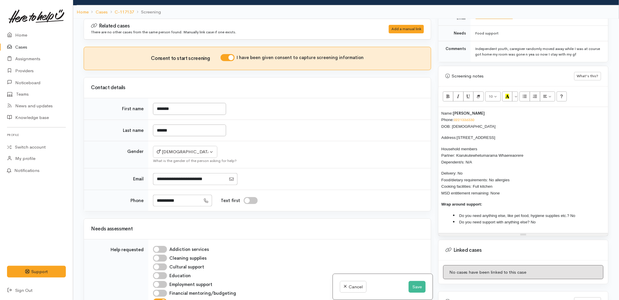
scroll to position [0, 0]
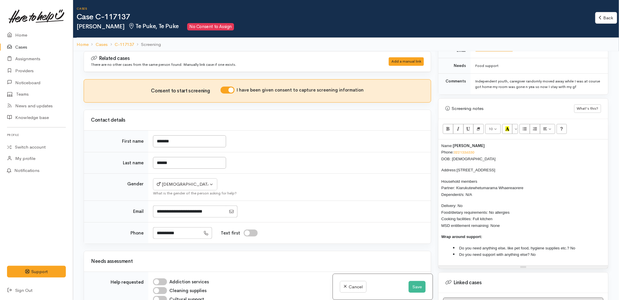
click at [439, 139] on div "Name: Roihana Tawhai Phone: 0221336330 DOB: 13/09/2008 Address: 10 Galway Pl, T…" at bounding box center [523, 202] width 170 height 126
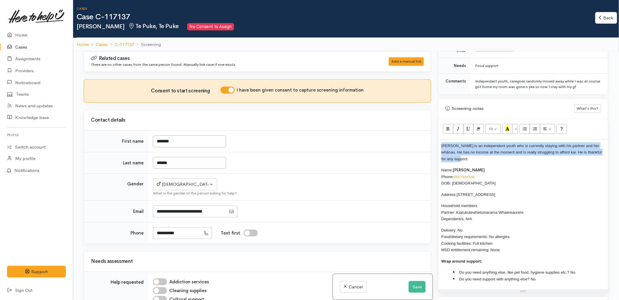
drag, startPoint x: 464, startPoint y: 153, endPoint x: 429, endPoint y: 141, distance: 36.5
click at [429, 141] on div "Related cases There are no other cases from the same person found. Manually lin…" at bounding box center [345, 201] width 531 height 300
copy span "Roihana is an independent youth who is currently staying with his partner and h…"
click at [414, 285] on button "Save" at bounding box center [416, 287] width 17 height 12
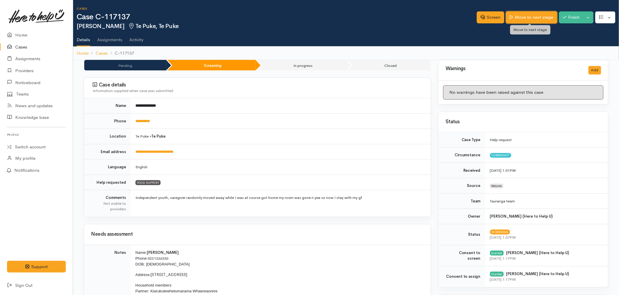
click at [533, 20] on link "Move to next stage" at bounding box center [531, 17] width 51 height 12
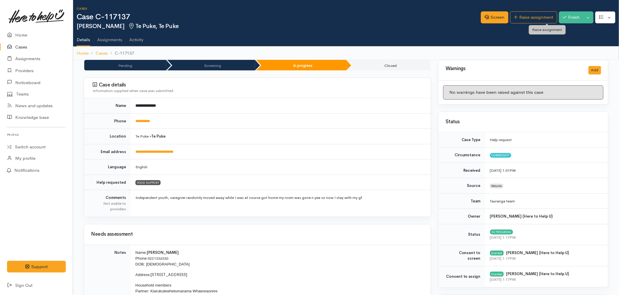
click at [533, 20] on link "Raise assignment" at bounding box center [533, 17] width 47 height 12
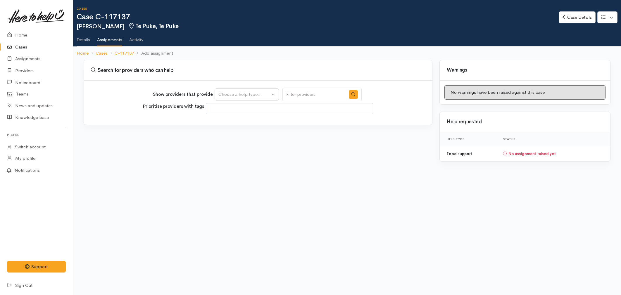
select select
click at [269, 94] on div "Choose a help type..." at bounding box center [243, 94] width 51 height 7
click at [252, 121] on link "Food support" at bounding box center [247, 122] width 64 height 9
select select "3"
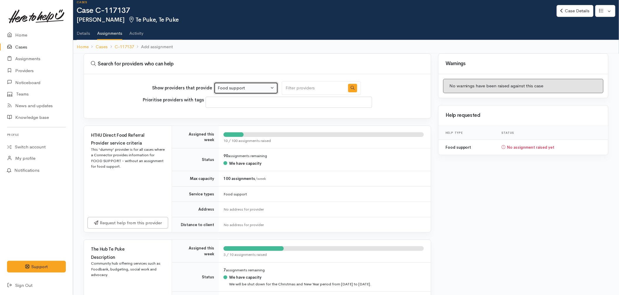
scroll to position [97, 0]
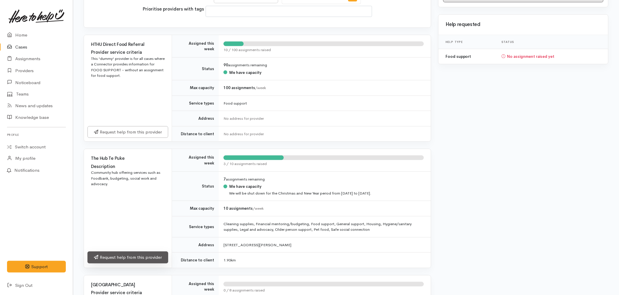
click at [126, 258] on link "Request help from this provider" at bounding box center [127, 258] width 81 height 12
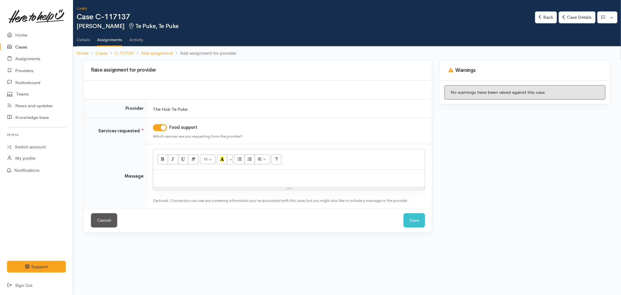
click at [180, 179] on p at bounding box center [289, 176] width 266 height 7
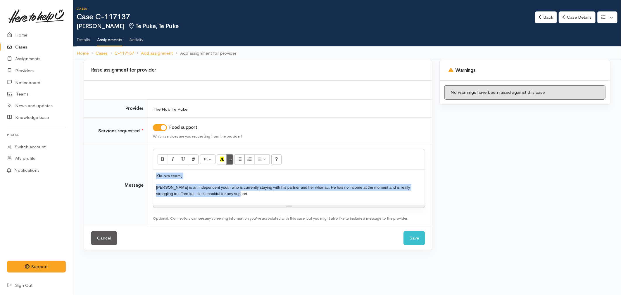
click at [232, 159] on button "More Color" at bounding box center [230, 160] width 6 height 10
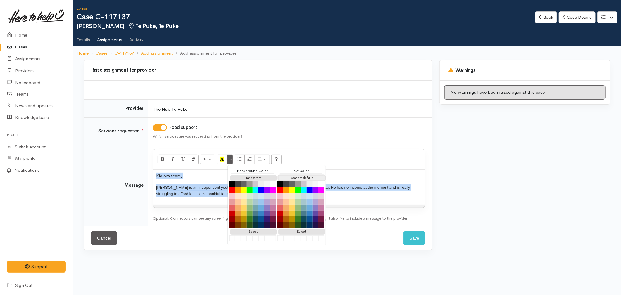
click at [295, 176] on button "Reset to default" at bounding box center [301, 178] width 47 height 6
click at [189, 186] on p "[PERSON_NAME] is an independent youth who is currently staying with his partner…" at bounding box center [289, 190] width 266 height 13
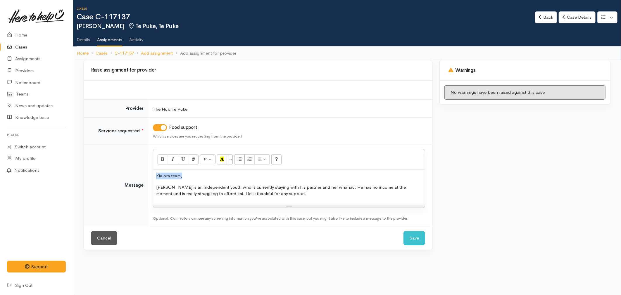
click at [179, 186] on p "[PERSON_NAME] is an independent youth who is currently staying with his partner…" at bounding box center [289, 190] width 266 height 13
click at [180, 186] on p "Roihana is an independent youth who is currently staying with his partner and h…" at bounding box center [289, 190] width 266 height 13
click at [281, 195] on p "Roihana is a lovely, independent youth who is currently staying with his partne…" at bounding box center [289, 190] width 266 height 13
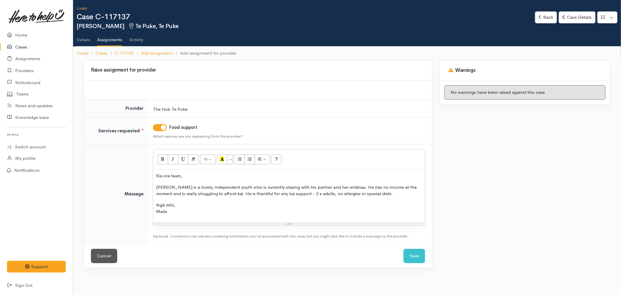
click at [270, 209] on p "Ngā mihi, Malia" at bounding box center [289, 208] width 266 height 13
click at [418, 256] on button "Save" at bounding box center [414, 256] width 22 height 14
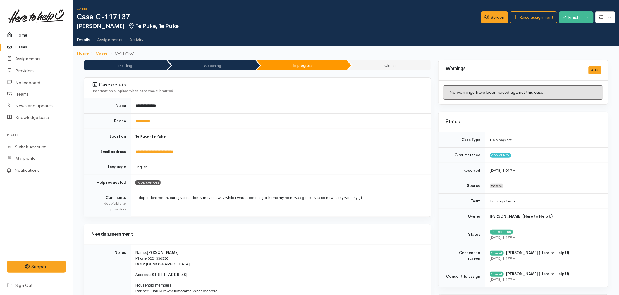
click at [22, 35] on link "Home" at bounding box center [36, 35] width 73 height 12
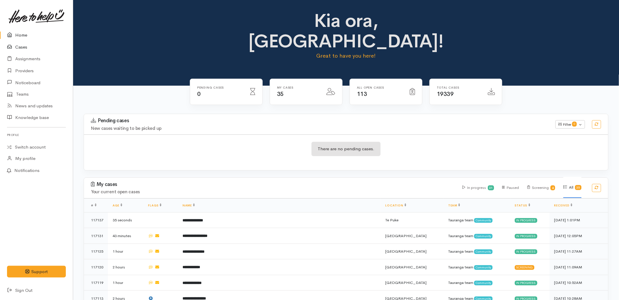
click at [17, 45] on link "Cases" at bounding box center [36, 47] width 73 height 12
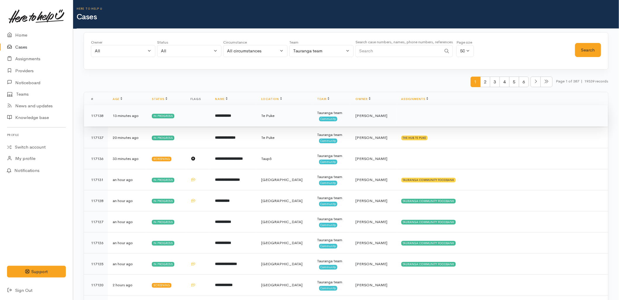
click at [256, 119] on td "**********" at bounding box center [233, 115] width 46 height 21
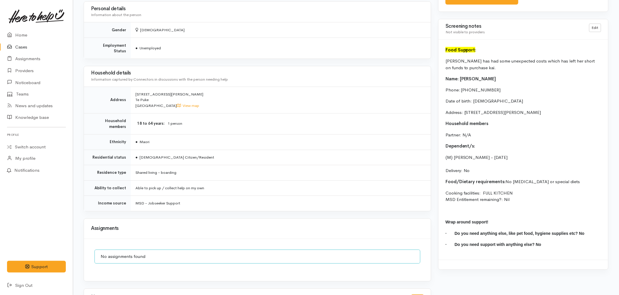
scroll to position [390, 0]
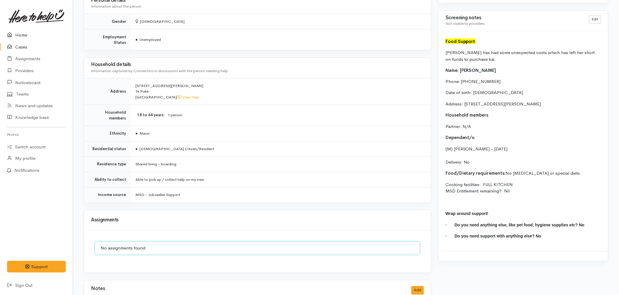
click at [18, 31] on link "Home" at bounding box center [36, 35] width 73 height 12
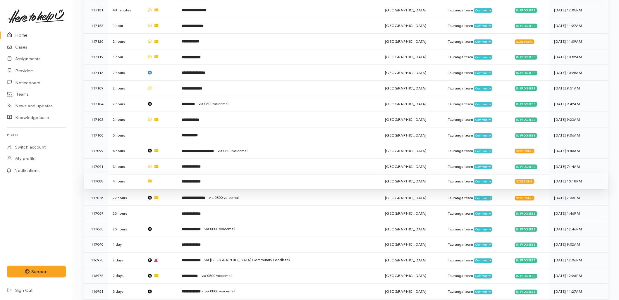
scroll to position [227, 0]
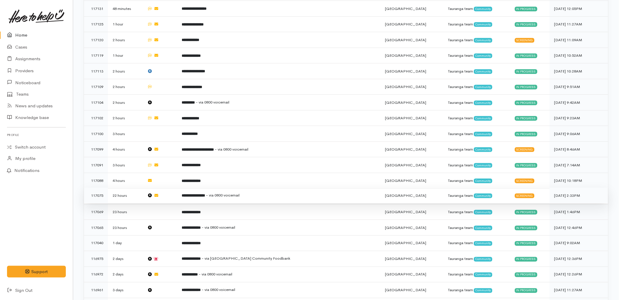
click at [205, 194] on b "**********" at bounding box center [193, 196] width 23 height 4
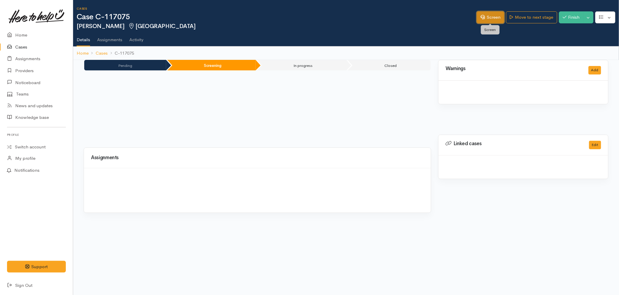
click at [488, 17] on link "Screen" at bounding box center [489, 17] width 27 height 12
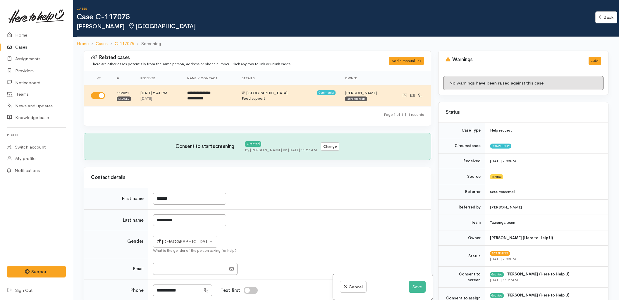
select select "3"
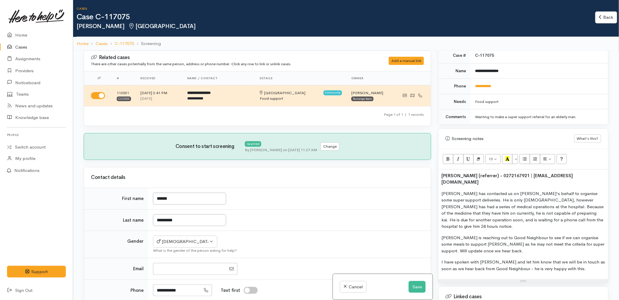
scroll to position [325, 0]
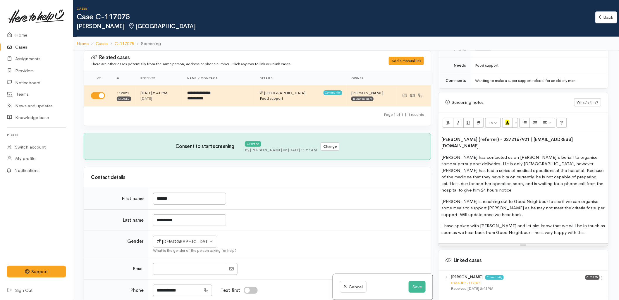
click at [572, 223] on p "I have spoken with [PERSON_NAME] and let him know that we will be in touch as s…" at bounding box center [523, 228] width 164 height 13
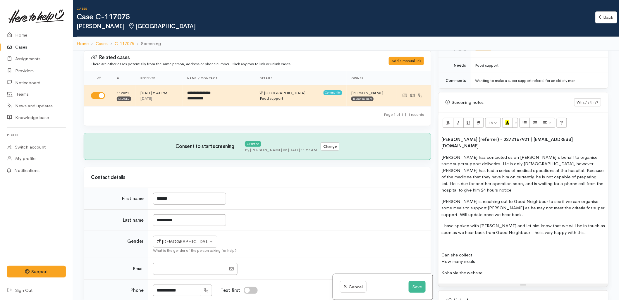
click at [440, 260] on div "Roze Borell (referrer) - 0272167921 | roze@nmo.org.nz Roze has contacted us on …" at bounding box center [523, 208] width 170 height 151
click at [490, 258] on p "Can she collect How many meals Koha via the website" at bounding box center [523, 262] width 164 height 20
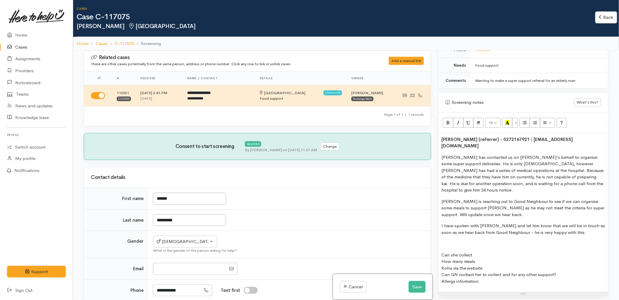
drag, startPoint x: 478, startPoint y: 242, endPoint x: 435, endPoint y: 244, distance: 43.0
click at [435, 244] on div "Warnings Add No warnings have been raised against this case Add Warning Title ●…" at bounding box center [522, 201] width 177 height 300
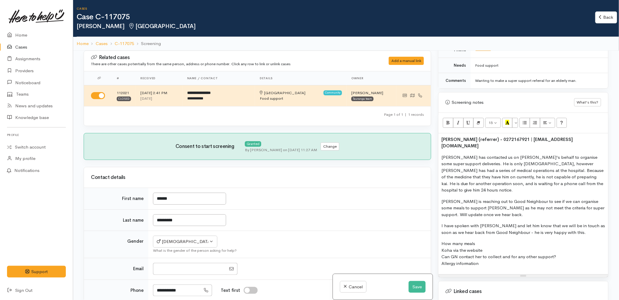
click at [491, 253] on p "How many meals Koha via the website Can GN contact her to collect and for any o…" at bounding box center [523, 253] width 164 height 26
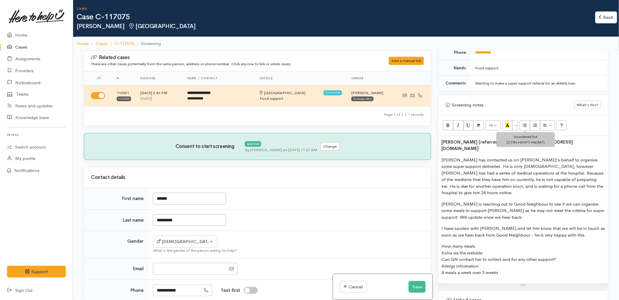
scroll to position [357, 0]
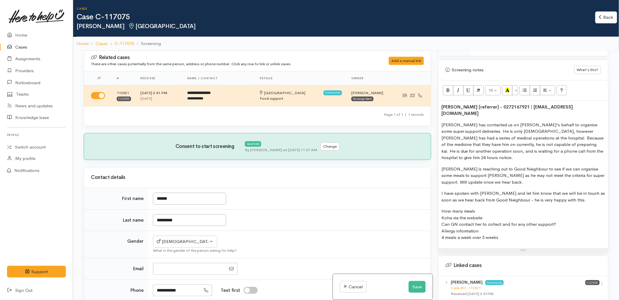
click at [444, 190] on p "I have spoken with [PERSON_NAME] and let him know that we will be in touch as s…" at bounding box center [523, 196] width 164 height 13
click at [575, 190] on p "I have spoken with [PERSON_NAME] and let him know that we will be in touch as s…" at bounding box center [523, 196] width 164 height 13
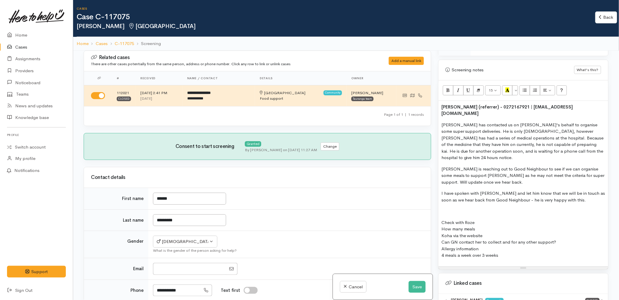
click at [471, 219] on p "Check with Roze How many meals Koha via the website Can GN contact her to colle…" at bounding box center [523, 238] width 164 height 39
click at [463, 208] on p at bounding box center [523, 211] width 164 height 7
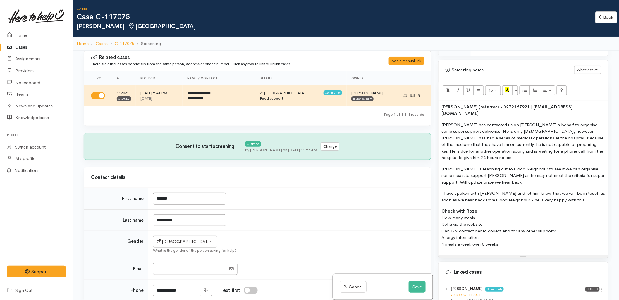
drag, startPoint x: 498, startPoint y: 235, endPoint x: 427, endPoint y: 205, distance: 77.4
click at [427, 205] on div "Related cases There are other cases potentially from the same person, address o…" at bounding box center [345, 201] width 531 height 300
click at [457, 208] on b "Check with Roze" at bounding box center [459, 211] width 36 height 6
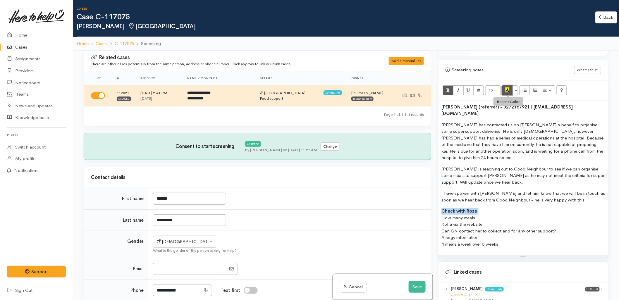
click at [510, 92] on button "Recent Color" at bounding box center [507, 90] width 11 height 10
click at [508, 212] on p "Check with Roze How many meals Koha via the website Can GN contact her to colle…" at bounding box center [523, 227] width 164 height 39
click at [417, 287] on button "Save" at bounding box center [416, 287] width 17 height 12
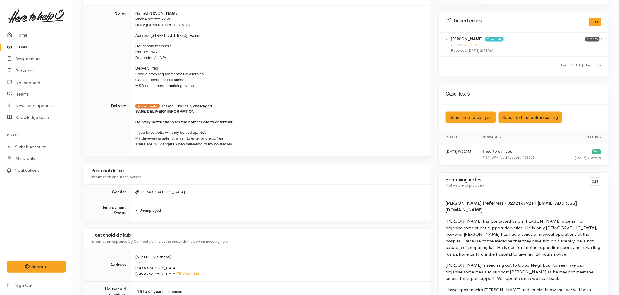
scroll to position [325, 0]
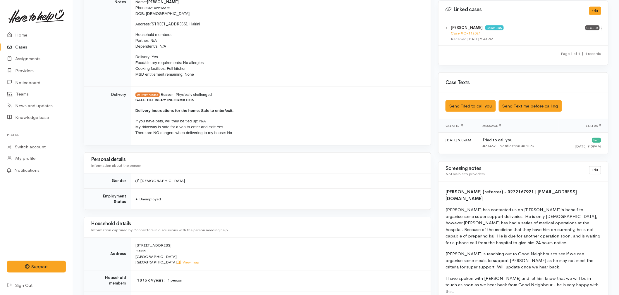
click at [506, 191] on b "[PERSON_NAME] (referrer) - 0272167921 | [EMAIL_ADDRESS][DOMAIN_NAME]" at bounding box center [511, 195] width 132 height 12
copy b "0272167921"
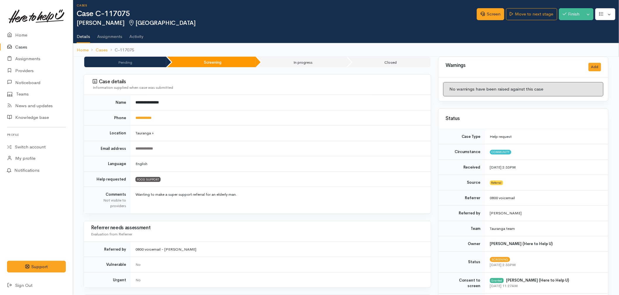
scroll to position [0, 0]
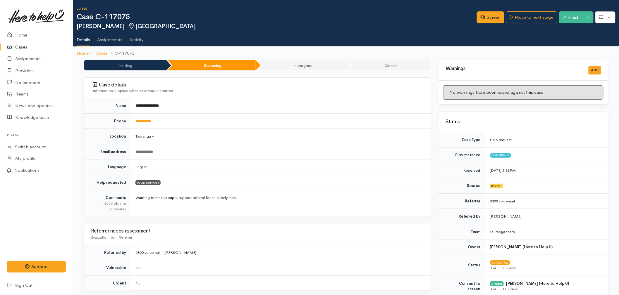
click at [264, 246] on td "0800 voicemail - [PERSON_NAME]" at bounding box center [281, 252] width 300 height 15
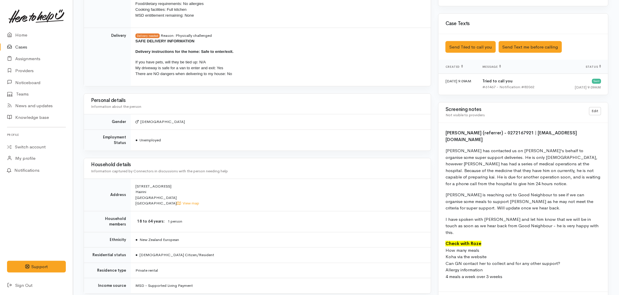
scroll to position [390, 0]
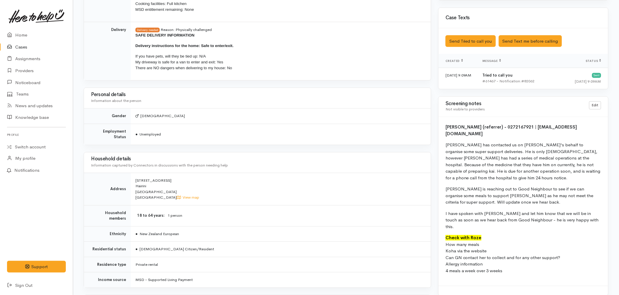
click at [493, 194] on p "[PERSON_NAME] is reaching out to Good Neighbour to see if we can organise some …" at bounding box center [523, 196] width 156 height 20
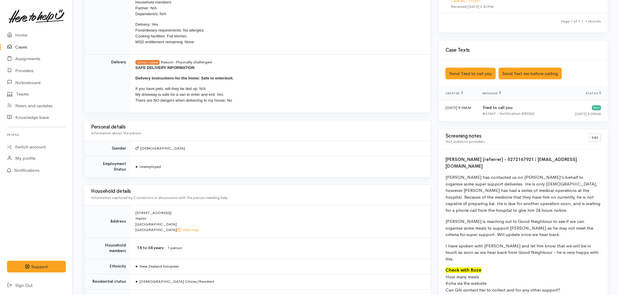
scroll to position [422, 0]
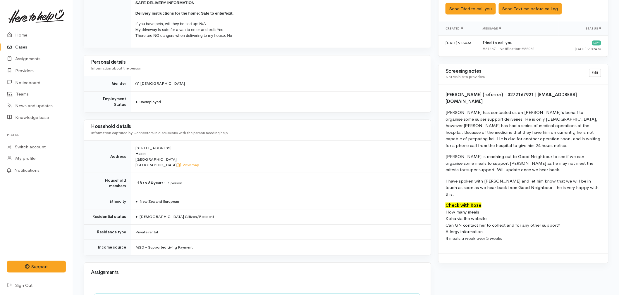
click at [476, 217] on p "Check with Roze How many meals Koha via the website Can GN contact her to colle…" at bounding box center [523, 222] width 156 height 39
click at [499, 219] on p "Check with Roze How many meals Koha via the website Can GN contact her to colle…" at bounding box center [523, 222] width 156 height 39
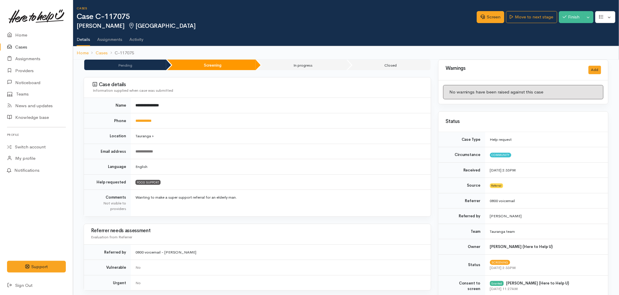
scroll to position [0, 0]
click at [151, 123] on link "**********" at bounding box center [143, 121] width 16 height 4
click at [295, 120] on td "**********" at bounding box center [281, 120] width 300 height 15
click at [492, 15] on link "Screen" at bounding box center [489, 17] width 27 height 12
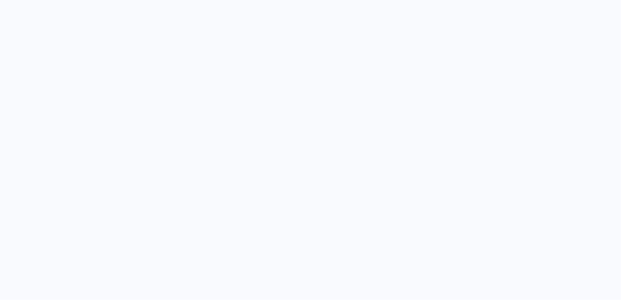
select select "3"
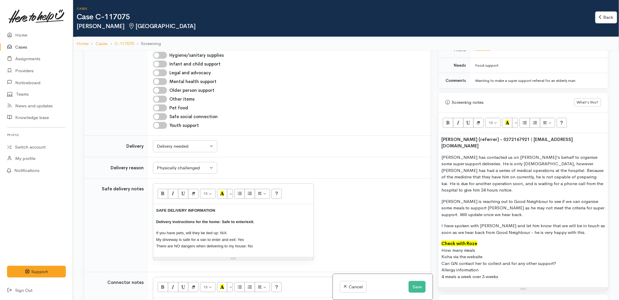
scroll to position [390, 0]
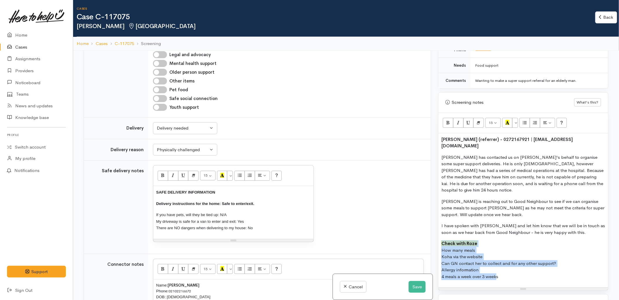
drag, startPoint x: 496, startPoint y: 265, endPoint x: 438, endPoint y: 226, distance: 69.5
click at [438, 226] on div "[PERSON_NAME] (referrer) - 0272167921 | [EMAIL_ADDRESS][DOMAIN_NAME] Roze has c…" at bounding box center [523, 210] width 170 height 154
click at [452, 241] on font "Check with Roze" at bounding box center [459, 244] width 36 height 6
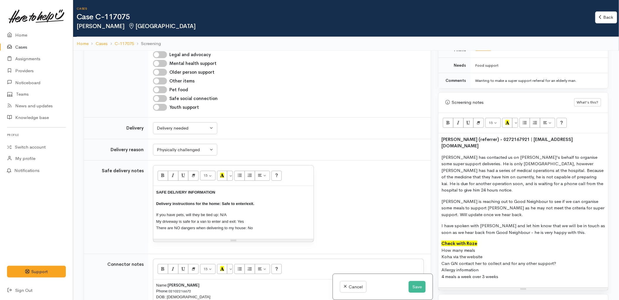
click at [457, 241] on font "Check with Roze" at bounding box center [459, 244] width 36 height 6
click at [452, 241] on font "Check with Roze" at bounding box center [459, 244] width 36 height 6
click at [451, 241] on font "Check with Roze" at bounding box center [459, 244] width 36 height 6
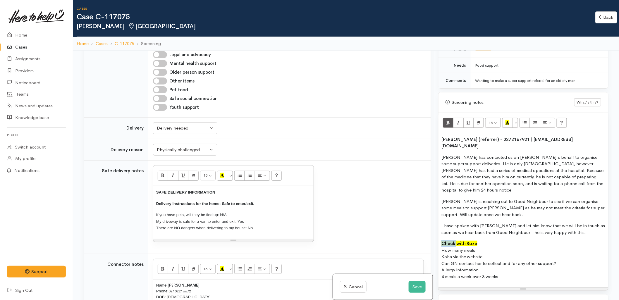
click at [451, 241] on font "Check with Roze" at bounding box center [459, 244] width 36 height 6
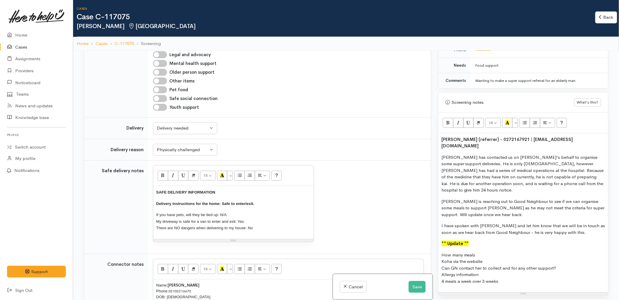
drag, startPoint x: 506, startPoint y: 270, endPoint x: 442, endPoint y: 239, distance: 71.6
click at [442, 239] on div "Roze Borell (referrer) - 0272167921 | roze@nmo.org.nz Roze has contacted us on …" at bounding box center [523, 212] width 170 height 159
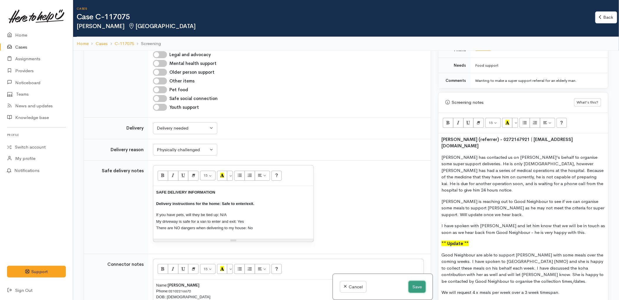
click at [413, 285] on button "Save" at bounding box center [416, 287] width 17 height 12
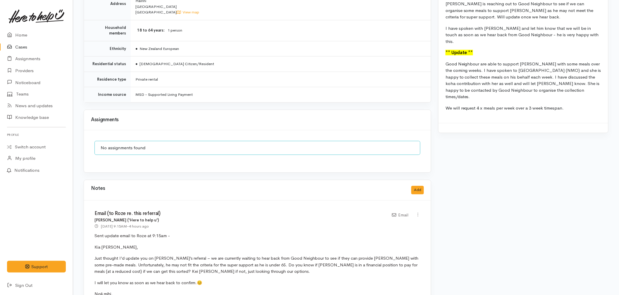
scroll to position [617, 0]
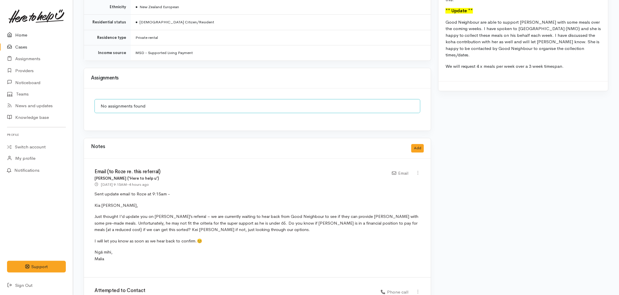
click at [24, 35] on link "Home" at bounding box center [36, 35] width 73 height 12
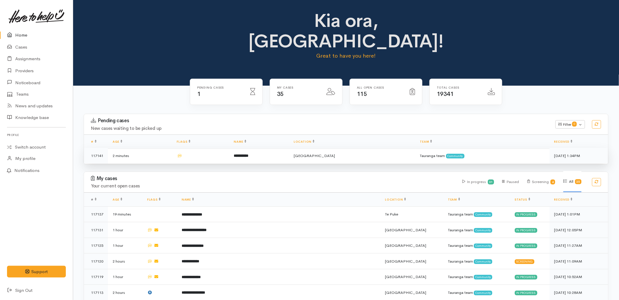
click at [229, 148] on td at bounding box center [200, 155] width 57 height 15
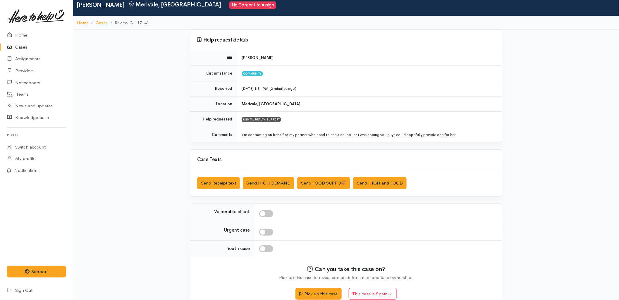
scroll to position [32, 0]
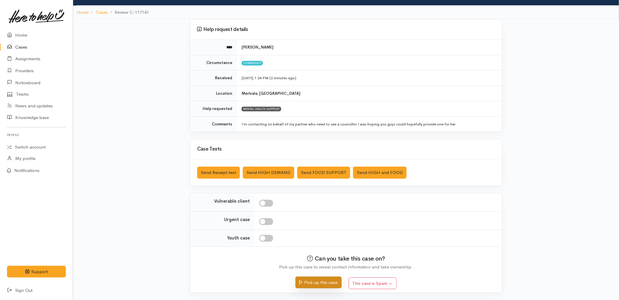
click at [312, 284] on button "Pick up this case" at bounding box center [318, 283] width 46 height 12
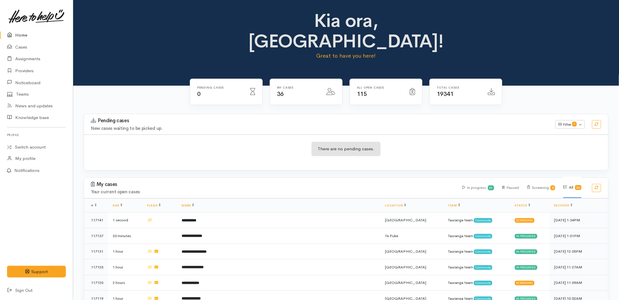
click at [433, 114] on div "Pending cases New cases waiting to be picked up Filter 0 Filters Clear filters …" at bounding box center [345, 124] width 531 height 20
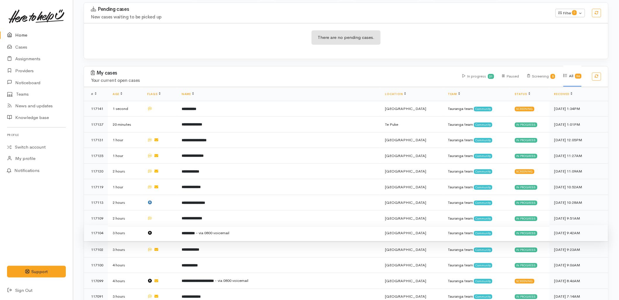
scroll to position [195, 0]
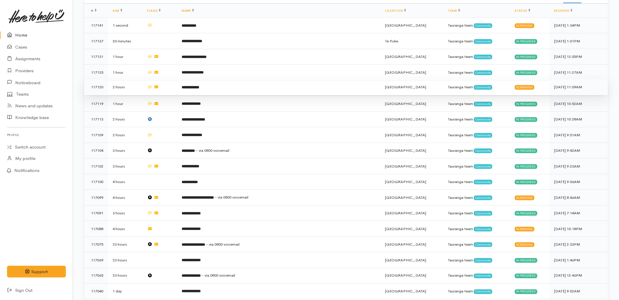
click at [199, 85] on b "**********" at bounding box center [191, 87] width 18 height 4
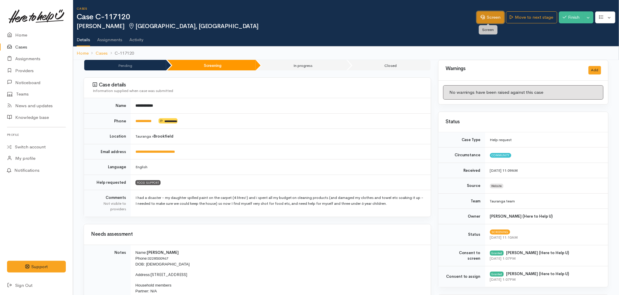
click at [480, 16] on icon at bounding box center [482, 17] width 4 height 4
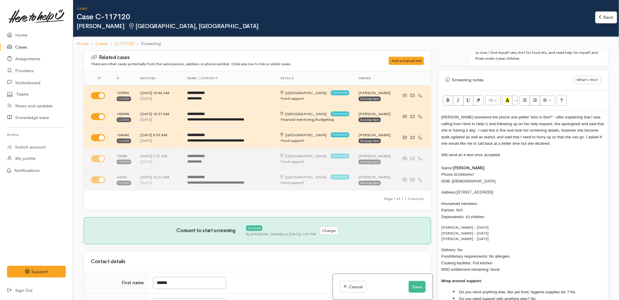
scroll to position [357, 0]
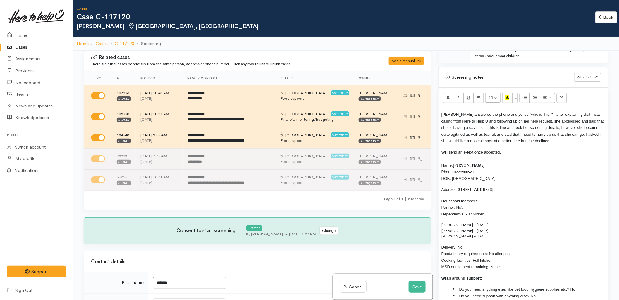
drag, startPoint x: 512, startPoint y: 153, endPoint x: 438, endPoint y: 153, distance: 74.2
click at [438, 153] on div "Screening notes What's this? 15 8 9 10 11 12 14 18 24 36 Background Color Trans…" at bounding box center [523, 188] width 170 height 243
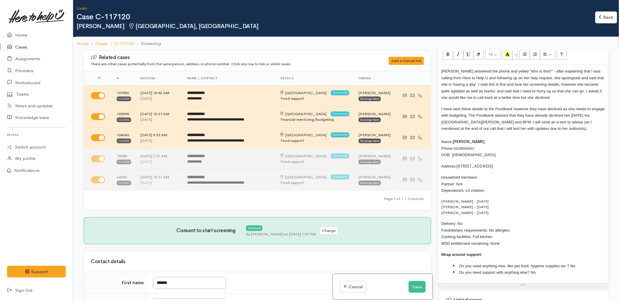
scroll to position [455, 0]
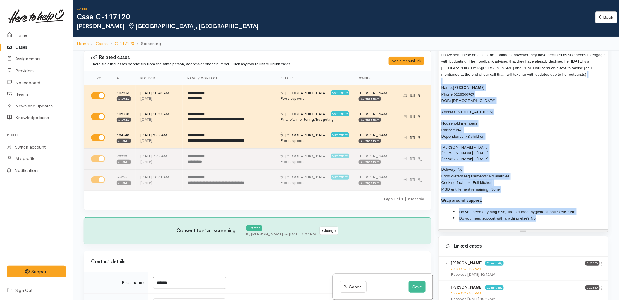
drag, startPoint x: 538, startPoint y: 220, endPoint x: 428, endPoint y: 84, distance: 174.3
click at [428, 84] on div "Related cases There are other cases potentially from the same person, address o…" at bounding box center [345, 201] width 531 height 300
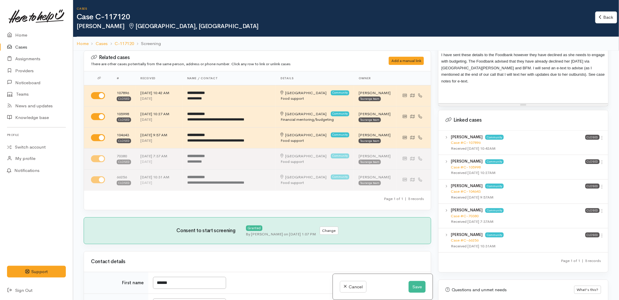
click at [461, 89] on p at bounding box center [523, 92] width 164 height 7
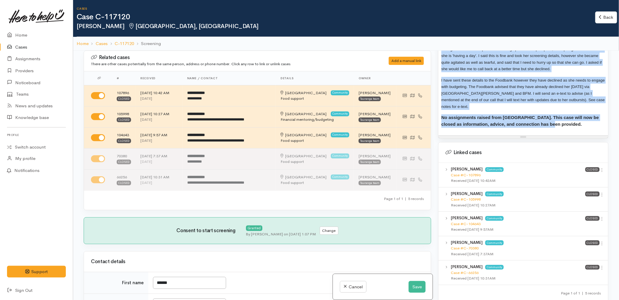
scroll to position [357, 0]
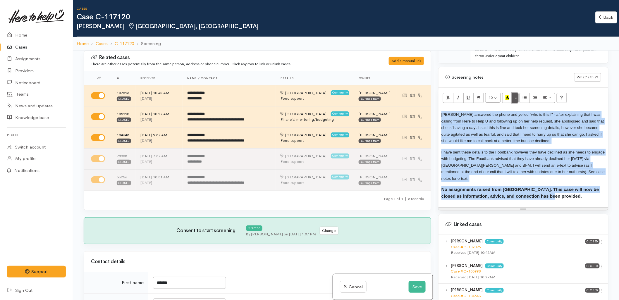
click at [518, 96] on button "More Color" at bounding box center [515, 98] width 6 height 10
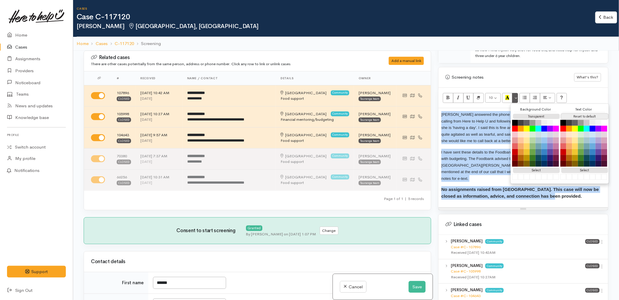
click at [574, 116] on button "Reset to default" at bounding box center [584, 117] width 47 height 6
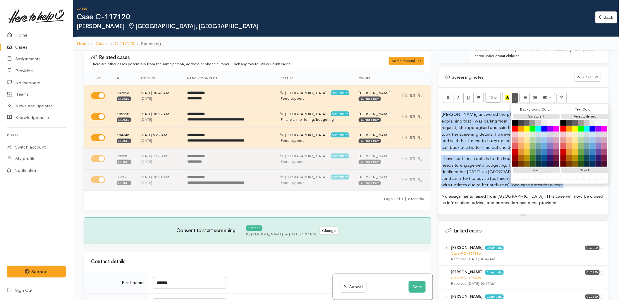
click at [484, 195] on p "No assignments raised from HTHU. This case will now be closed as information, a…" at bounding box center [523, 199] width 164 height 13
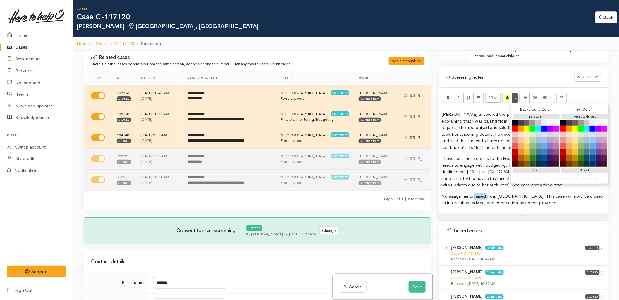
click at [484, 195] on p "No assignments raised from HTHU. This case will now be closed as information, a…" at bounding box center [523, 199] width 164 height 13
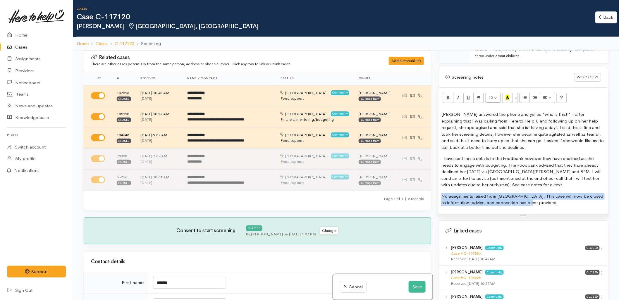
click at [484, 195] on p "No assignments raised from HTHU. This case will now be closed as information, a…" at bounding box center [523, 199] width 164 height 13
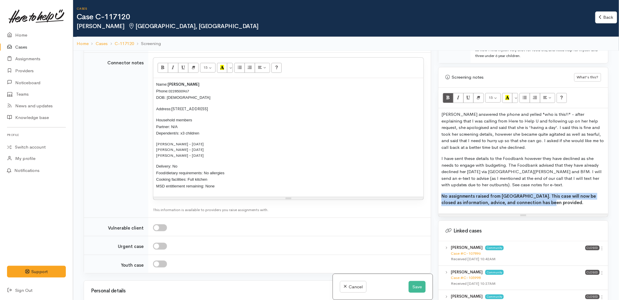
scroll to position [585, 0]
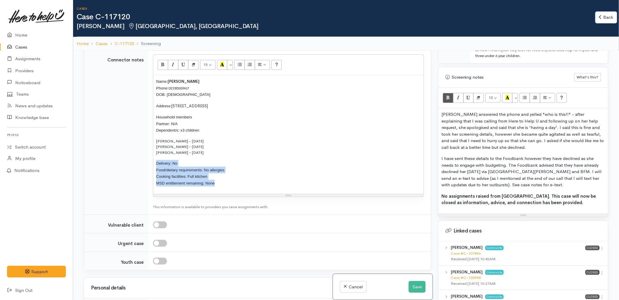
drag, startPoint x: 224, startPoint y: 188, endPoint x: 153, endPoint y: 162, distance: 75.9
click at [153, 162] on div "15 8 9 10 11 12 14 18 24 36 Background Color Transparent Select #ffff00 Text Co…" at bounding box center [288, 125] width 271 height 143
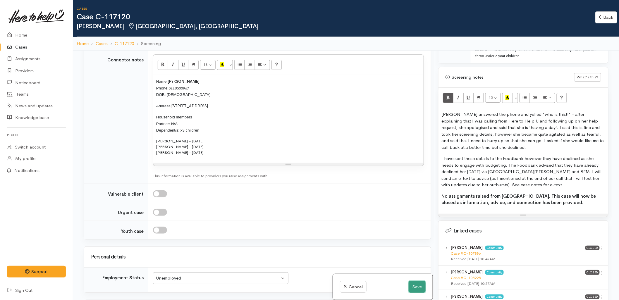
click at [409, 290] on button "Save" at bounding box center [416, 287] width 17 height 12
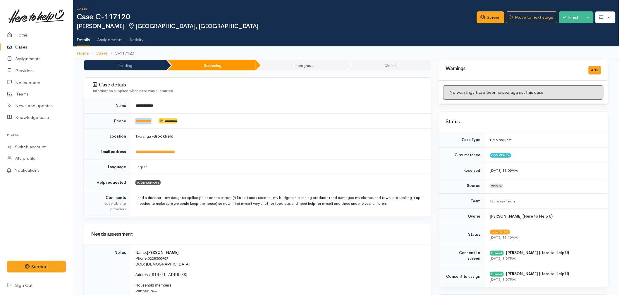
drag, startPoint x: 158, startPoint y: 125, endPoint x: 134, endPoint y: 123, distance: 24.0
click at [134, 123] on td "**********" at bounding box center [281, 120] width 300 height 15
copy td "**********"
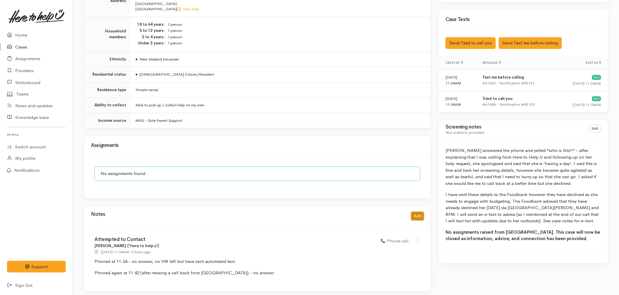
click at [414, 212] on button "Add" at bounding box center [417, 216] width 13 height 8
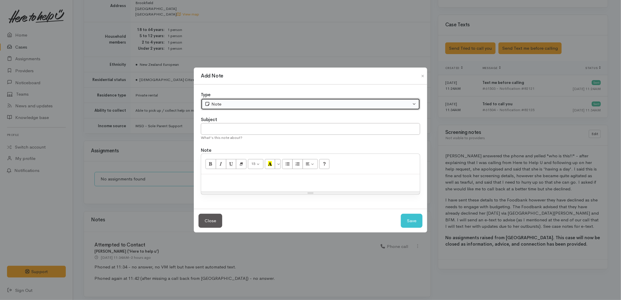
click at [234, 106] on div "Note" at bounding box center [308, 104] width 206 height 7
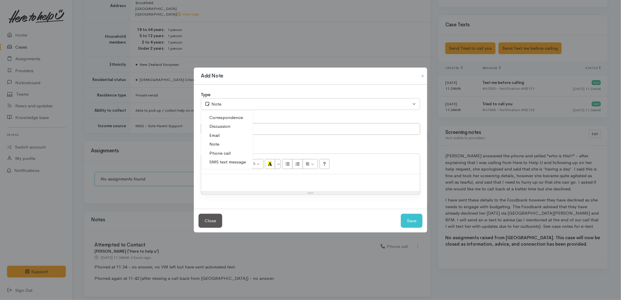
click at [212, 164] on span "SMS text message" at bounding box center [227, 162] width 37 height 7
select select "5"
click at [213, 121] on label "Subject" at bounding box center [209, 119] width 16 height 7
click at [217, 127] on input "text" at bounding box center [310, 129] width 219 height 12
type input "E-Text"
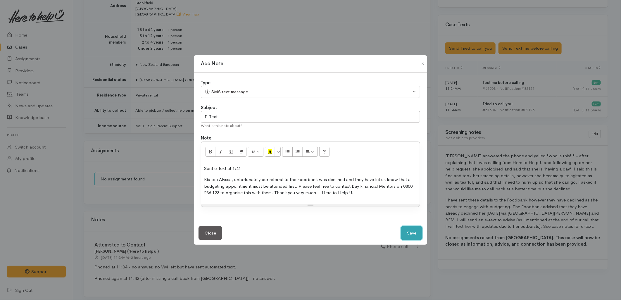
click at [417, 234] on button "Save" at bounding box center [412, 233] width 22 height 14
select select "1"
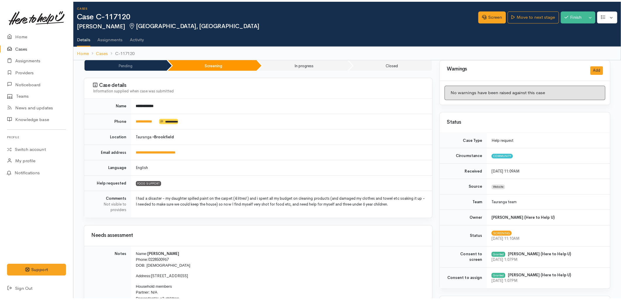
scroll to position [0, 0]
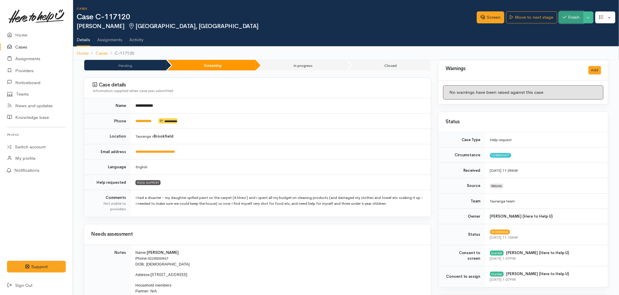
click at [573, 16] on button "Finish" at bounding box center [571, 17] width 25 height 12
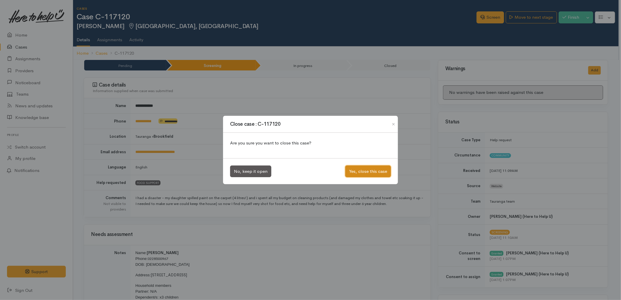
click at [365, 168] on button "Yes, close this case" at bounding box center [368, 171] width 46 height 12
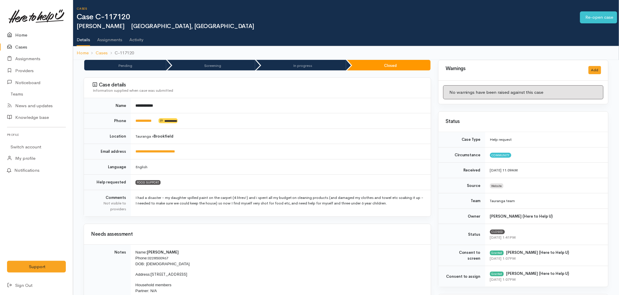
click at [22, 35] on link "Home" at bounding box center [36, 35] width 73 height 12
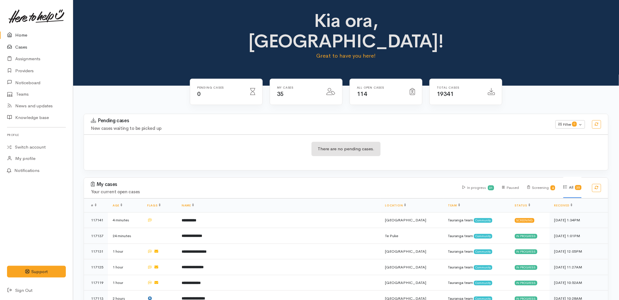
click at [30, 47] on link "Cases" at bounding box center [36, 47] width 73 height 12
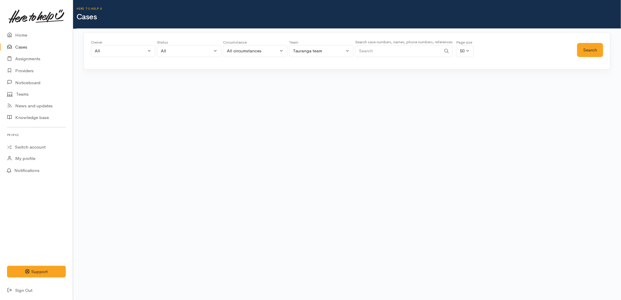
click at [398, 51] on input "Search" at bounding box center [398, 51] width 86 height 12
paste input "275353349"
click at [595, 47] on button "Search" at bounding box center [590, 50] width 26 height 14
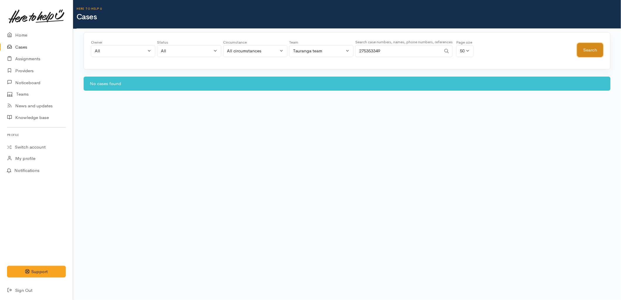
click at [595, 47] on button "Search" at bounding box center [590, 50] width 26 height 14
drag, startPoint x: 410, startPoint y: 48, endPoint x: 295, endPoint y: 51, distance: 115.5
click at [295, 51] on div "Owner All My cases 2Alice1 [PERSON_NAME] ('Here to help u') [PERSON_NAME] ('Her…" at bounding box center [334, 49] width 486 height 21
paste input "26358923"
click at [579, 51] on button "Search" at bounding box center [590, 50] width 26 height 14
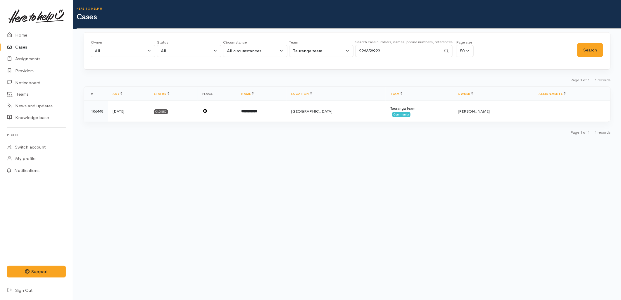
drag, startPoint x: 391, startPoint y: 49, endPoint x: 328, endPoint y: 49, distance: 63.1
click at [328, 49] on div "Owner All My cases 2Alice1 [PERSON_NAME] ('Here to help u') [PERSON_NAME] ('Her…" at bounding box center [334, 49] width 486 height 21
paste input "7816889"
type input "278168893"
click at [585, 53] on button "Search" at bounding box center [590, 50] width 26 height 14
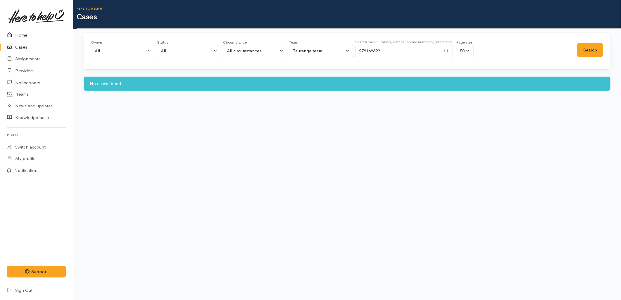
click at [23, 32] on link "Home" at bounding box center [36, 35] width 73 height 12
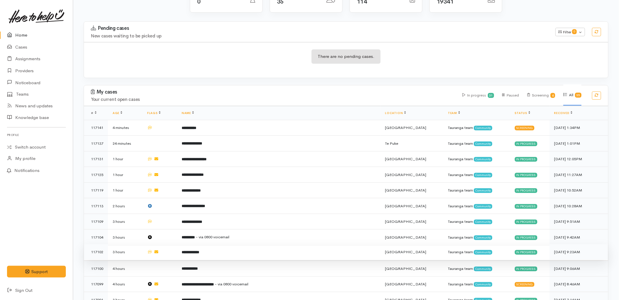
scroll to position [130, 0]
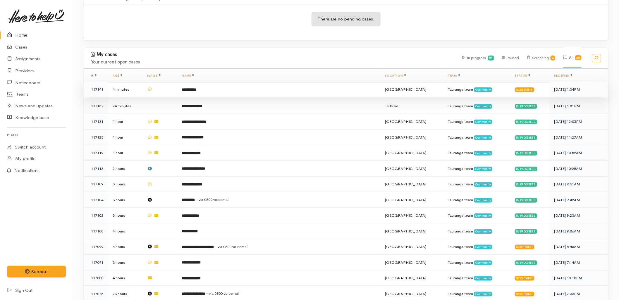
click at [232, 82] on td "**********" at bounding box center [278, 90] width 203 height 16
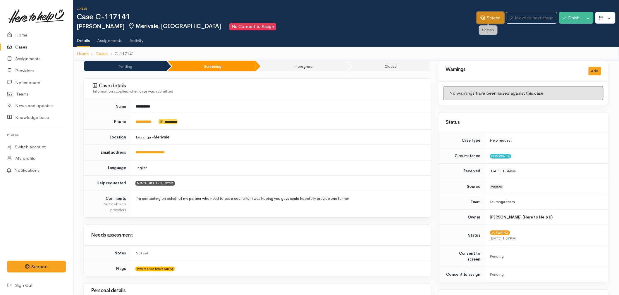
click at [483, 16] on link "Screen" at bounding box center [489, 18] width 27 height 12
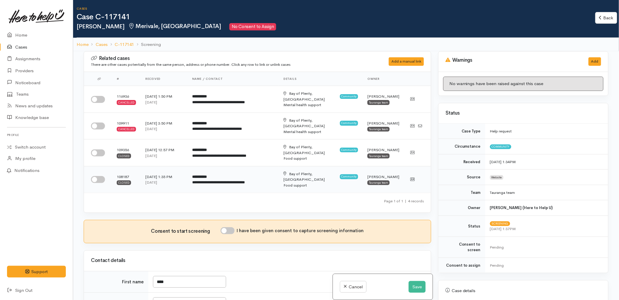
click at [97, 176] on input "checkbox" at bounding box center [98, 179] width 14 height 7
checkbox input "true"
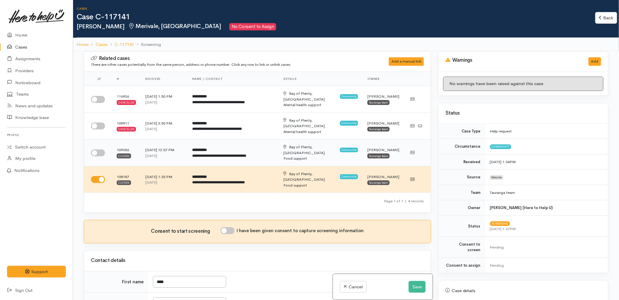
click at [101, 149] on input "checkbox" at bounding box center [98, 152] width 14 height 7
checkbox input "true"
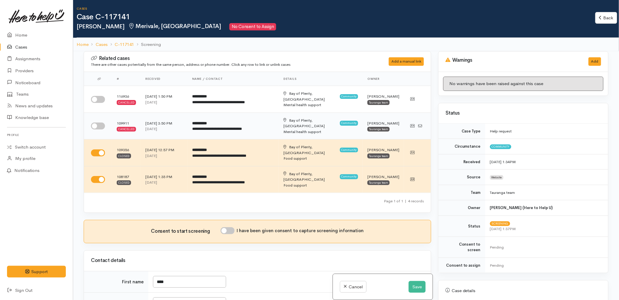
click at [99, 122] on input "checkbox" at bounding box center [98, 125] width 14 height 7
checkbox input "true"
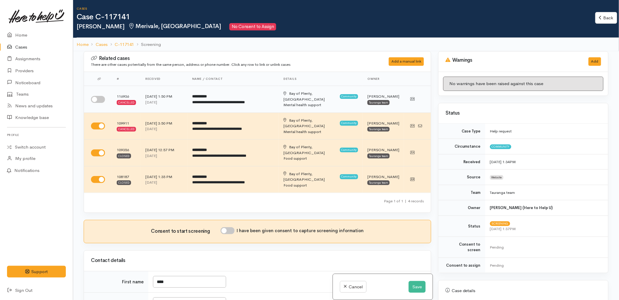
click at [97, 99] on input "checkbox" at bounding box center [98, 99] width 14 height 7
checkbox input "true"
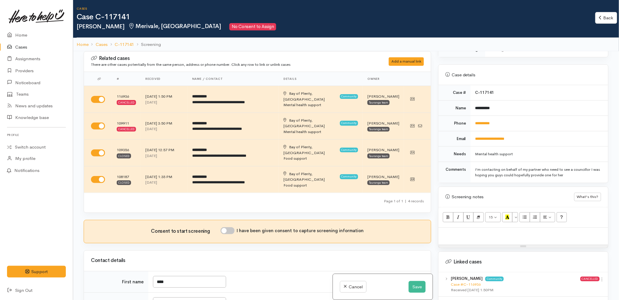
scroll to position [227, 0]
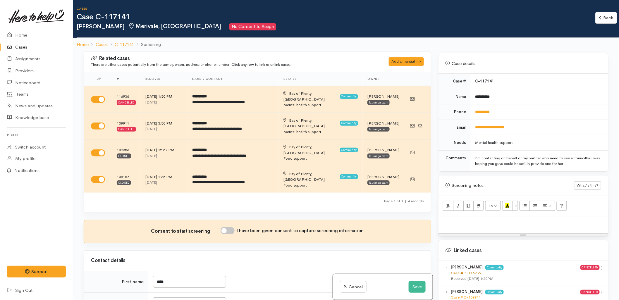
click at [469, 270] on link "Case #C-116936" at bounding box center [465, 272] width 30 height 5
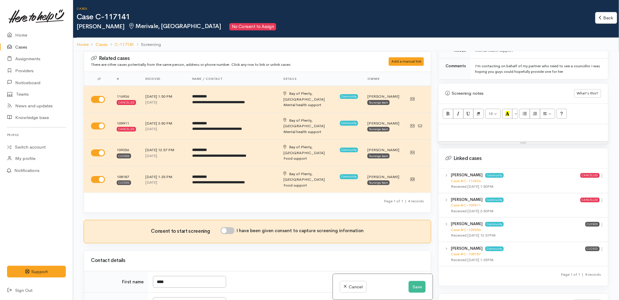
scroll to position [325, 0]
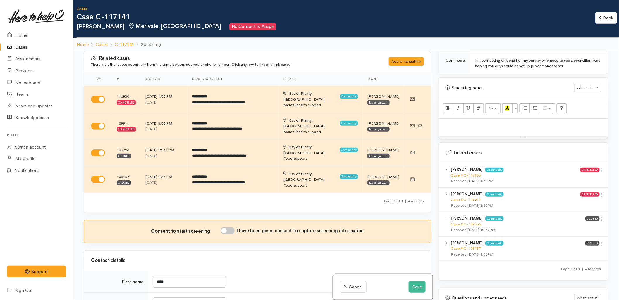
click at [474, 197] on link "Case #C-109911" at bounding box center [465, 199] width 30 height 5
click at [474, 222] on link "Case #C-109356" at bounding box center [465, 224] width 30 height 5
click at [469, 246] on link "Case #C-108187" at bounding box center [465, 248] width 30 height 5
click at [419, 292] on button "Save" at bounding box center [416, 287] width 17 height 12
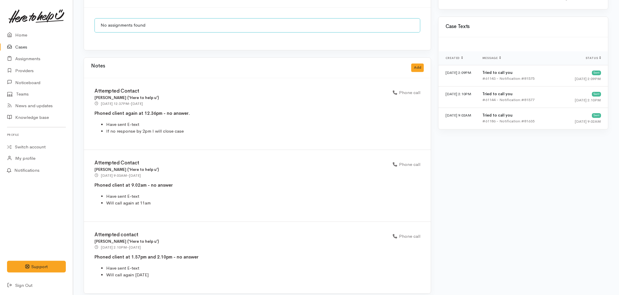
scroll to position [449, 0]
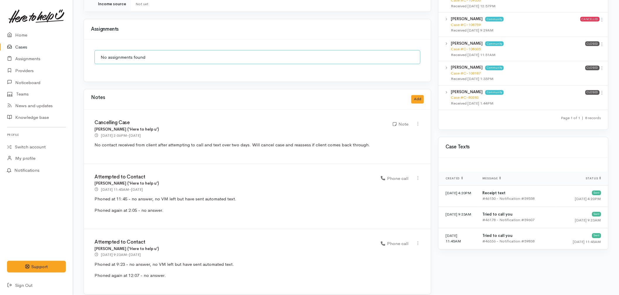
scroll to position [403, 0]
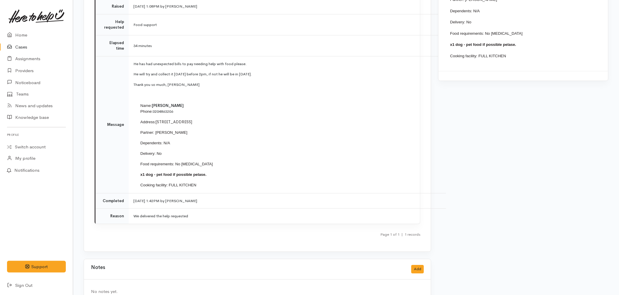
scroll to position [673, 0]
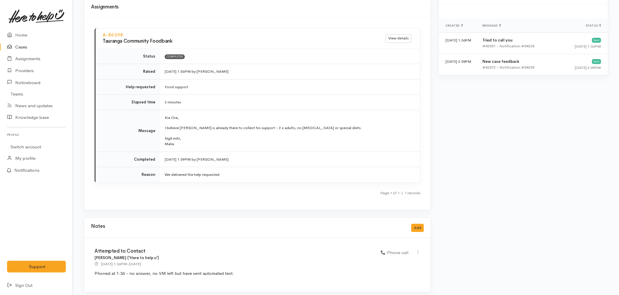
scroll to position [578, 0]
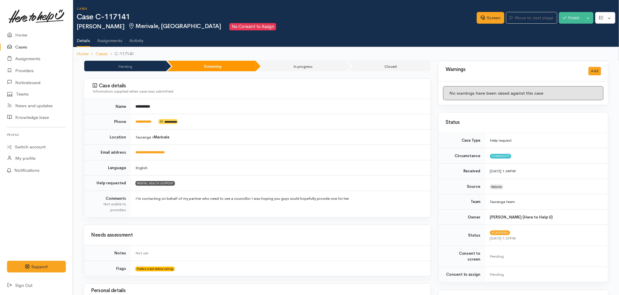
click at [345, 179] on td "MENTAL HEALTH SUPPORT" at bounding box center [281, 183] width 300 height 15
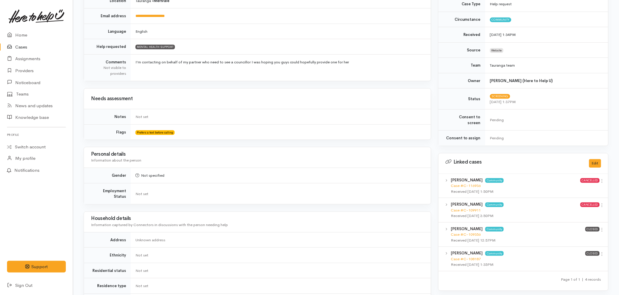
scroll to position [260, 0]
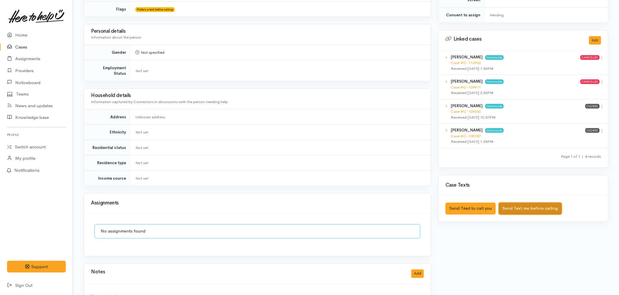
click at [522, 203] on button "Send Text me before calling" at bounding box center [529, 209] width 63 height 12
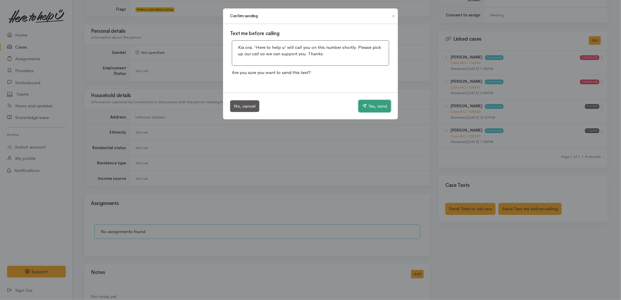
click at [379, 107] on button "Yes, send" at bounding box center [374, 106] width 32 height 12
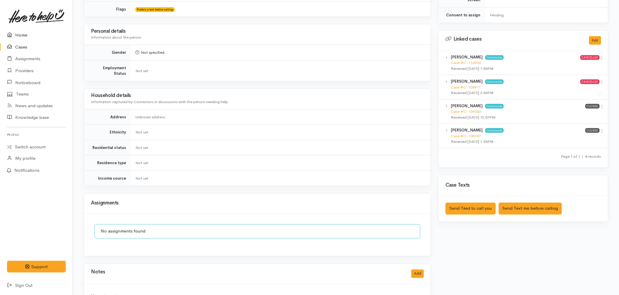
click at [23, 31] on link "Home" at bounding box center [36, 35] width 73 height 12
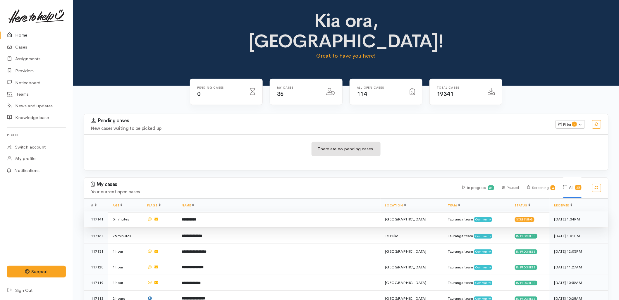
click at [206, 211] on td "**********" at bounding box center [278, 219] width 203 height 16
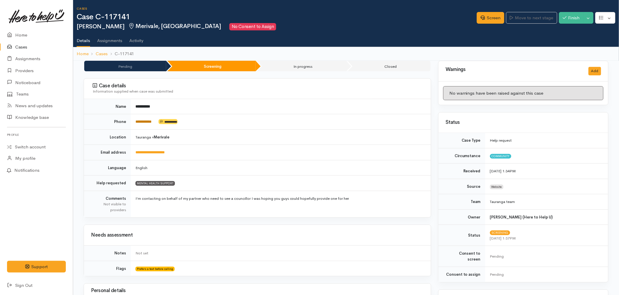
click at [143, 121] on link "**********" at bounding box center [143, 122] width 16 height 4
click at [486, 15] on link "Screen" at bounding box center [489, 18] width 27 height 12
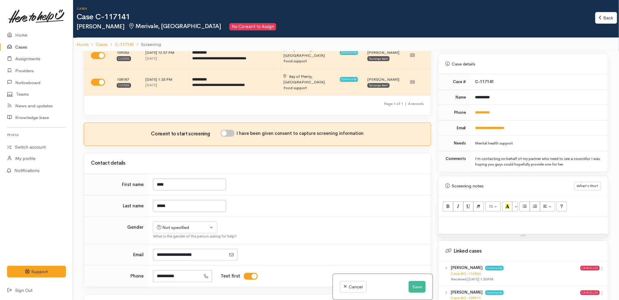
scroll to position [227, 0]
click at [477, 219] on p at bounding box center [523, 222] width 164 height 7
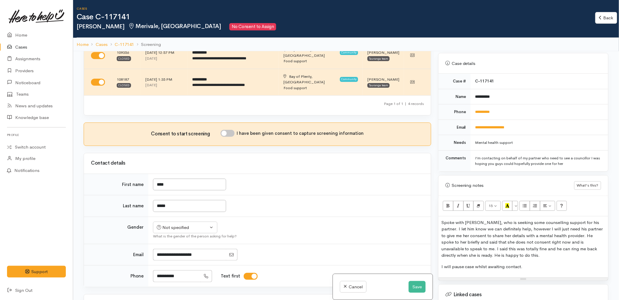
click at [528, 255] on div "Spoke with Tama, who is seeking some counselling support for his partner. I let…" at bounding box center [523, 246] width 170 height 61
click at [496, 249] on p "Spoke with Tama, who is seeking some counselling support for his partner. I let…" at bounding box center [523, 238] width 164 height 39
click at [546, 257] on div "Spoke with Tama, who is seeking some counselling support for his partner. I let…" at bounding box center [523, 246] width 170 height 61
click at [416, 288] on button "Save" at bounding box center [416, 287] width 17 height 12
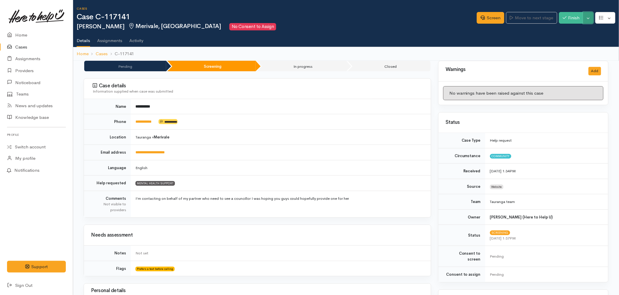
click at [592, 17] on button "Toggle Dropdown" at bounding box center [588, 18] width 10 height 12
click at [581, 30] on link "Pause" at bounding box center [569, 31] width 46 height 9
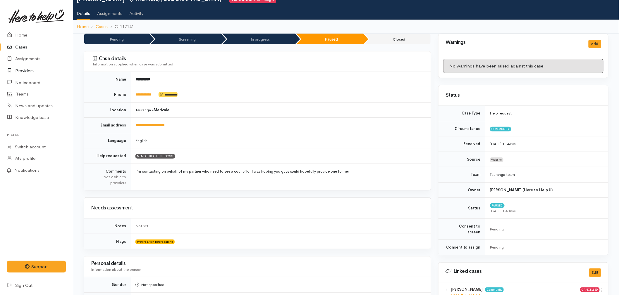
scroll to position [26, 0]
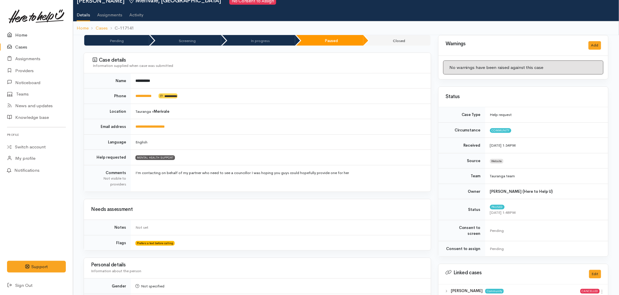
click at [29, 31] on link "Home" at bounding box center [36, 35] width 73 height 12
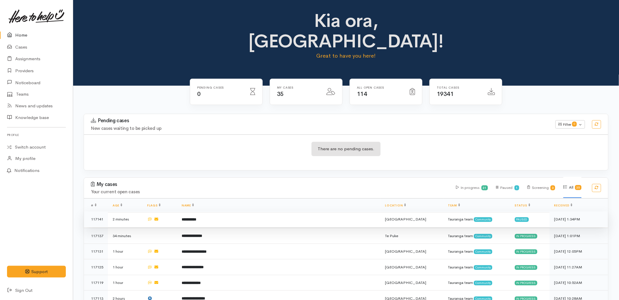
click at [296, 211] on td "**********" at bounding box center [278, 219] width 203 height 16
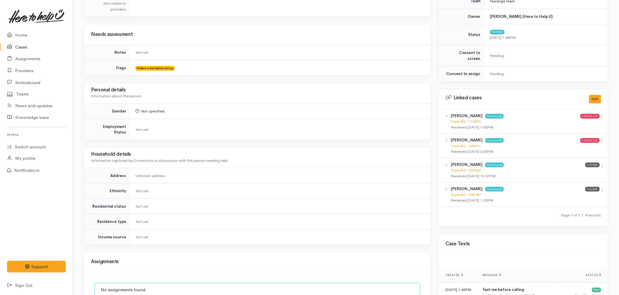
scroll to position [318, 0]
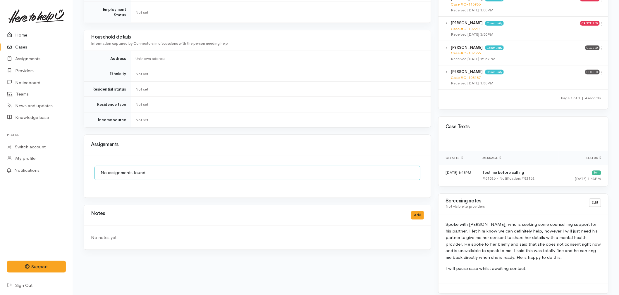
click at [33, 35] on link "Home" at bounding box center [36, 35] width 73 height 12
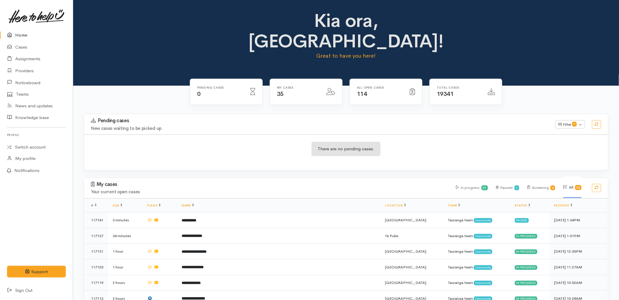
click at [170, 142] on div "There are no pending cases." at bounding box center [346, 152] width 524 height 21
click at [144, 142] on div "There are no pending cases." at bounding box center [346, 152] width 524 height 21
click at [159, 142] on div "There are no pending cases." at bounding box center [346, 152] width 524 height 21
click at [142, 57] on div "Kia ora, Malia! Great to have you here!" at bounding box center [345, 43] width 545 height 86
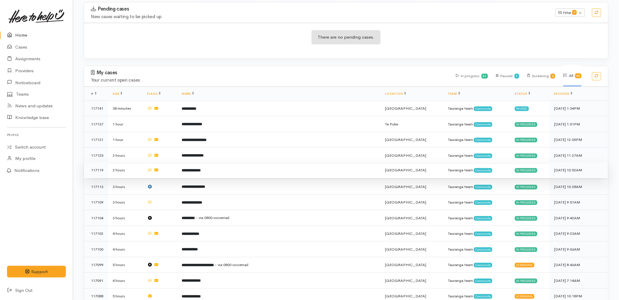
scroll to position [130, 0]
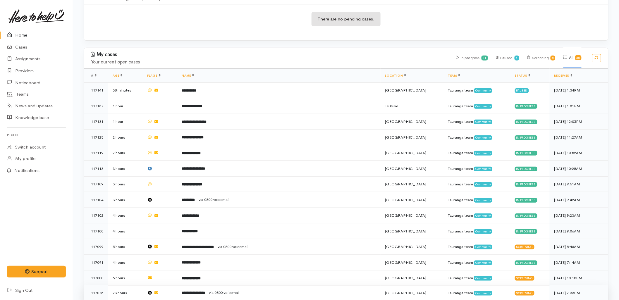
click at [247, 285] on td "**********" at bounding box center [278, 293] width 203 height 16
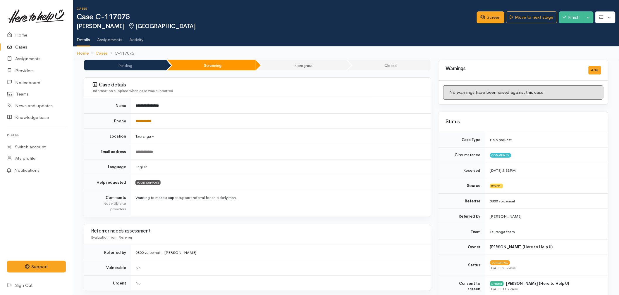
click at [146, 120] on link "**********" at bounding box center [143, 121] width 16 height 4
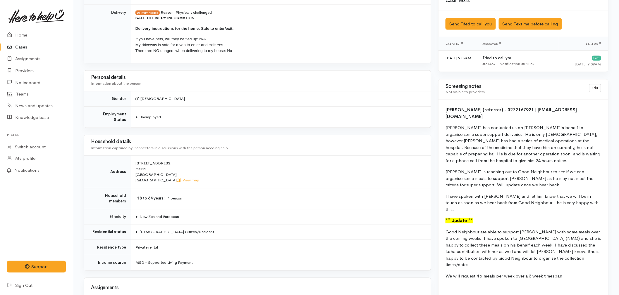
scroll to position [325, 0]
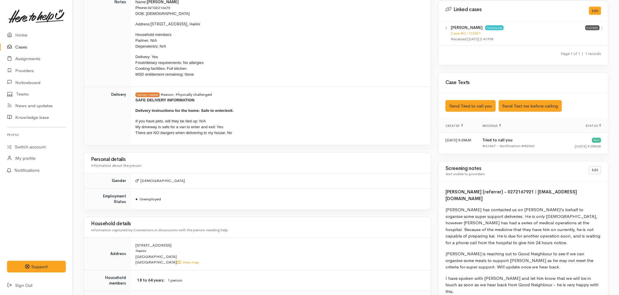
click at [317, 181] on td "[DEMOGRAPHIC_DATA]" at bounding box center [281, 181] width 300 height 15
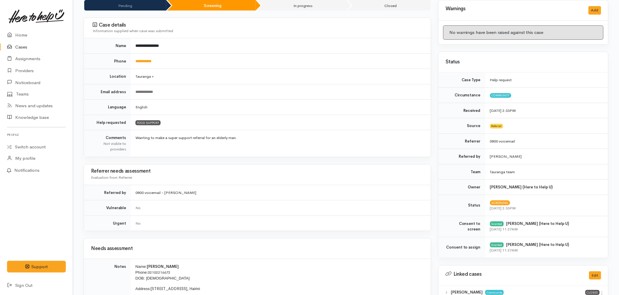
scroll to position [0, 0]
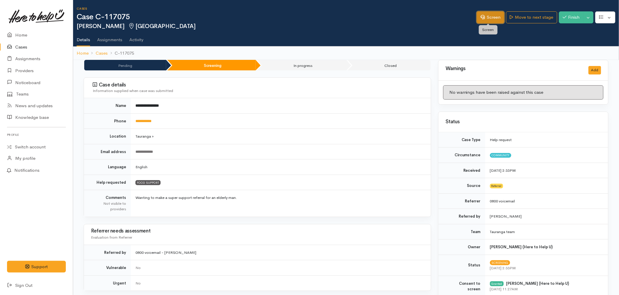
click at [481, 18] on icon at bounding box center [482, 17] width 4 height 4
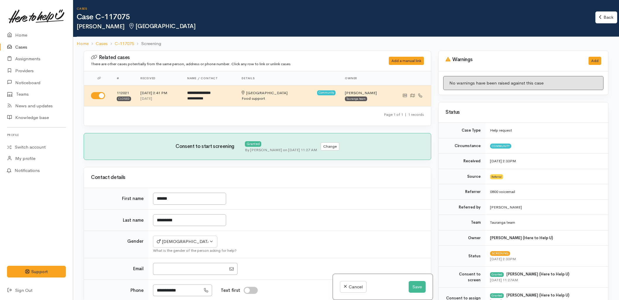
select select "3"
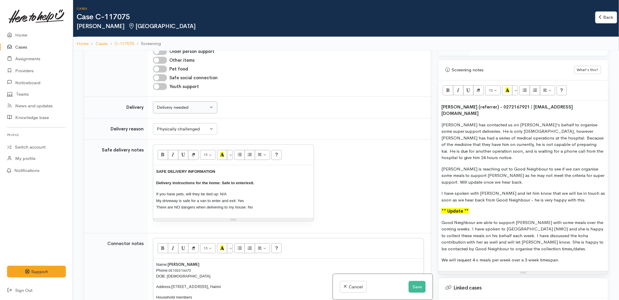
scroll to position [390, 0]
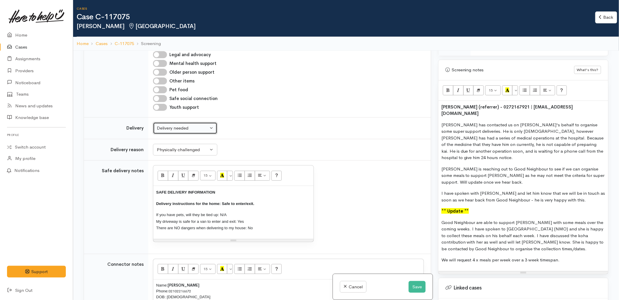
click at [177, 129] on div "Delivery needed" at bounding box center [182, 128] width 51 height 7
click at [172, 185] on link "No" at bounding box center [185, 182] width 64 height 9
select select "1"
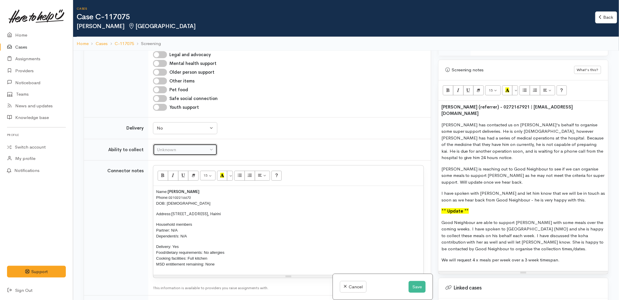
click at [170, 147] on div "Unknown" at bounding box center [182, 149] width 51 height 7
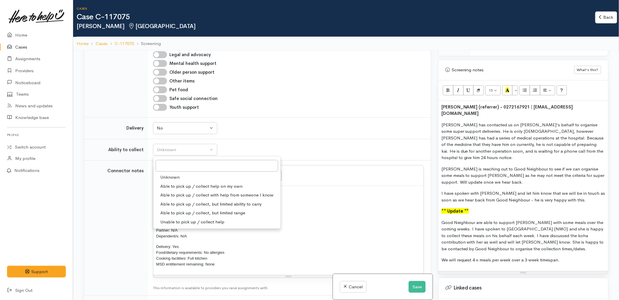
click at [177, 184] on span "Able to pick up / collect help on my own" at bounding box center [201, 186] width 82 height 7
select select "2"
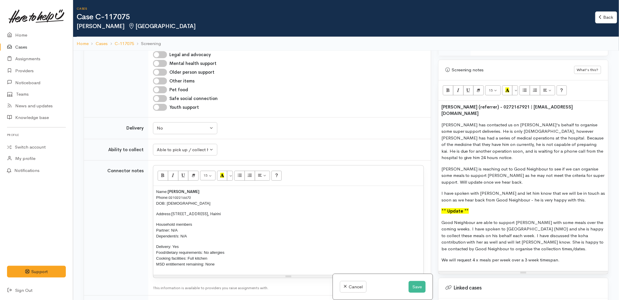
click at [175, 250] on span "Delivery: Yes Food/dietary requirements: No allergies Cooking facilities: Full …" at bounding box center [190, 255] width 68 height 22
click at [139, 211] on td "Connector notes" at bounding box center [116, 227] width 64 height 135
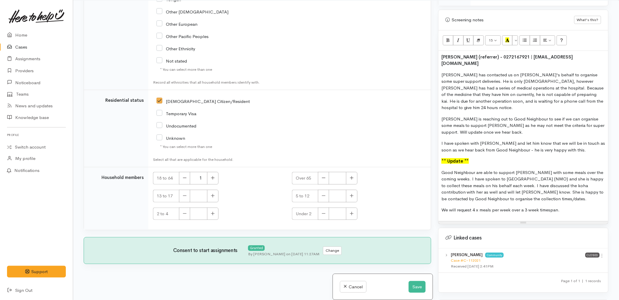
scroll to position [51, 0]
click at [300, 133] on div "Unknown" at bounding box center [242, 137] width 173 height 12
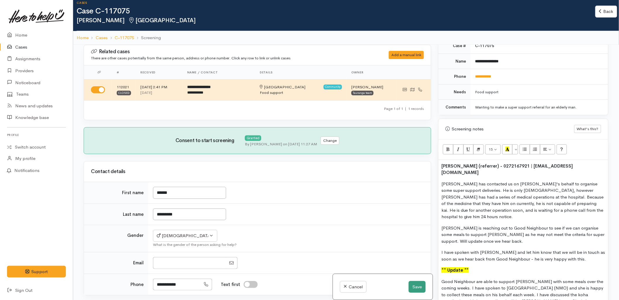
scroll to position [0, 0]
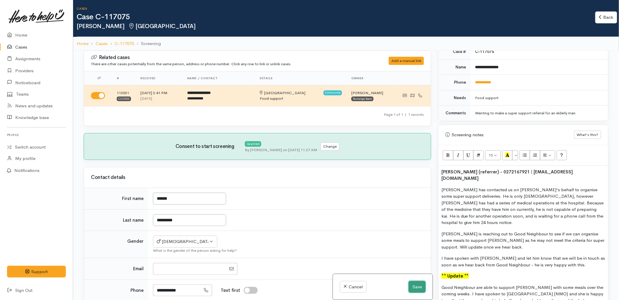
click at [415, 288] on button "Save" at bounding box center [416, 287] width 17 height 12
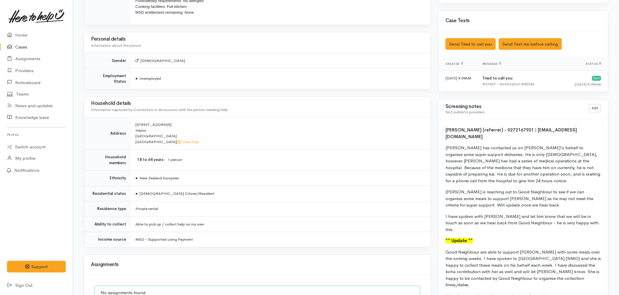
scroll to position [390, 0]
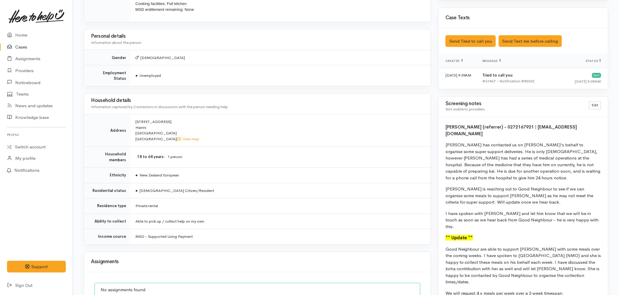
drag, startPoint x: 567, startPoint y: 276, endPoint x: 441, endPoint y: 124, distance: 196.9
click at [441, 124] on div "[PERSON_NAME] (referrer) - 0272167921 | [EMAIL_ADDRESS][DOMAIN_NAME] Roze has c…" at bounding box center [523, 212] width 170 height 191
copy div "Lore Ipsumd (sitametc) - 9105339210 | adip@eli.sed.do Eius tem incididun ut la …"
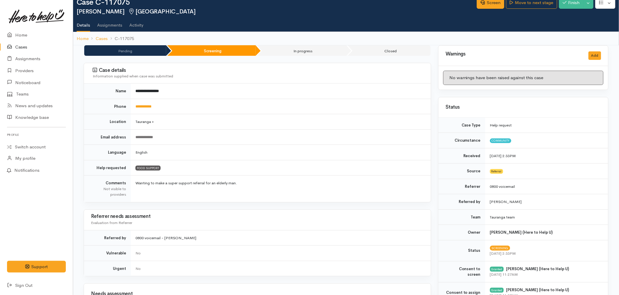
scroll to position [0, 0]
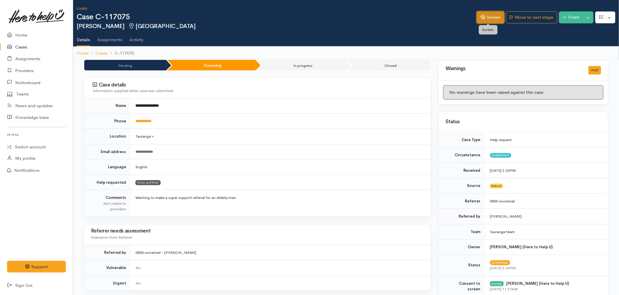
click at [494, 18] on link "Screen" at bounding box center [489, 17] width 27 height 12
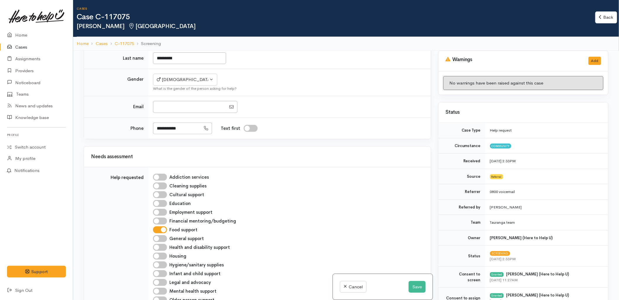
scroll to position [162, 0]
click at [157, 239] on input "General support" at bounding box center [160, 238] width 14 height 7
checkbox input "true"
click at [415, 289] on button "Save" at bounding box center [416, 287] width 17 height 12
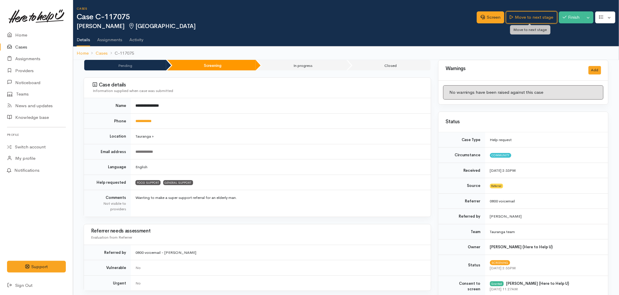
click at [530, 15] on link "Move to next stage" at bounding box center [531, 17] width 51 height 12
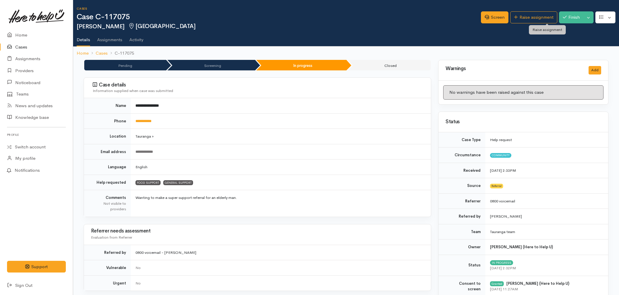
click at [531, 15] on link "Raise assignment" at bounding box center [533, 17] width 47 height 12
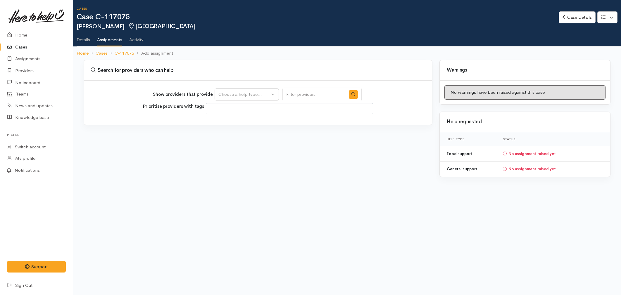
select select
click at [233, 96] on div "Choose a help type..." at bounding box center [243, 94] width 51 height 7
click at [232, 131] on span "General support" at bounding box center [238, 131] width 33 height 7
select select "4"
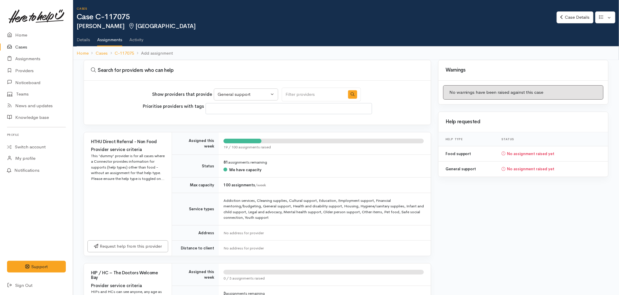
click at [303, 94] on input "Search" at bounding box center [312, 95] width 63 height 14
type input "good"
click at [350, 95] on icon "button" at bounding box center [352, 94] width 4 height 4
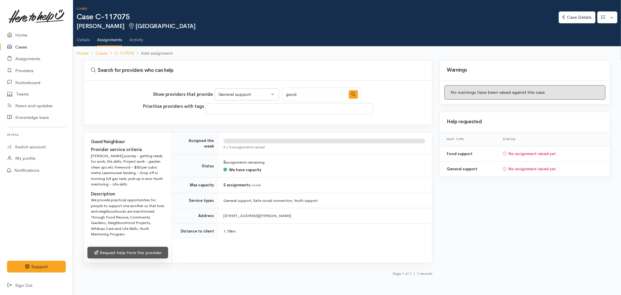
click at [139, 249] on link "Request help from this provider" at bounding box center [127, 253] width 81 height 12
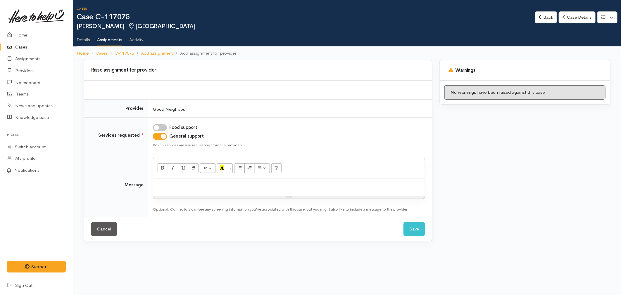
click at [158, 128] on input "Food support" at bounding box center [160, 127] width 14 height 7
checkbox input "true"
click at [170, 191] on div at bounding box center [289, 187] width 272 height 17
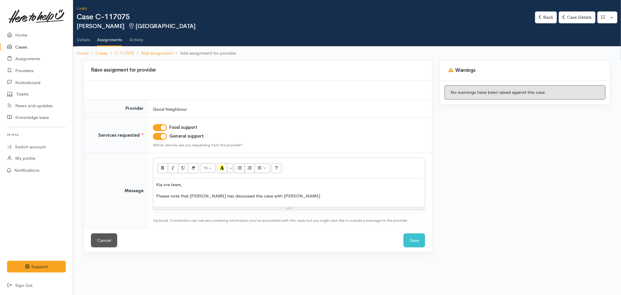
click at [293, 198] on p "Please note that [PERSON_NAME] has discussed this case with [PERSON_NAME]" at bounding box center [289, 196] width 266 height 7
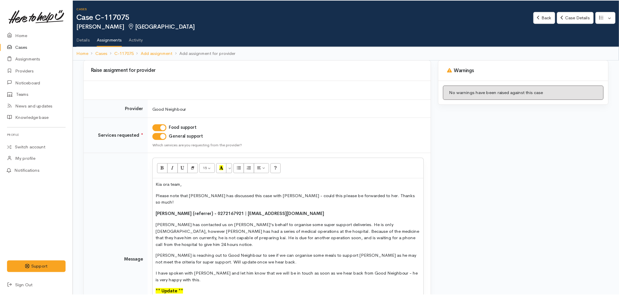
scroll to position [22, 0]
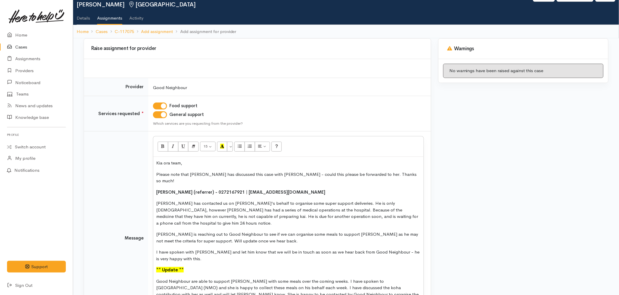
click at [389, 173] on p "Please note that Amanda has discussed this case with Renee - could this please …" at bounding box center [288, 177] width 264 height 13
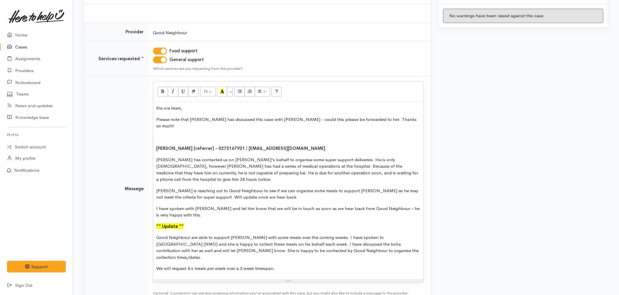
scroll to position [87, 0]
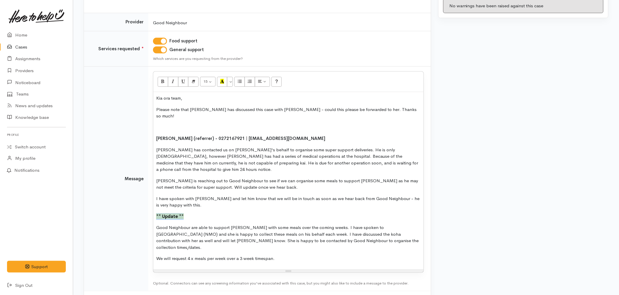
drag, startPoint x: 195, startPoint y: 203, endPoint x: 144, endPoint y: 203, distance: 50.9
click at [144, 203] on tr "Message 15 8 9 10 11 12 14 18 24 36 Background Color Transparent Select #ffff00…" at bounding box center [257, 179] width 347 height 225
click at [256, 224] on p "Good Neighbour are able to support Jeremy with some meals over the coming weeks…" at bounding box center [288, 237] width 264 height 26
click at [164, 147] on p "Roze has contacted us on Jeremy's behalf to organise some super support deliver…" at bounding box center [288, 160] width 264 height 26
click at [165, 147] on p "Roze has contacted us on Jeremy's behalf to organise some super support deliver…" at bounding box center [288, 160] width 264 height 26
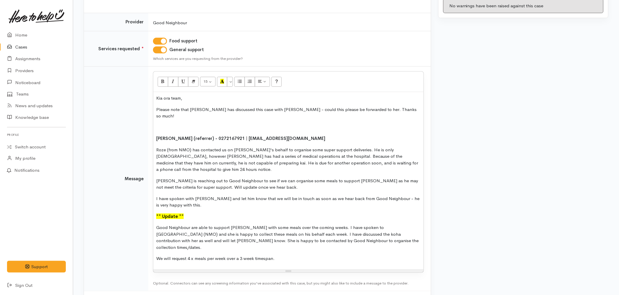
click at [339, 147] on p "Roze (from NMO) has contacted us on Jeremy's behalf to organise some super supp…" at bounding box center [288, 160] width 264 height 26
click at [225, 147] on p "Roze (from NMO) has contacted us on Jeremy's behalf in hopes of organising some…" at bounding box center [288, 160] width 264 height 26
drag, startPoint x: 223, startPoint y: 148, endPoint x: 233, endPoint y: 153, distance: 11.3
click at [224, 148] on p "Roze (from NMO) has contacted us on Jeremy's behalf in hopes of organising some…" at bounding box center [288, 160] width 264 height 26
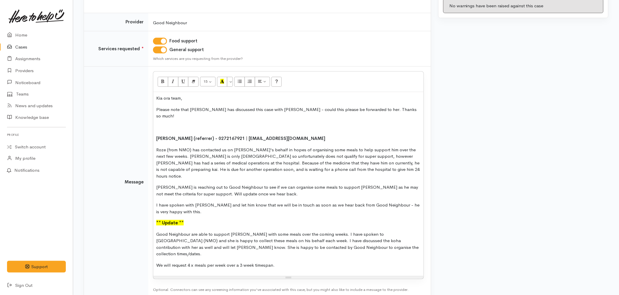
click at [350, 148] on p "Roze (from NMO) has contacted us on Jeremy's behalf in hopes of organising some…" at bounding box center [288, 163] width 264 height 33
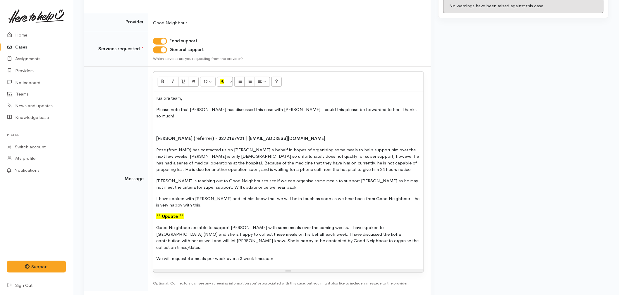
click at [206, 155] on p "Roze (from NMO) has contacted us on Jeremy's behalf in hopes of organising some…" at bounding box center [288, 160] width 264 height 26
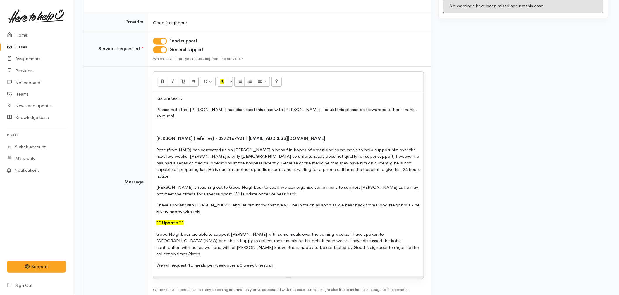
click at [336, 149] on p "Roze (from NMO) has contacted us on Jeremy's behalf in hopes of organising some…" at bounding box center [288, 163] width 264 height 33
drag, startPoint x: 404, startPoint y: 155, endPoint x: 223, endPoint y: 155, distance: 180.7
click at [223, 155] on p "Roze (from NMO) has contacted us on Jeremy's behalf in hopes of organising some…" at bounding box center [288, 163] width 264 height 33
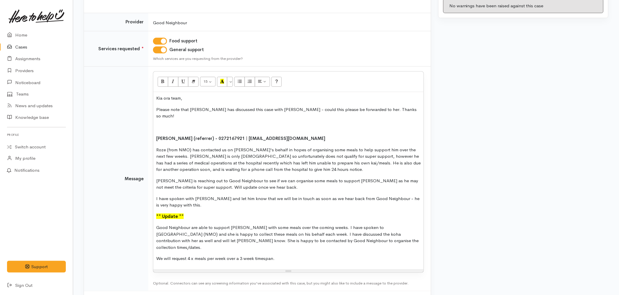
click at [223, 159] on p "Roze (from NMO) has contacted us on Jeremy's behalf in hopes of organising some…" at bounding box center [288, 160] width 264 height 26
click at [322, 163] on p "Roze (from NMO) has contacted us on Jeremy's behalf in hopes of organising some…" at bounding box center [288, 160] width 264 height 26
click at [336, 158] on p "Roze (from NMO) has contacted us on Jeremy's behalf in hopes of organising some…" at bounding box center [288, 160] width 264 height 26
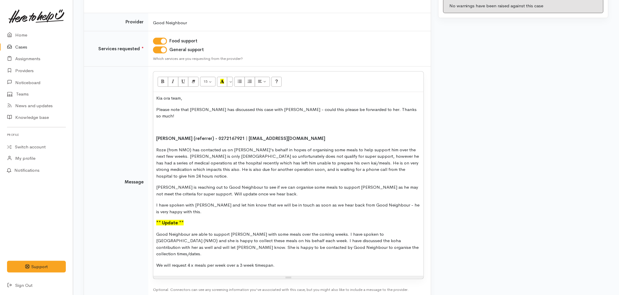
click at [207, 161] on p "Roze (from NMO) has contacted us on Jeremy's behalf in hopes of organising some…" at bounding box center [288, 163] width 264 height 33
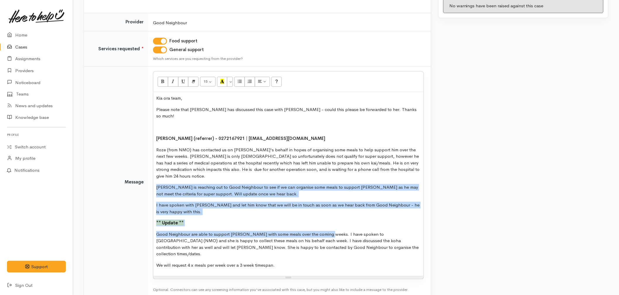
drag, startPoint x: 326, startPoint y: 220, endPoint x: 145, endPoint y: 177, distance: 185.8
click at [145, 177] on tr "Message 15 8 9 10 11 12 14 18 24 36 Background Color Transparent Select #ffff00…" at bounding box center [257, 182] width 347 height 231
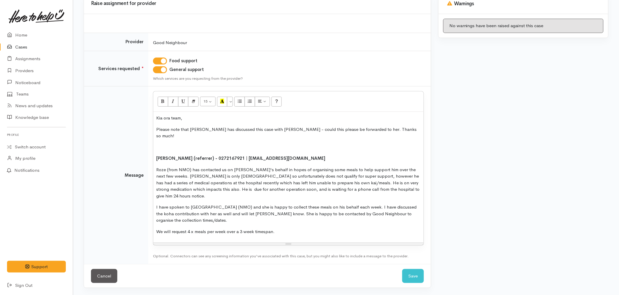
scroll to position [47, 0]
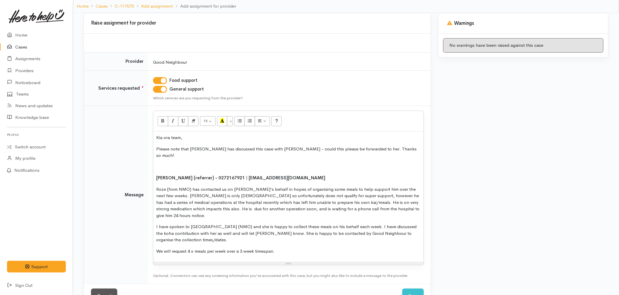
click at [208, 224] on p "I have spoken to Roze (NMO) and she is happy to collect these meals on his beha…" at bounding box center [288, 234] width 264 height 20
drag, startPoint x: 214, startPoint y: 214, endPoint x: 199, endPoint y: 212, distance: 15.3
click at [199, 224] on p "I have spoken to Roze (NMO) and she is happy to collect these meals on his beha…" at bounding box center [288, 234] width 264 height 20
click at [286, 224] on p "I have spoken to Roze and she is happy to collect these meals on his behalf eac…" at bounding box center [288, 234] width 264 height 20
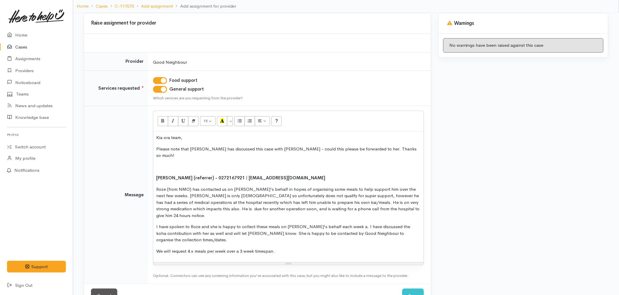
scroll to position [53, 0]
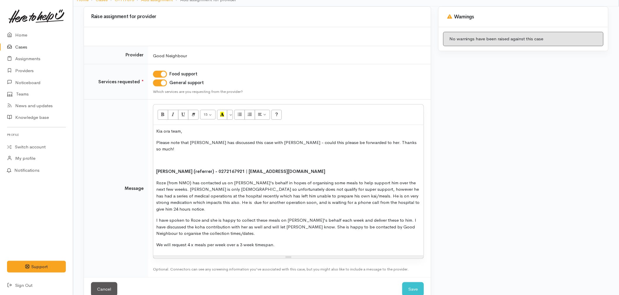
click at [230, 221] on p "I have spoken to Roze and she is happy to collect these meals on Jeremy's behal…" at bounding box center [288, 227] width 264 height 20
click at [393, 217] on p "I have spoken to Roze and she is happy to collect these meals on Jeremy's behal…" at bounding box center [288, 227] width 264 height 20
drag, startPoint x: 171, startPoint y: 230, endPoint x: 143, endPoint y: 232, distance: 27.8
click at [143, 232] on tr "Message 15 8 9 10 11 12 14 18 24 36 Background Color Transparent Select #ffff00…" at bounding box center [257, 189] width 347 height 178
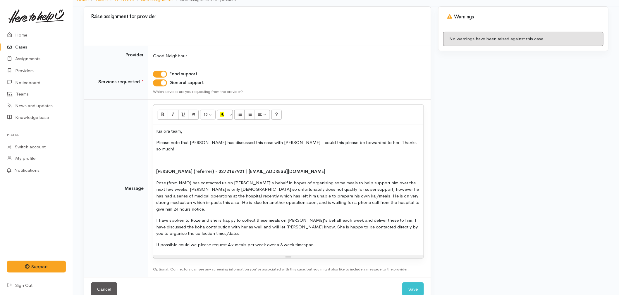
drag, startPoint x: 320, startPoint y: 233, endPoint x: 276, endPoint y: 230, distance: 44.0
click at [276, 242] on p "If possible could we please request 4 x meals per week over a 3 week timespan." at bounding box center [288, 245] width 264 height 7
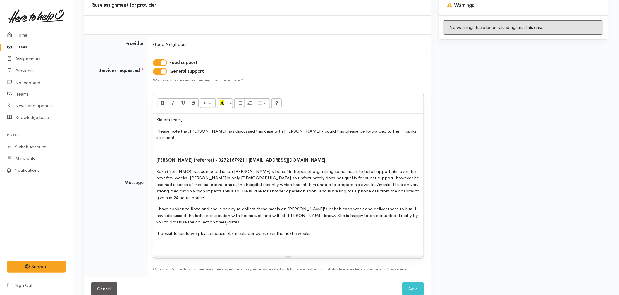
click at [173, 146] on p at bounding box center [288, 149] width 264 height 7
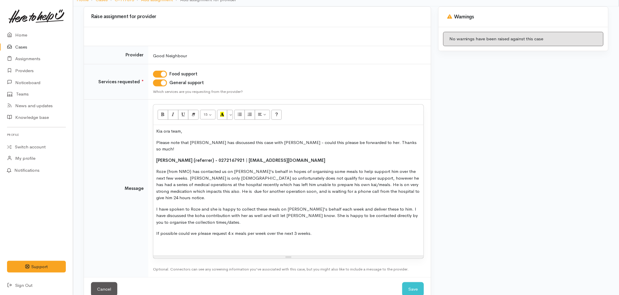
click at [385, 206] on p "I have spoken to Roze and she is happy to collect these meals on Jeremy's behal…" at bounding box center [288, 216] width 264 height 20
drag, startPoint x: 281, startPoint y: 152, endPoint x: 137, endPoint y: 153, distance: 143.2
click at [137, 153] on tr "Message 15 8 9 10 11 12 14 18 24 36 Background Color Transparent Select #ffff00…" at bounding box center [257, 189] width 347 height 178
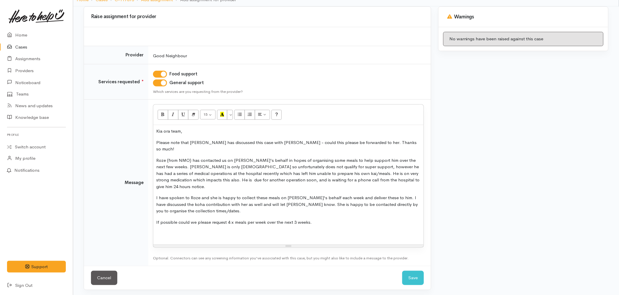
scroll to position [42, 0]
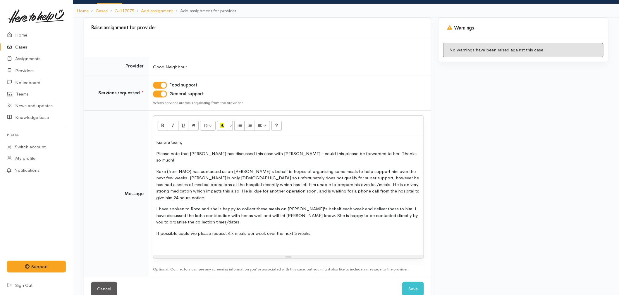
click at [386, 206] on p "I have spoken to Roze and she is happy to collect these meals on Jeremy's behal…" at bounding box center [288, 216] width 264 height 20
click at [323, 230] on p "If possible could we please request 4 x meals per week over the next 3 weeks." at bounding box center [288, 233] width 264 height 7
click at [297, 241] on p at bounding box center [288, 244] width 264 height 7
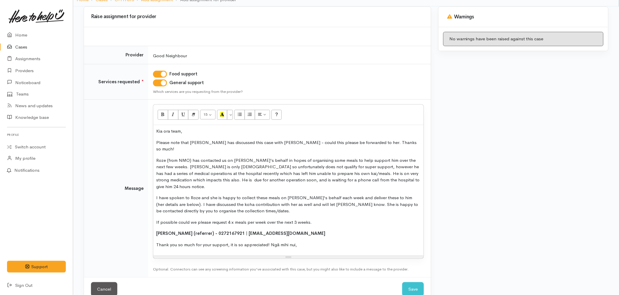
scroll to position [60, 0]
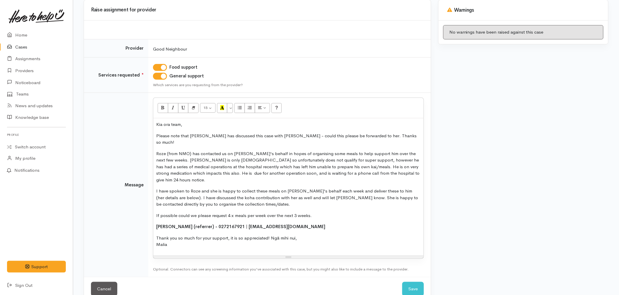
click at [272, 133] on p "Please note that Amanda has discussed this case with Renee - could this please …" at bounding box center [288, 139] width 264 height 13
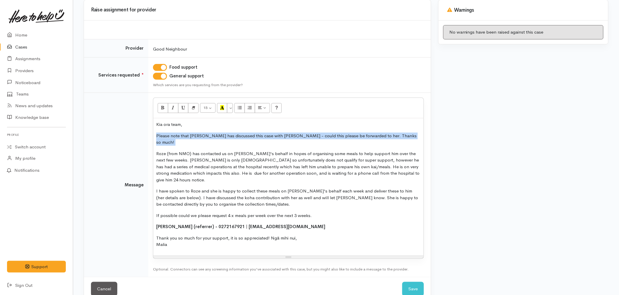
click at [272, 133] on p "Please note that Amanda has discussed this case with Renee - could this please …" at bounding box center [288, 139] width 264 height 13
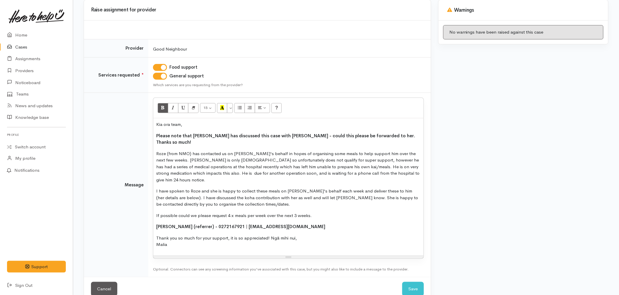
click at [281, 174] on div "Kia ora team, Please note that Amanda has discussed this case with Renee - coul…" at bounding box center [288, 186] width 270 height 137
click at [217, 161] on p "Roze (from NMO) has contacted us on Jeremy's behalf in hopes of organising some…" at bounding box center [288, 167] width 264 height 33
click at [162, 168] on p "Roze (from NMO) has contacted us on Jeremy's behalf in hopes of organising some…" at bounding box center [288, 167] width 264 height 33
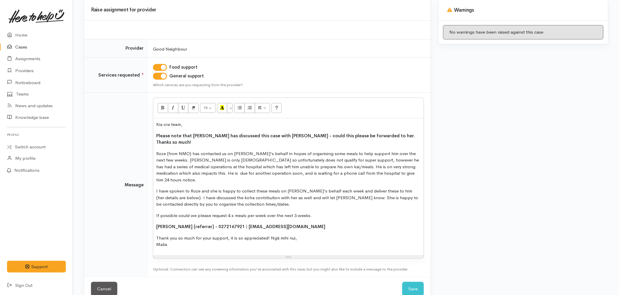
click at [179, 165] on p "Roze (from NMO) has contacted us on Jeremy's behalf in hopes of organising some…" at bounding box center [288, 167] width 264 height 33
click at [215, 190] on p "I have spoken to Roze and she is happy to collect these meals on Jeremy's behal…" at bounding box center [288, 198] width 264 height 20
click at [219, 192] on p "I have spoken to Roze and she is happy to collect these meals on Jeremy's behal…" at bounding box center [288, 198] width 264 height 20
click at [232, 192] on p "I have spoken to Roze and she is happy to collect these meals on Jeremy's behal…" at bounding box center [288, 198] width 264 height 20
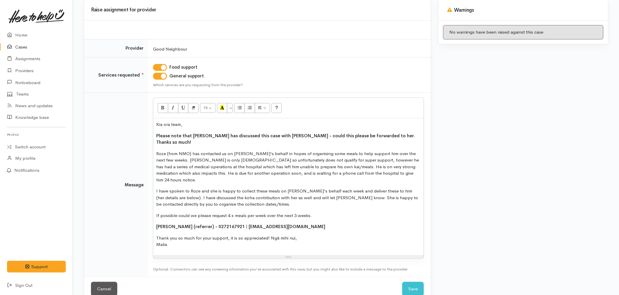
click at [340, 213] on p "If possible could we please request 4 x meals per week over the next 3 weeks." at bounding box center [288, 216] width 264 height 7
click at [253, 188] on p "I have spoken to Roze and she is happy to collect these meals on Jeremy's behal…" at bounding box center [288, 198] width 264 height 20
click at [288, 195] on div "Kia ora team, Please note that Amanda has discussed this case with Renee - coul…" at bounding box center [288, 186] width 270 height 137
click at [327, 213] on p "If possible could we please request 4 x meals per week over the next 3 weeks." at bounding box center [288, 216] width 264 height 7
click at [189, 235] on p "Thank you so much for your support, it is so appreciated! Ngā mihi nui, Malia" at bounding box center [288, 241] width 264 height 13
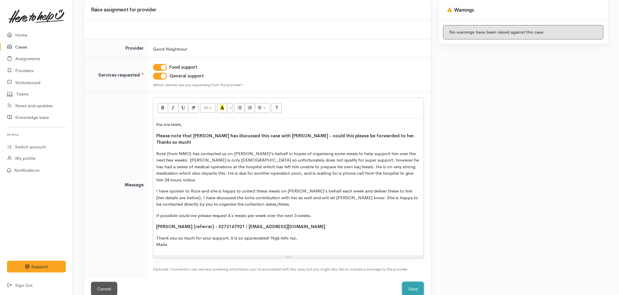
click at [422, 282] on button "Save" at bounding box center [413, 289] width 22 height 14
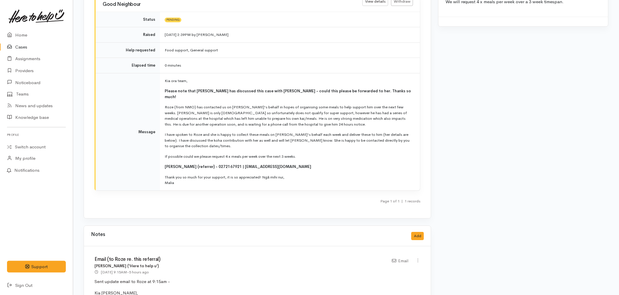
scroll to position [682, 0]
click at [13, 38] on icon at bounding box center [11, 35] width 8 height 7
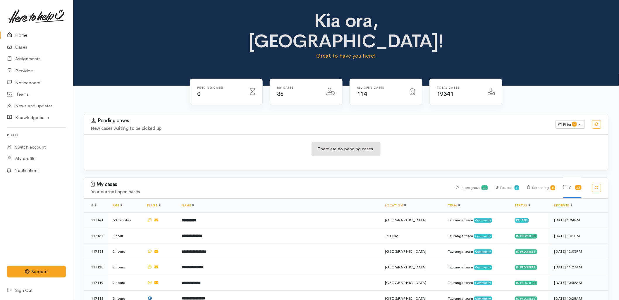
click at [209, 151] on div "Pending cases New cases waiting to be picked up Filter 0 Filters Clear filters …" at bounding box center [345, 146] width 531 height 64
click at [185, 142] on div "There are no pending cases." at bounding box center [346, 152] width 524 height 21
